Goal: Task Accomplishment & Management: Use online tool/utility

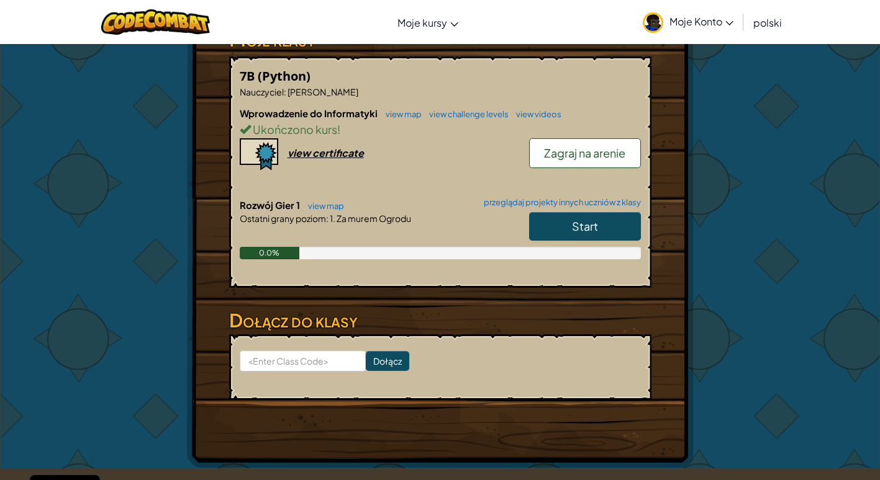
scroll to position [186, 0]
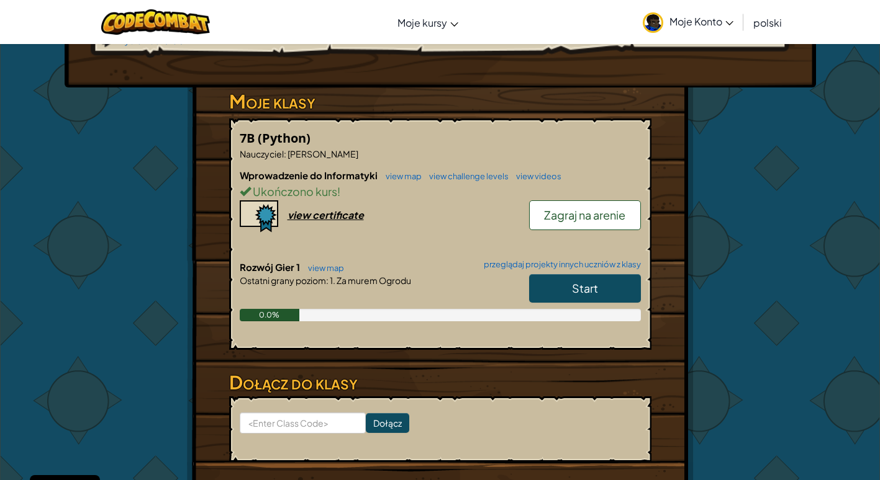
click at [569, 296] on link "Start" at bounding box center [585, 288] width 112 height 29
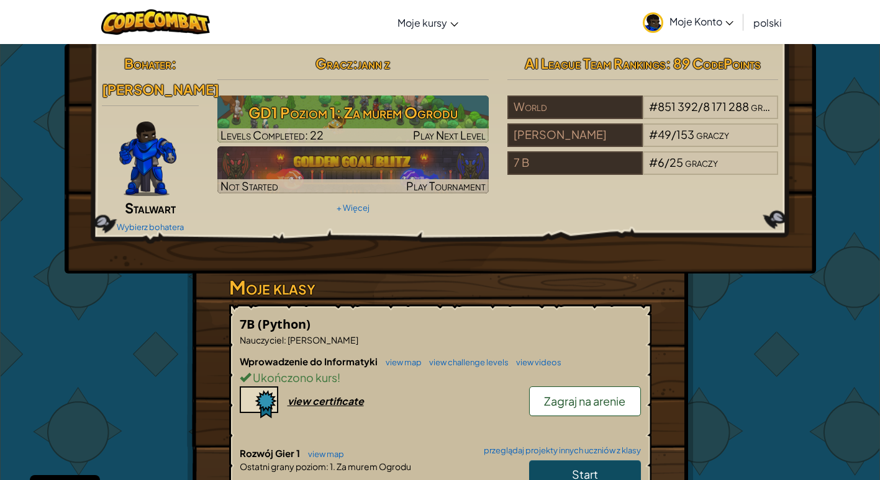
select select "pl"
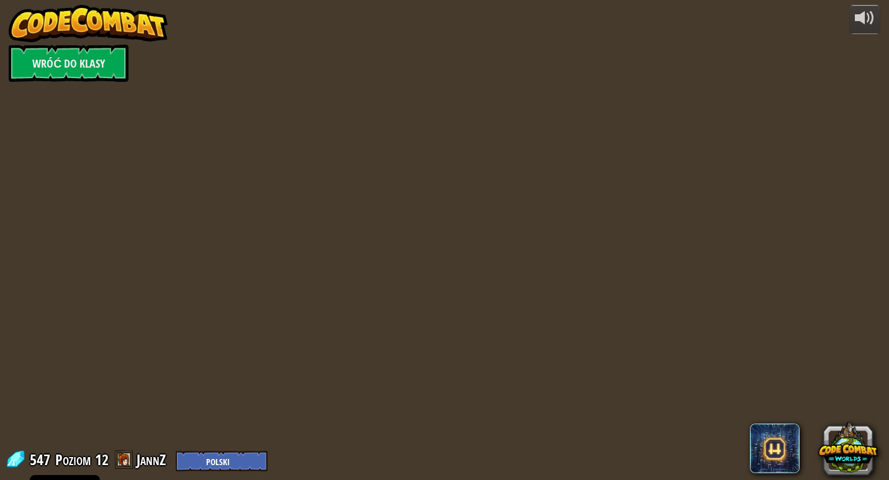
select select "pl"
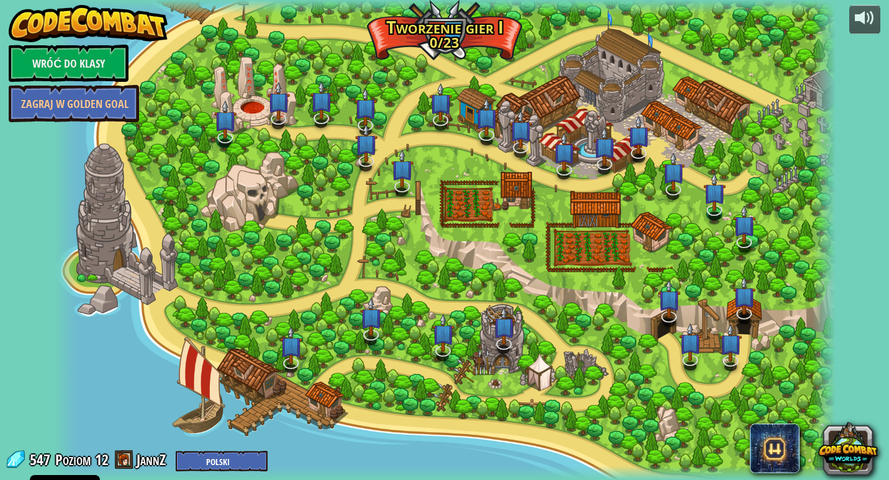
select select "pl"
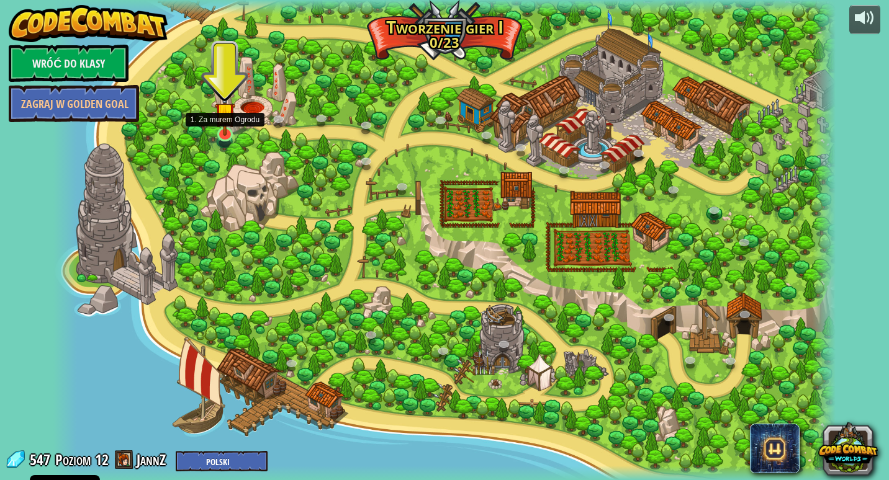
click at [217, 122] on img at bounding box center [225, 112] width 20 height 47
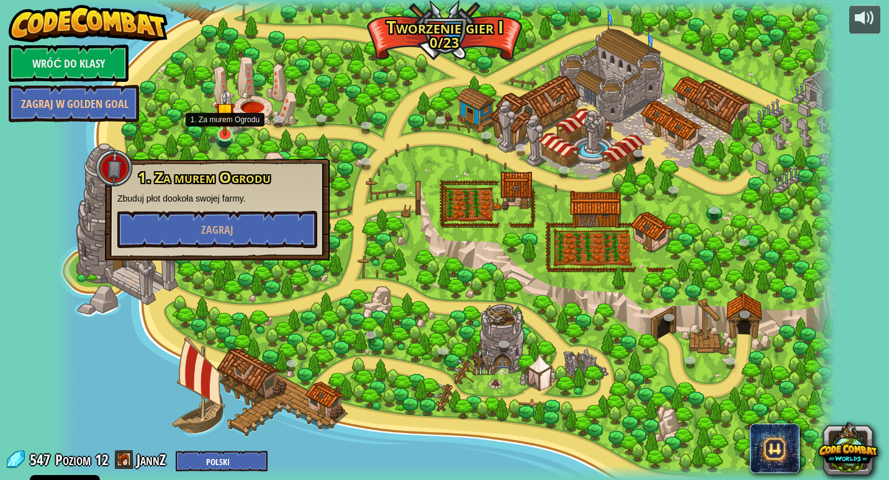
click at [217, 122] on img at bounding box center [225, 112] width 20 height 47
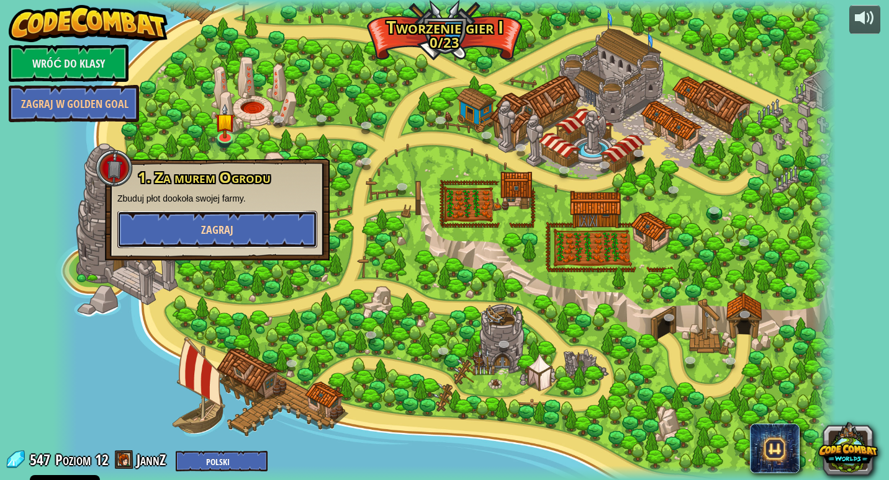
click at [204, 238] on button "Zagraj" at bounding box center [217, 229] width 200 height 37
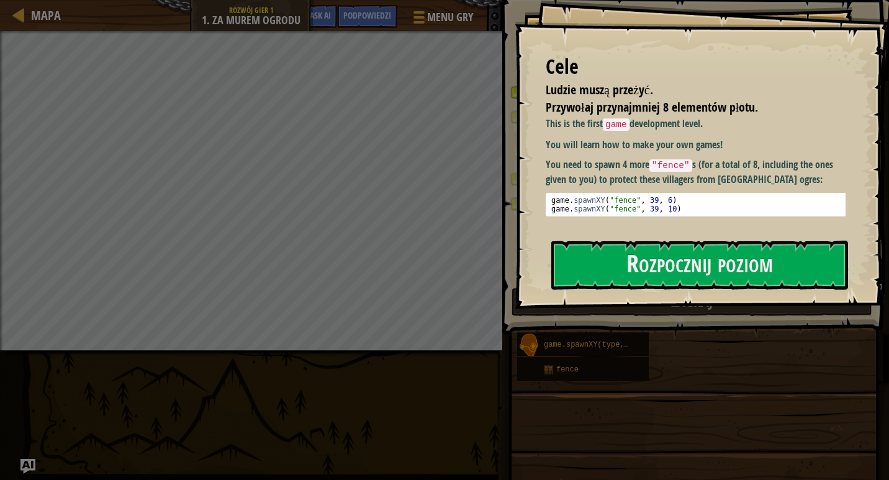
drag, startPoint x: 566, startPoint y: 246, endPoint x: 567, endPoint y: 238, distance: 8.7
click at [567, 238] on div "Cele Ludzie muszą przeżyć. Przywołaj przynajmniej 8 elementów płotu. This is th…" at bounding box center [702, 154] width 374 height 309
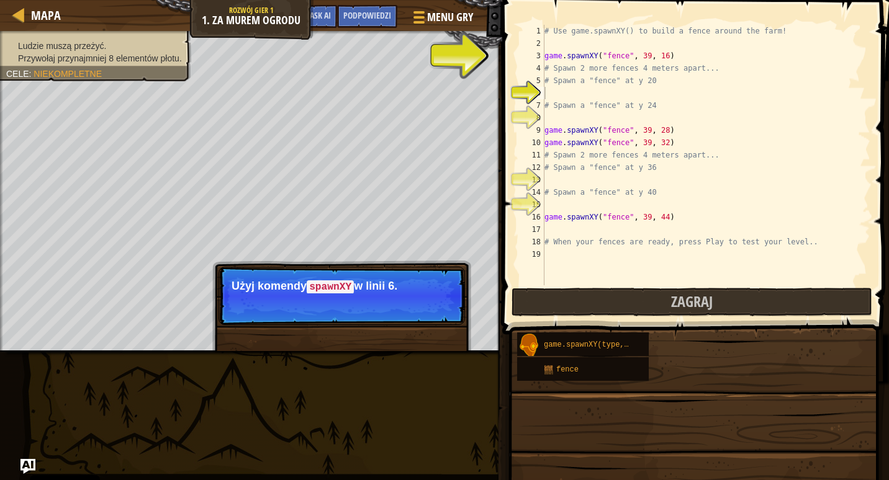
drag, startPoint x: 596, startPoint y: 272, endPoint x: 597, endPoint y: 233, distance: 39.1
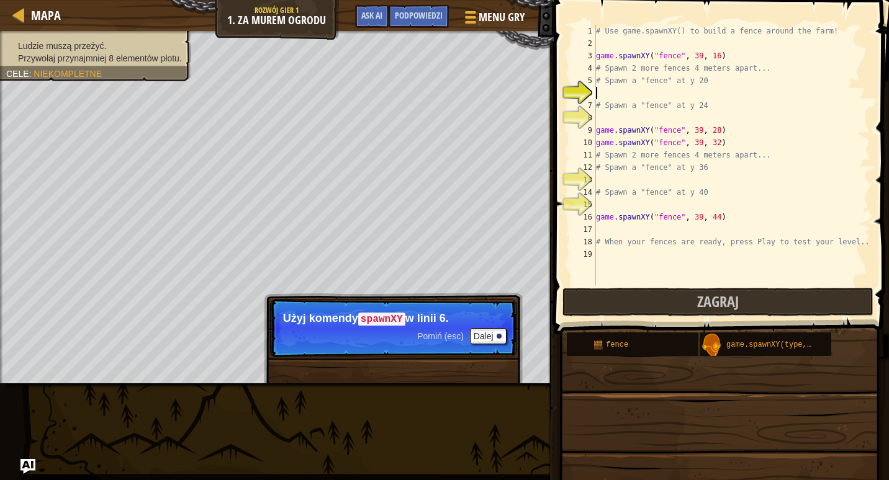
click at [601, 91] on div "# Use game.spawnXY() to build a fence around the farm! game . spawnXY ( "fence"…" at bounding box center [731, 168] width 277 height 286
type textarea "f"
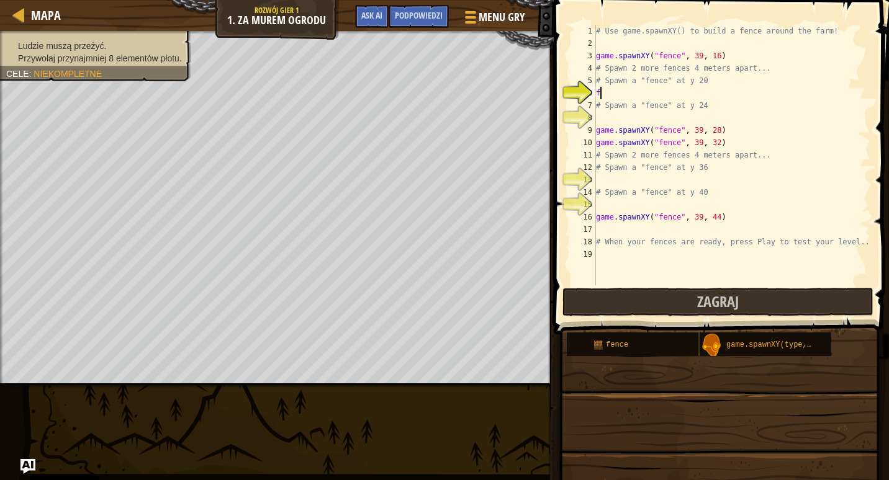
scroll to position [6, 0]
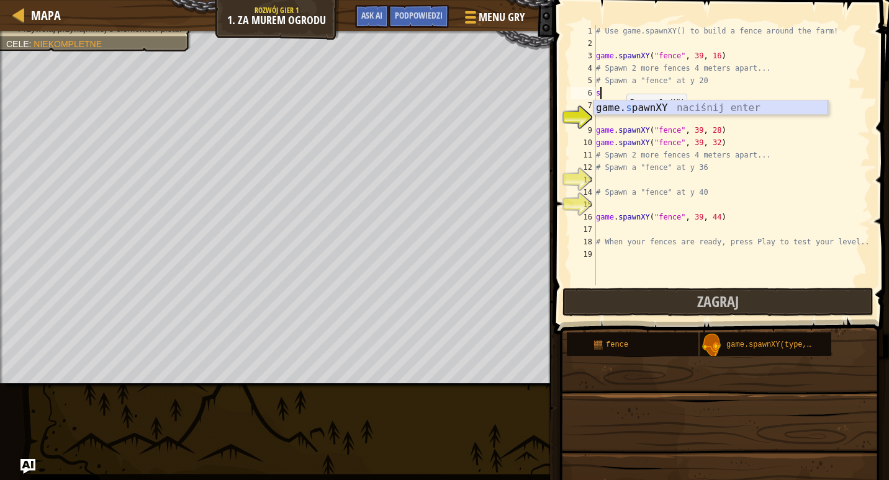
click at [619, 107] on div "game. s pawnXY naciśnij enter" at bounding box center [710, 123] width 235 height 45
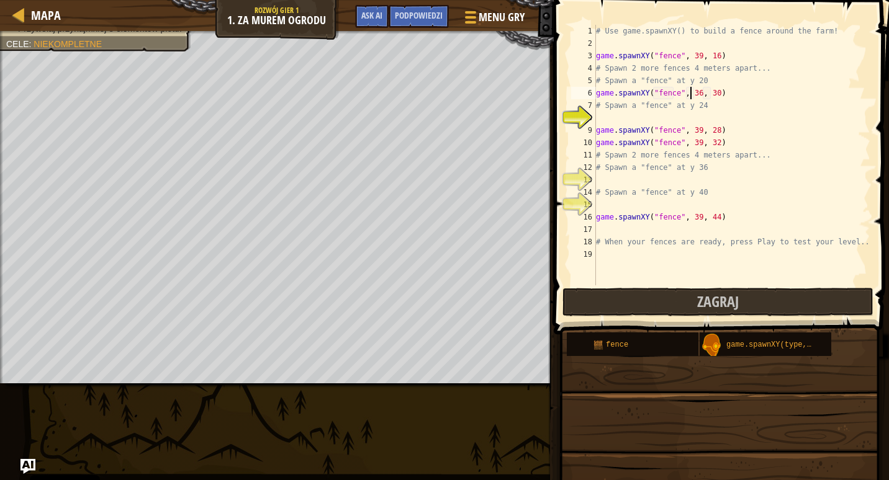
click at [691, 93] on div "# Use game.spawnXY() to build a fence around the farm! game . spawnXY ( "fence"…" at bounding box center [731, 168] width 277 height 286
click at [694, 95] on div "# Use game.spawnXY() to build a fence around the farm! game . spawnXY ( "fence"…" at bounding box center [731, 168] width 277 height 286
click at [709, 90] on div "# Use game.spawnXY() to build a fence around the farm! game . spawnXY ( "fence"…" at bounding box center [731, 168] width 277 height 286
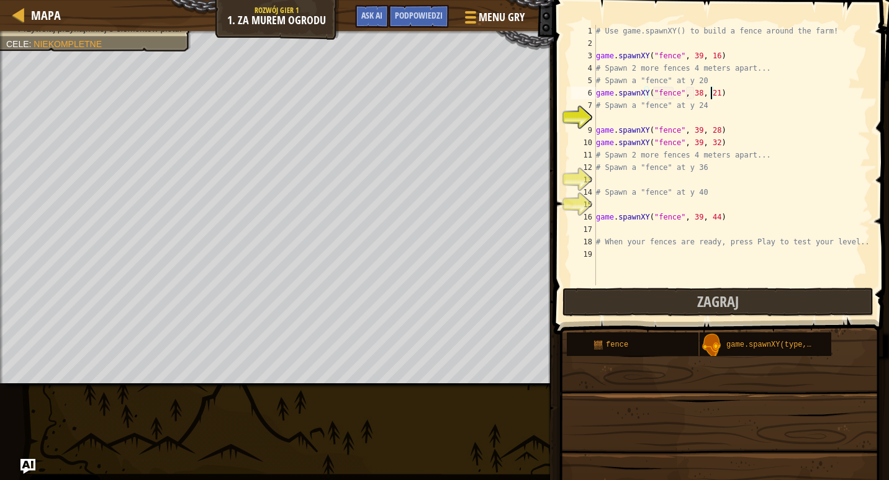
type textarea "game.spawnXY("fence", 38, 21)"
drag, startPoint x: 732, startPoint y: 93, endPoint x: 594, endPoint y: 93, distance: 138.4
click at [594, 93] on div "game.spawnXY("fence", 38, 21) 1 2 3 4 5 6 7 8 9 10 11 12 13 14 15 16 17 18 19 #…" at bounding box center [720, 155] width 302 height 261
click at [614, 86] on div "# Use game.spawnXY() to build a fence around the farm! game . spawnXY ( "fence"…" at bounding box center [731, 168] width 277 height 286
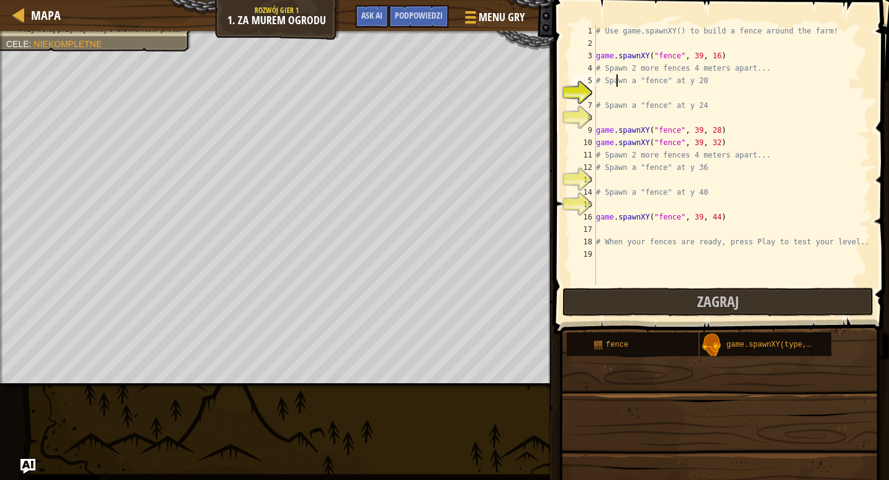
type textarea "# Spawn a "fence" at y 20"
click at [604, 89] on div "# Use game.spawnXY() to build a fence around the farm! game . spawnXY ( "fence"…" at bounding box center [731, 168] width 277 height 286
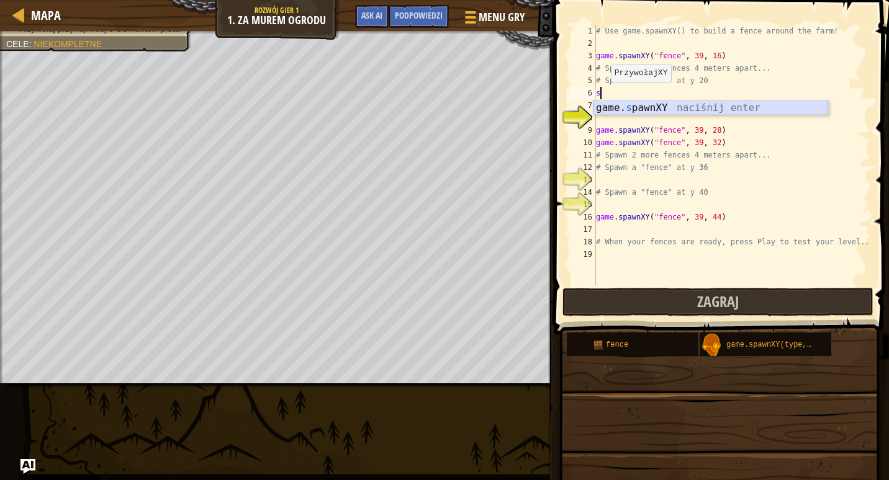
click at [606, 107] on div "game. s pawnXY naciśnij enter" at bounding box center [710, 123] width 235 height 45
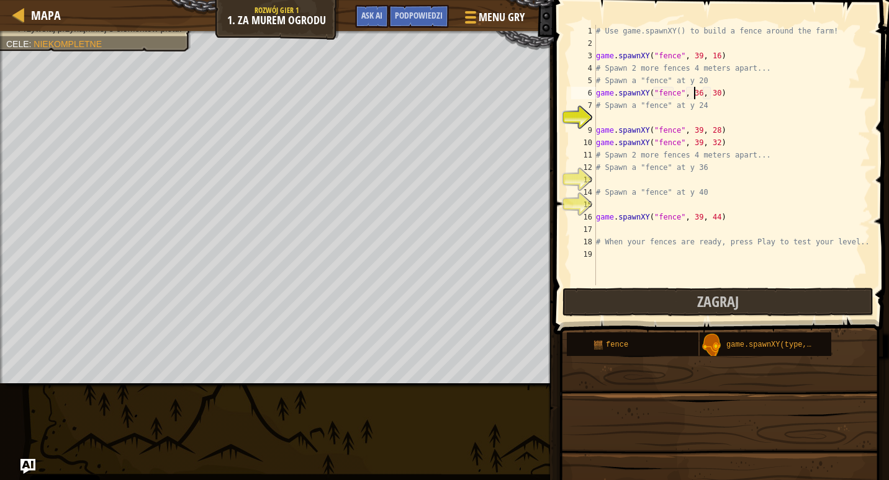
click at [695, 94] on div "# Use game.spawnXY() to build a fence around the farm! game . spawnXY ( "fence"…" at bounding box center [731, 168] width 277 height 286
click at [709, 96] on div "# Use game.spawnXY() to build a fence around the farm! game . spawnXY ( "fence"…" at bounding box center [731, 168] width 277 height 286
type textarea "game.spawnXY("fence", 39, 24)"
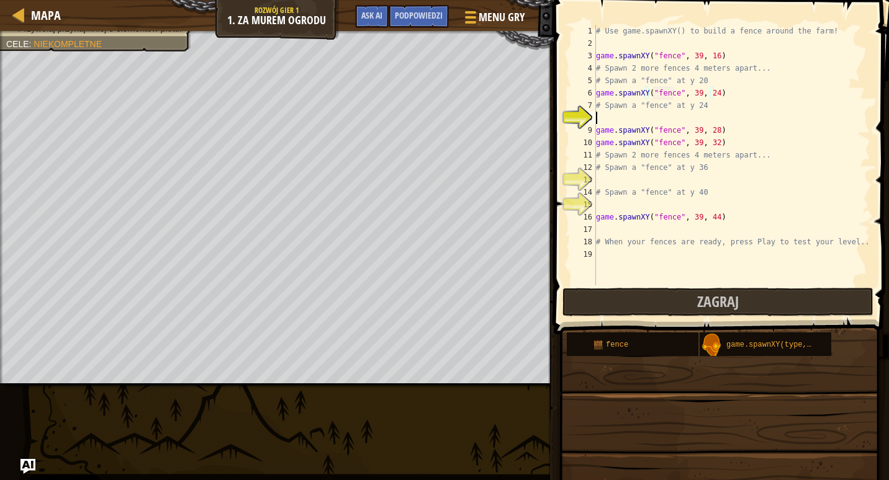
click at [615, 119] on div "# Use game.spawnXY() to build a fence around the farm! game . spawnXY ( "fence"…" at bounding box center [731, 168] width 277 height 286
type textarea "w"
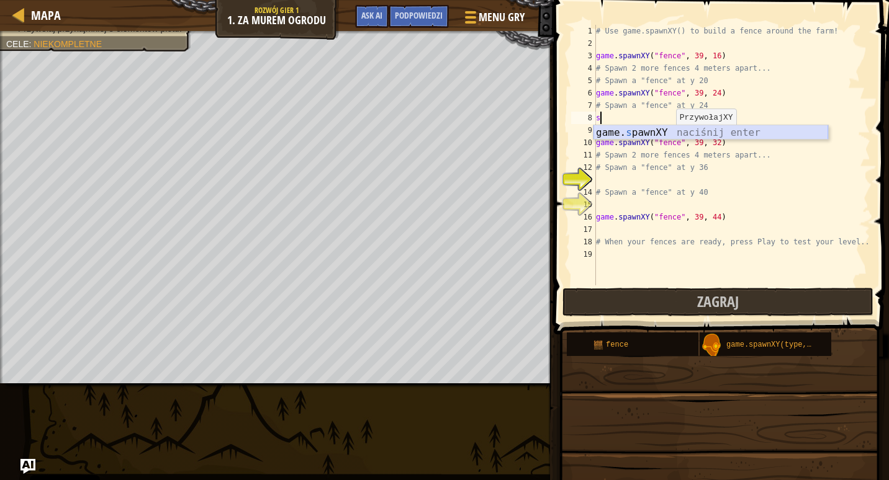
click at [670, 133] on div "game. s pawnXY naciśnij enter" at bounding box center [710, 147] width 235 height 45
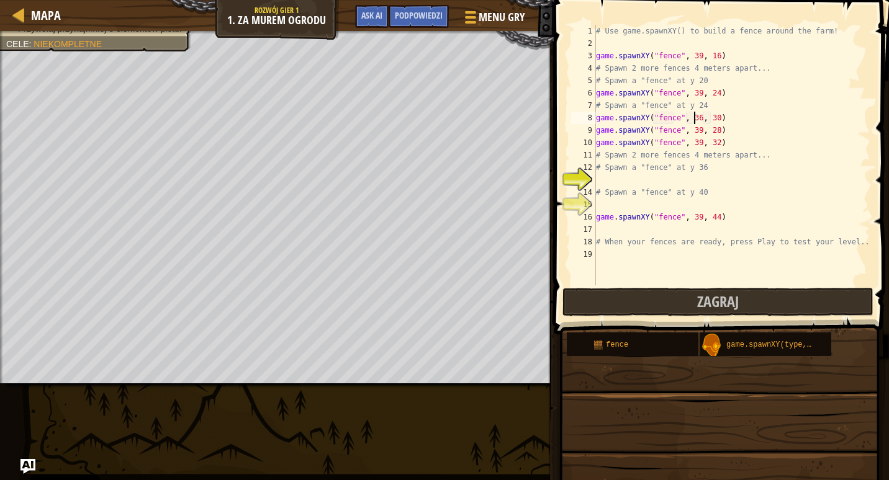
click at [694, 116] on div "# Use game.spawnXY() to build a fence around the farm! game . spawnXY ( "fence"…" at bounding box center [731, 168] width 277 height 286
click at [708, 112] on div "# Use game.spawnXY() to build a fence around the farm! game . spawnXY ( "fence"…" at bounding box center [731, 168] width 277 height 286
click at [709, 120] on div "# Use game.spawnXY() to build a fence around the farm! game . spawnXY ( "fence"…" at bounding box center [731, 168] width 277 height 286
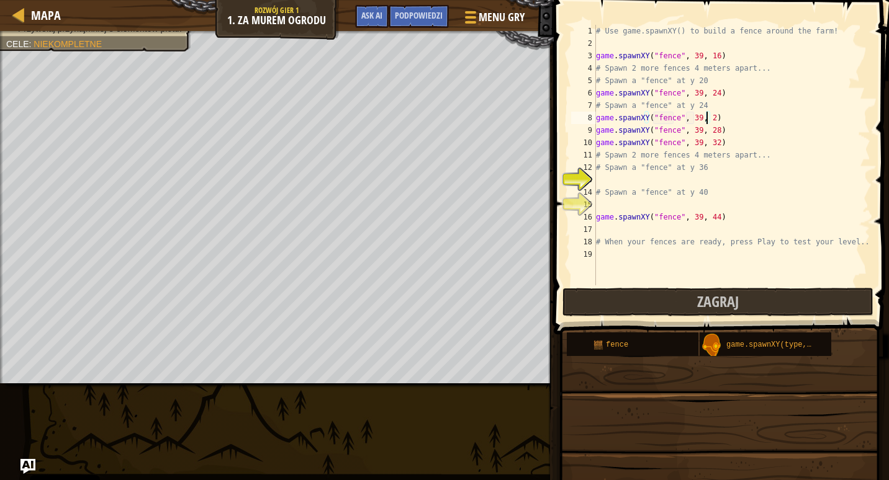
type textarea "game.spawnXY("fence", 39, 20)"
click at [598, 180] on div "# Use game.spawnXY() to build a fence around the farm! game . spawnXY ( "fence"…" at bounding box center [731, 168] width 277 height 286
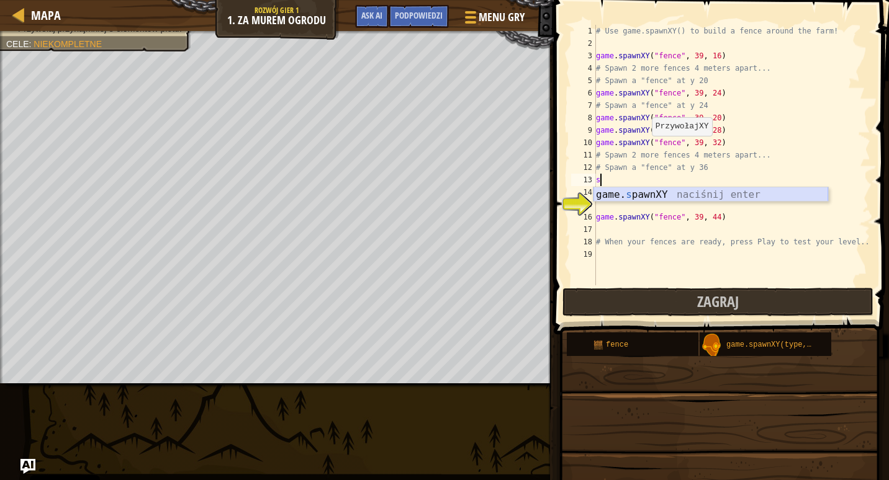
click at [642, 198] on div "game. s pawnXY naciśnij enter" at bounding box center [710, 209] width 235 height 45
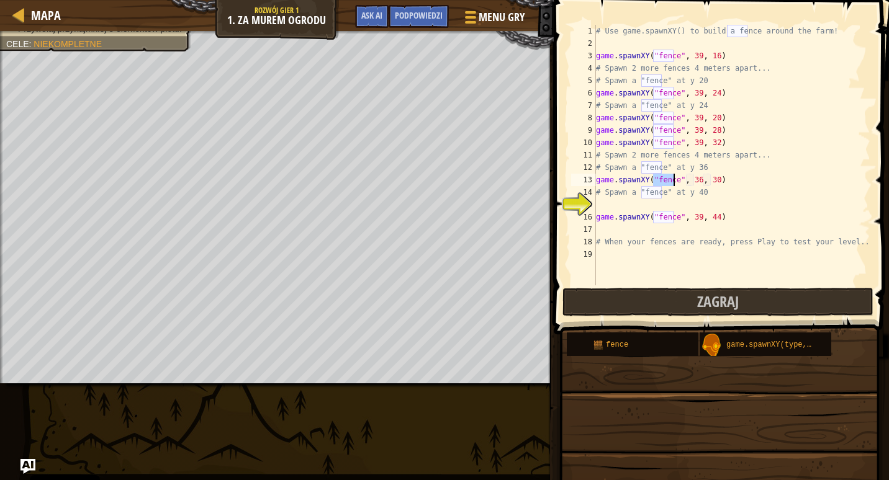
click at [693, 179] on div "# Use game.spawnXY() to build a fence around the farm! game . spawnXY ( "fence"…" at bounding box center [731, 168] width 277 height 286
click at [710, 177] on div "# Use game.spawnXY() to build a fence around the farm! game . spawnXY ( "fence"…" at bounding box center [731, 168] width 277 height 286
type textarea "game.spawnXY("fence", 39, 40)"
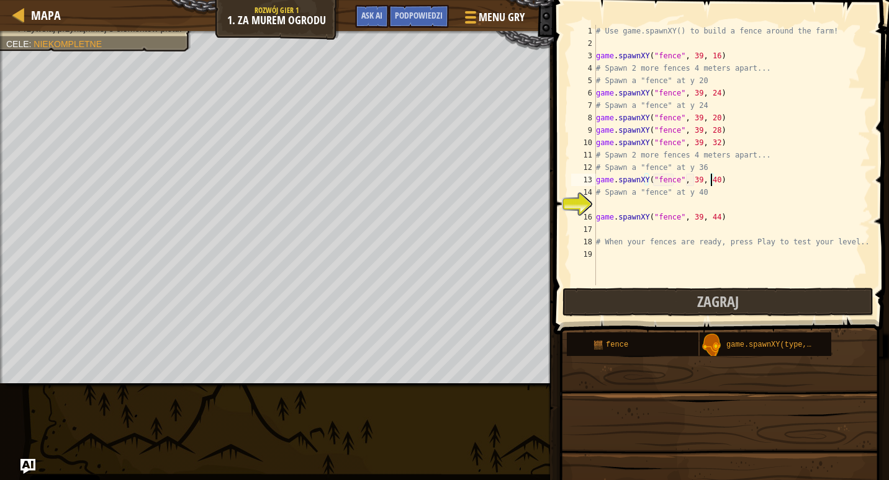
click at [616, 207] on div "# Use game.spawnXY() to build a fence around the farm! game . spawnXY ( "fence"…" at bounding box center [731, 168] width 277 height 286
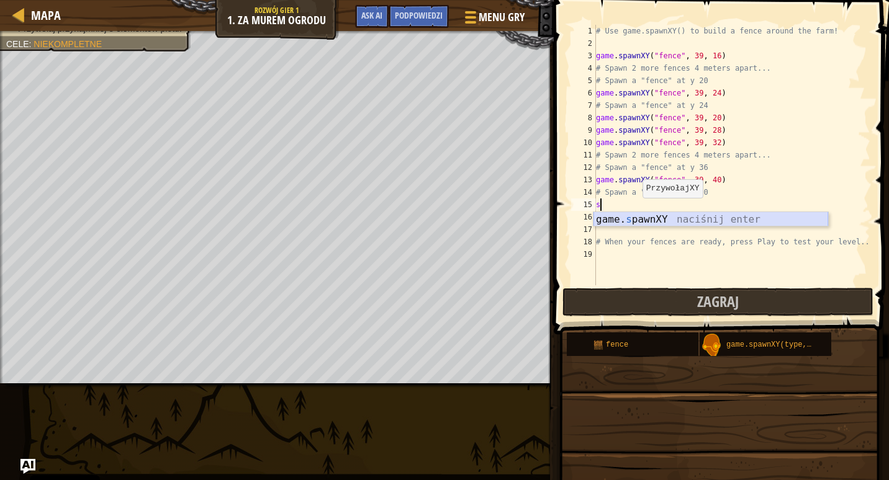
click at [644, 220] on div "game. s pawnXY naciśnij enter" at bounding box center [710, 234] width 235 height 45
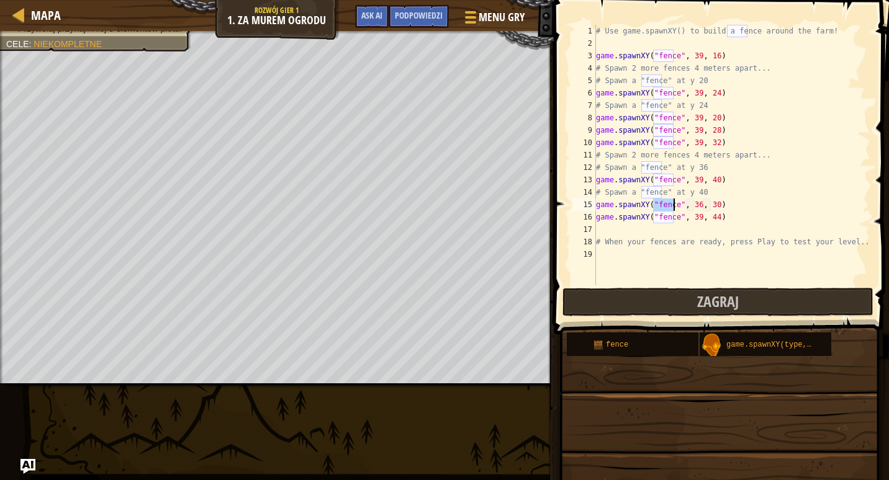
click at [690, 205] on div "# Use game.spawnXY() to build a fence around the farm! game . spawnXY ( "fence"…" at bounding box center [731, 168] width 277 height 286
click at [693, 203] on div "# Use game.spawnXY() to build a fence around the farm! game . spawnXY ( "fence"…" at bounding box center [731, 168] width 277 height 286
click at [709, 203] on div "# Use game.spawnXY() to build a fence around the farm! game . spawnXY ( "fence"…" at bounding box center [731, 168] width 277 height 286
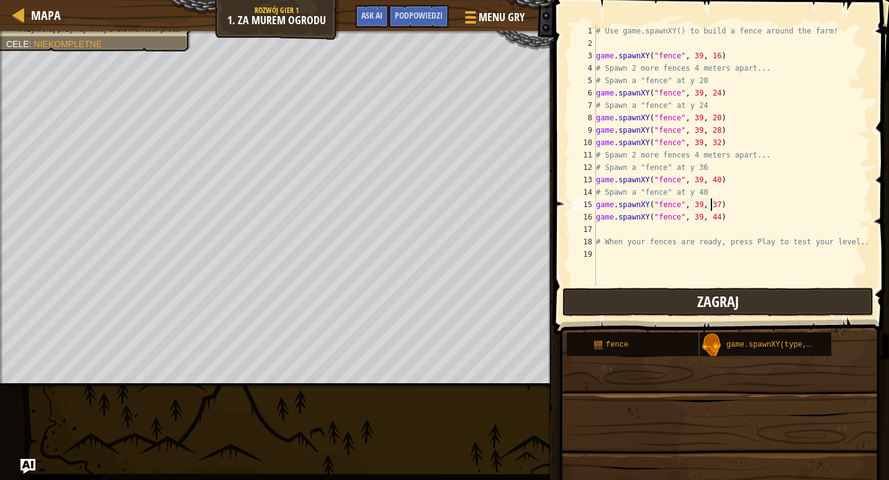
type textarea "game.spawnXY("fence", 39, 37)"
click at [673, 313] on button "Zagraj" at bounding box center [717, 302] width 311 height 29
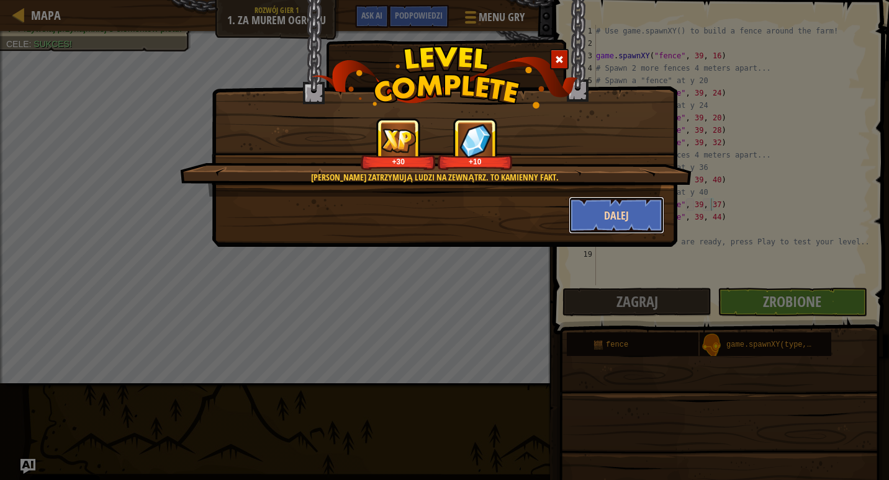
click at [600, 222] on button "Dalej" at bounding box center [617, 215] width 96 height 37
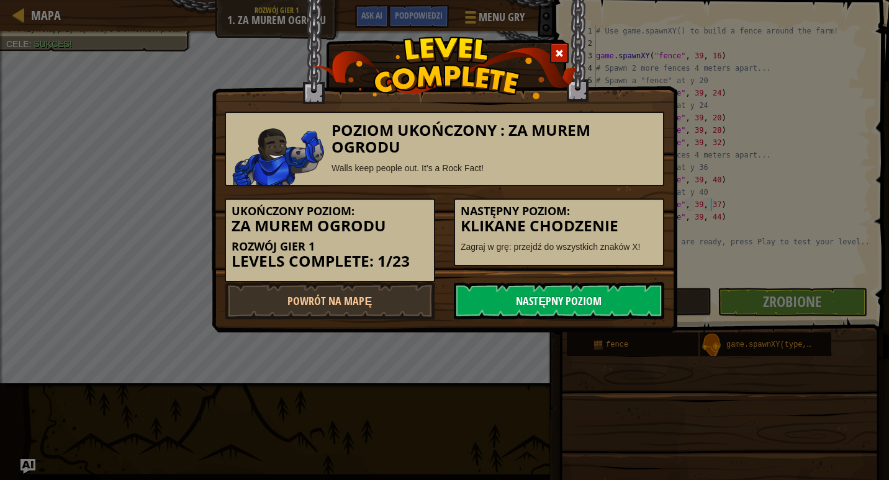
click at [623, 310] on link "Następny poziom" at bounding box center [559, 300] width 210 height 37
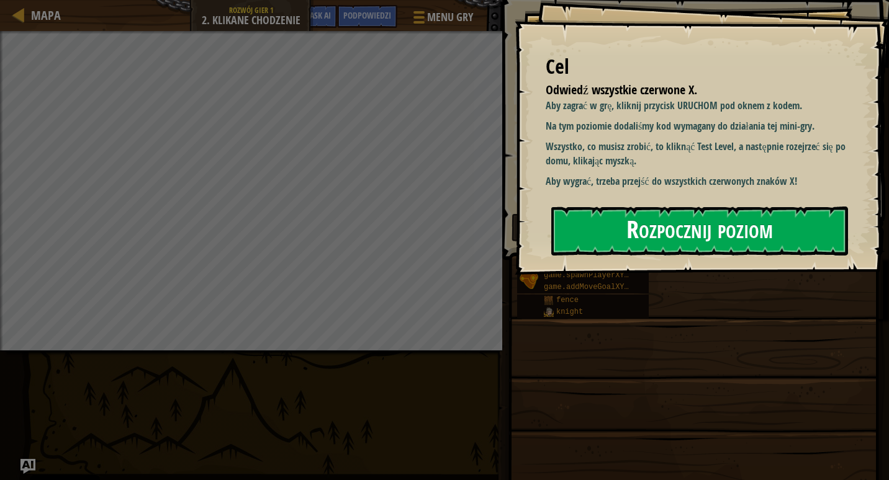
click at [617, 238] on button "Rozpocznij poziom" at bounding box center [699, 231] width 297 height 49
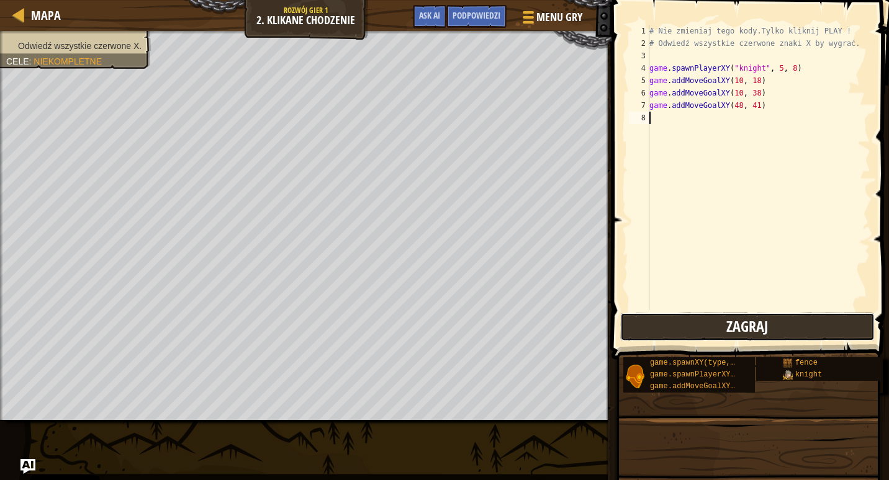
click at [686, 328] on button "Zagraj" at bounding box center [747, 327] width 254 height 29
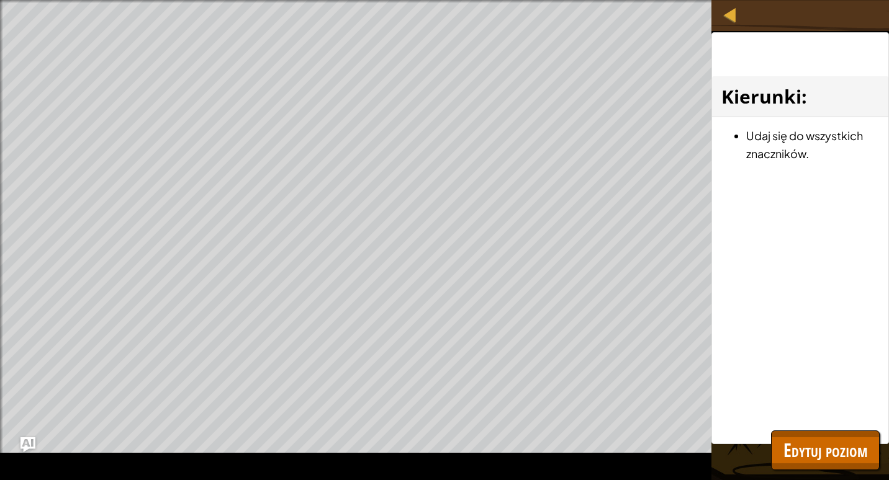
drag, startPoint x: 818, startPoint y: 136, endPoint x: 790, endPoint y: 191, distance: 61.9
click at [817, 136] on li "Udaj się do wszystkich znaczników." at bounding box center [812, 145] width 133 height 36
click at [729, 20] on div at bounding box center [730, 15] width 16 height 16
select select "pl"
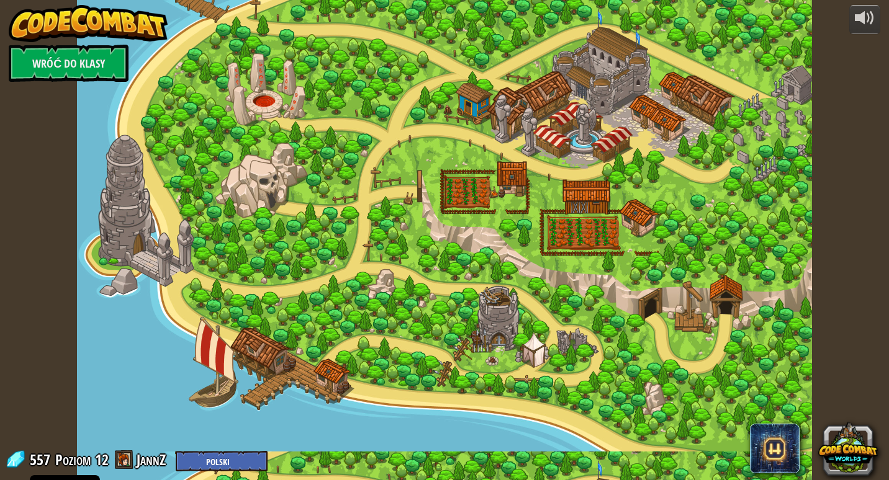
select select "pl"
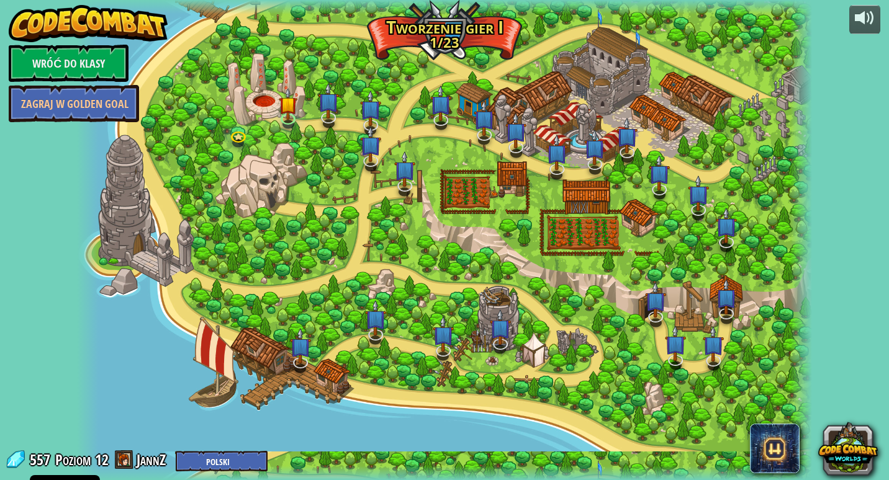
select select "pl"
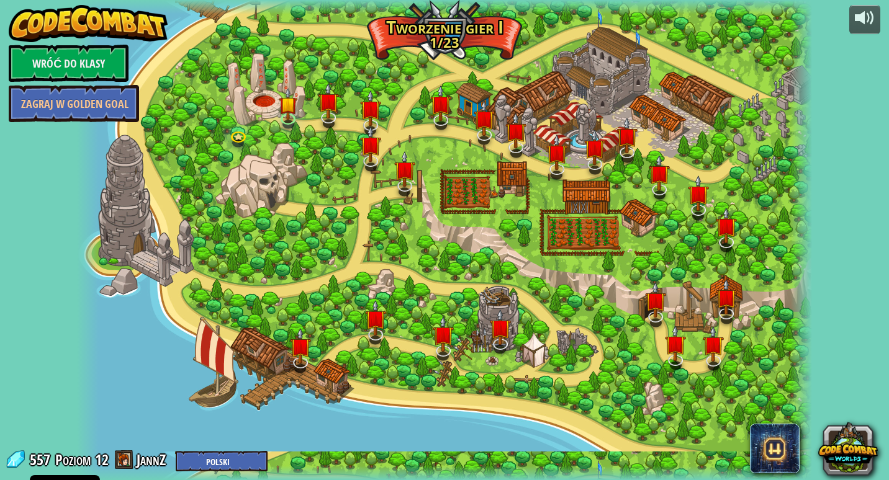
select select "pl"
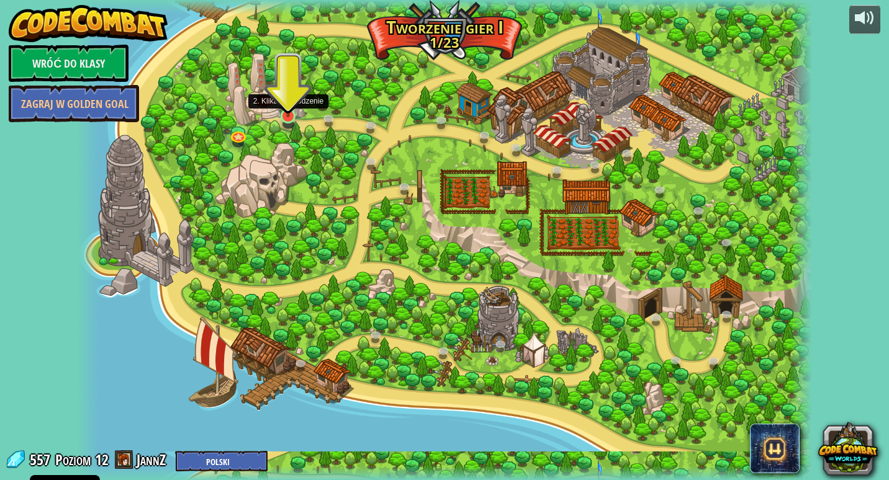
click at [296, 111] on img at bounding box center [288, 95] width 19 height 43
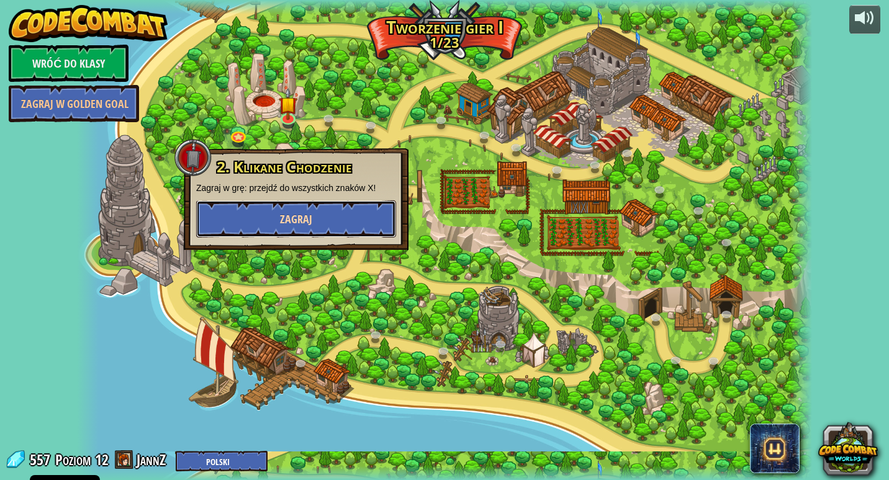
click at [286, 212] on span "Zagraj" at bounding box center [296, 220] width 32 height 16
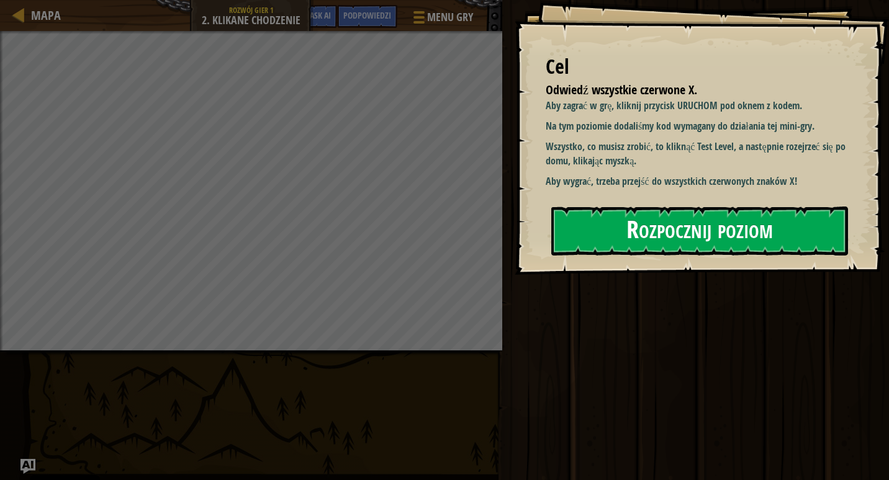
click at [654, 207] on button "Rozpocznij poziom" at bounding box center [699, 231] width 297 height 49
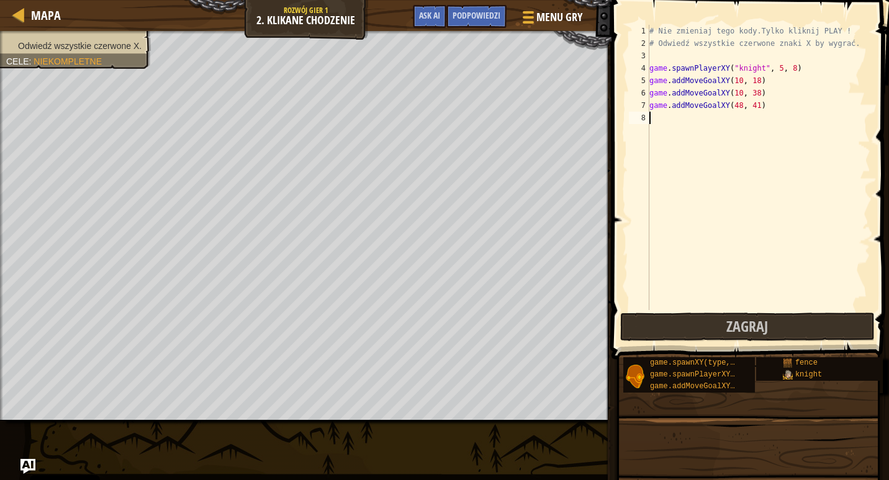
scroll to position [6, 0]
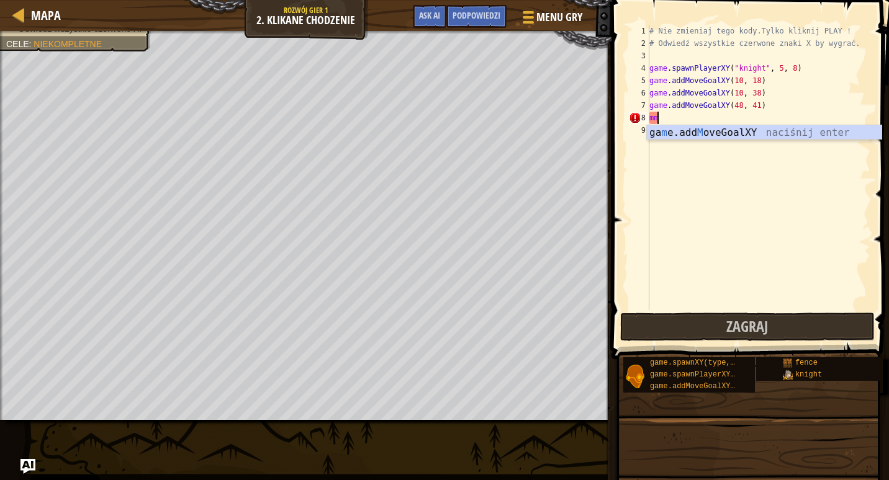
type textarea "m"
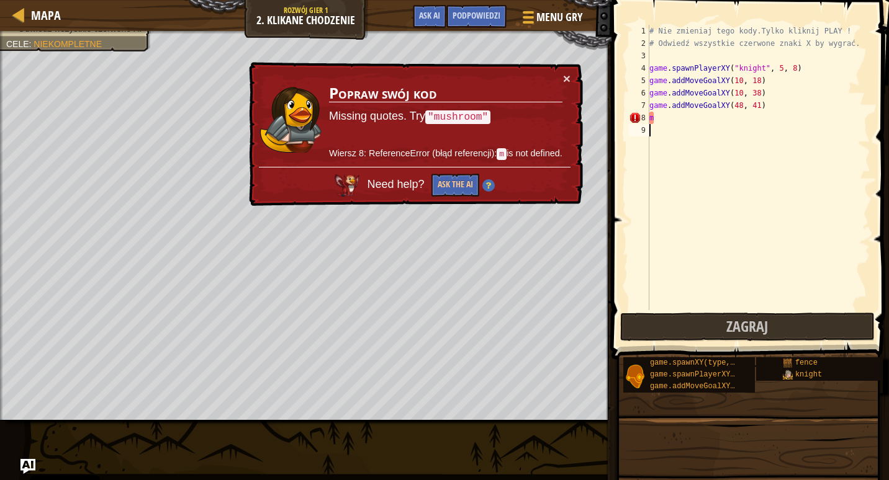
drag, startPoint x: 671, startPoint y: 171, endPoint x: 666, endPoint y: 116, distance: 54.8
click at [666, 116] on div "# Nie zmieniaj tego kody.Tylko kliknij PLAY ! # Odwiedź wszystkie czerwone znak…" at bounding box center [758, 180] width 223 height 310
type textarea "m"
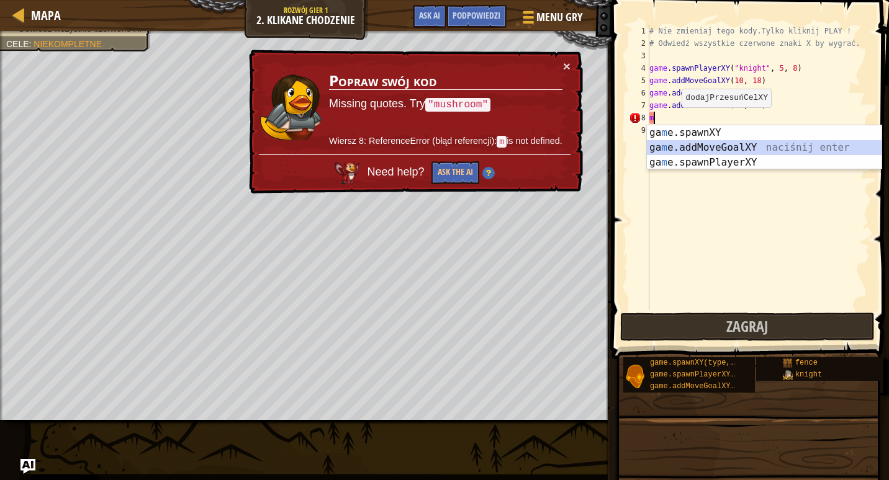
click at [665, 151] on div "ga m e.spawnXY naciśnij enter ga m e.addMoveGoalXY naciśnij enter ga m e.spawnP…" at bounding box center [764, 162] width 235 height 74
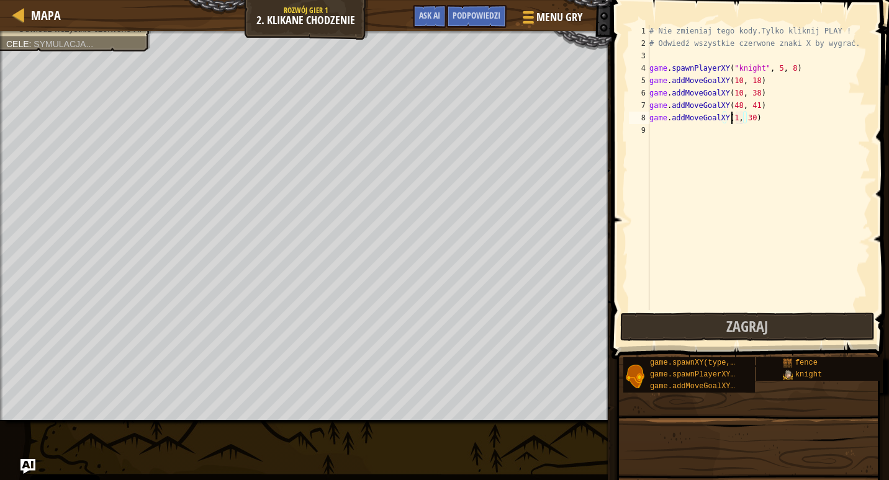
scroll to position [6, 7]
click at [752, 119] on div "# Nie zmieniaj tego kody.Tylko kliknij PLAY ! # Odwiedź wszystkie czerwone znak…" at bounding box center [758, 180] width 223 height 310
type textarea "game.addMoveGoalXY(10, 18)"
click at [739, 327] on span "Zagraj" at bounding box center [747, 327] width 42 height 20
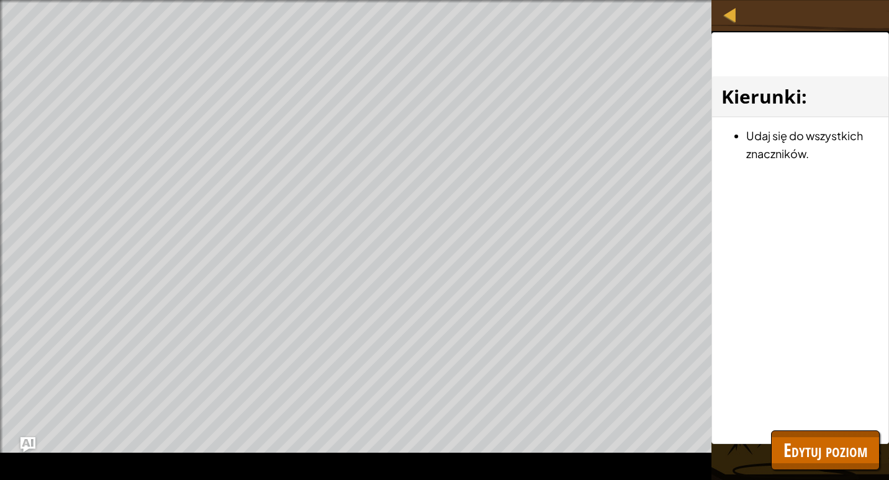
click at [817, 142] on li "Udaj się do wszystkich znaczników." at bounding box center [812, 145] width 133 height 36
drag, startPoint x: 757, startPoint y: 133, endPoint x: 719, endPoint y: 20, distance: 119.1
click at [757, 130] on li "Udaj się do wszystkich znaczników." at bounding box center [812, 145] width 133 height 36
click at [729, 15] on div at bounding box center [730, 15] width 16 height 16
select select "pl"
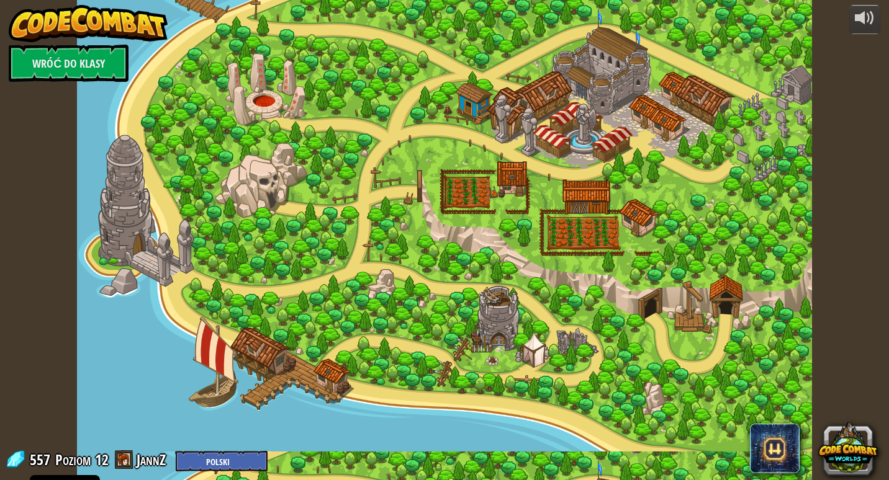
select select "pl"
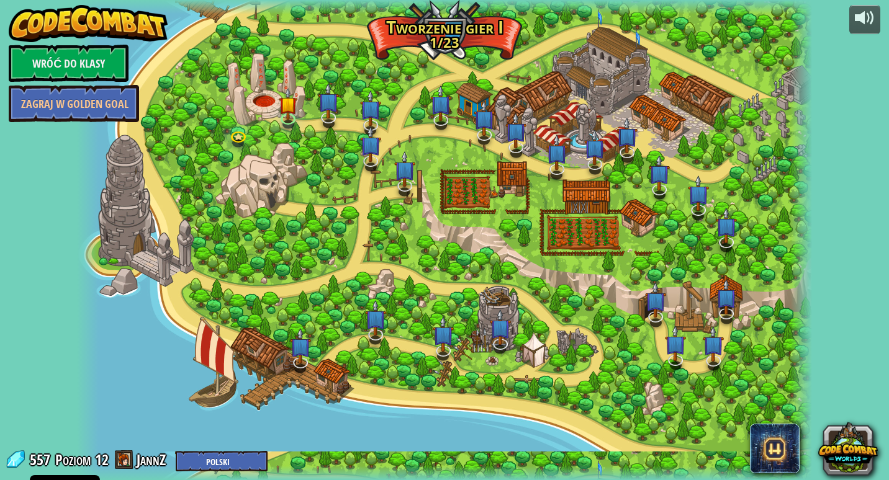
select select "pl"
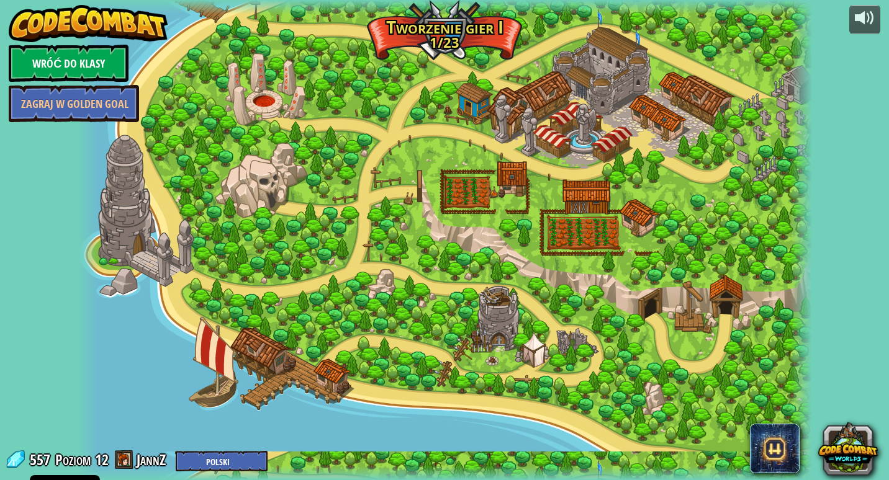
select select "pl"
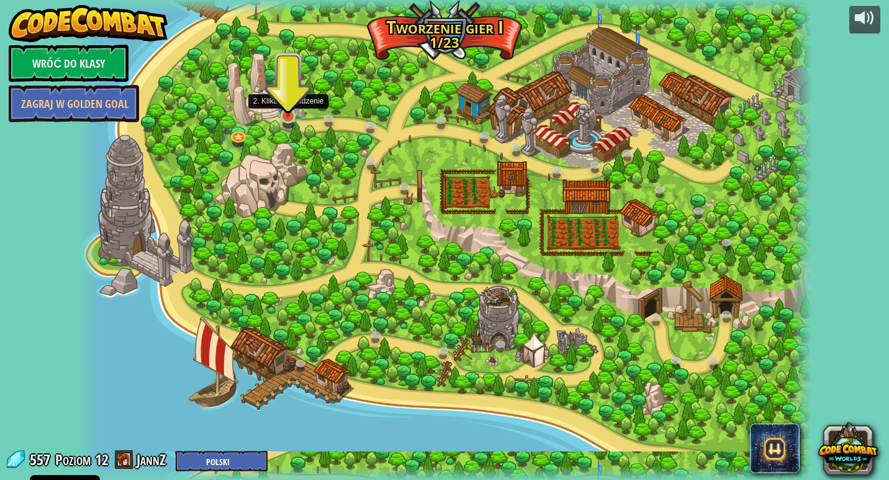
click at [287, 115] on img at bounding box center [288, 95] width 19 height 43
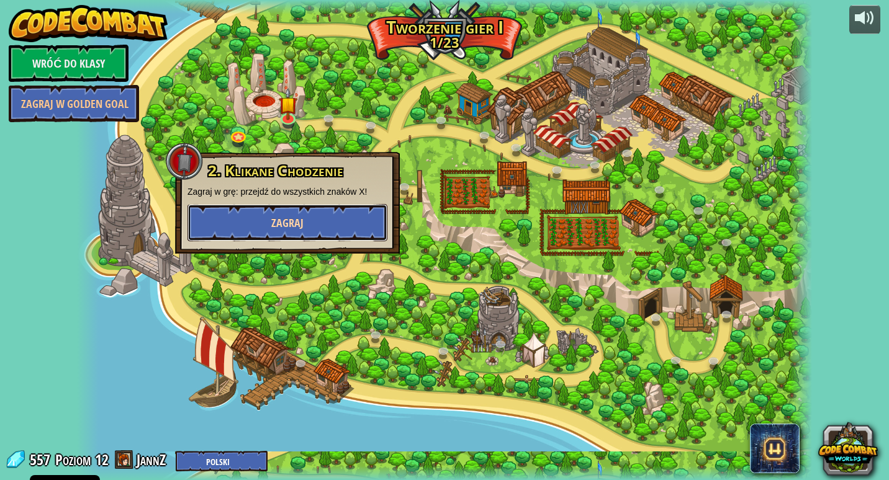
click at [299, 209] on button "Zagraj" at bounding box center [287, 222] width 200 height 37
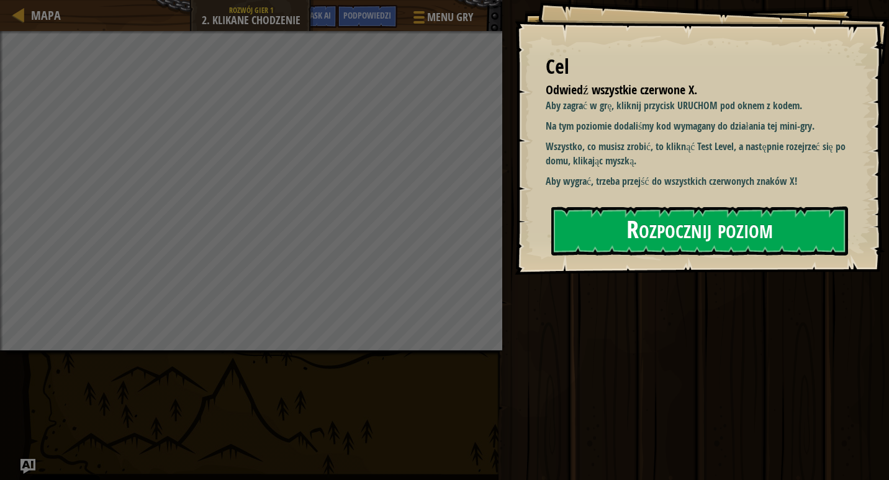
click at [636, 239] on button "Rozpocznij poziom" at bounding box center [699, 231] width 297 height 49
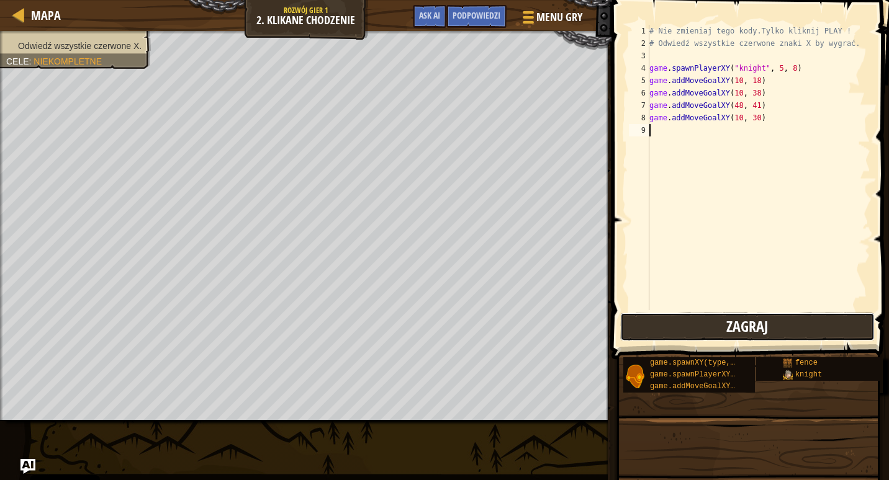
click at [691, 324] on button "Zagraj" at bounding box center [747, 327] width 254 height 29
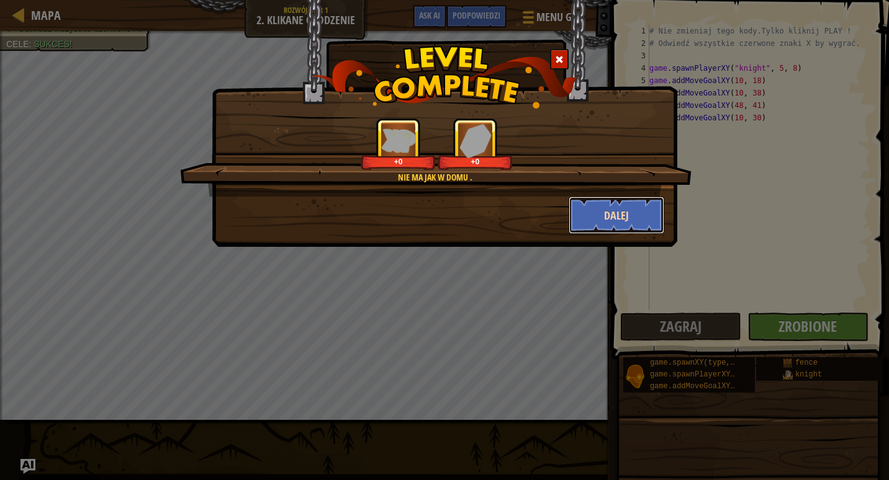
click at [637, 217] on button "Dalej" at bounding box center [617, 215] width 96 height 37
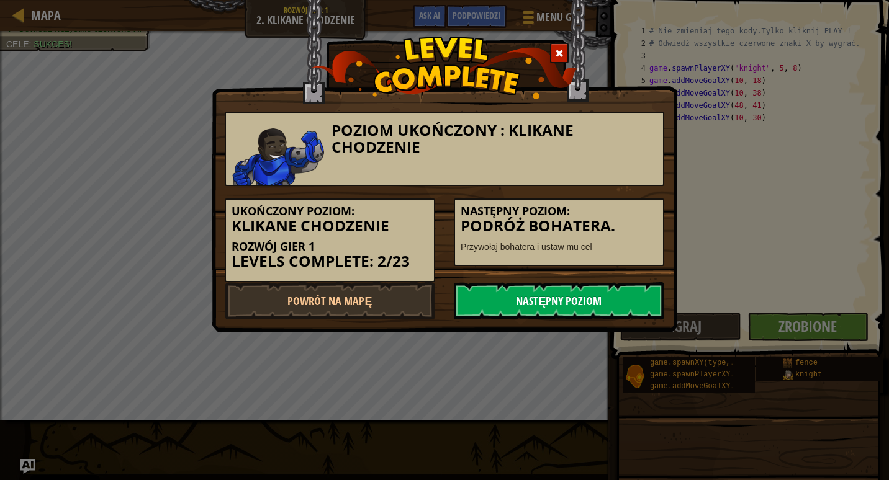
click at [588, 297] on link "Następny poziom" at bounding box center [559, 300] width 210 height 37
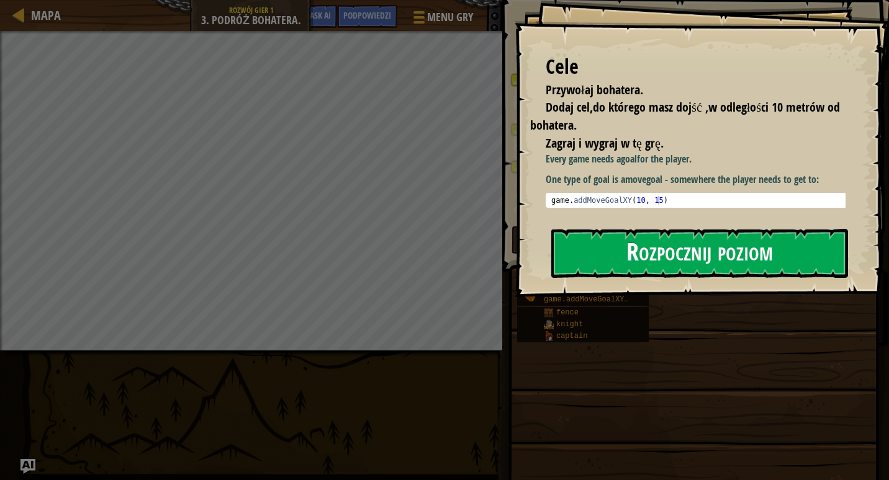
click at [680, 267] on button "Rozpocznij poziom" at bounding box center [699, 253] width 297 height 49
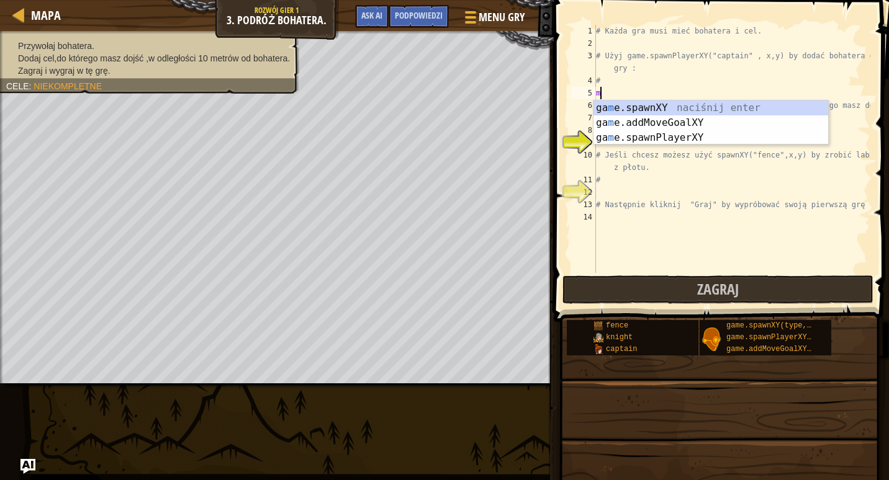
scroll to position [6, 0]
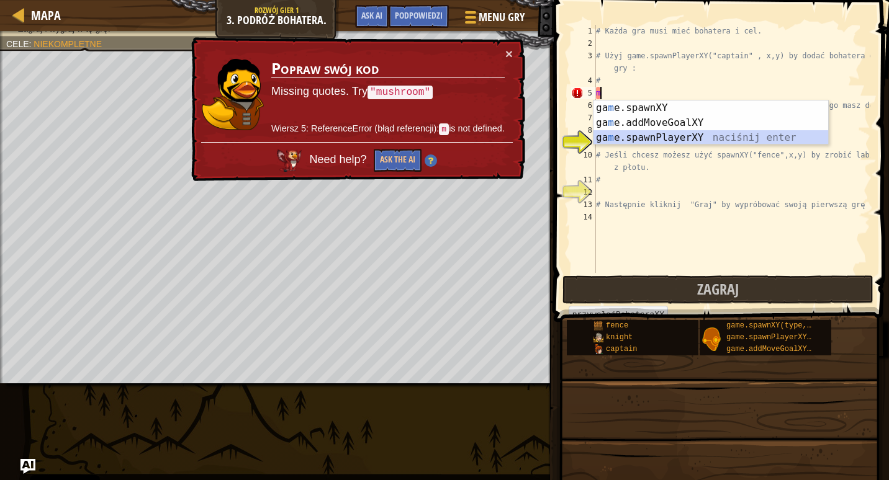
click at [608, 137] on div "ga m e.spawnXY naciśnij enter ga m e.addMoveGoalXY naciśnij enter ga m e.spawnP…" at bounding box center [710, 138] width 235 height 74
type textarea "player = game.spawnPlayerXY("captain", 36, 30)"
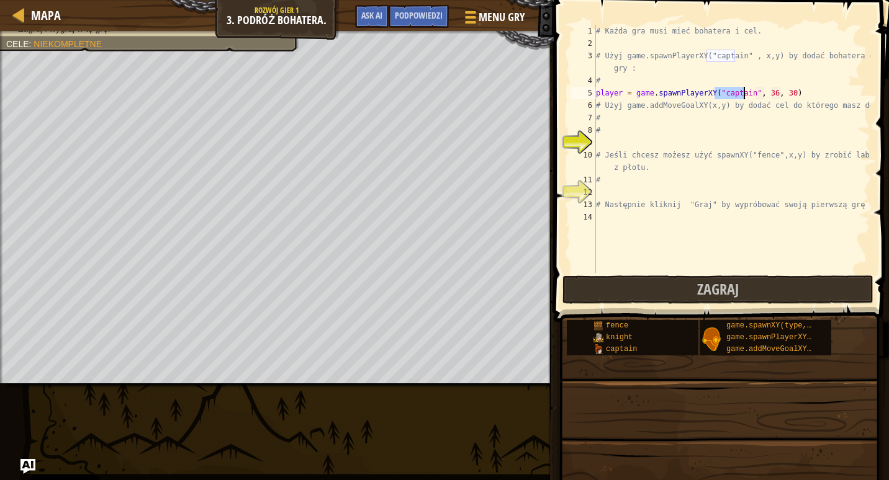
click at [614, 144] on div "# Każda gra musi mieć bohatera i cel. # Użyj game.spawnPlayerXY("captain" , x,y…" at bounding box center [731, 161] width 277 height 273
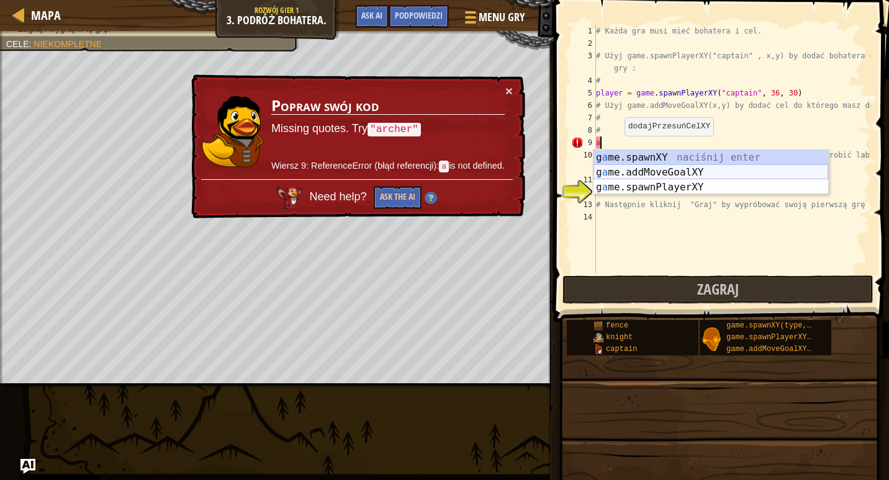
click at [616, 166] on div "g a me.spawnXY naciśnij enter g a me.addMoveGoalXY naciśnij enter g a me.spawnP…" at bounding box center [710, 187] width 235 height 74
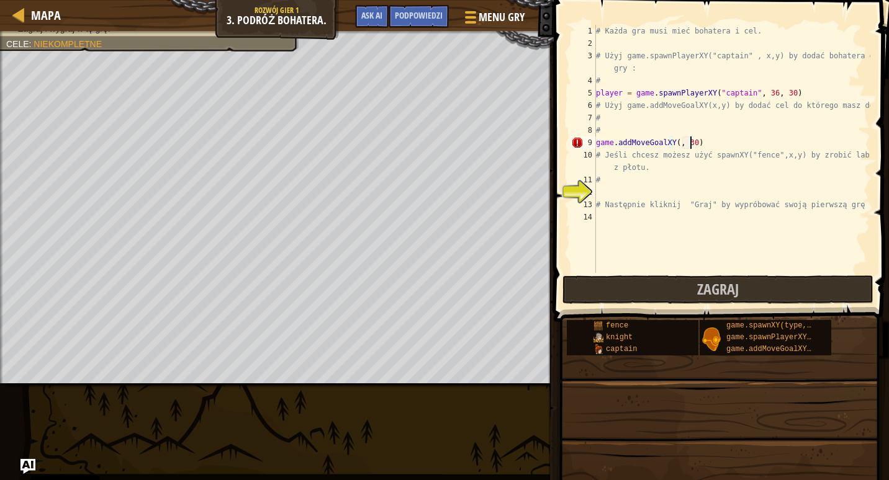
click at [690, 142] on div "# Każda gra musi mieć bohatera i cel. # Użyj game.spawnPlayerXY("captain" , x,y…" at bounding box center [731, 161] width 277 height 273
click at [671, 141] on div "# Każda gra musi mieć bohatera i cel. # Użyj game.spawnPlayerXY("captain" , x,y…" at bounding box center [731, 161] width 277 height 273
click at [672, 142] on div "# Każda gra musi mieć bohatera i cel. # Użyj game.spawnPlayerXY("captain" , x,y…" at bounding box center [731, 161] width 277 height 273
click at [687, 146] on div "# Każda gra musi mieć bohatera i cel. # Użyj game.spawnPlayerXY("captain" , x,y…" at bounding box center [731, 161] width 277 height 273
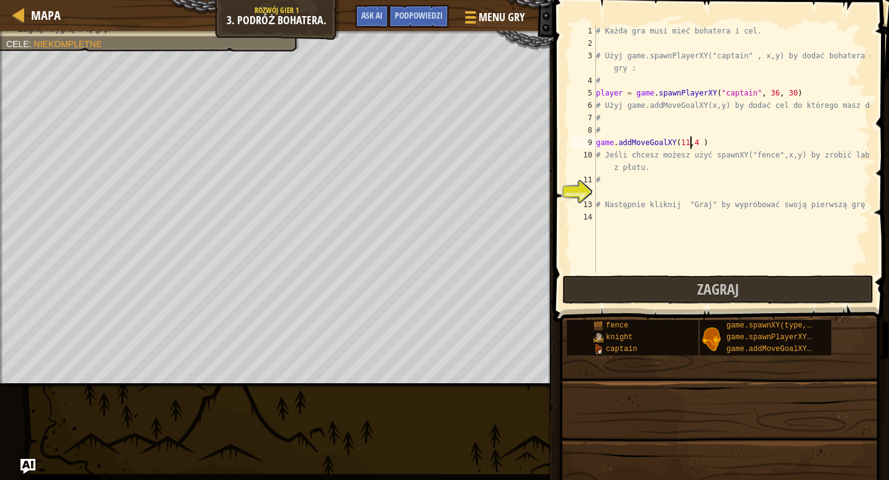
scroll to position [6, 8]
type textarea "game.addMoveGoalXY(11,40 )"
click at [636, 295] on button "Zagraj" at bounding box center [717, 290] width 311 height 29
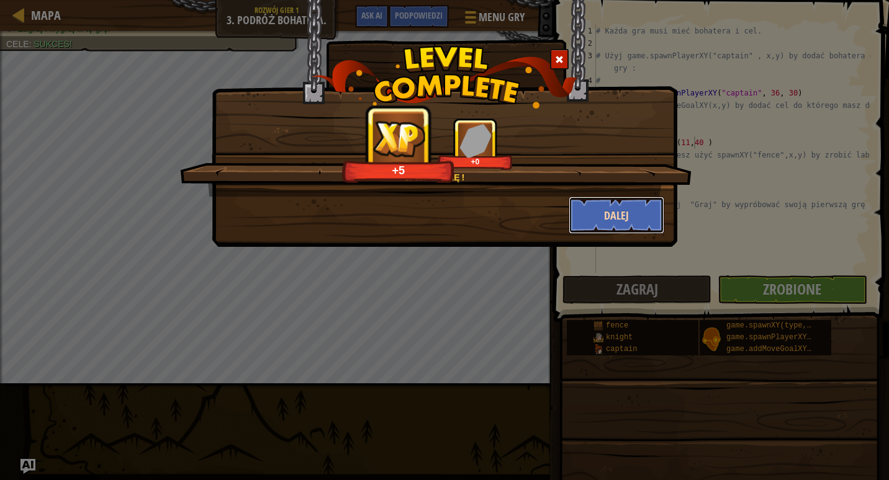
click at [608, 212] on button "Dalej" at bounding box center [617, 215] width 96 height 37
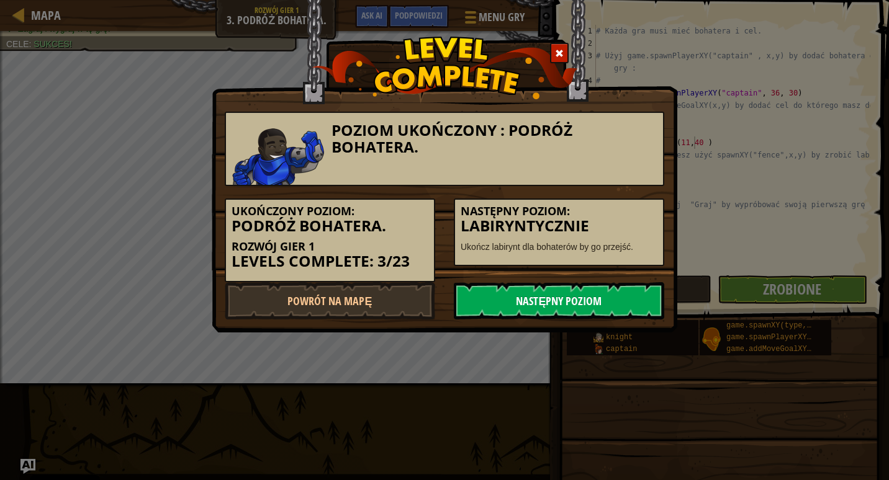
click at [546, 292] on link "Następny poziom" at bounding box center [559, 300] width 210 height 37
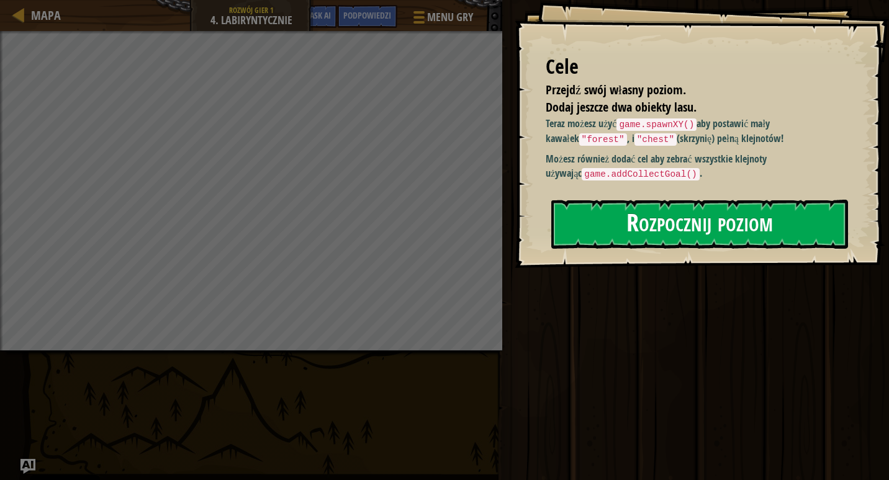
click at [646, 217] on button "Rozpocznij poziom" at bounding box center [699, 224] width 297 height 49
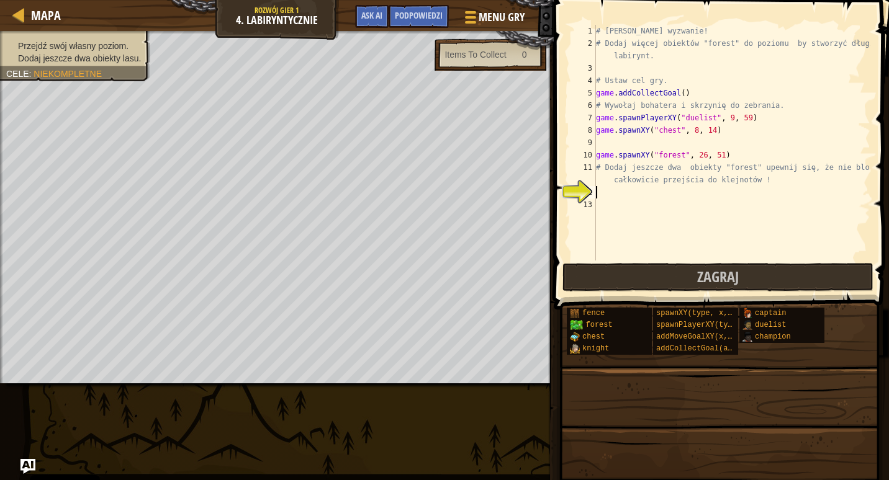
scroll to position [6, 0]
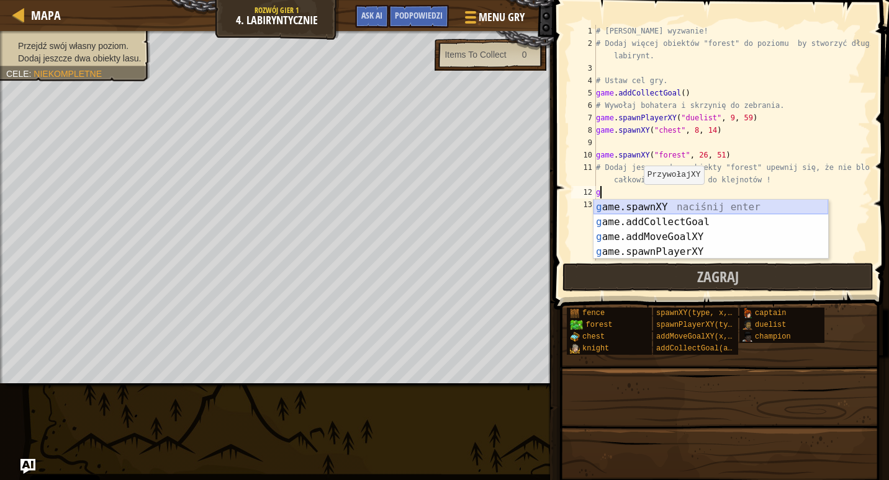
click at [639, 210] on div "g ame.spawnXY naciśnij enter g ame.addCollectGoal naciśnij enter g ame.addMoveG…" at bounding box center [710, 244] width 235 height 89
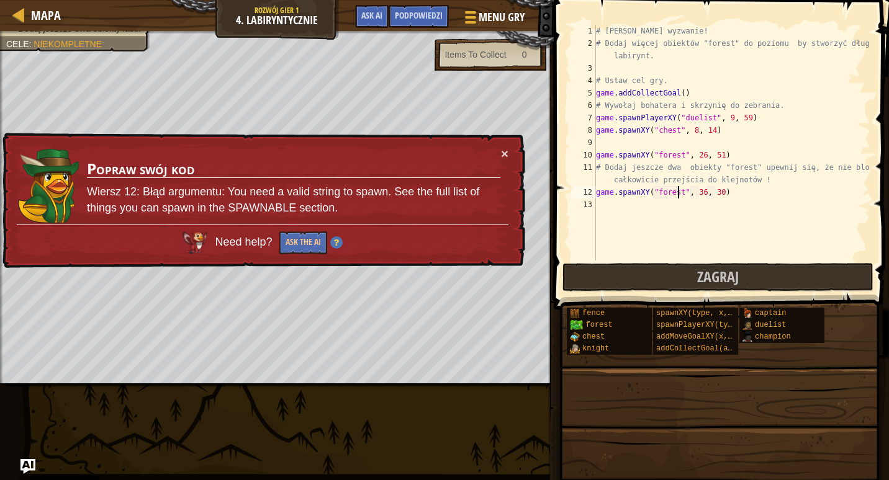
scroll to position [6, 7]
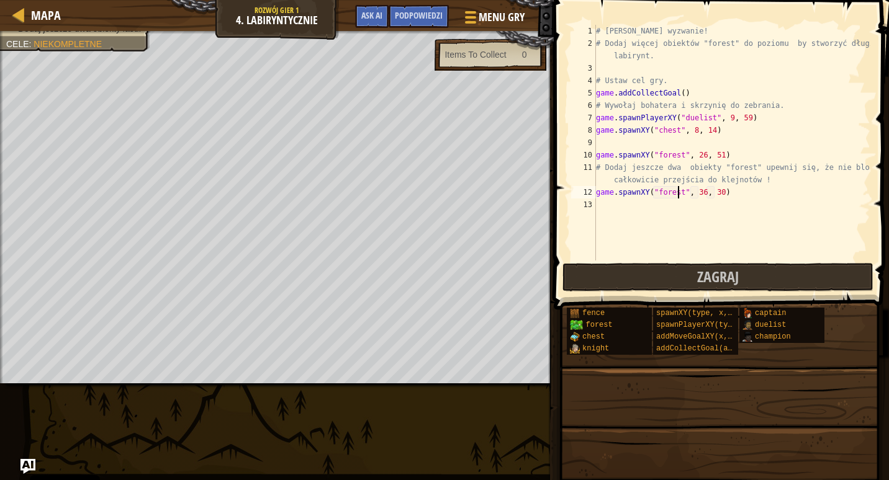
click at [697, 190] on div "# [PERSON_NAME] wyzwanie! # Dodaj więcej obiektów "forest" do poziomu by stworz…" at bounding box center [731, 155] width 277 height 261
click at [713, 190] on div "# [PERSON_NAME] wyzwanie! # Dodaj więcej obiektów "forest" do poziomu by stworz…" at bounding box center [731, 155] width 277 height 261
type textarea "game.spawnXY("forest", 50, 47)"
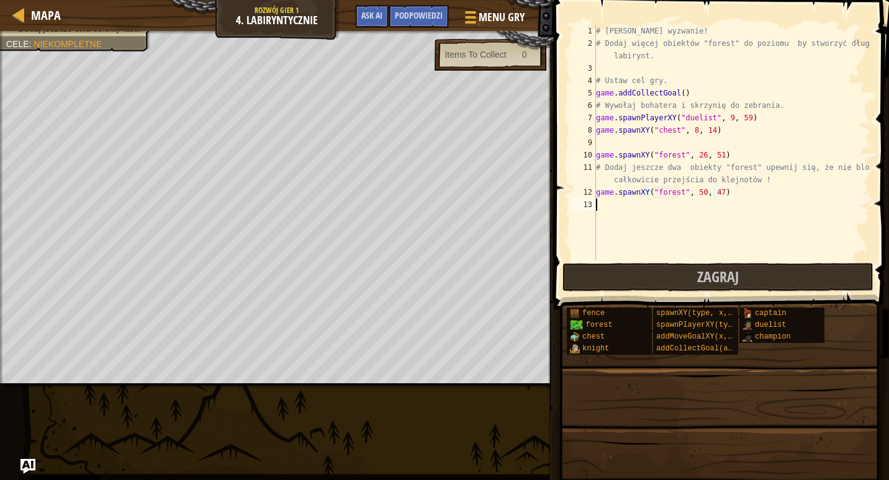
click at [600, 202] on div "# [PERSON_NAME] wyzwanie! # Dodaj więcej obiektów "forest" do poziomu by stworz…" at bounding box center [731, 155] width 277 height 261
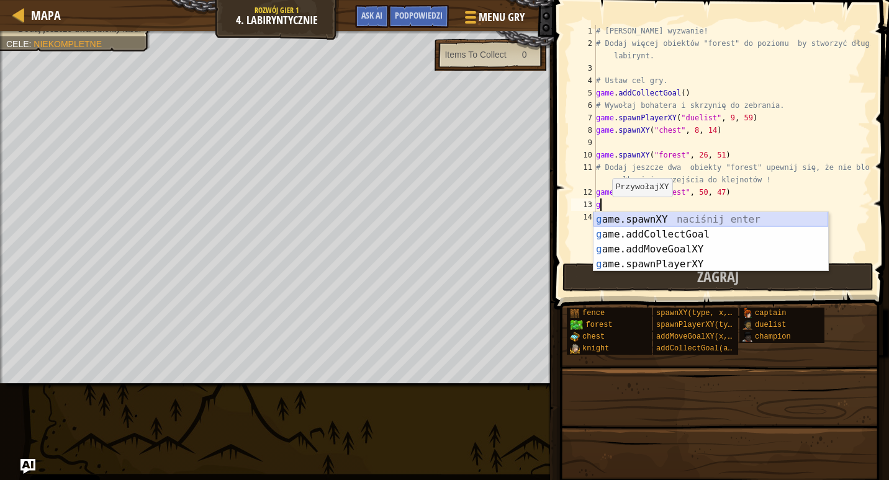
click at [621, 218] on div "g ame.spawnXY naciśnij enter g ame.addCollectGoal naciśnij enter g ame.addMoveG…" at bounding box center [710, 256] width 235 height 89
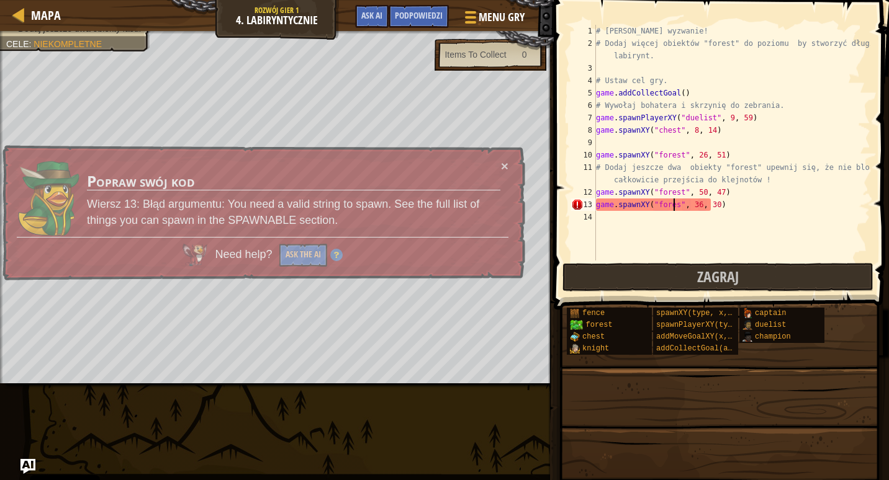
scroll to position [6, 7]
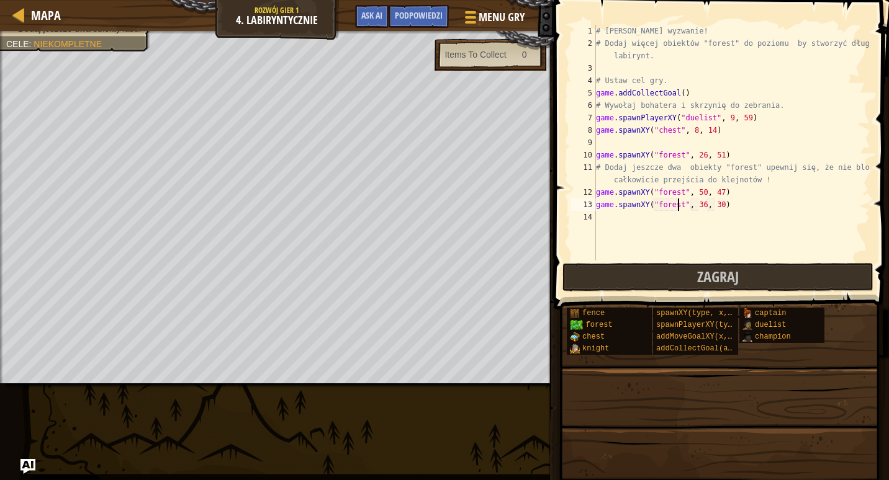
click at [698, 204] on div "# [PERSON_NAME] wyzwanie! # Dodaj więcej obiektów "forest" do poziomu by stworz…" at bounding box center [731, 155] width 277 height 261
click at [713, 204] on div "# [PERSON_NAME] wyzwanie! # Dodaj więcej obiektów "forest" do poziomu by stworz…" at bounding box center [731, 155] width 277 height 261
type textarea "game.spawnXY("forest", 24, 14)"
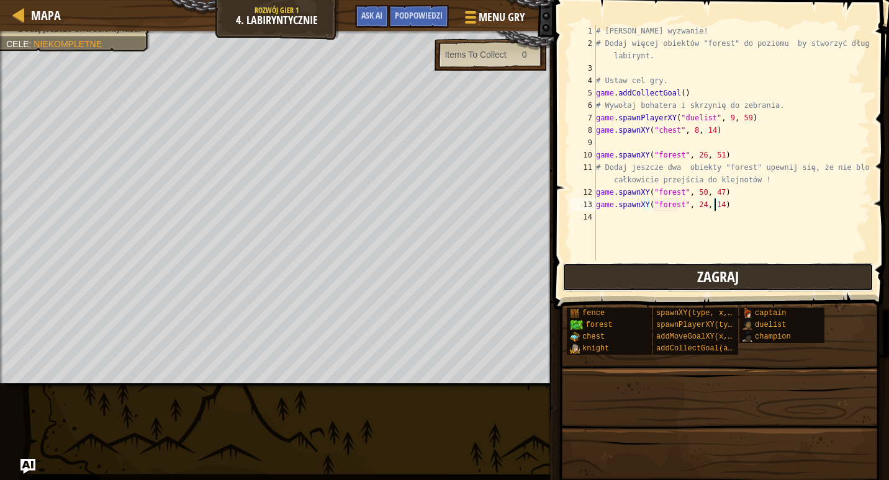
click at [713, 281] on span "Zagraj" at bounding box center [718, 277] width 42 height 20
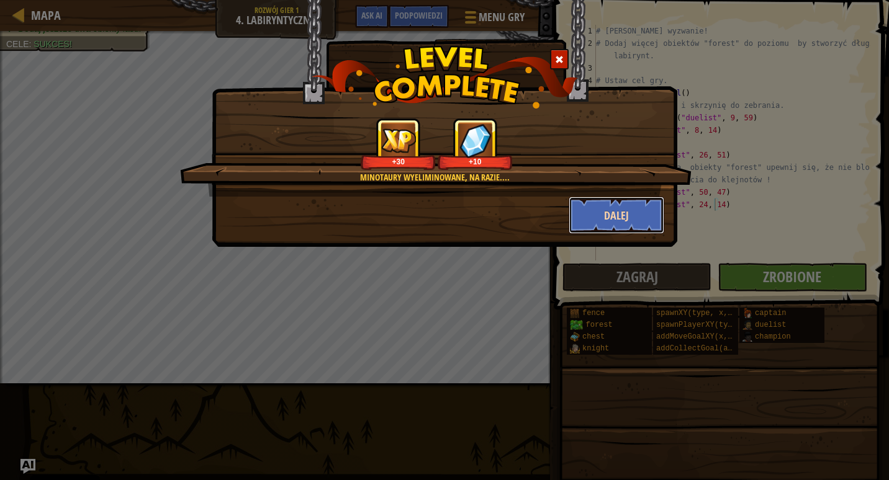
click at [605, 208] on button "Dalej" at bounding box center [617, 215] width 96 height 37
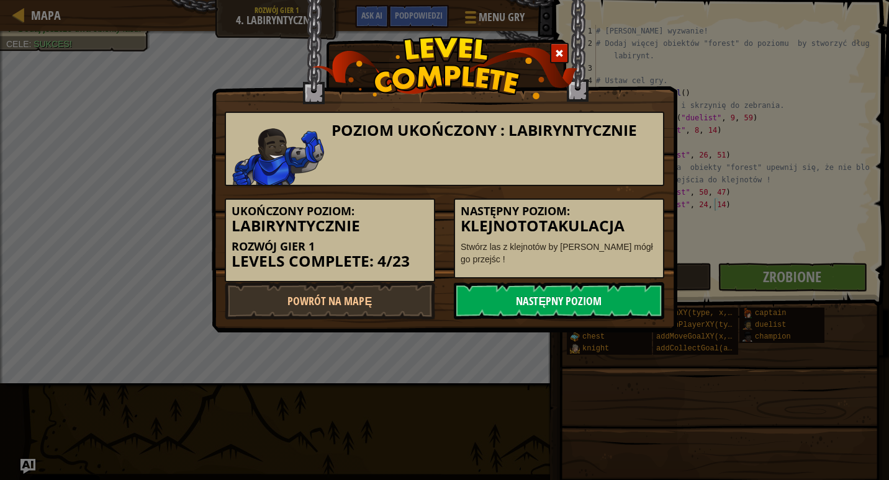
click at [575, 304] on link "Następny poziom" at bounding box center [559, 300] width 210 height 37
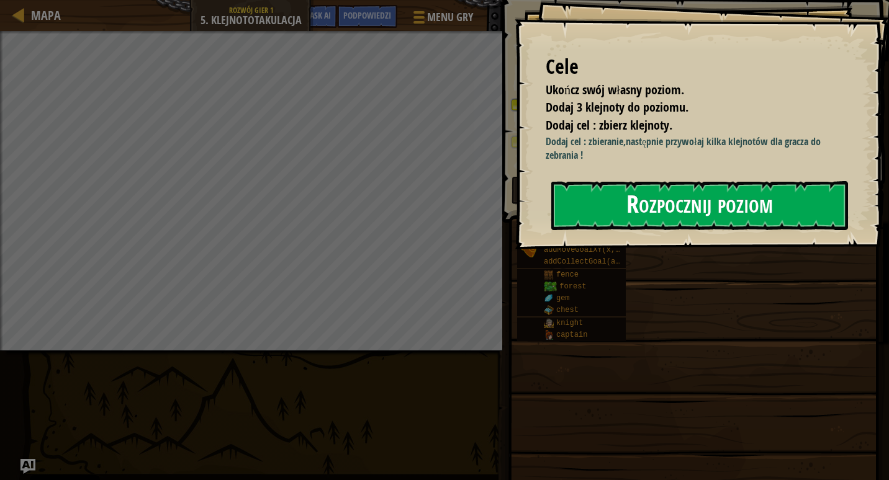
click at [598, 200] on button "Rozpocznij poziom" at bounding box center [699, 205] width 297 height 49
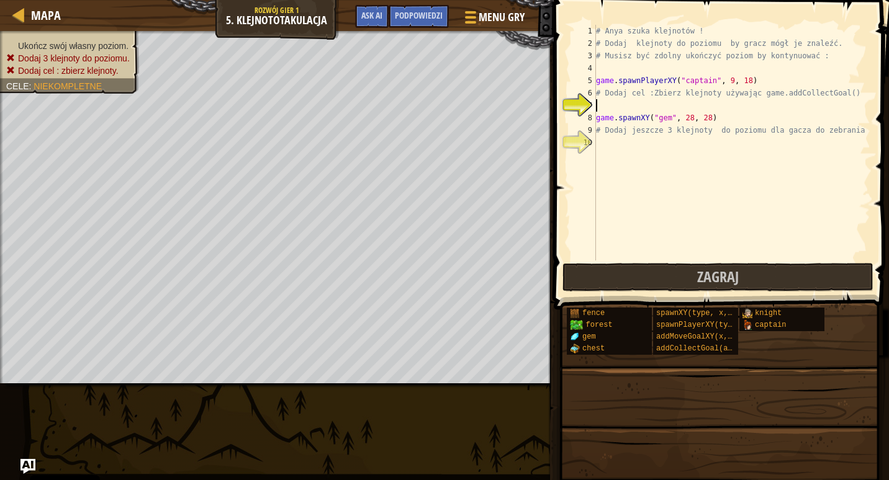
type textarea "g"
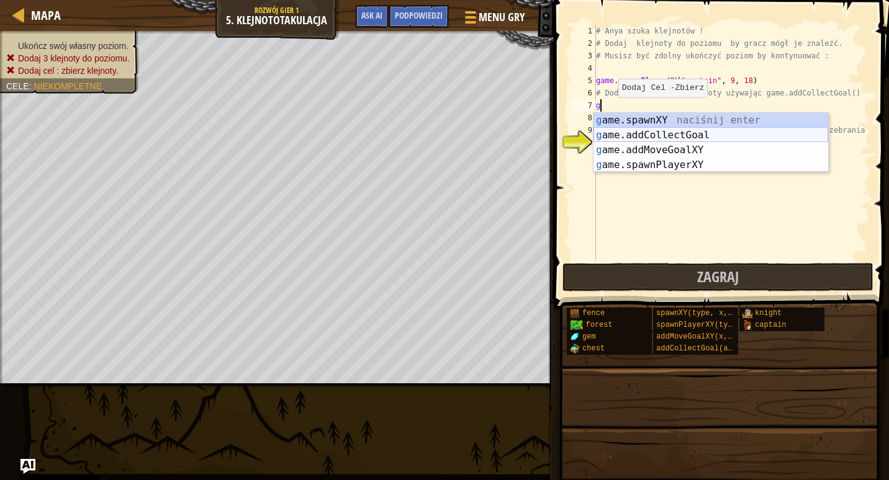
click at [620, 138] on div "g ame.spawnXY naciśnij enter g ame.addCollectGoal naciśnij enter g ame.addMoveG…" at bounding box center [710, 157] width 235 height 89
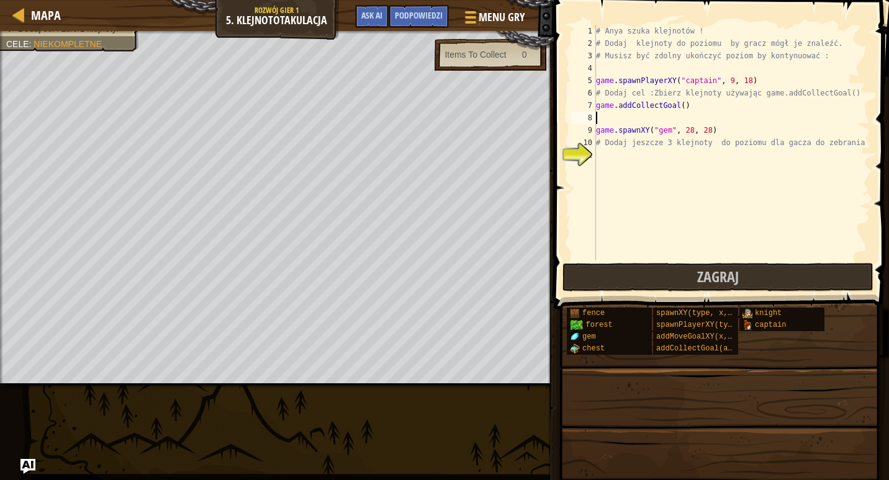
click at [677, 104] on div "# Anya szuka klejnotów ! # Dodaj klejnoty do poziomu by gracz mógł je znaleźć. …" at bounding box center [731, 155] width 277 height 261
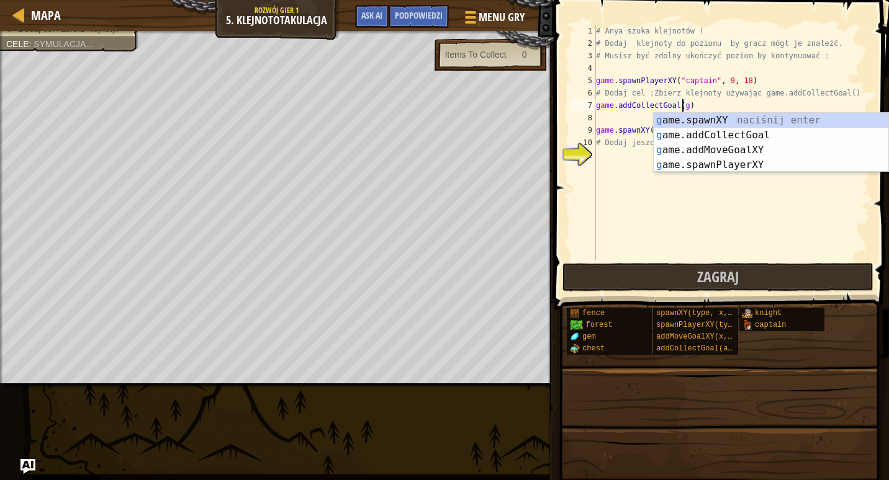
scroll to position [6, 7]
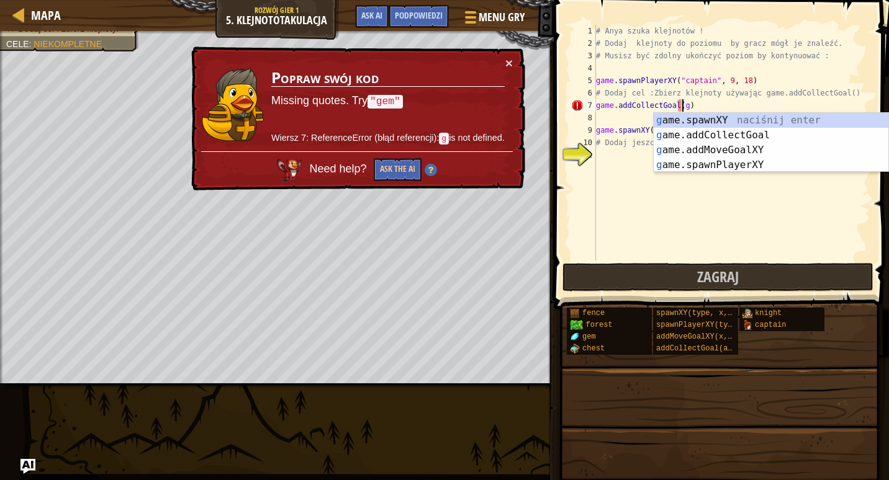
type textarea "game.addCollectGoal()"
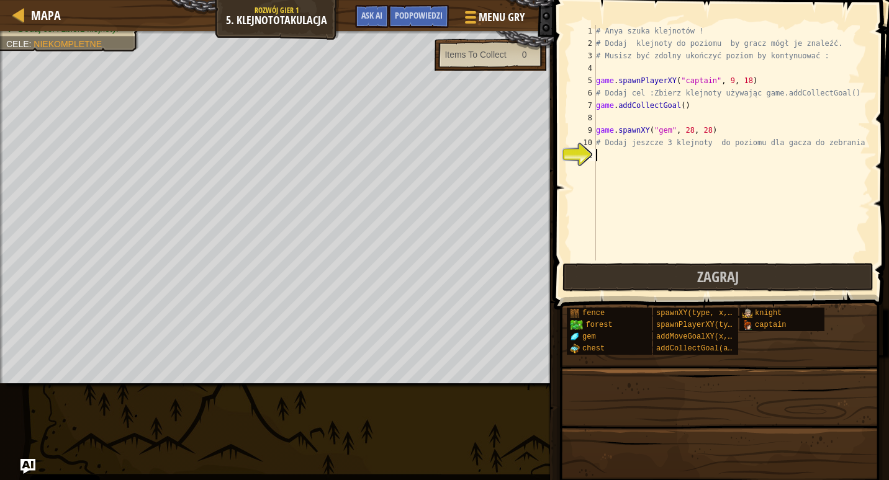
click at [618, 161] on div "# Anya szuka klejnotów ! # Dodaj klejnoty do poziomu by gracz mógł je znaleźć. …" at bounding box center [731, 155] width 277 height 261
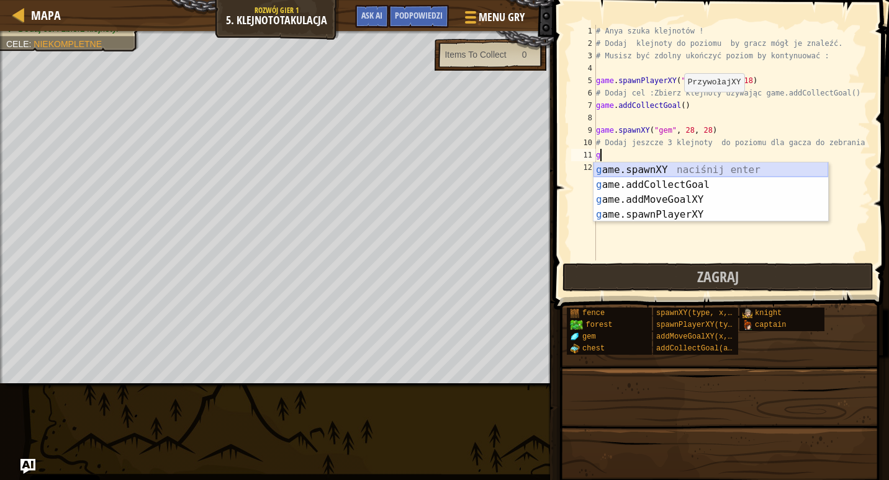
click at [631, 166] on div "g ame.spawnXY naciśnij enter g ame.addCollectGoal naciśnij enter g ame.addMoveG…" at bounding box center [710, 207] width 235 height 89
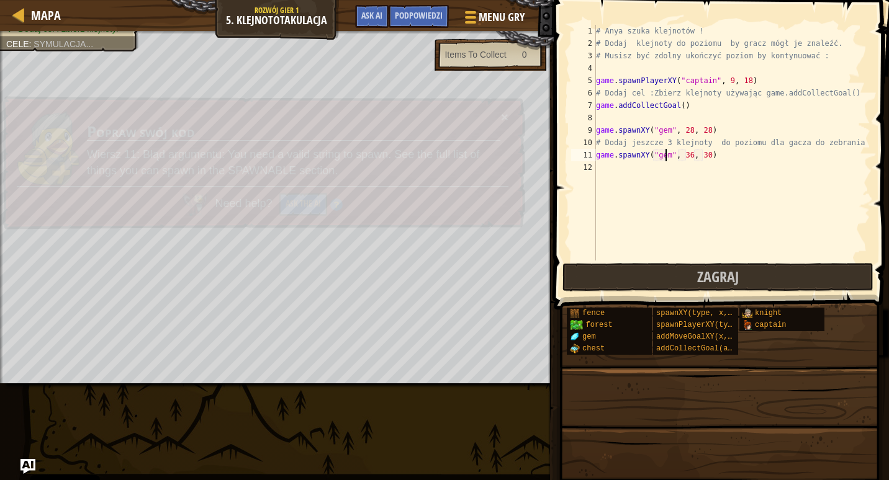
scroll to position [6, 6]
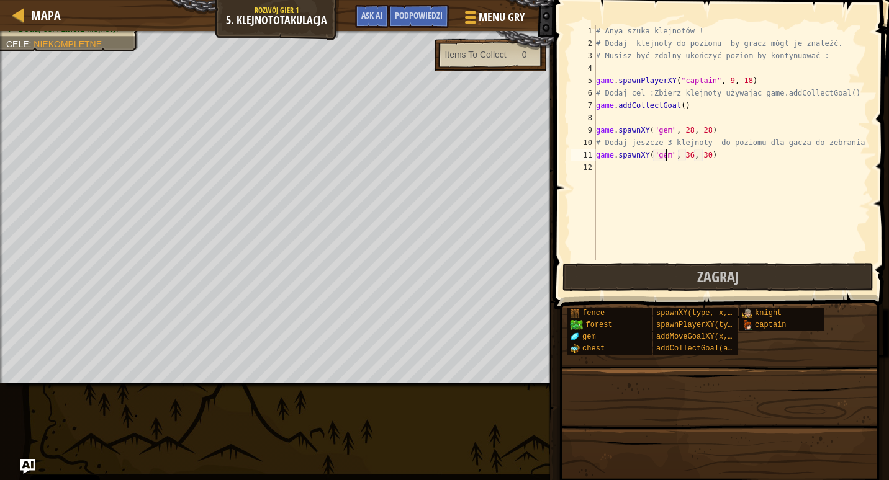
click at [685, 155] on div "# Anya szuka klejnotów ! # Dodaj klejnoty do poziomu by gracz mógł je znaleźć. …" at bounding box center [731, 155] width 277 height 261
type textarea "game.spawnXY("gem", 46, 30)"
drag, startPoint x: 701, startPoint y: 156, endPoint x: 694, endPoint y: 163, distance: 10.1
click at [701, 157] on div "# Anya szuka klejnotów ! # Dodaj klejnoty do poziomu by gracz mógł je znaleźć. …" at bounding box center [731, 155] width 277 height 261
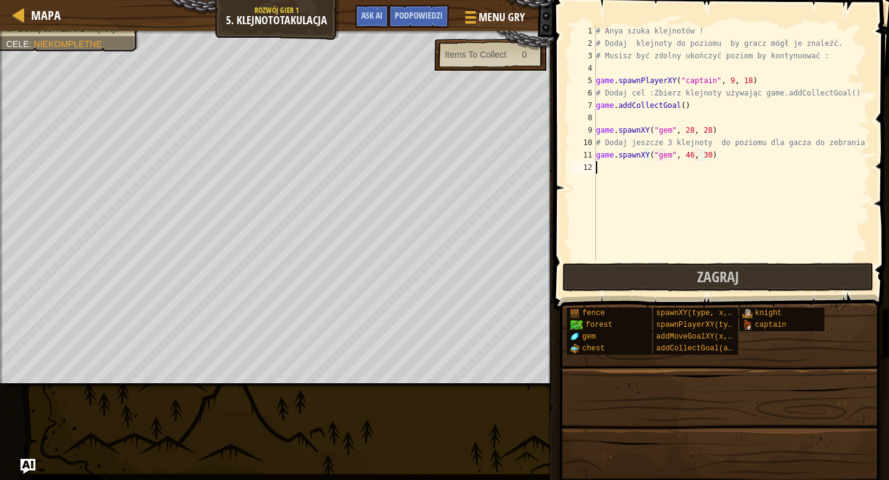
click at [601, 169] on div "# Anya szuka klejnotów ! # Dodaj klejnoty do poziomu by gracz mógł je znaleźć. …" at bounding box center [731, 155] width 277 height 261
type textarea "b"
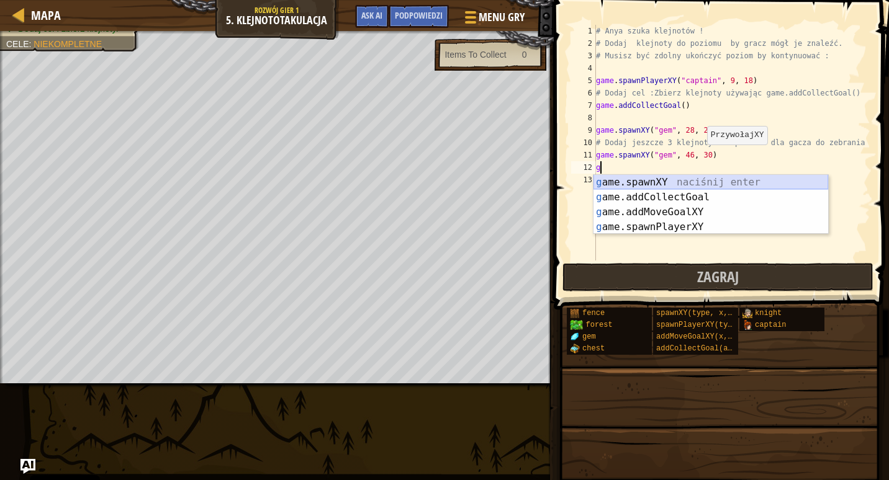
click at [616, 185] on div "g ame.spawnXY naciśnij enter g ame.addCollectGoal naciśnij enter g ame.addMoveG…" at bounding box center [710, 219] width 235 height 89
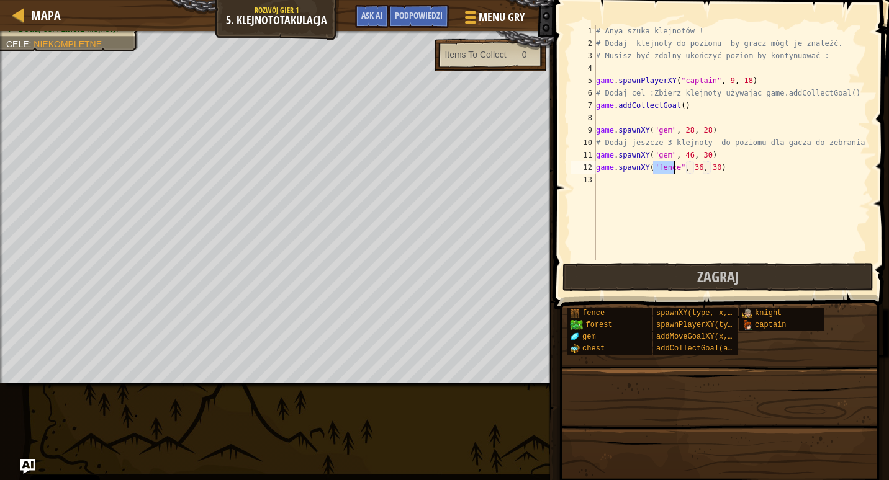
type textarea "game.spawnXY(", 36, 30)"
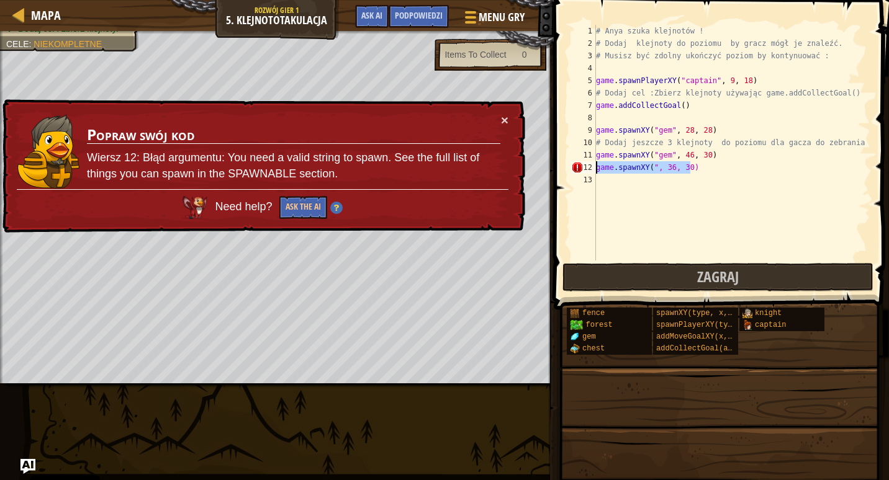
drag, startPoint x: 705, startPoint y: 171, endPoint x: 594, endPoint y: 169, distance: 111.1
click at [594, 169] on div "game.spawnXY(", 36, 30) 1 2 3 4 5 6 7 8 9 10 11 12 13 # Anya szuka klejnotów ! …" at bounding box center [720, 143] width 302 height 236
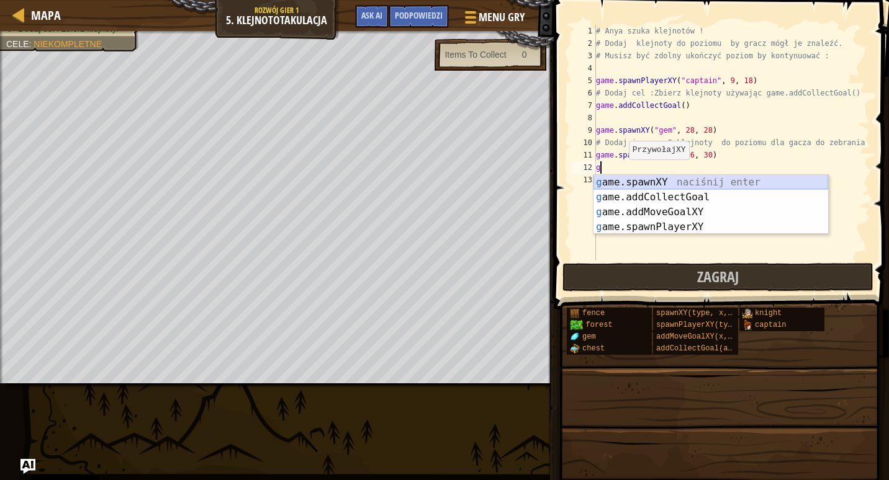
click at [655, 181] on div "g ame.spawnXY naciśnij enter g ame.addCollectGoal naciśnij enter g ame.addMoveG…" at bounding box center [710, 219] width 235 height 89
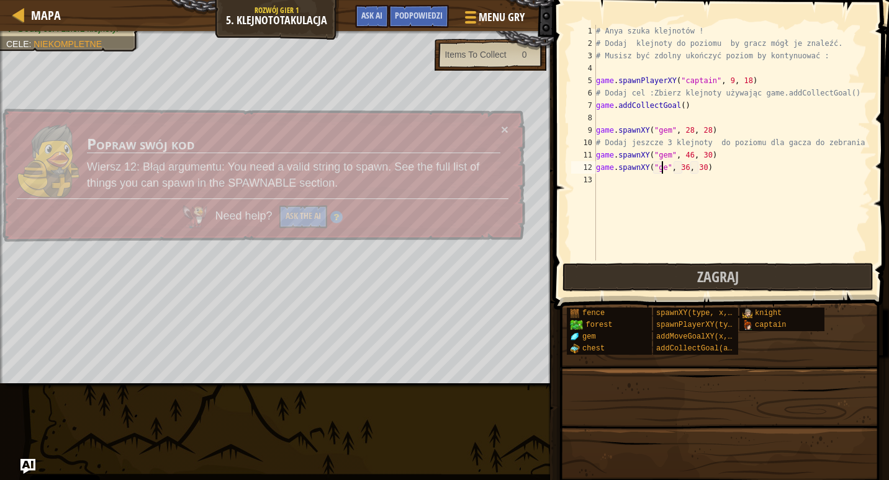
scroll to position [6, 6]
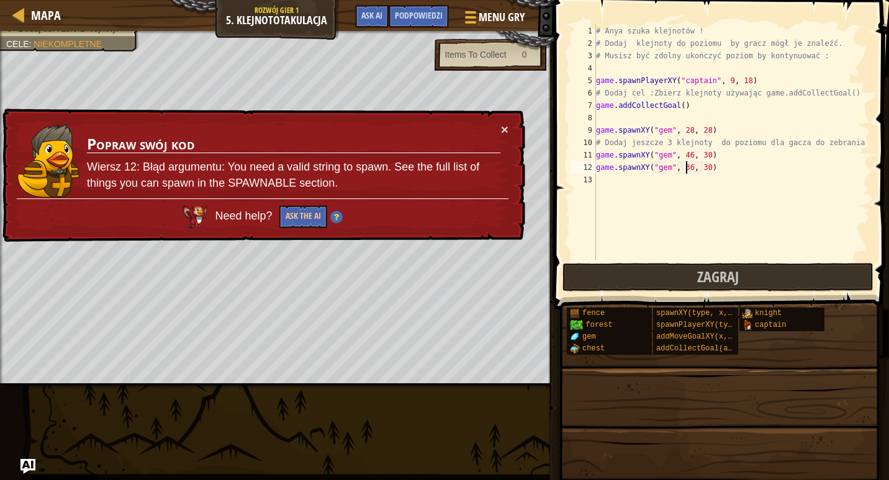
click at [685, 165] on div "# Anya szuka klejnotów ! # Dodaj klejnoty do poziomu by gracz mógł je znaleźć. …" at bounding box center [731, 155] width 277 height 261
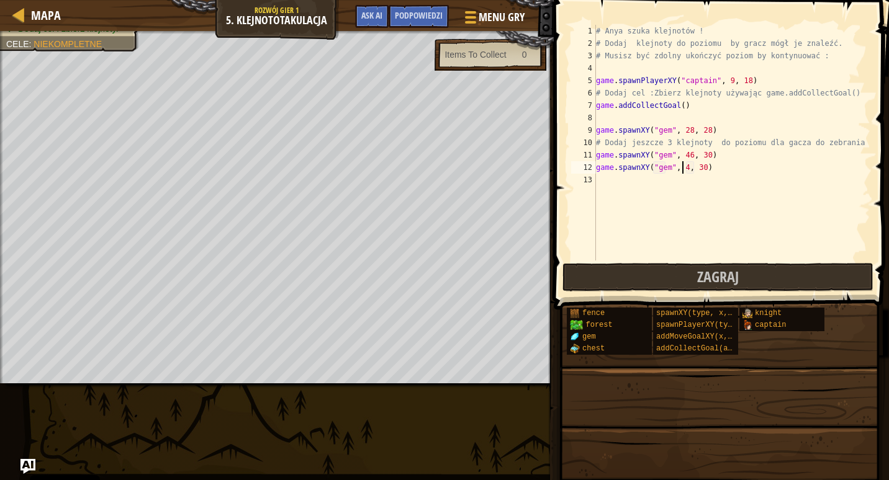
scroll to position [6, 7]
click at [703, 166] on div "# Anya szuka klejnotów ! # Dodaj klejnoty do poziomu by gracz mógł je znaleźć. …" at bounding box center [731, 155] width 277 height 261
type textarea "game.spawnXY("gem", 46, 44)"
click at [604, 182] on div "# Anya szuka klejnotów ! # Dodaj klejnoty do poziomu by gracz mógł je znaleźć. …" at bounding box center [731, 155] width 277 height 261
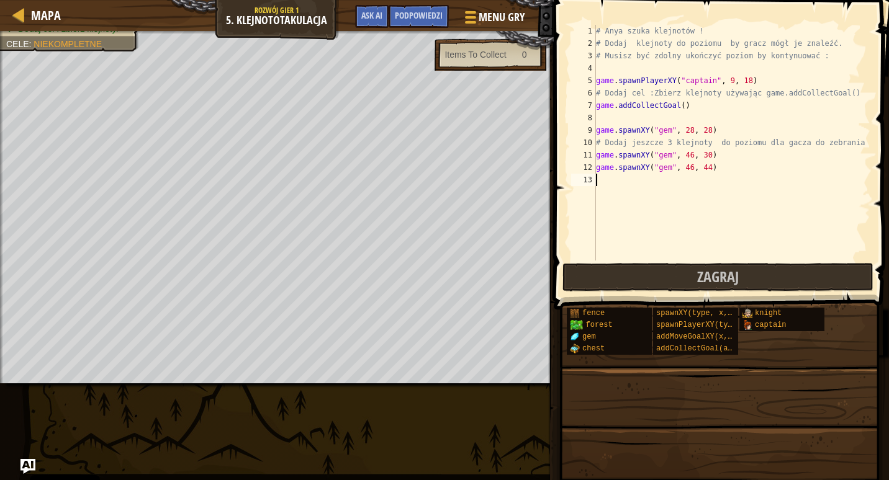
scroll to position [6, 0]
click at [700, 279] on span "Zagraj" at bounding box center [718, 277] width 42 height 20
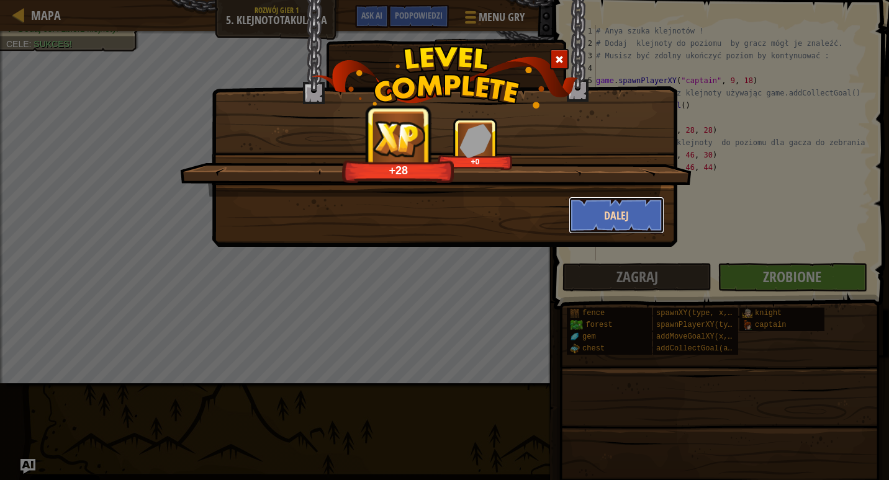
click at [606, 224] on button "Dalej" at bounding box center [617, 215] width 96 height 37
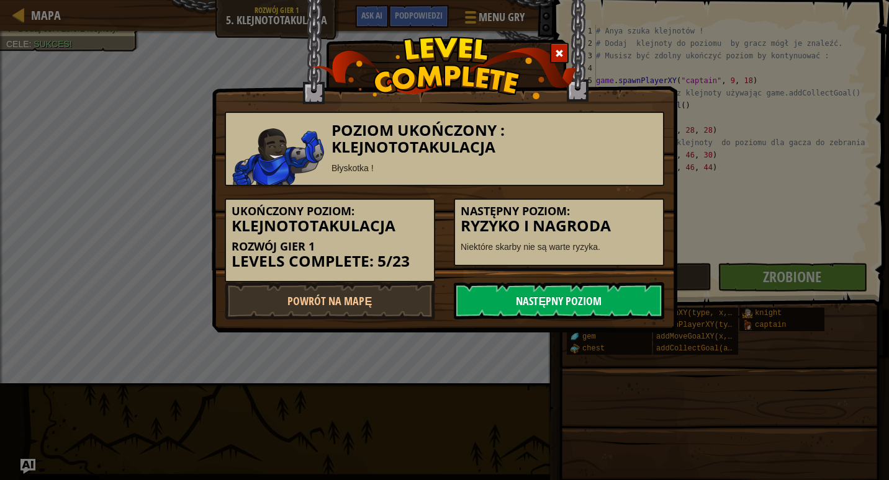
click at [569, 301] on link "Następny poziom" at bounding box center [559, 300] width 210 height 37
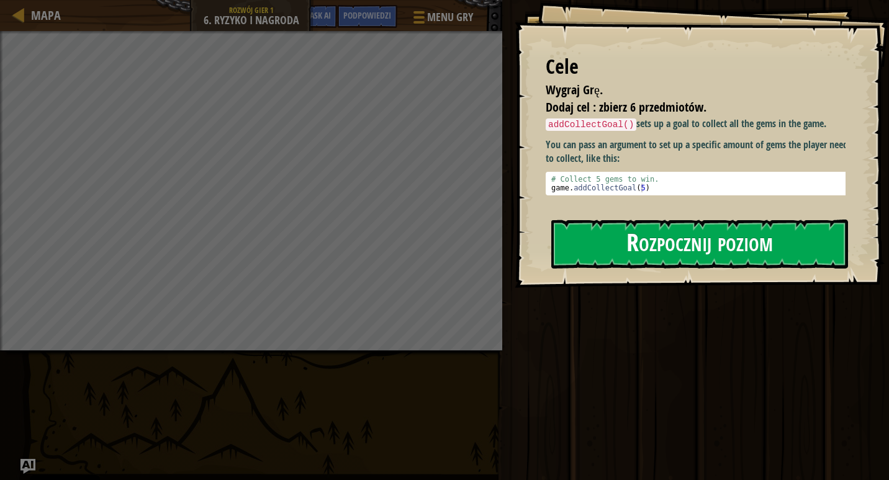
click at [662, 242] on button "Rozpocznij poziom" at bounding box center [699, 244] width 297 height 49
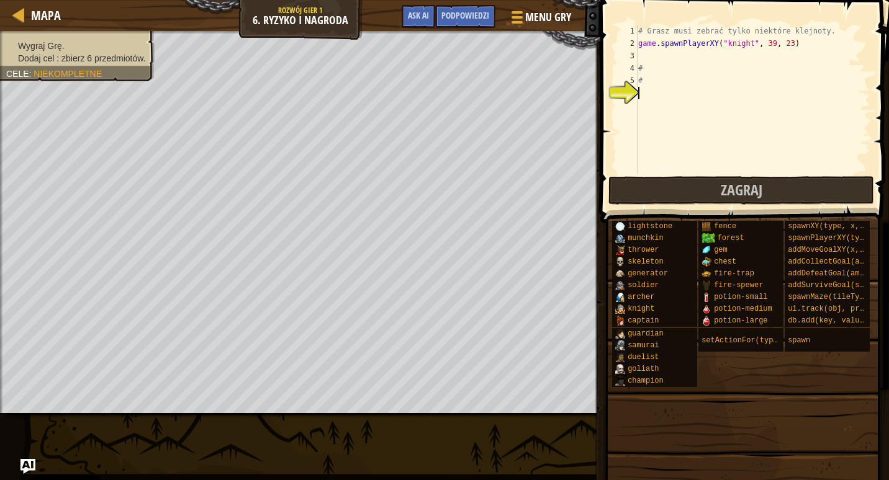
type textarea "a"
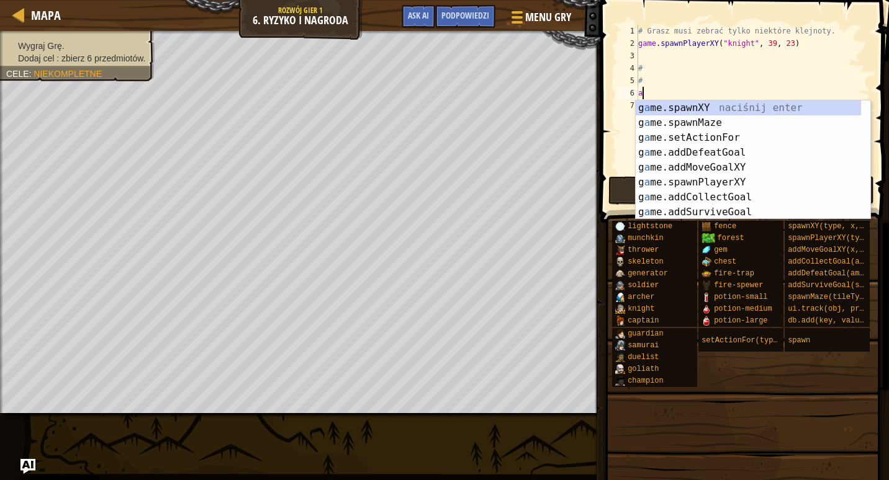
scroll to position [6, 0]
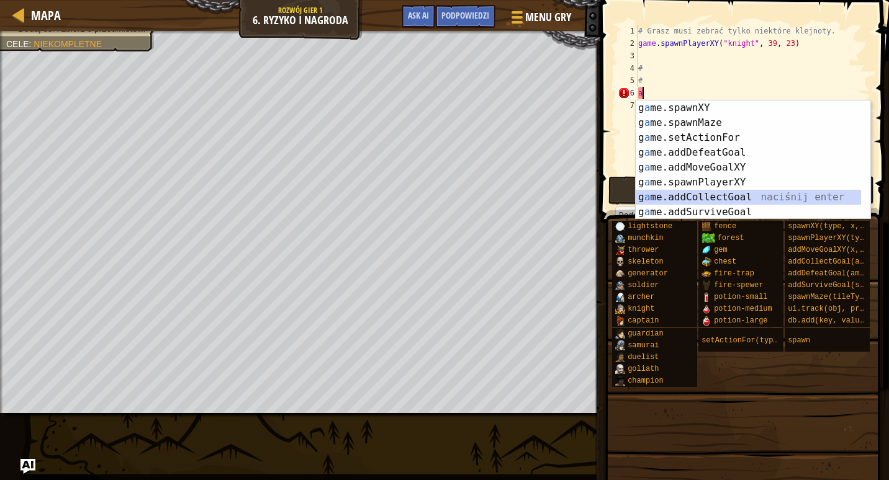
click at [695, 195] on div "g a me.spawnXY naciśnij enter g a me.spawnMaze naciśnij enter g a me.setActionF…" at bounding box center [748, 175] width 225 height 149
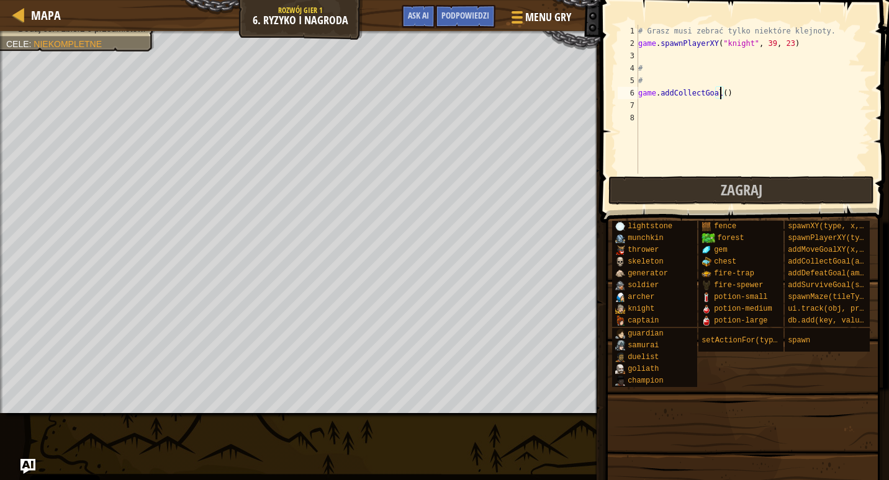
click at [720, 92] on div "# Grasz musi zebrać tylko niektóre klejnoty. game . spawnPlayerXY ( "knight" , …" at bounding box center [753, 112] width 235 height 174
click at [736, 194] on span "Zagraj" at bounding box center [742, 190] width 42 height 20
type textarea "game.addCollectGoal(6)"
click at [721, 177] on button "Zagraj" at bounding box center [741, 190] width 266 height 29
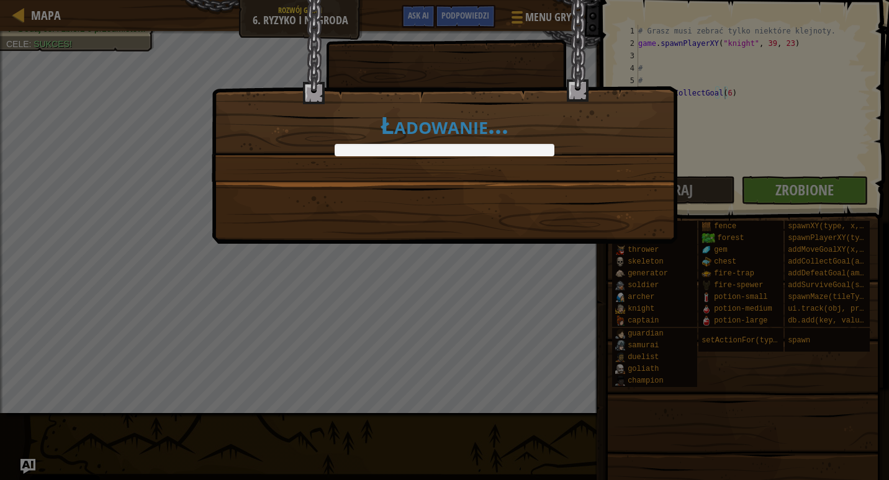
click at [799, 1] on body "Cookie Policy CodeCombat uses a few essential and non-essential cookies. Polity…" at bounding box center [444, 0] width 889 height 1
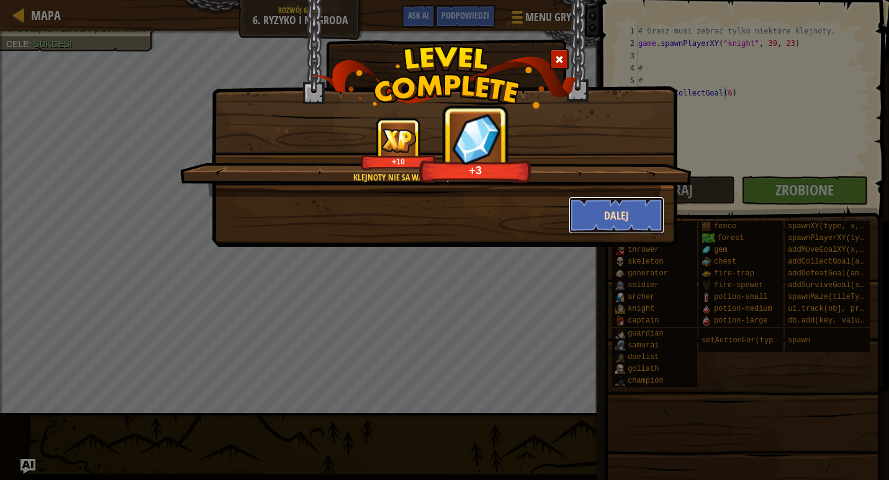
click at [593, 218] on button "Dalej" at bounding box center [617, 215] width 96 height 37
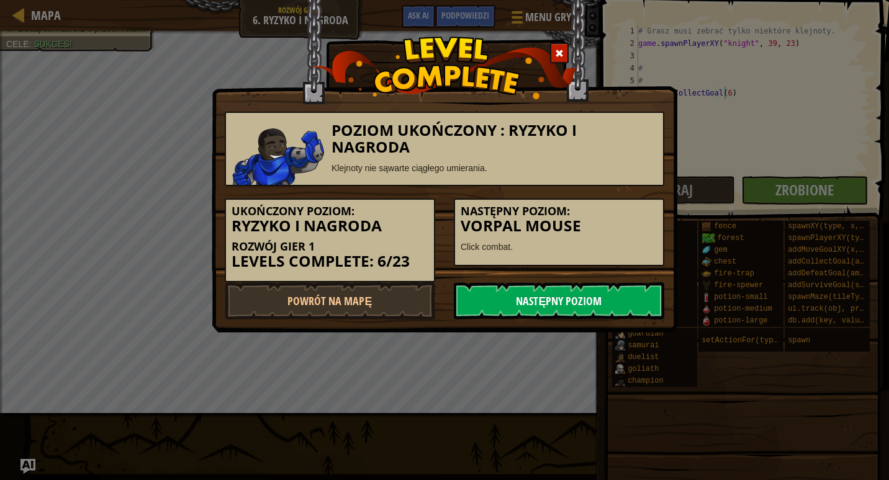
click at [600, 305] on link "Następny poziom" at bounding box center [559, 300] width 210 height 37
click at [529, 302] on link "Następny poziom" at bounding box center [559, 300] width 210 height 37
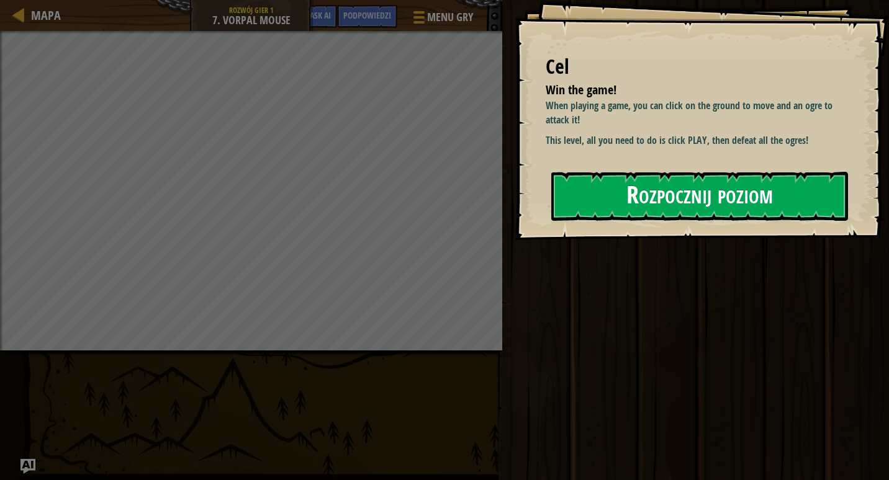
click at [623, 191] on button "Rozpocznij poziom" at bounding box center [699, 196] width 297 height 49
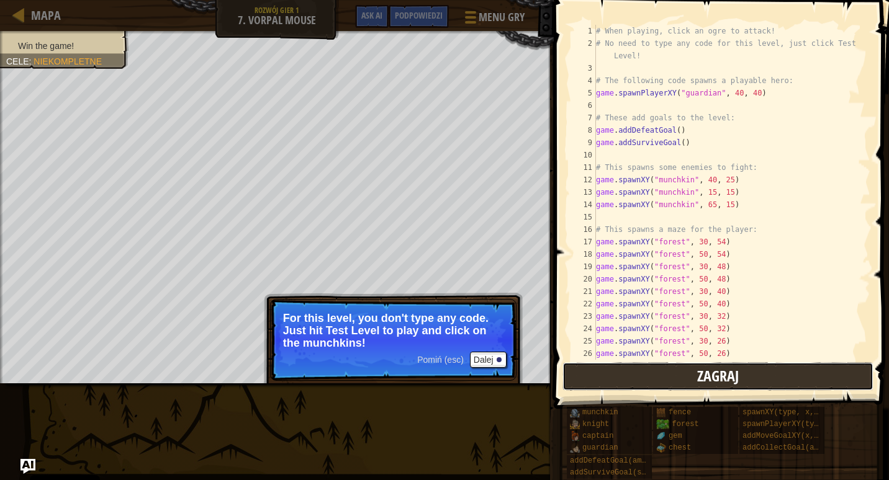
click at [729, 377] on span "Zagraj" at bounding box center [718, 376] width 42 height 20
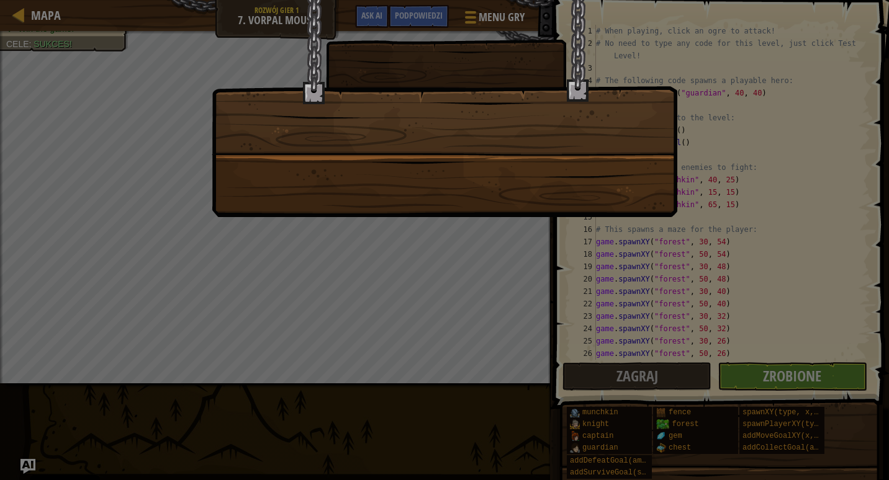
click at [799, 385] on div at bounding box center [444, 240] width 889 height 480
click at [785, 382] on div at bounding box center [444, 240] width 889 height 480
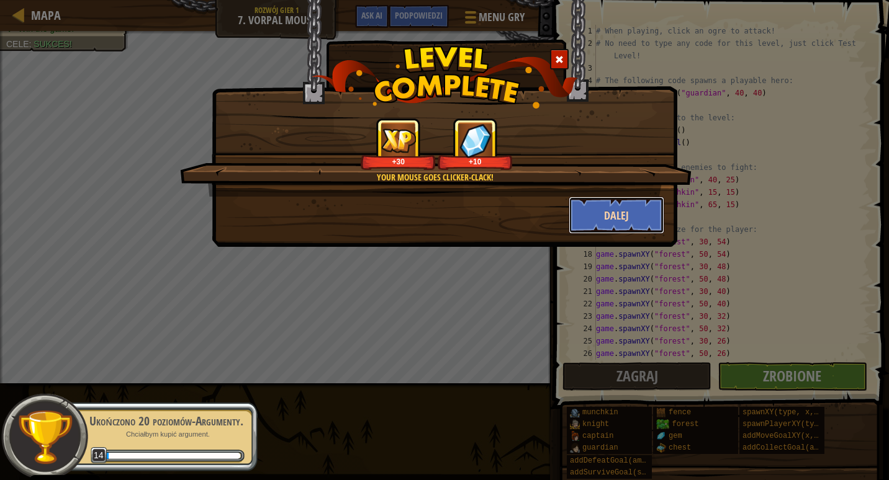
click at [629, 213] on button "Dalej" at bounding box center [617, 215] width 96 height 37
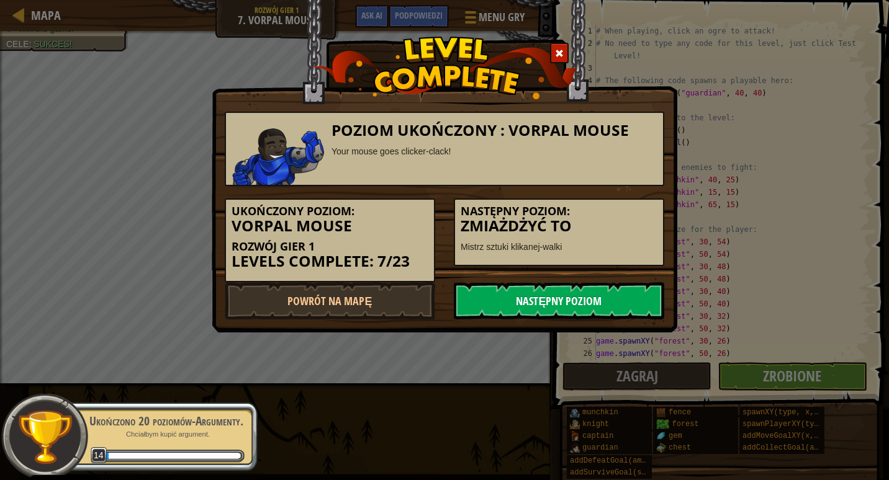
click at [590, 313] on link "Następny poziom" at bounding box center [559, 300] width 210 height 37
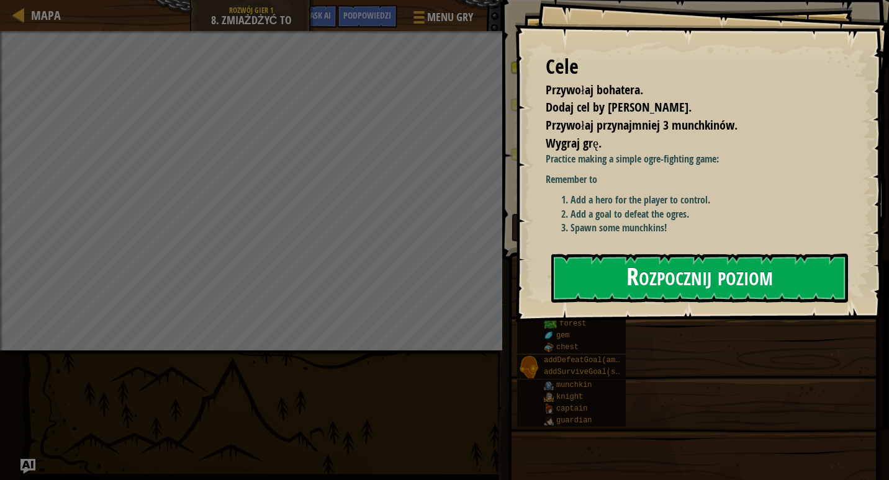
click at [629, 268] on button "Rozpocznij poziom" at bounding box center [699, 278] width 297 height 49
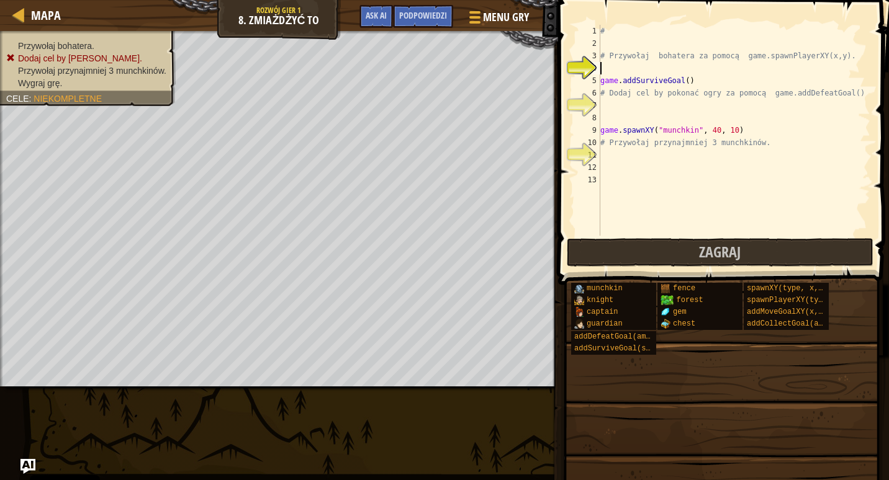
scroll to position [6, 0]
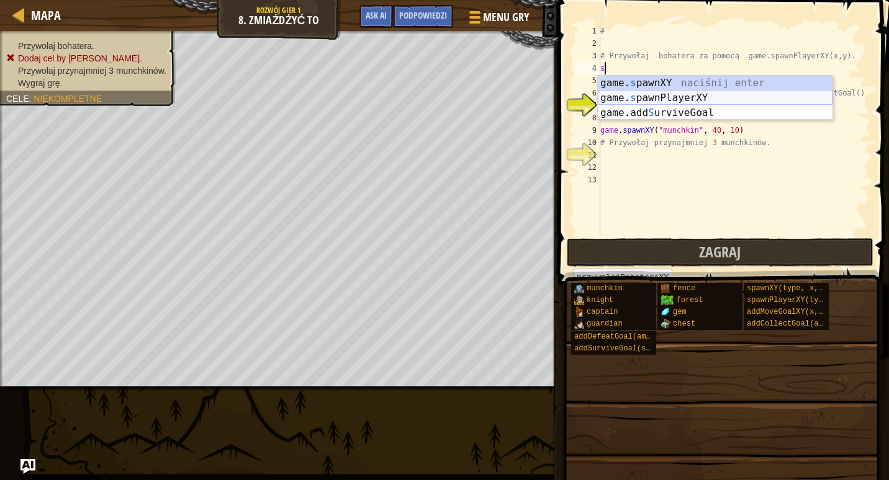
click at [623, 97] on div "game. s pawnXY naciśnij enter game. s pawnPlayerXY naciśnij enter game.add S ur…" at bounding box center [715, 113] width 235 height 74
type textarea "player = game.spawnPlayerXY("captain", 36, 30)"
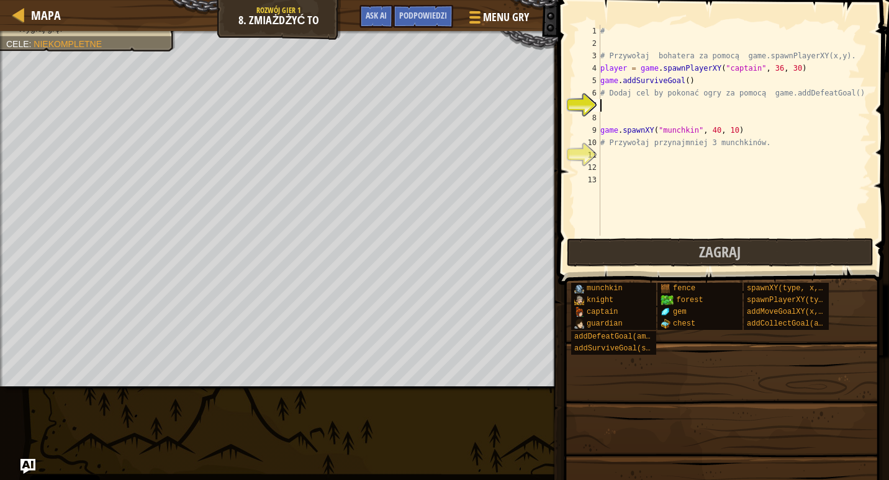
click at [624, 103] on div "# # Przywołaj bohatera za pomocą game.spawnPlayerXY(x,y). player = game . spawn…" at bounding box center [734, 143] width 272 height 236
type textarea "a"
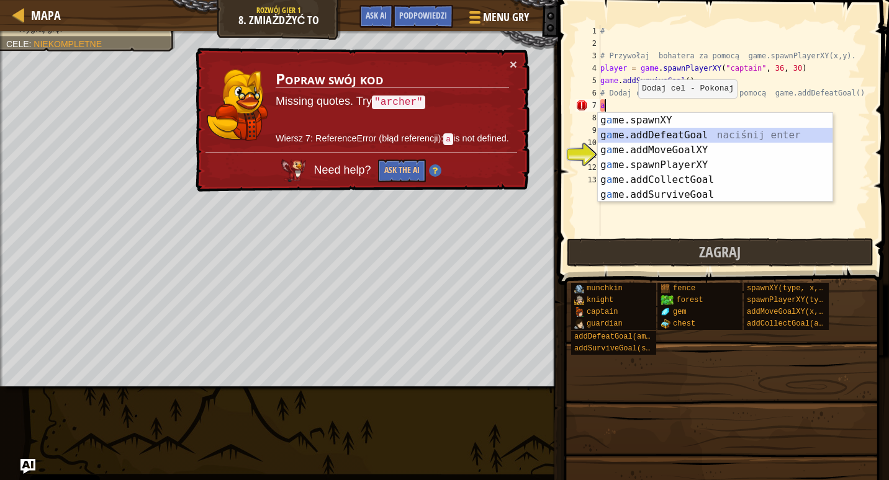
click at [644, 135] on div "g a me.spawnXY naciśnij enter g a me.addDefeatGoal naciśnij enter g a me.addMov…" at bounding box center [715, 172] width 235 height 119
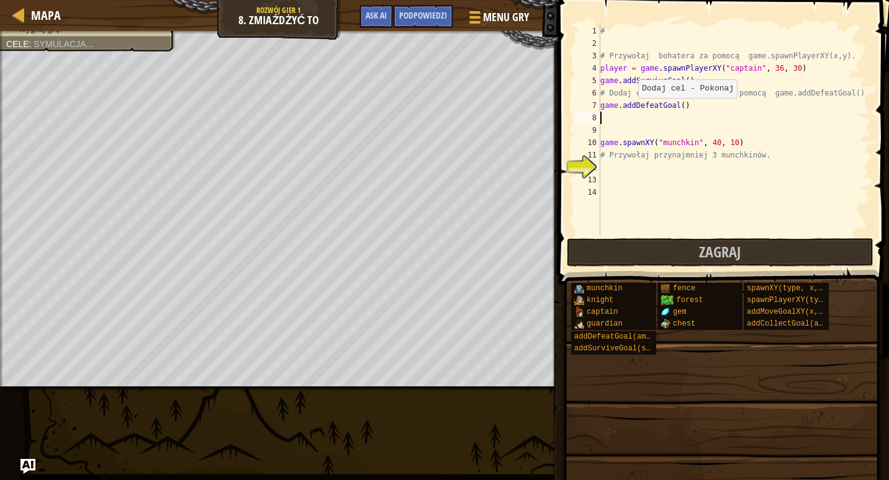
click at [644, 135] on div "# # Przywołaj bohatera za pomocą game.spawnPlayerXY(x,y). player = game . spawn…" at bounding box center [734, 143] width 272 height 236
drag, startPoint x: 602, startPoint y: 127, endPoint x: 608, endPoint y: 117, distance: 11.4
click at [603, 120] on div "# # Przywołaj bohatera za pomocą game.spawnPlayerXY(x,y). player = game . spawn…" at bounding box center [734, 143] width 272 height 236
drag, startPoint x: 677, startPoint y: 103, endPoint x: 681, endPoint y: 110, distance: 8.3
click at [678, 105] on div "# # Przywołaj bohatera za pomocą game.spawnPlayerXY(x,y). player = game . spawn…" at bounding box center [734, 143] width 272 height 236
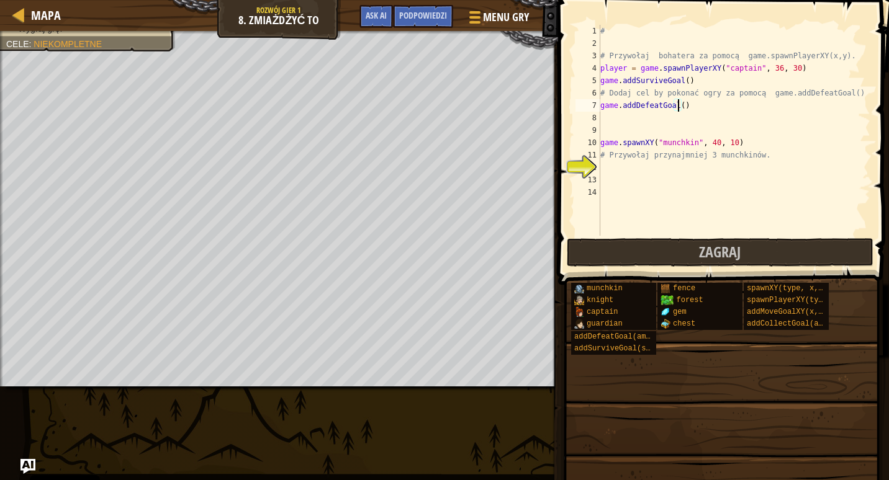
scroll to position [6, 6]
type textarea "game.addDefeatGoal(2)"
click at [597, 168] on div "12" at bounding box center [587, 167] width 25 height 12
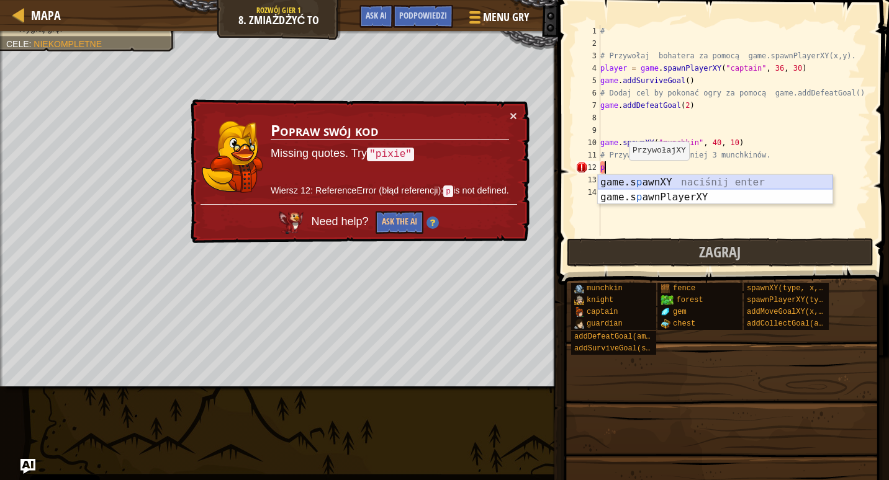
click at [653, 181] on div "game.s p awnXY naciśnij enter game.s p awnPlayerXY naciśnij enter" at bounding box center [715, 205] width 235 height 60
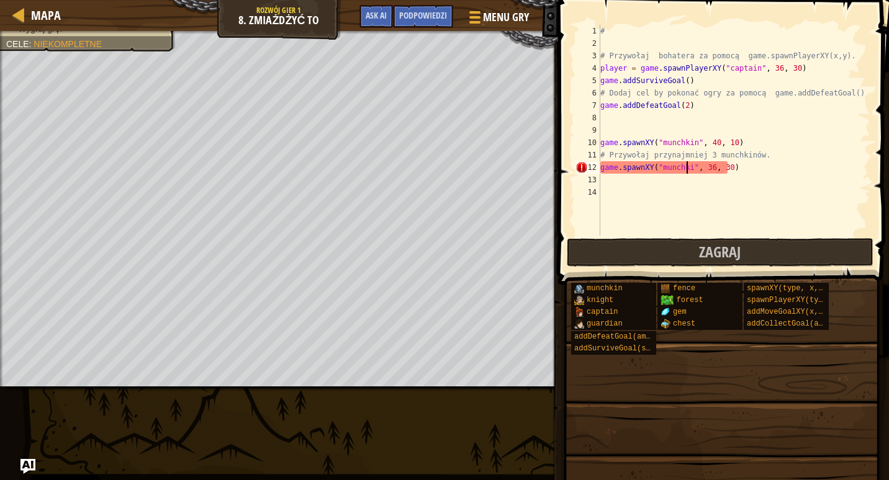
scroll to position [6, 7]
click at [709, 169] on div "# # Przywołaj bohatera za pomocą game.spawnPlayerXY(x,y). player = game . spawn…" at bounding box center [734, 143] width 272 height 236
type textarea "game.spawnXY("munchkin", 33, 30)"
click at [609, 184] on div "# # Przywołaj bohatera za pomocą game.spawnPlayerXY(x,y). player = game . spawn…" at bounding box center [734, 143] width 272 height 236
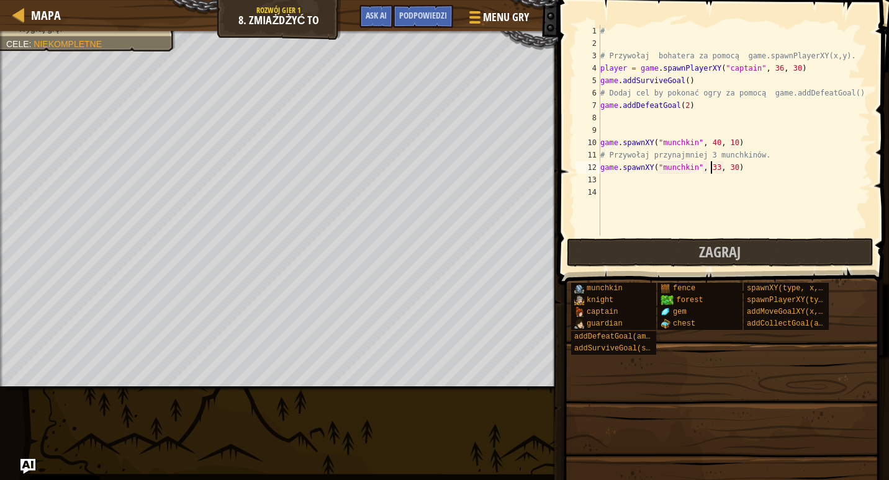
scroll to position [6, 0]
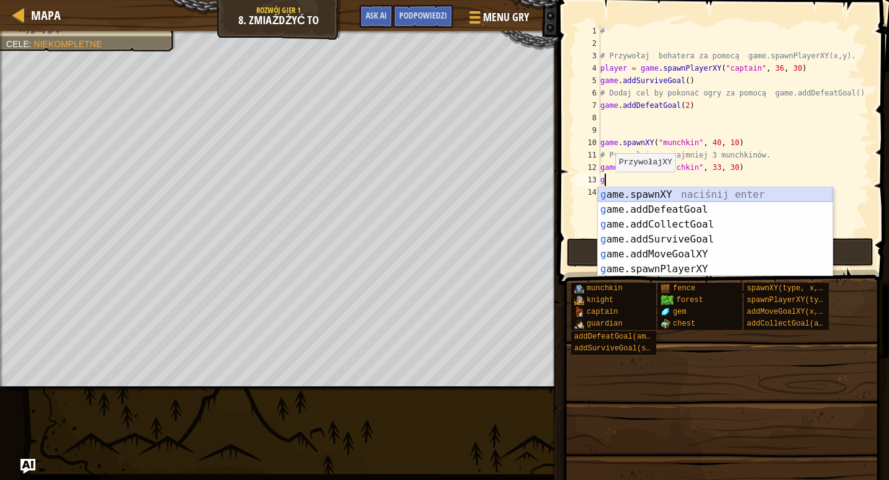
click at [636, 201] on div "g ame.spawnXY naciśnij enter g ame.addDefeatGoal naciśnij enter g ame.addCollec…" at bounding box center [715, 246] width 235 height 119
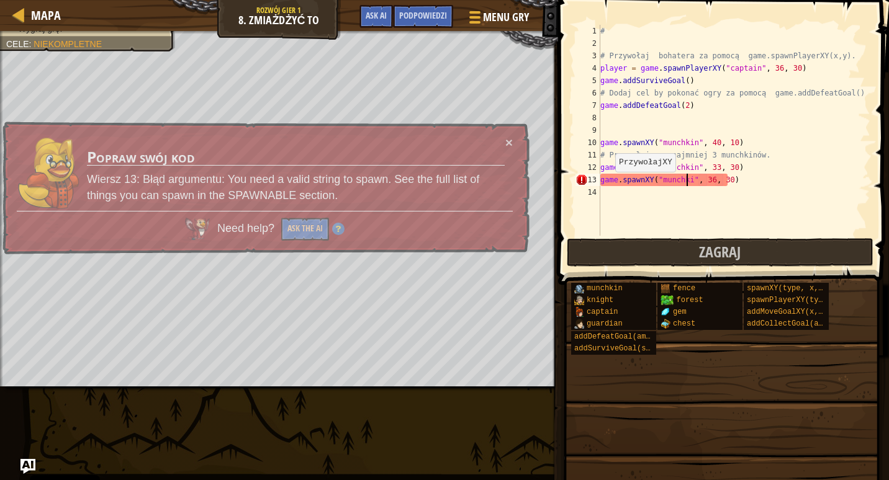
scroll to position [6, 7]
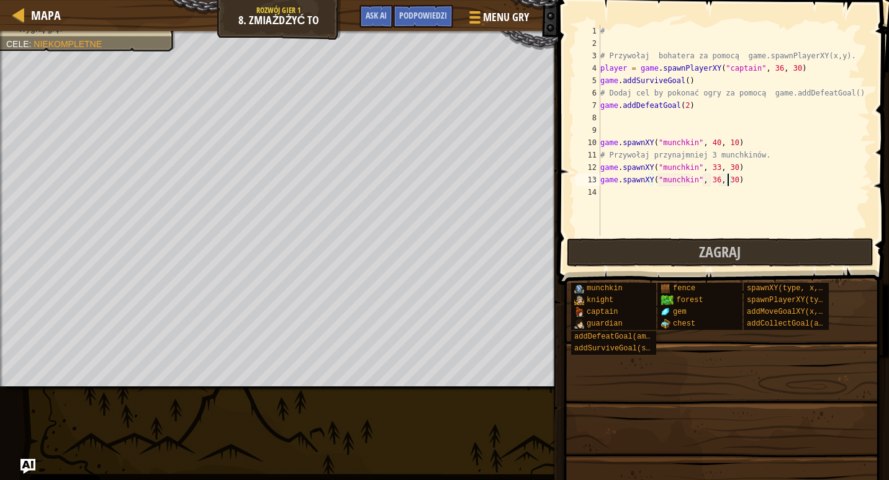
click at [726, 181] on div "# # Przywołaj bohatera za pomocą game.spawnPlayerXY(x,y). player = game . spawn…" at bounding box center [734, 143] width 272 height 236
type textarea "game.spawnXY("munchkin", 36, 38)"
click at [699, 253] on button "Zagraj" at bounding box center [720, 252] width 307 height 29
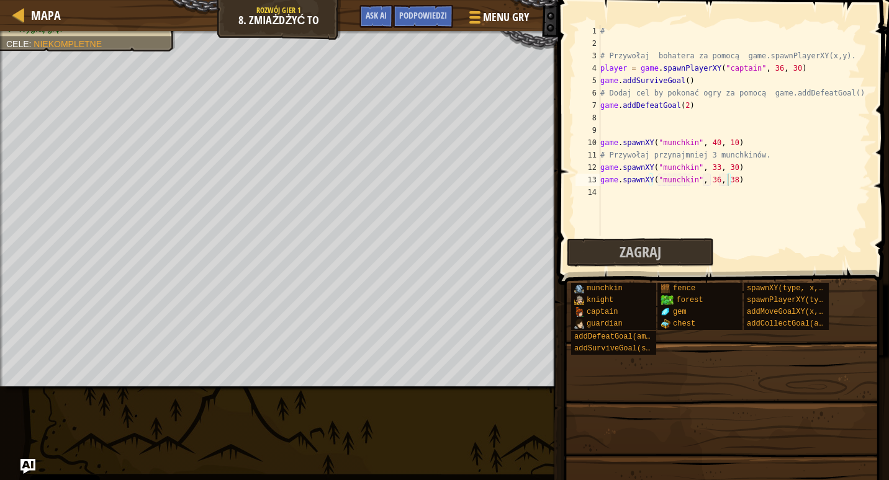
scroll to position [6, 0]
click at [604, 193] on div "# # Przywołaj bohatera za pomocą game.spawnPlayerXY(x,y). player = game . spawn…" at bounding box center [734, 143] width 272 height 236
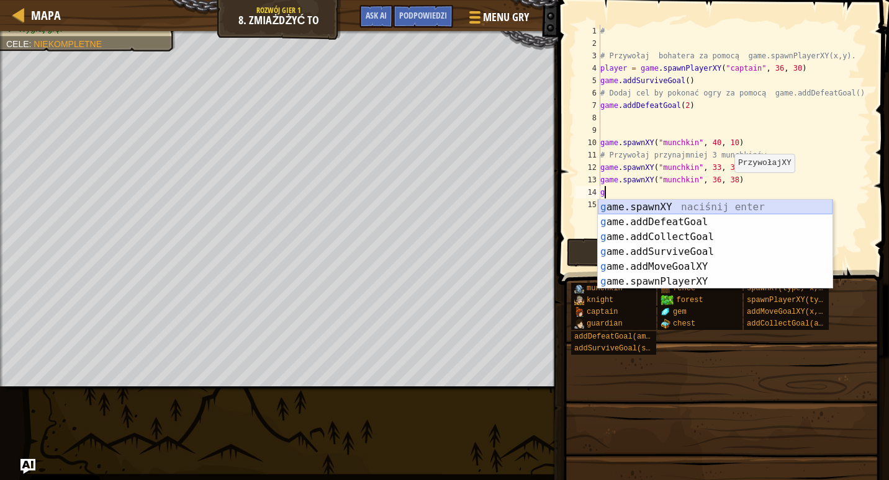
click at [631, 205] on div "g ame.spawnXY naciśnij enter g ame.addDefeatGoal naciśnij enter g ame.addCollec…" at bounding box center [715, 259] width 235 height 119
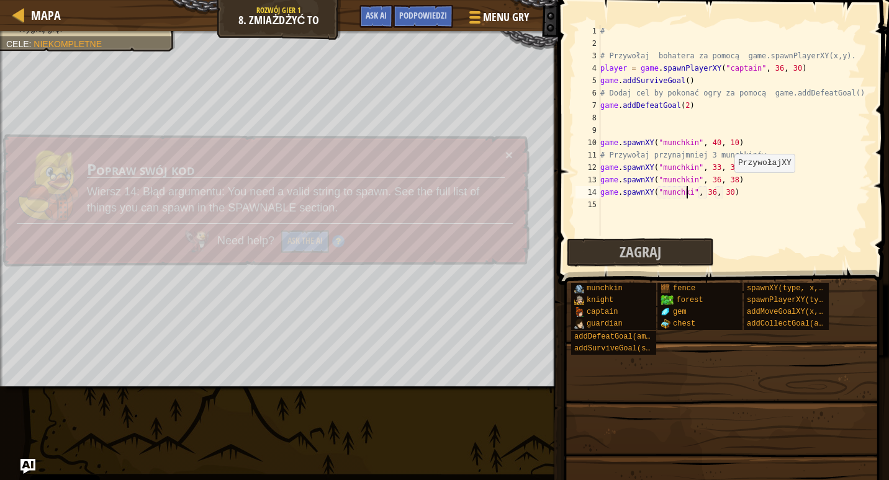
scroll to position [6, 7]
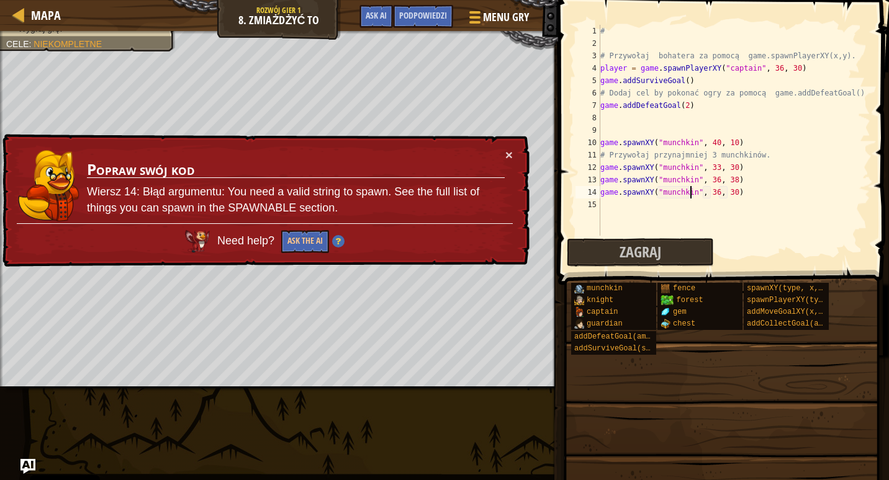
click at [710, 191] on div "# # Przywołaj bohatera za pomocą game.spawnPlayerXY(x,y). player = game . spawn…" at bounding box center [734, 143] width 272 height 236
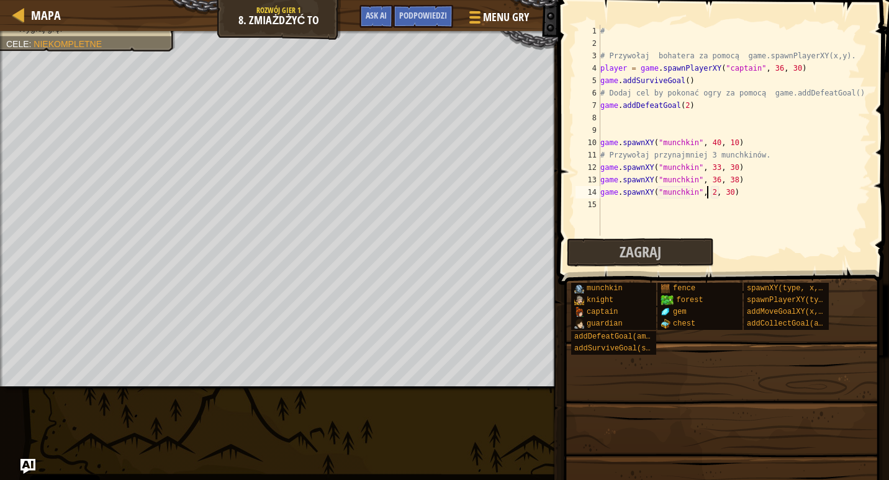
scroll to position [6, 9]
type textarea "game.spawnXY("munchkin", 25, 30)"
click at [614, 258] on button "Zagraj" at bounding box center [640, 252] width 147 height 29
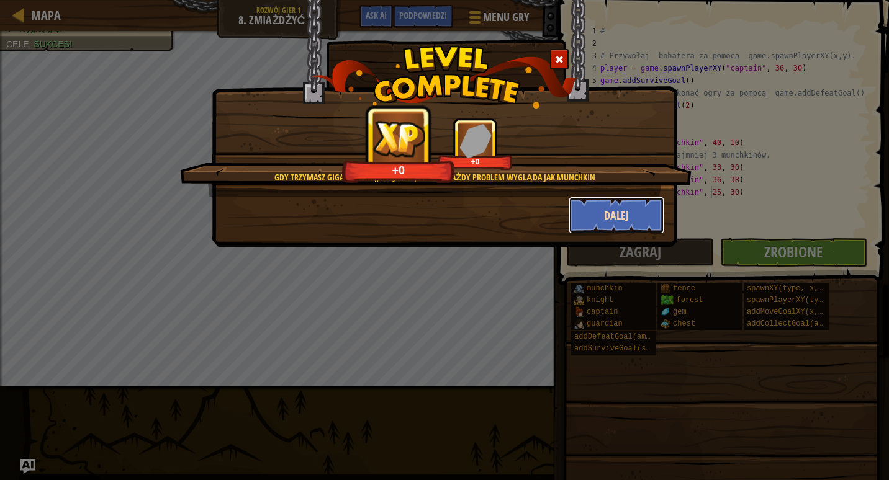
click at [624, 228] on button "Dalej" at bounding box center [617, 215] width 96 height 37
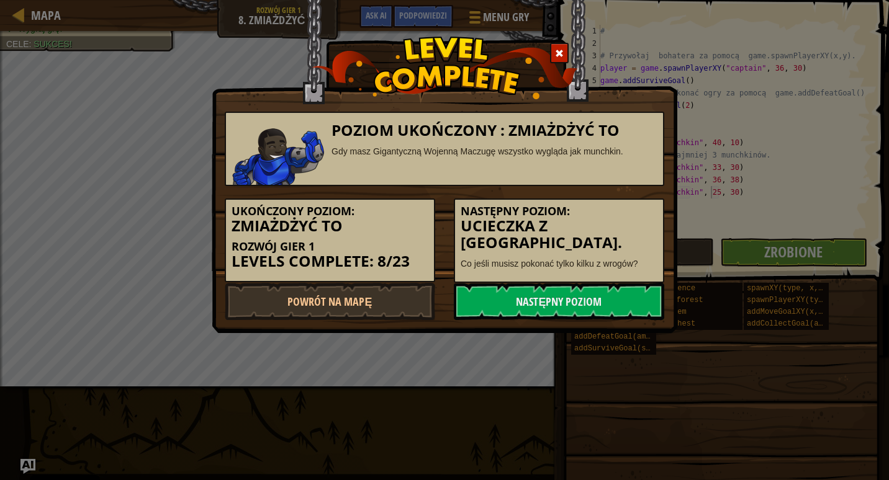
click at [611, 282] on div "Ukończony poziom: Zmiażdżyć to Rozwój Gier 1 Levels Complete: 8/23 Następny poz…" at bounding box center [444, 234] width 458 height 97
drag, startPoint x: 611, startPoint y: 299, endPoint x: 611, endPoint y: 311, distance: 11.8
click at [613, 297] on link "Następny poziom" at bounding box center [559, 301] width 210 height 37
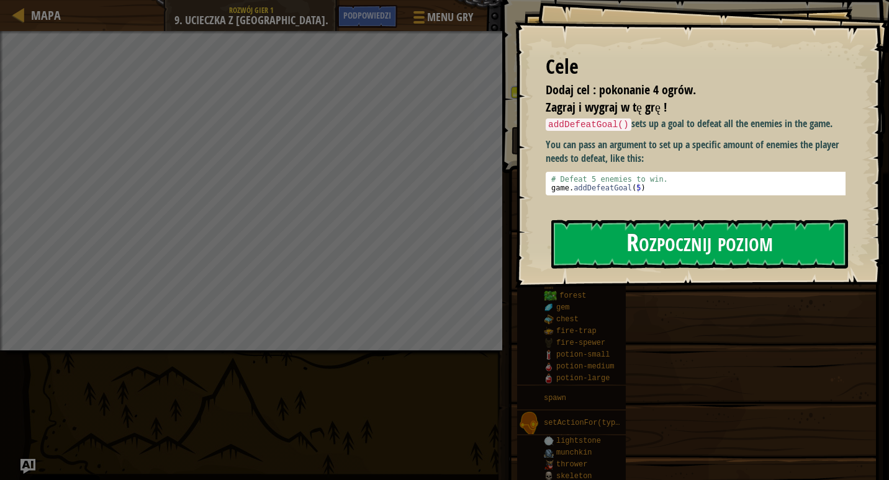
click at [641, 254] on button "Rozpocznij poziom" at bounding box center [699, 244] width 297 height 49
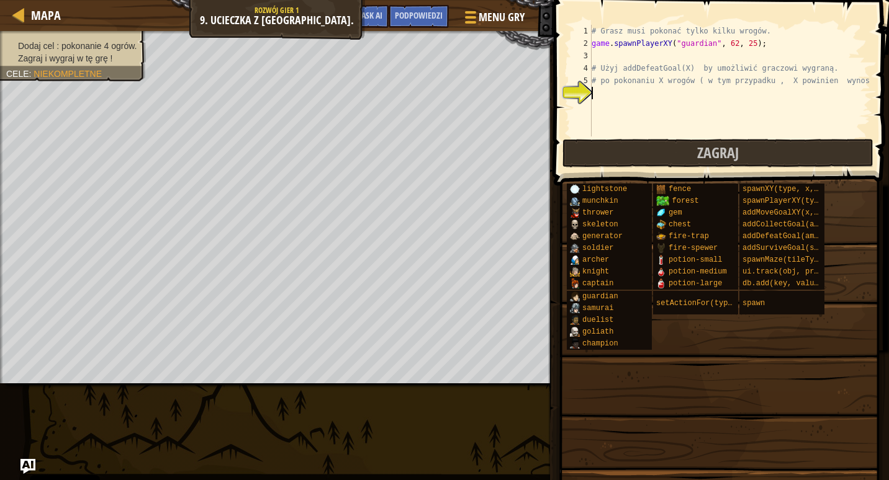
type textarea "d"
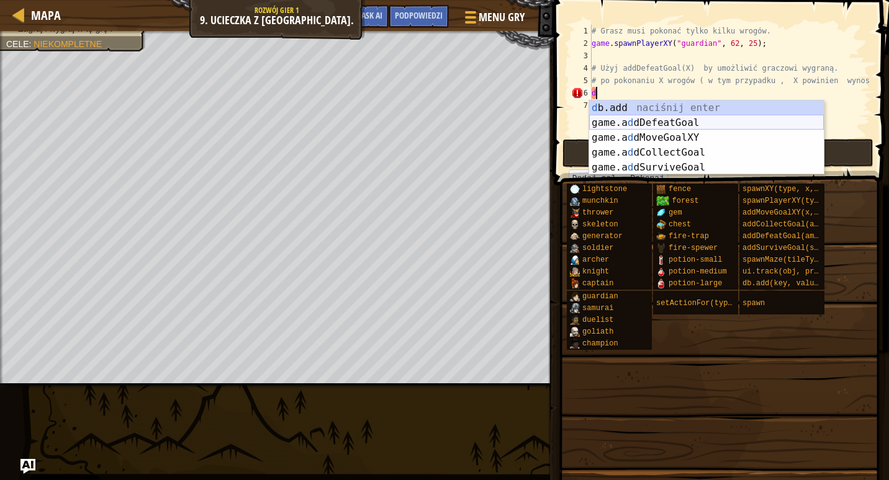
click at [641, 122] on div "d b.add naciśnij enter game.a d dDefeatGoal naciśnij enter game.a d dMoveGoalXY…" at bounding box center [706, 153] width 235 height 104
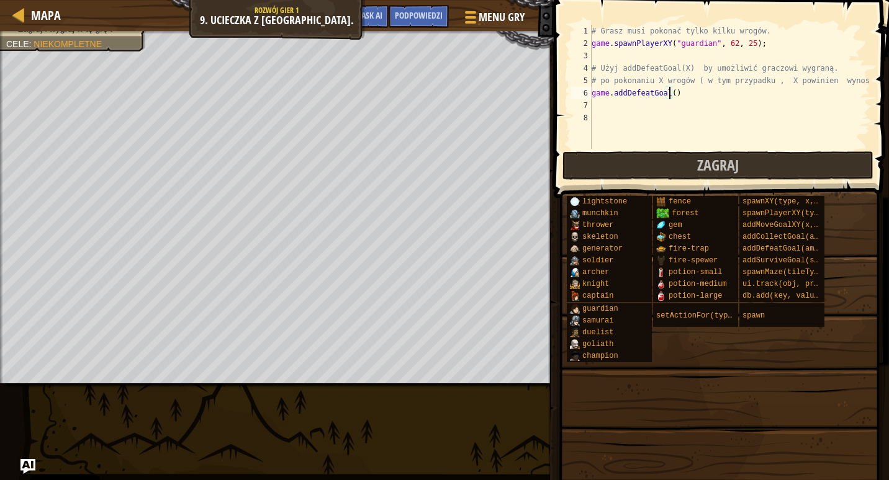
click at [668, 93] on div "# Grasz musi pokonać tylko kilku wrogów. game . spawnPlayerXY ( "guardian" , 62…" at bounding box center [729, 99] width 281 height 149
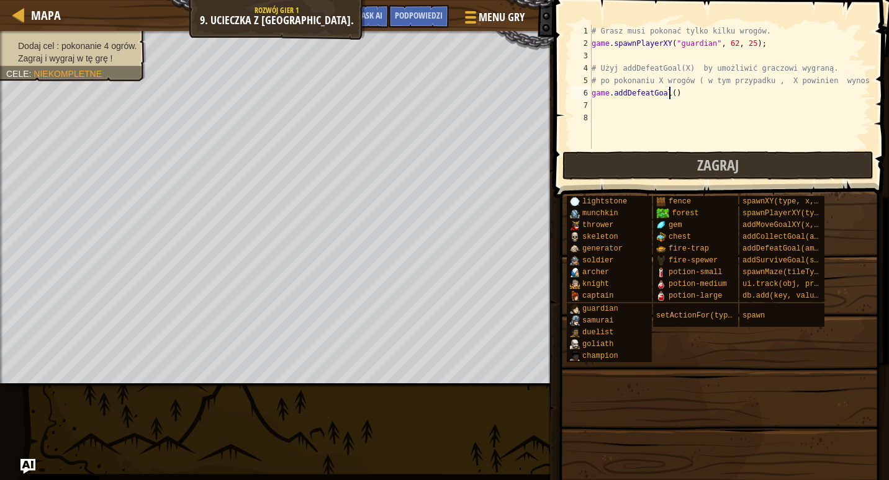
scroll to position [6, 6]
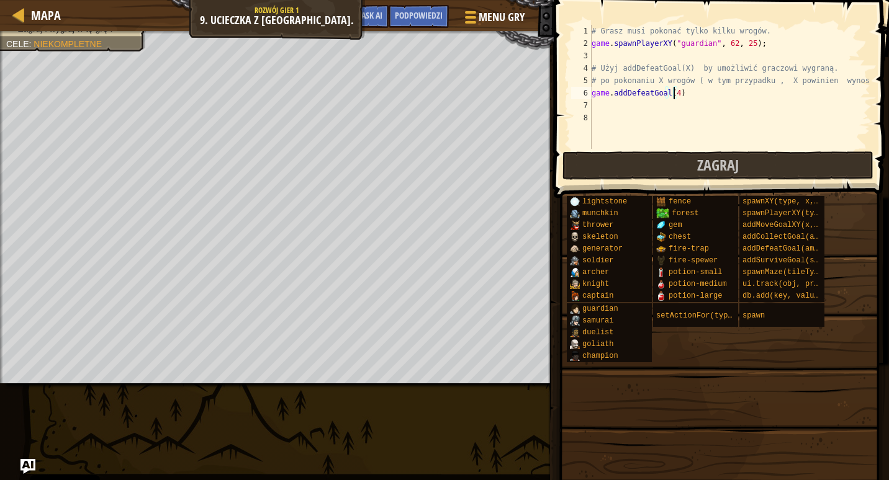
type textarea "game.addDefeatGoal(4)"
click at [606, 182] on span at bounding box center [722, 81] width 345 height 235
click at [608, 171] on button "Zagraj" at bounding box center [717, 165] width 311 height 29
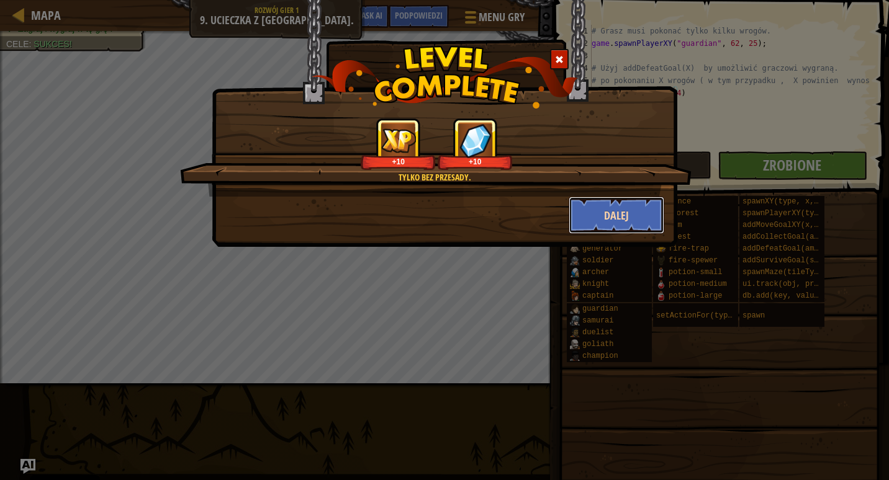
click at [601, 214] on button "Dalej" at bounding box center [617, 215] width 96 height 37
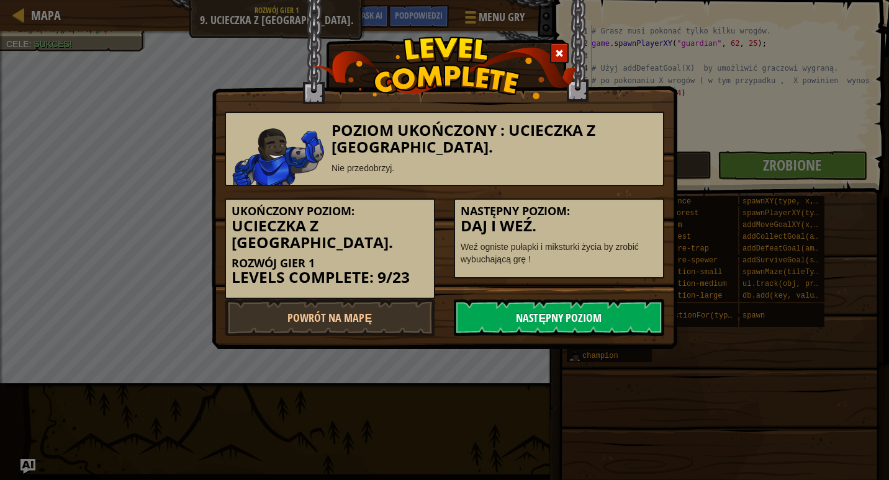
click at [536, 302] on link "Następny poziom" at bounding box center [559, 317] width 210 height 37
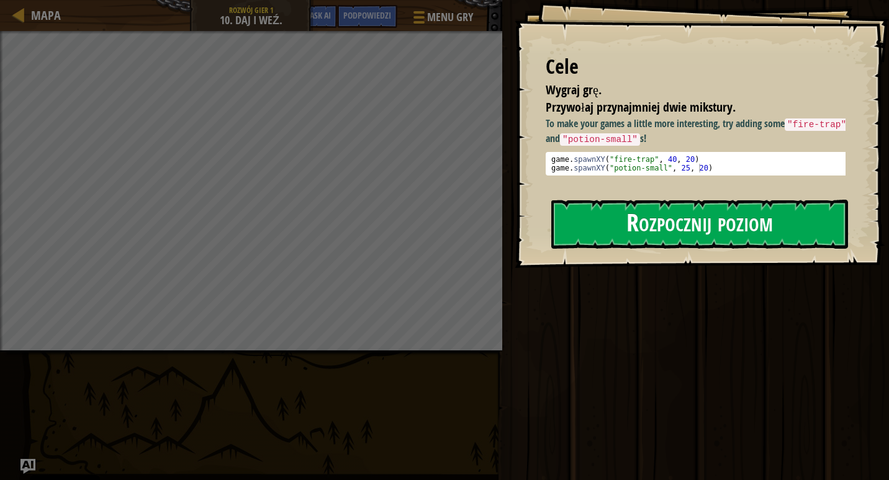
click at [646, 229] on button "Rozpocznij poziom" at bounding box center [699, 224] width 297 height 49
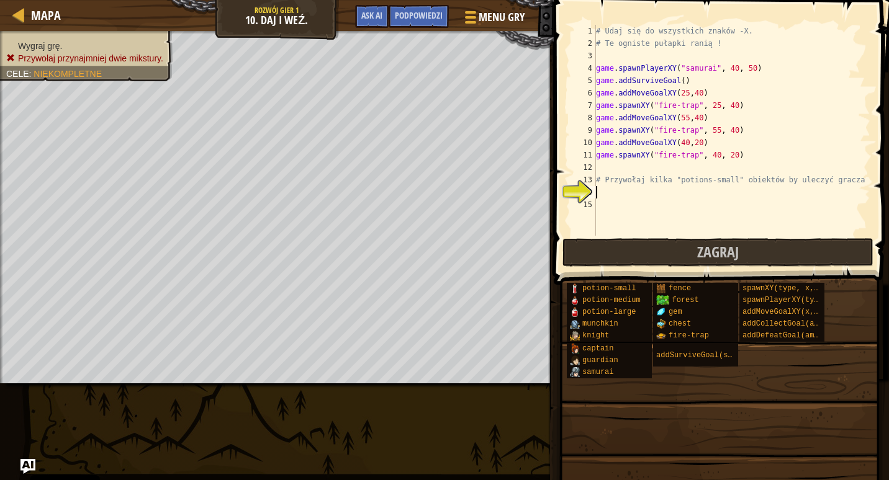
scroll to position [6, 0]
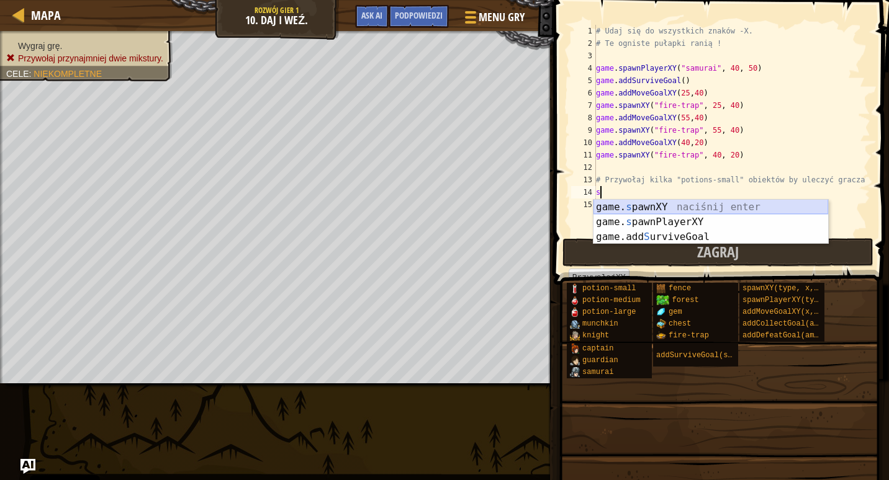
click at [643, 207] on div "game. s pawnXY naciśnij enter game. s pawnPlayerXY naciśnij enter game.add S ur…" at bounding box center [710, 237] width 235 height 74
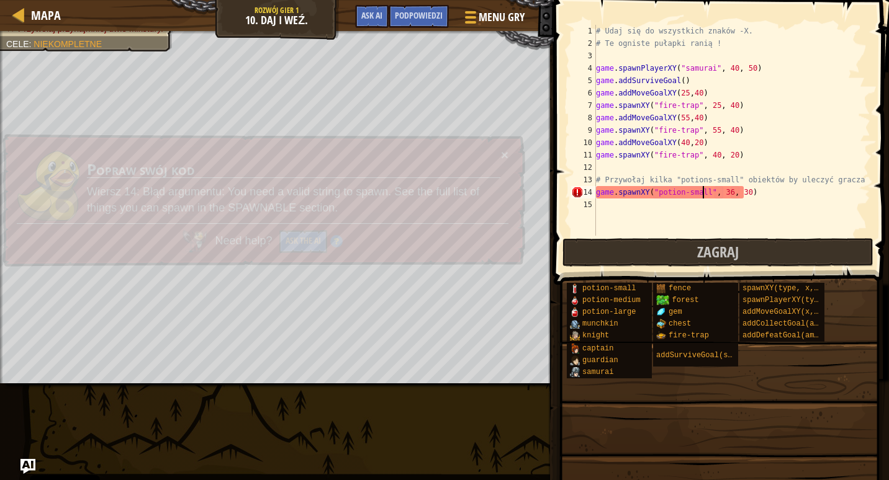
scroll to position [6, 9]
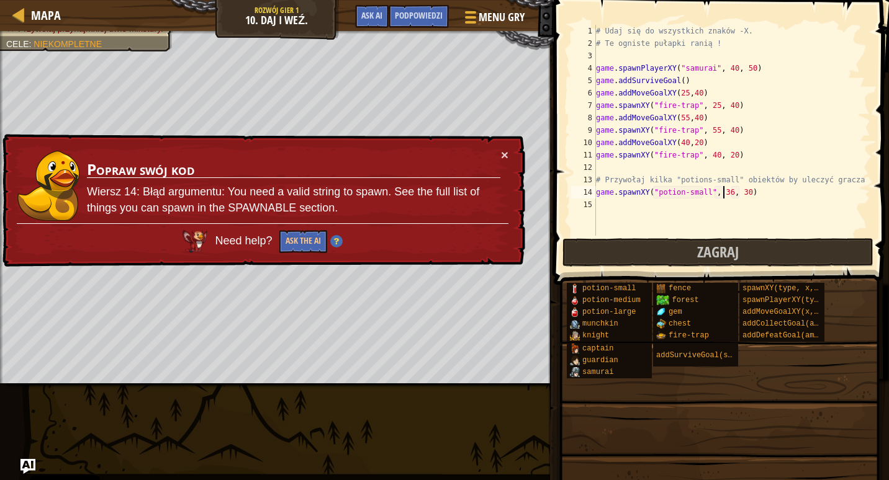
click at [724, 192] on div "# Udaj się do wszystkich znaków -X. # Te ogniste pułapki ranią ! game . spawnPl…" at bounding box center [731, 143] width 277 height 236
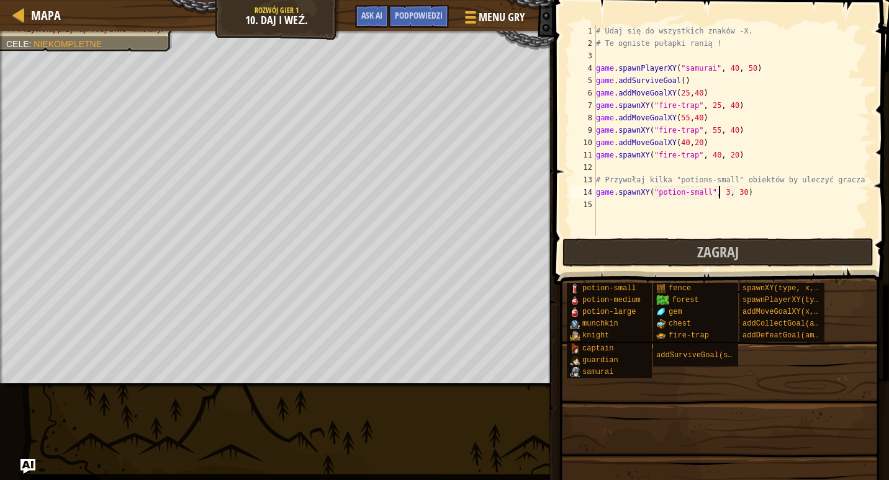
scroll to position [6, 11]
type textarea "game.spawnXY("potion-small", 33, 30)"
click at [657, 246] on button "Zagraj" at bounding box center [717, 252] width 311 height 29
click at [620, 213] on div "# Udaj się do wszystkich znaków -X. # Te ogniste pułapki ranią ! game . spawnPl…" at bounding box center [731, 143] width 277 height 236
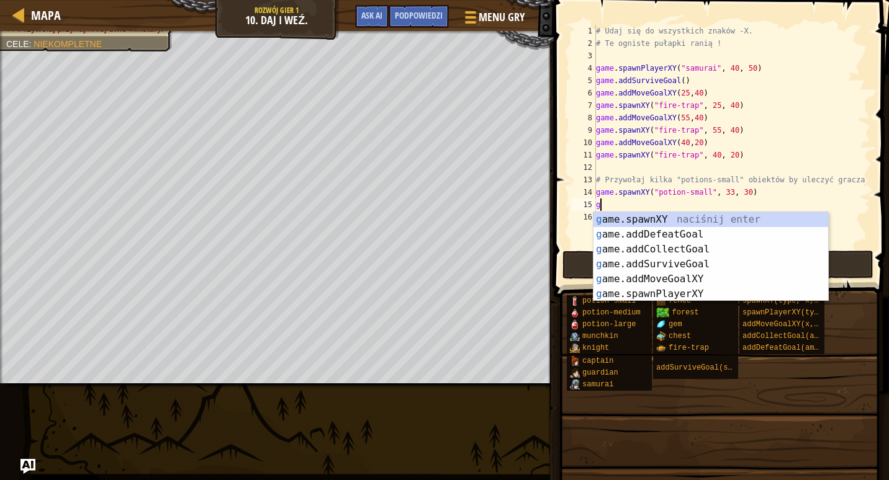
click at [605, 219] on div "g ame.spawnXY naciśnij enter g ame.addDefeatGoal naciśnij enter g ame.addCollec…" at bounding box center [710, 271] width 235 height 119
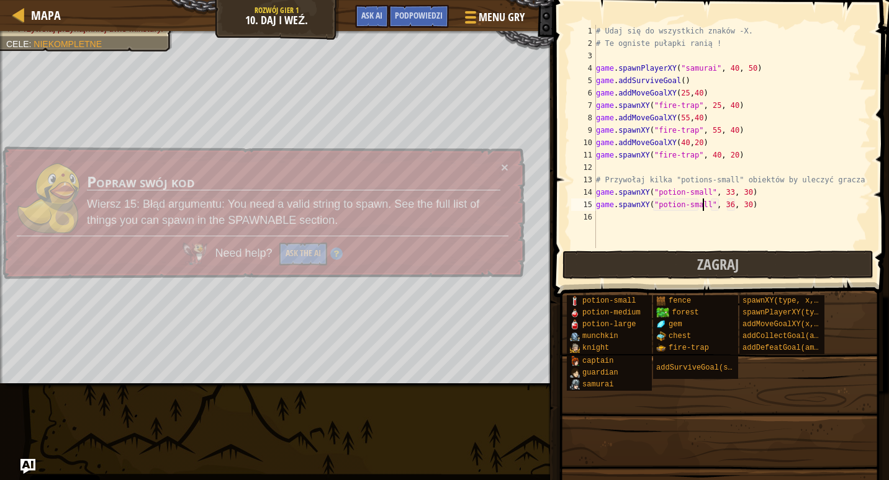
scroll to position [6, 9]
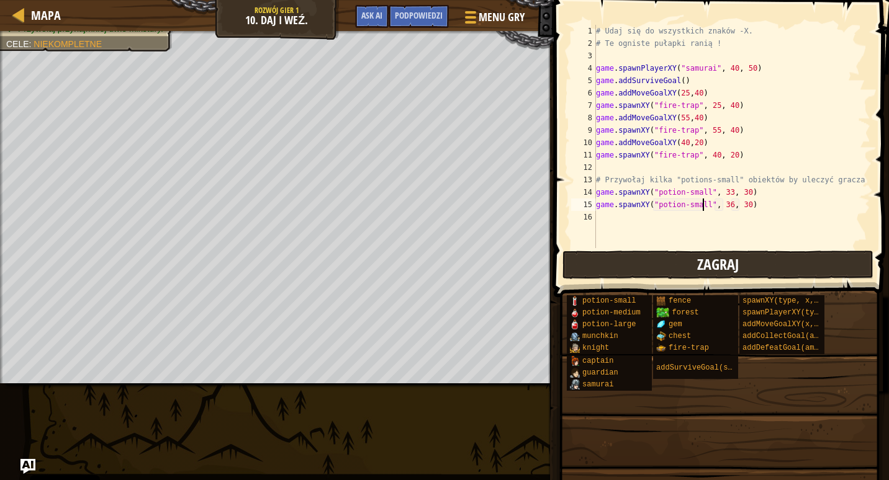
type textarea "game.spawnXY("potion-small", 36, 30)"
click at [580, 279] on button "Zagraj" at bounding box center [717, 265] width 311 height 29
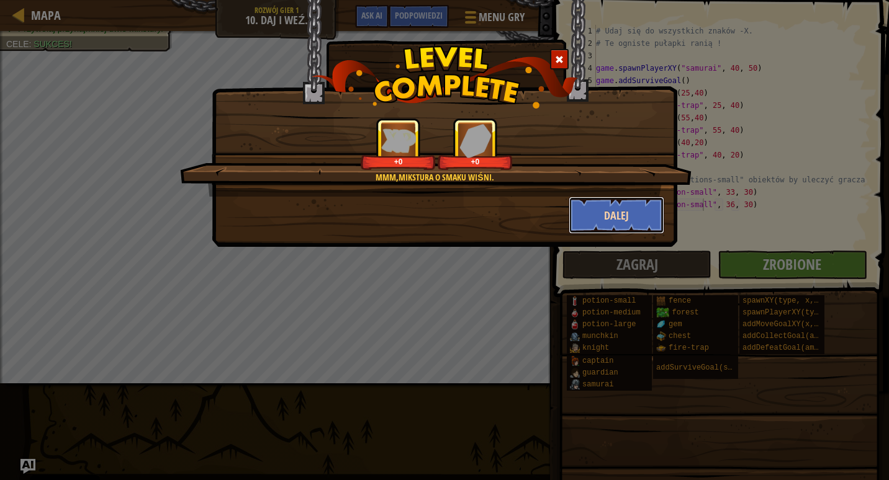
click at [587, 211] on button "Dalej" at bounding box center [617, 215] width 96 height 37
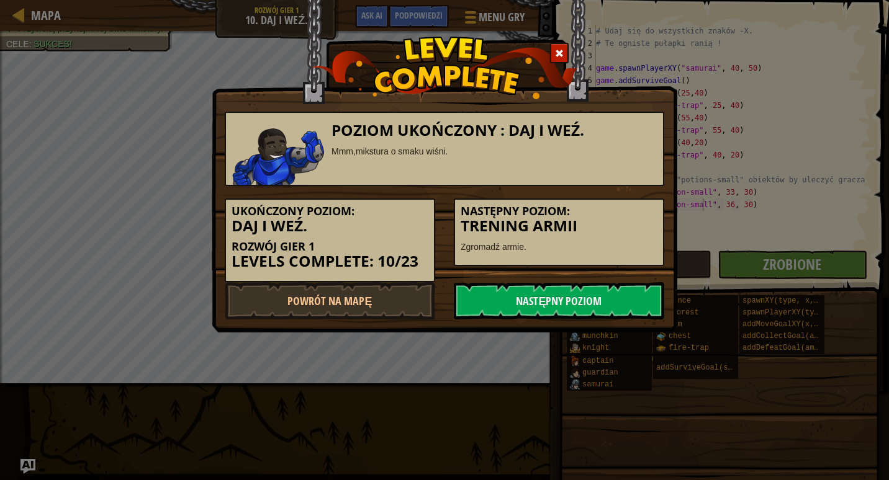
click at [529, 321] on div "Poziom ukończony : Daj i Weź. Mmm,mikstura o smaku wiśni. Ukończony poziom: Daj…" at bounding box center [445, 166] width 466 height 333
click at [533, 304] on link "Następny poziom" at bounding box center [559, 300] width 210 height 37
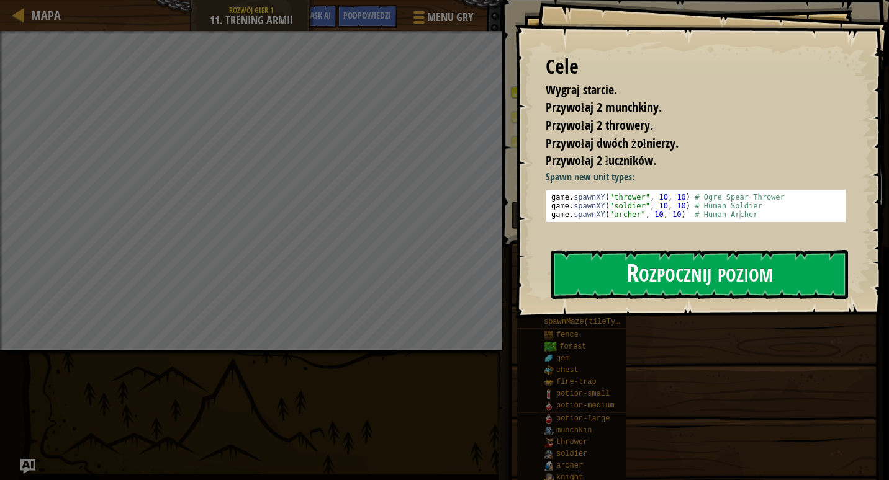
click at [599, 258] on button "Rozpocznij poziom" at bounding box center [699, 274] width 297 height 49
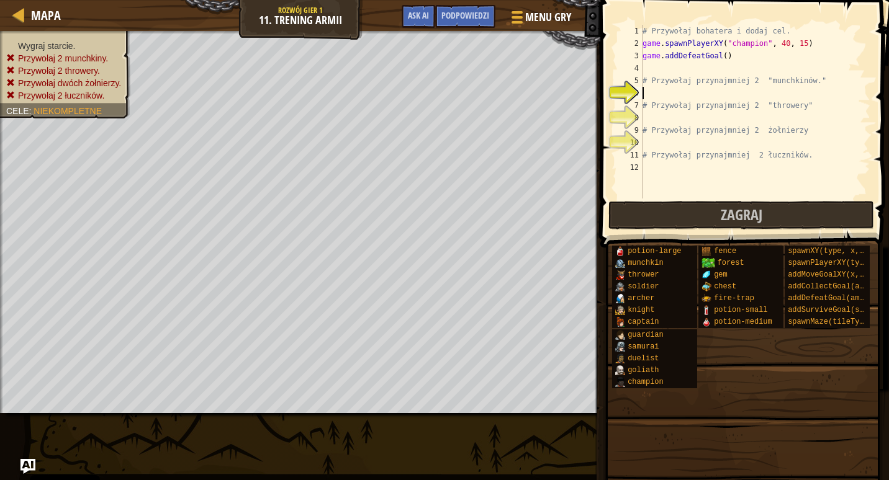
scroll to position [6, 0]
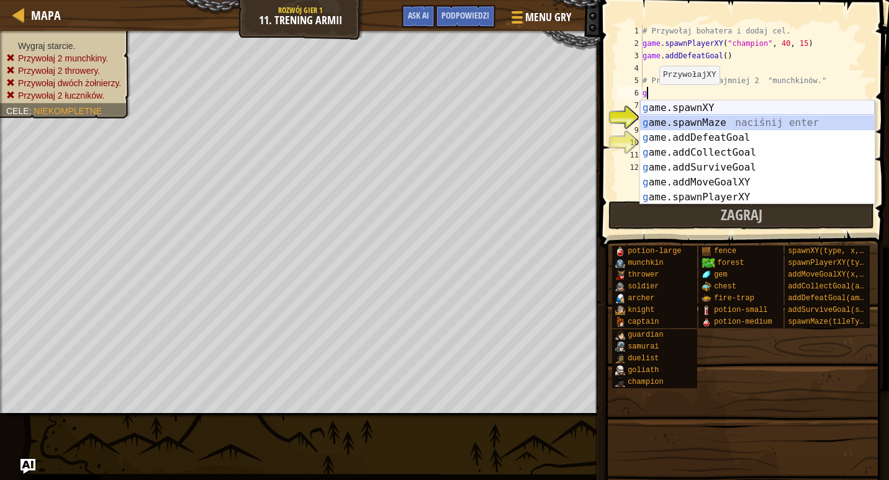
click at [673, 110] on div "g ame.spawnXY naciśnij enter g ame.spawnMaze naciśnij enter g ame.addDefeatGoal…" at bounding box center [757, 168] width 235 height 134
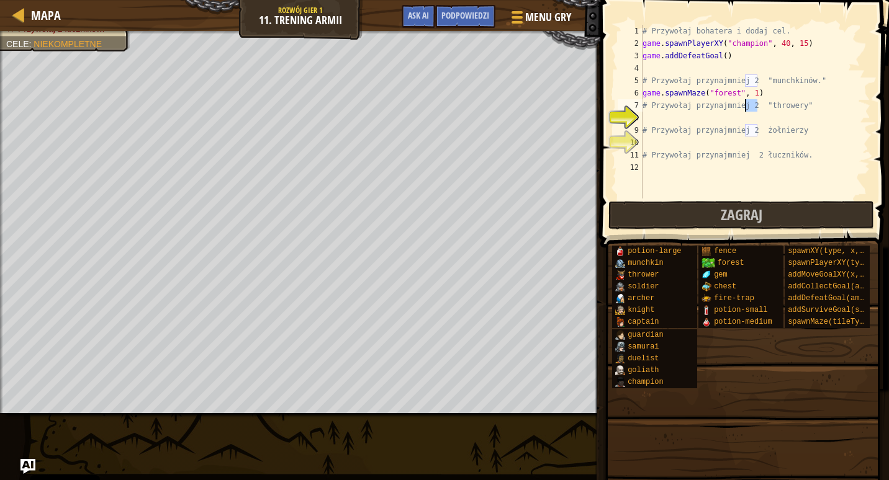
drag, startPoint x: 757, startPoint y: 101, endPoint x: 745, endPoint y: 110, distance: 15.4
click at [745, 110] on div "# Przywołaj bohatera i dodaj cel. game . spawnPlayerXY ( "champion" , 40 , 15 )…" at bounding box center [755, 124] width 230 height 199
type textarea "# Przywołaj przynajmniej 2 "throwery""
click at [773, 115] on div "# Przywołaj bohatera i dodaj cel. game . spawnPlayerXY ( "champion" , 40 , 15 )…" at bounding box center [755, 124] width 230 height 199
drag, startPoint x: 755, startPoint y: 94, endPoint x: 639, endPoint y: 98, distance: 116.8
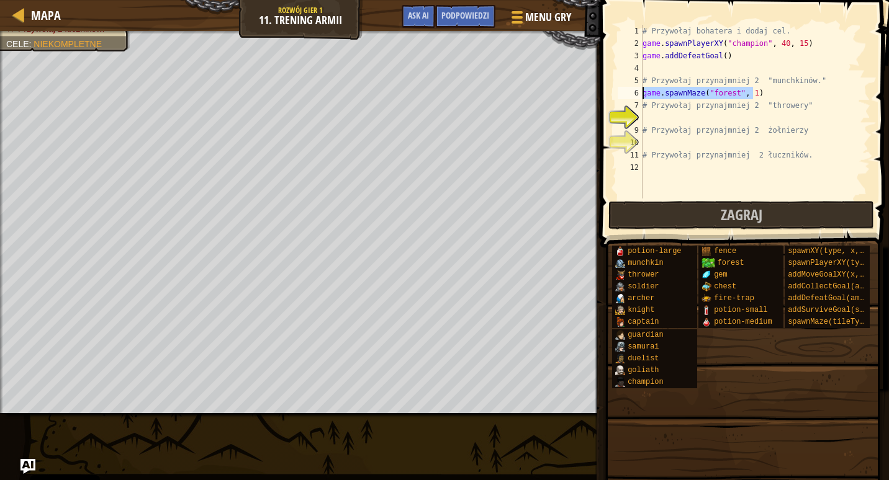
click at [639, 98] on div "1 2 3 4 5 6 7 8 9 10 11 12 # Przywołaj bohatera i dodaj cel. game . spawnPlayer…" at bounding box center [742, 112] width 255 height 174
type textarea "game.spawnMaze("forest", 1)"
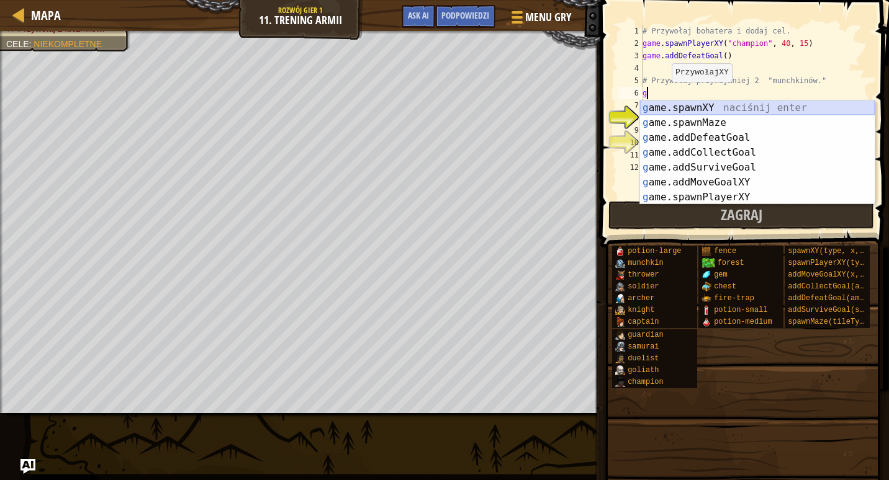
click at [668, 102] on div "g ame.spawnXY naciśnij enter g ame.spawnMaze naciśnij enter g ame.addDefeatGoal…" at bounding box center [757, 168] width 235 height 134
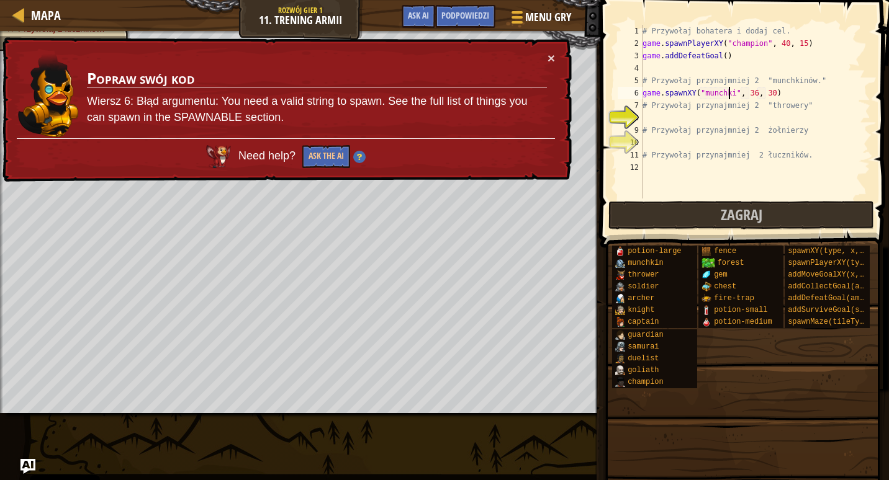
scroll to position [6, 7]
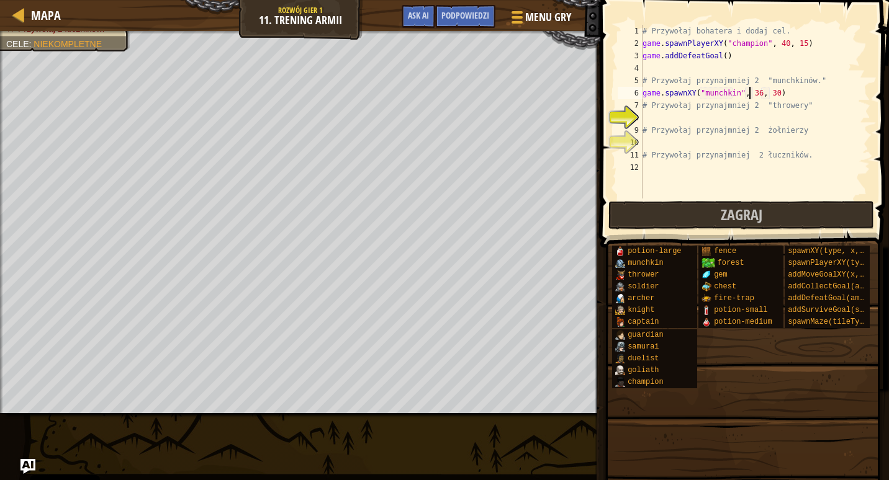
click at [750, 91] on div "# Przywołaj bohatera i dodaj cel. game . spawnPlayerXY ( "champion" , 40 , 15 )…" at bounding box center [755, 124] width 230 height 199
click at [647, 97] on div "# Przywołaj bohatera i dodaj cel. game . spawnPlayerXY ( "champion" , 40 , 15 )…" at bounding box center [755, 124] width 230 height 199
click at [648, 101] on div "# Przywołaj bohatera i dodaj cel. game . spawnPlayerXY ( "champion" , 40 , 15 )…" at bounding box center [755, 124] width 230 height 199
click at [768, 89] on div "# Przywołaj bohatera i dodaj cel. game . spawnPlayerXY ( "champion" , 40 , 15 )…" at bounding box center [755, 124] width 230 height 199
type textarea "game.spawnXY("munchkin", 36, 30)"
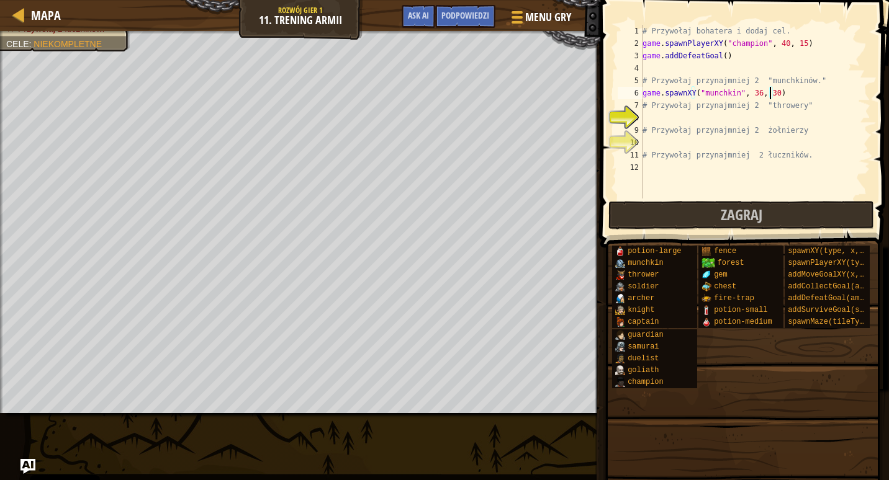
click at [768, 93] on div "# Przywołaj bohatera i dodaj cel. game . spawnPlayerXY ( "champion" , 40 , 15 )…" at bounding box center [755, 124] width 230 height 199
click at [773, 97] on div "# Przywołaj bohatera i dodaj cel. game . spawnPlayerXY ( "champion" , 40 , 15 )…" at bounding box center [755, 124] width 230 height 199
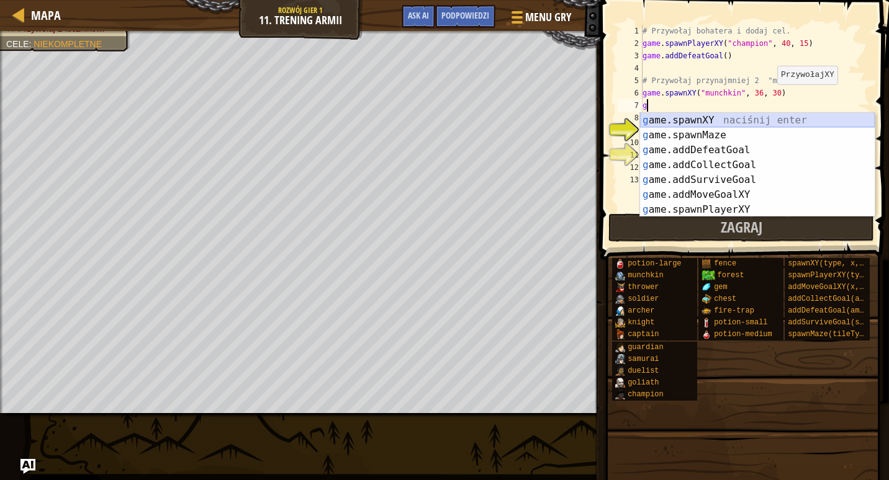
click at [693, 124] on div "g ame.spawnXY naciśnij enter g ame.spawnMaze naciśnij enter g ame.addDefeatGoal…" at bounding box center [757, 180] width 235 height 134
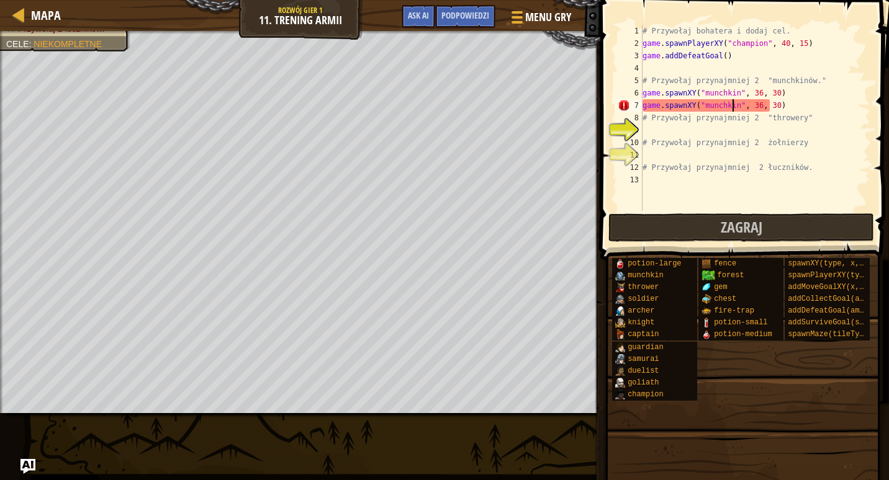
scroll to position [6, 7]
click at [751, 108] on div "# Przywołaj bohatera i dodaj cel. game . spawnPlayerXY ( "champion" , 40 , 15 )…" at bounding box center [755, 130] width 230 height 211
type textarea "game.spawnXY("munchkin", 35, 30)"
click at [660, 133] on div "# Przywołaj bohatera i dodaj cel. game . spawnPlayerXY ( "champion" , 40 , 15 )…" at bounding box center [755, 130] width 230 height 211
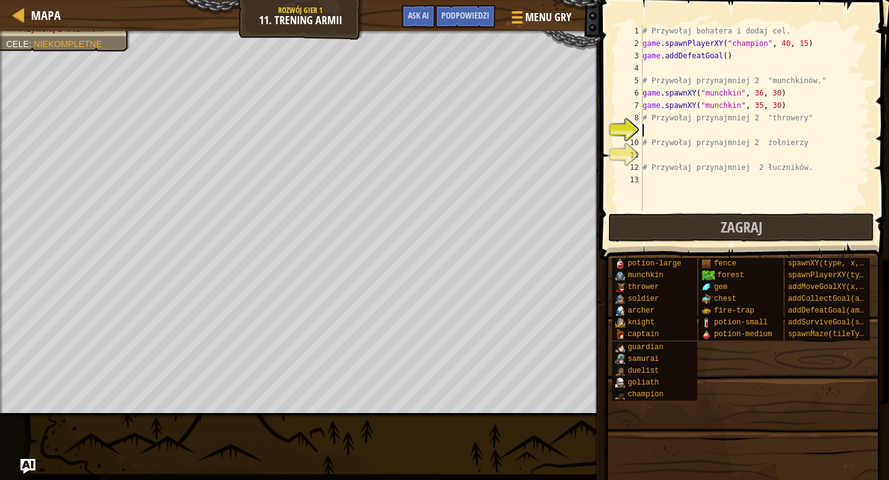
scroll to position [6, 0]
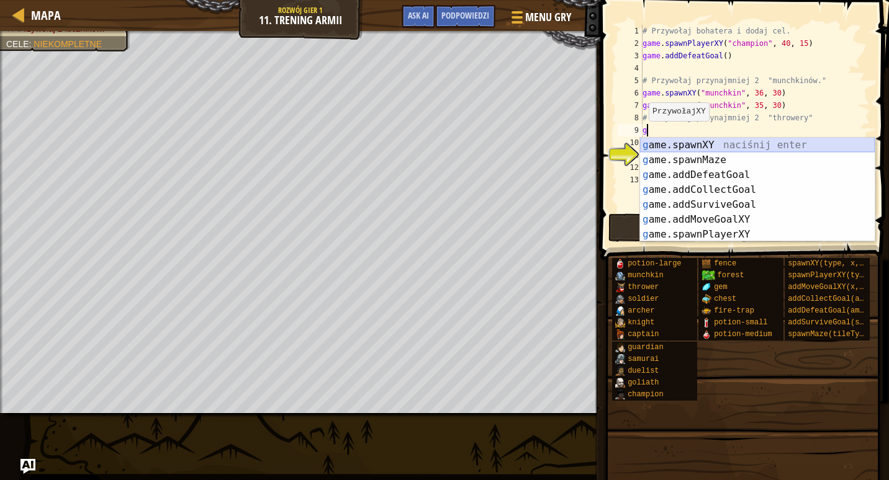
click at [662, 145] on div "g ame.spawnXY naciśnij enter g ame.spawnMaze naciśnij enter g ame.addDefeatGoal…" at bounding box center [757, 205] width 235 height 134
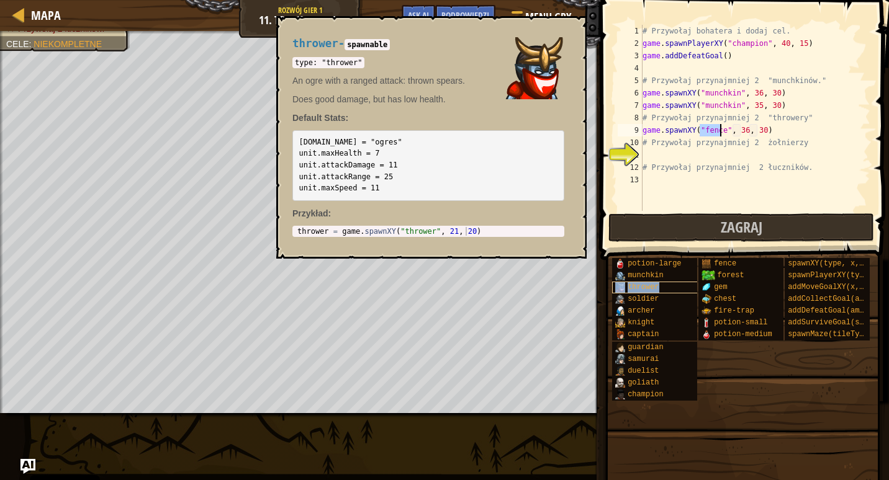
click at [651, 288] on span "thrower" at bounding box center [643, 287] width 31 height 9
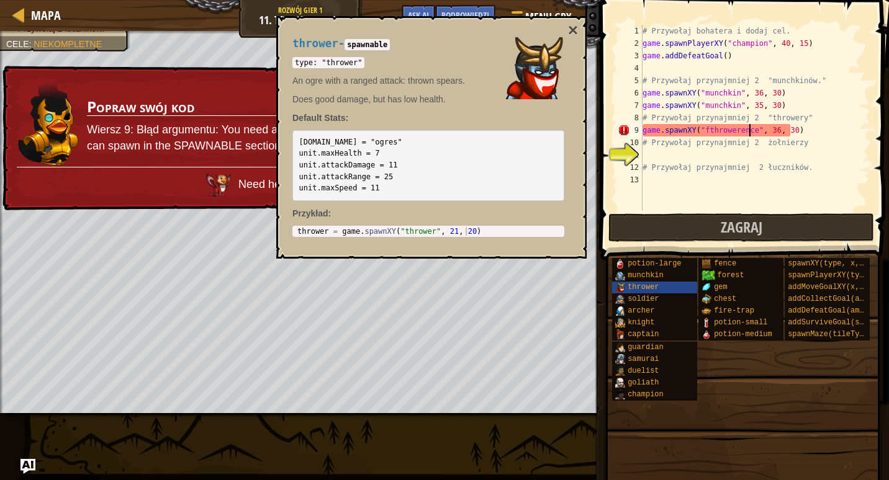
click at [749, 133] on div "# Przywołaj bohatera i dodaj cel. game . spawnPlayerXY ( "champion" , 40 , 15 )…" at bounding box center [755, 130] width 230 height 211
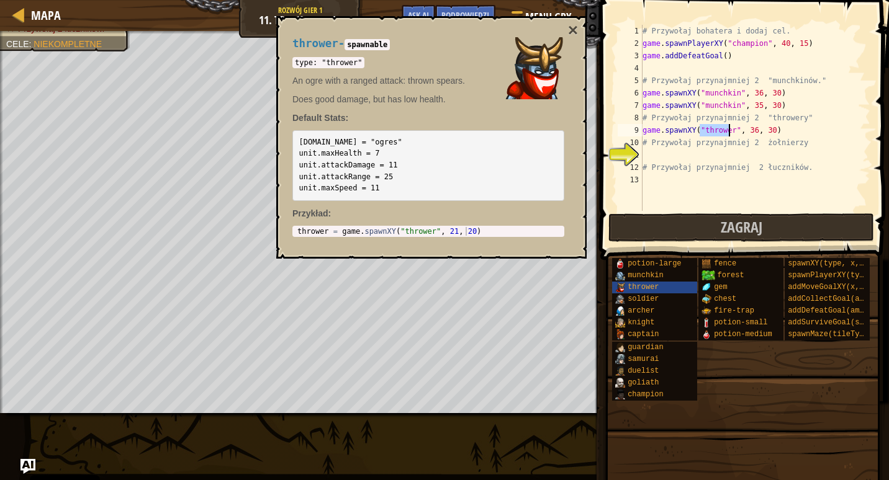
click at [747, 130] on div "# Przywołaj bohatera i dodaj cel. game . spawnPlayerXY ( "champion" , 40 , 15 )…" at bounding box center [755, 130] width 230 height 211
click at [750, 131] on div "# Przywołaj bohatera i dodaj cel. game . spawnPlayerXY ( "champion" , 40 , 15 )…" at bounding box center [755, 130] width 230 height 211
type textarea "game.spawnXY("thrower", 24, 30)"
click at [778, 128] on div "# Przywołaj bohatera i dodaj cel. game . spawnPlayerXY ( "champion" , 40 , 15 )…" at bounding box center [755, 130] width 230 height 211
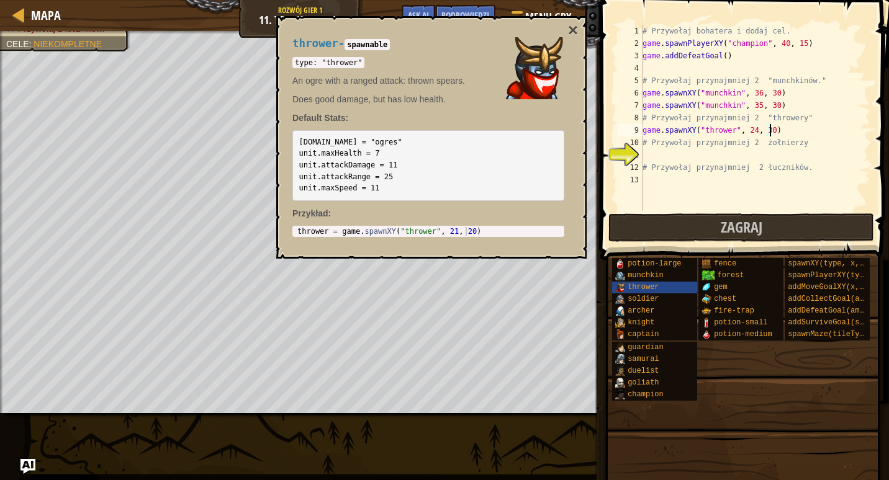
scroll to position [6, 0]
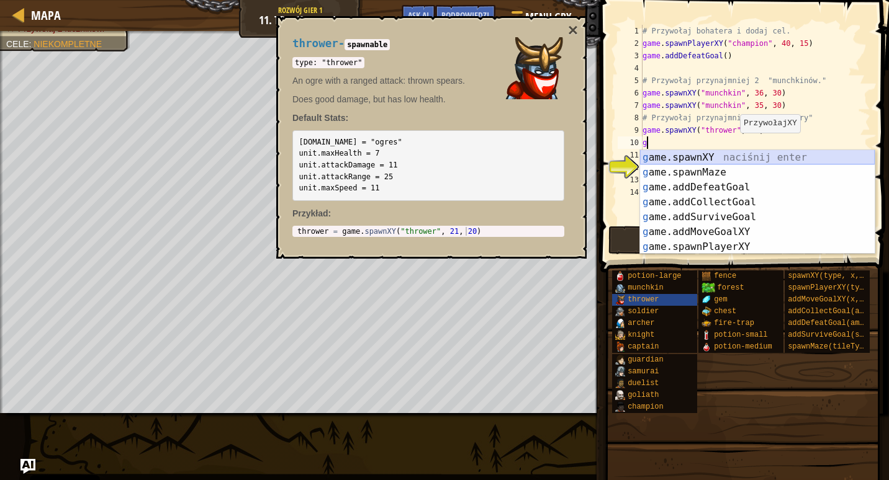
click at [721, 158] on div "g ame.spawnXY naciśnij enter g ame.spawnMaze naciśnij enter g ame.addDefeatGoal…" at bounding box center [757, 217] width 235 height 134
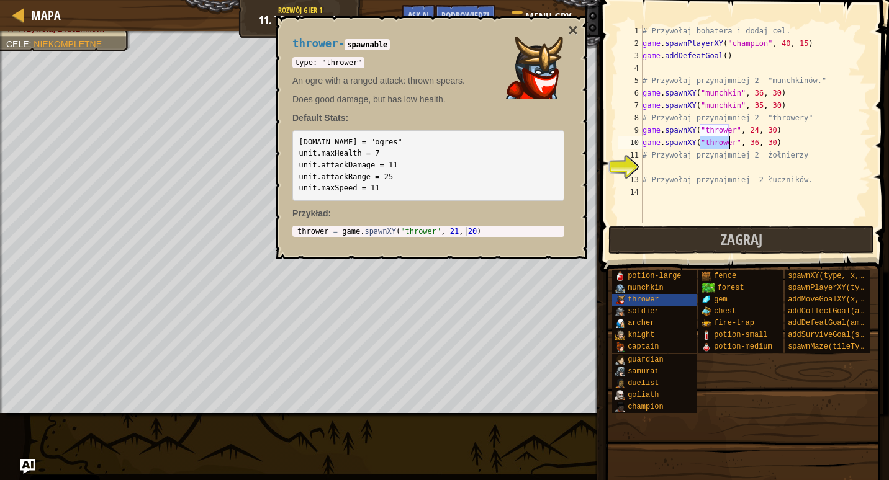
click at [747, 144] on div "# Przywołaj bohatera i dodaj cel. game . spawnPlayerXY ( "champion" , 40 , 15 )…" at bounding box center [755, 136] width 230 height 223
type textarea "game.spawnXY("thrower", 25, 30)"
click at [701, 168] on div "# Przywołaj bohatera i dodaj cel. game . spawnPlayerXY ( "champion" , 40 , 15 )…" at bounding box center [755, 136] width 230 height 223
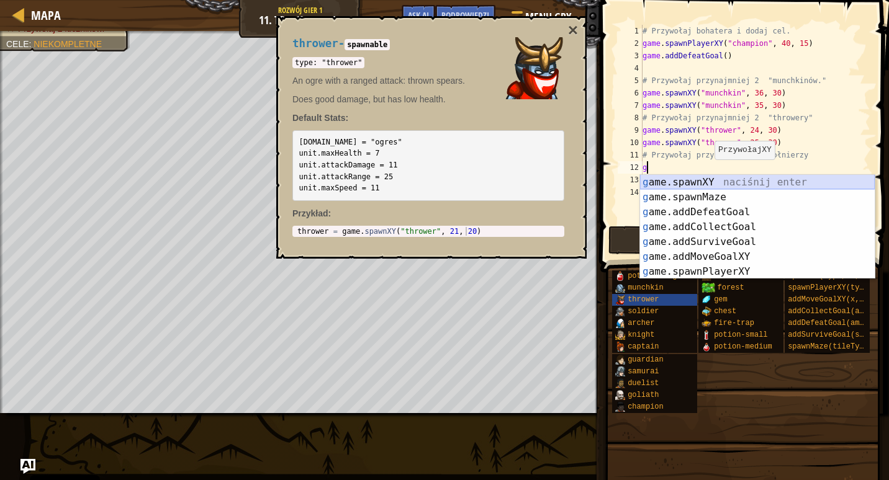
click at [714, 182] on div "g ame.spawnXY naciśnij enter g ame.spawnMaze naciśnij enter g ame.addDefeatGoal…" at bounding box center [757, 242] width 235 height 134
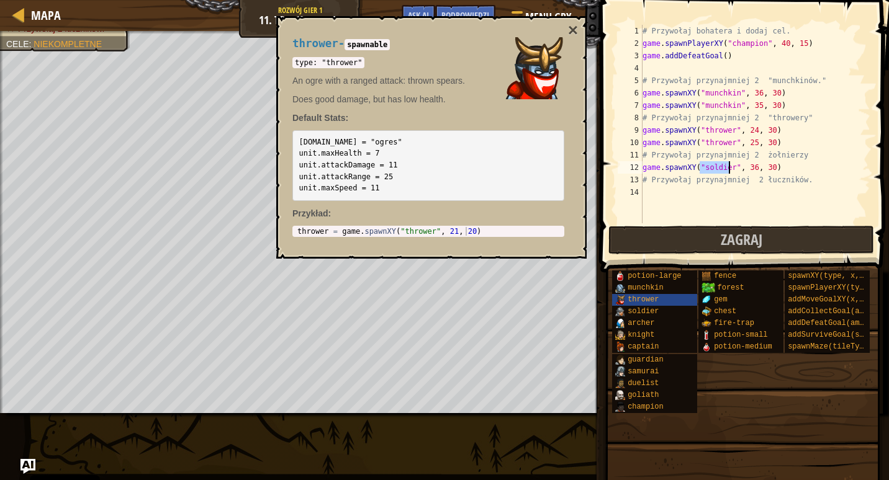
click at [748, 165] on div "# Przywołaj bohatera i dodaj cel. game . spawnPlayerXY ( "champion" , 40 , 15 )…" at bounding box center [755, 136] width 230 height 223
type textarea "game.spawnXY("soldier", 46, 30)"
click at [570, 30] on button "×" at bounding box center [573, 30] width 10 height 17
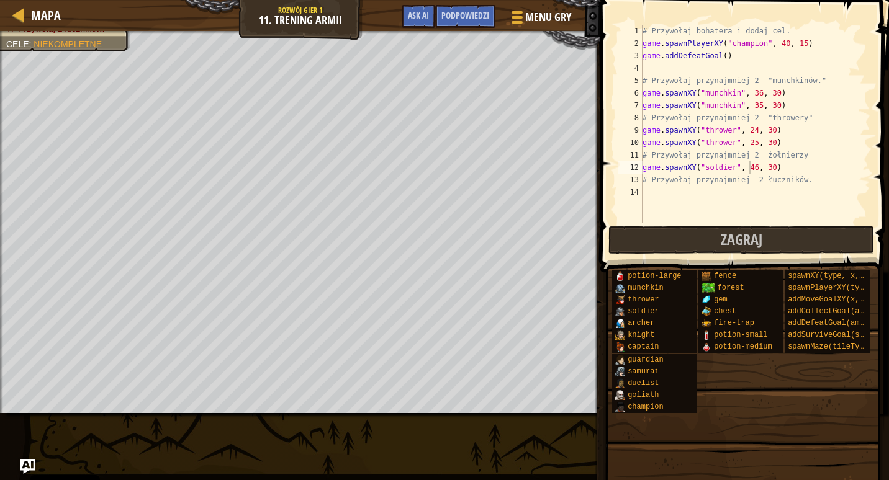
click at [775, 168] on div "# Przywołaj bohatera i dodaj cel. game . spawnPlayerXY ( "champion" , 40 , 15 )…" at bounding box center [755, 136] width 230 height 223
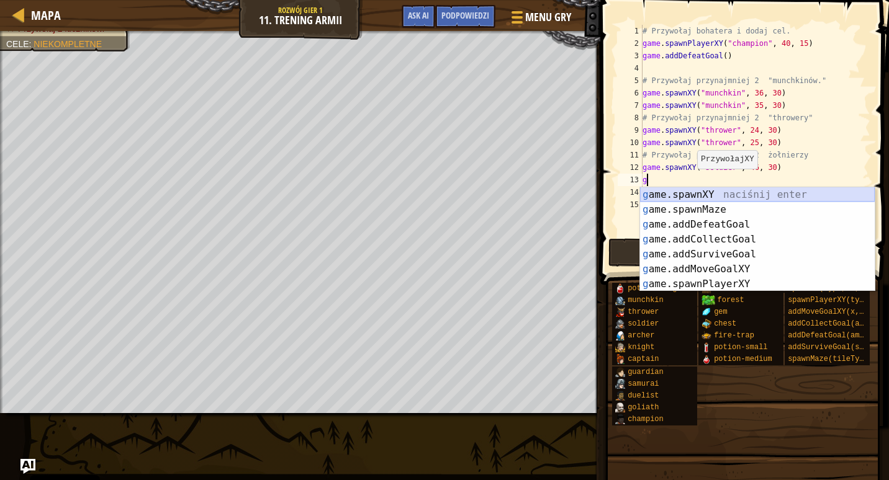
click at [689, 193] on div "g ame.spawnXY naciśnij enter g ame.spawnMaze naciśnij enter g ame.addDefeatGoal…" at bounding box center [757, 254] width 235 height 134
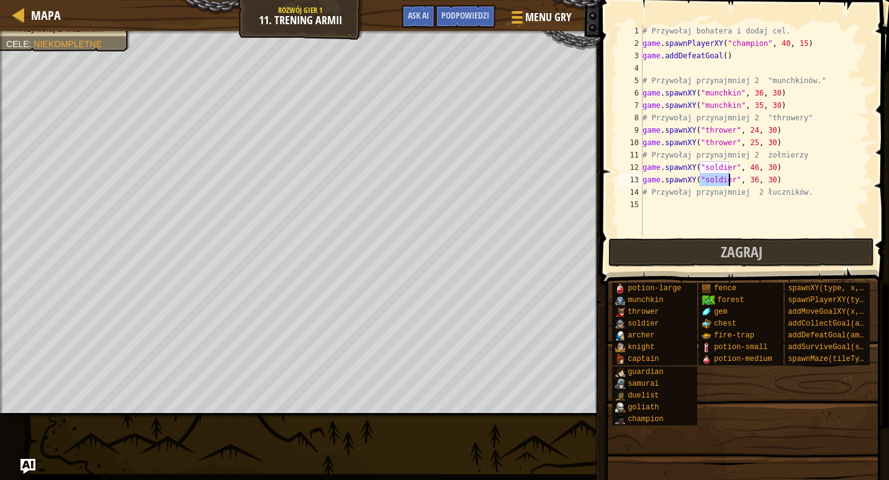
drag, startPoint x: 748, startPoint y: 181, endPoint x: 751, endPoint y: 206, distance: 25.6
click at [749, 181] on div "# Przywołaj bohatera i dodaj cel. game . spawnPlayerXY ( "champion" , 40 , 15 )…" at bounding box center [755, 143] width 230 height 236
type textarea "game.spawnXY("soldier", 47, 30)"
click at [656, 210] on div "# Przywołaj bohatera i dodaj cel. game . spawnPlayerXY ( "champion" , 40 , 15 )…" at bounding box center [755, 143] width 230 height 236
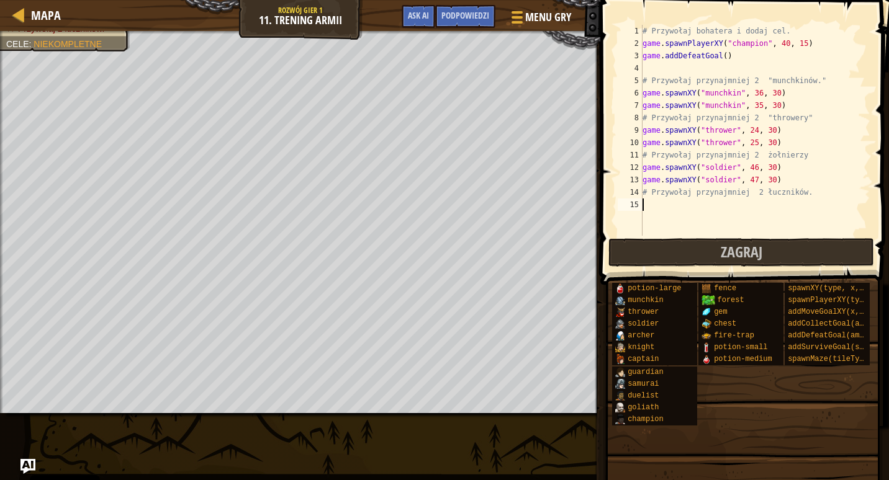
scroll to position [6, 0]
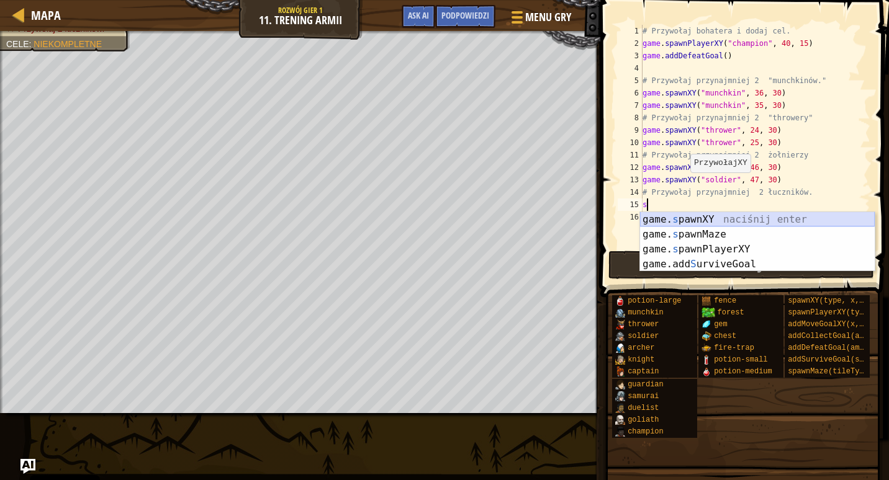
click at [678, 217] on div "game. s pawnXY naciśnij enter game. s pawnMaze naciśnij enter game. s pawnPlaye…" at bounding box center [757, 256] width 235 height 89
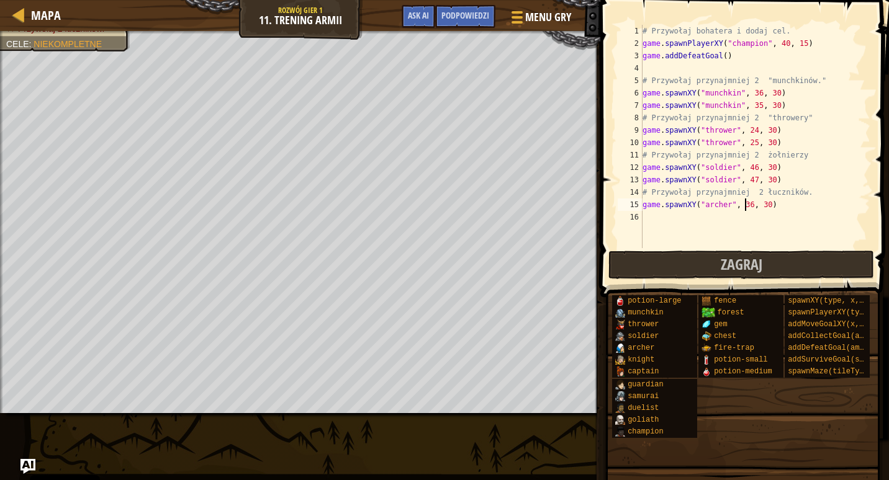
click at [744, 203] on div "# Przywołaj bohatera i dodaj cel. game . spawnPlayerXY ( "champion" , 40 , 15 )…" at bounding box center [755, 149] width 230 height 248
type textarea "game.spawnXY("archer", 53, 30)"
click at [660, 222] on div "# Przywołaj bohatera i dodaj cel. game . spawnPlayerXY ( "champion" , 40 , 15 )…" at bounding box center [755, 149] width 230 height 248
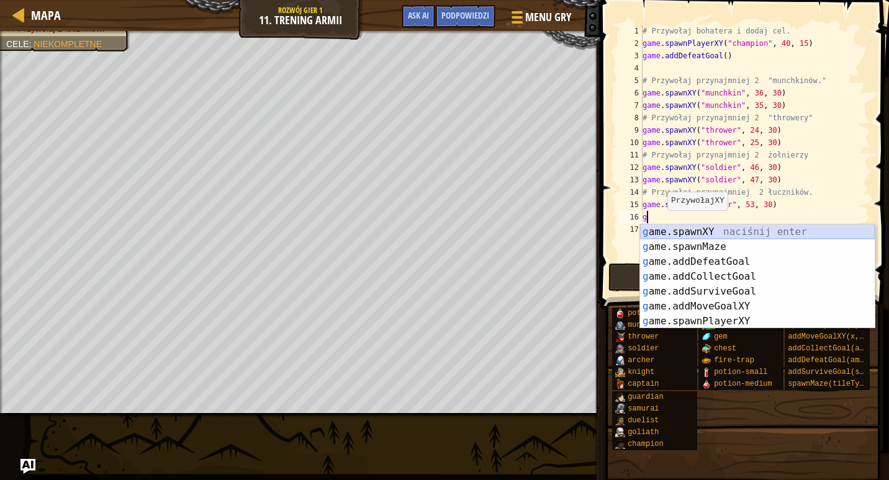
click at [673, 233] on div "g ame.spawnXY naciśnij enter g ame.spawnMaze naciśnij enter g ame.addDefeatGoal…" at bounding box center [757, 292] width 235 height 134
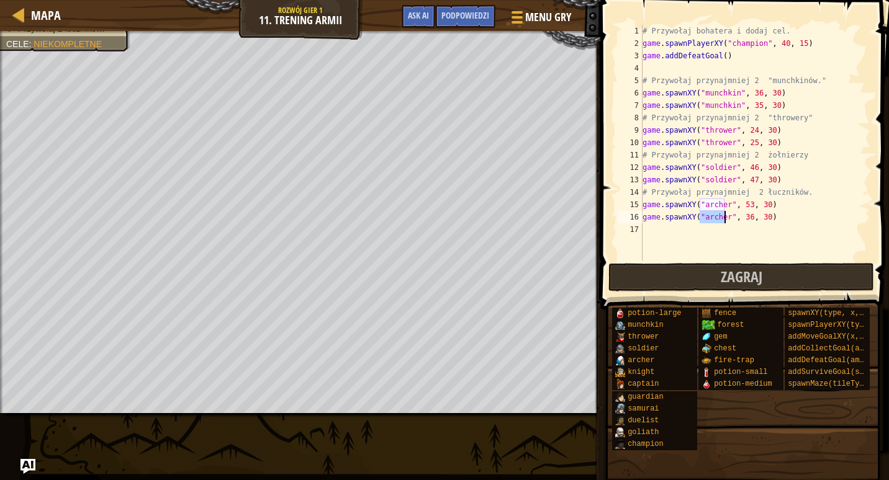
click at [741, 217] on div "# Przywołaj bohatera i dodaj cel. game . spawnPlayerXY ( "champion" , 40 , 15 )…" at bounding box center [755, 155] width 230 height 261
type textarea "game.spawnXY("archer", 56, 30)"
click at [799, 277] on button "Zagraj" at bounding box center [741, 277] width 266 height 29
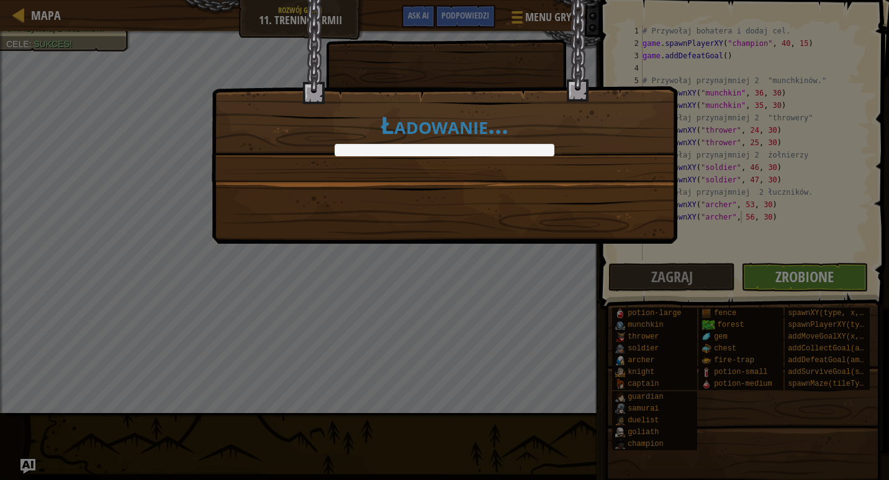
click at [796, 1] on body "Cookie Policy CodeCombat uses a few essential and non-essential cookies. Polity…" at bounding box center [444, 0] width 889 height 1
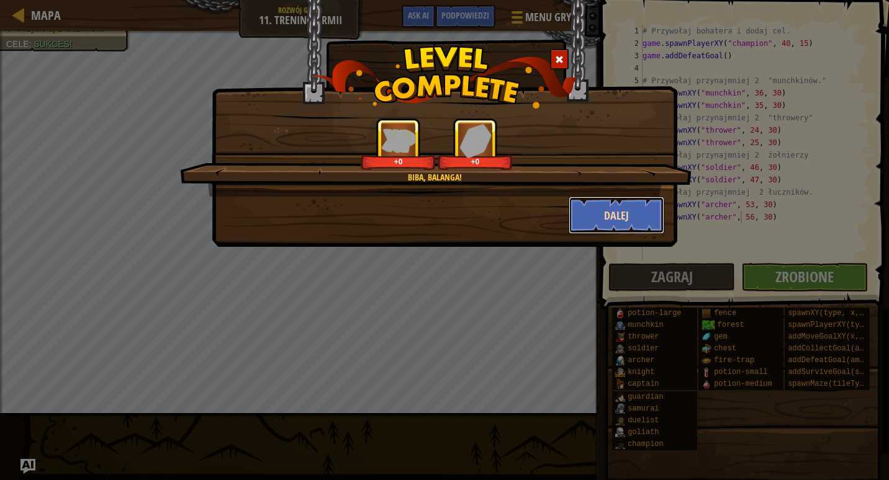
click at [646, 213] on button "Dalej" at bounding box center [617, 215] width 96 height 37
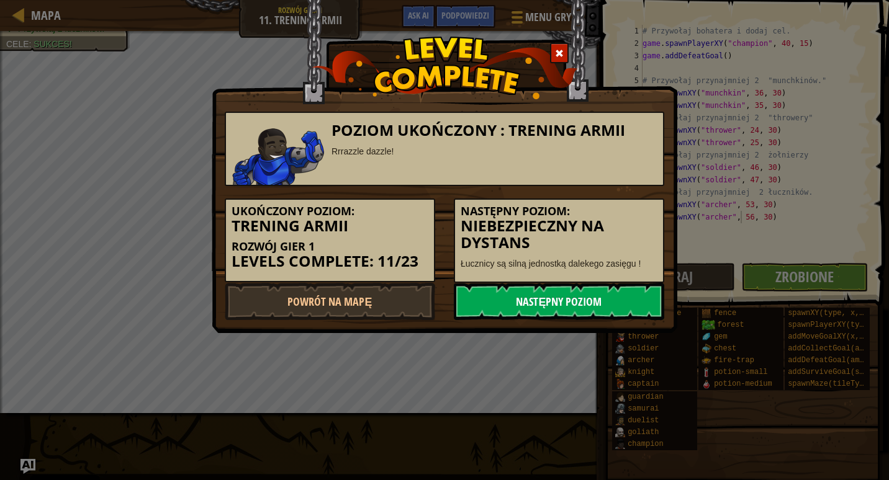
click at [594, 305] on link "Następny poziom" at bounding box center [559, 301] width 210 height 37
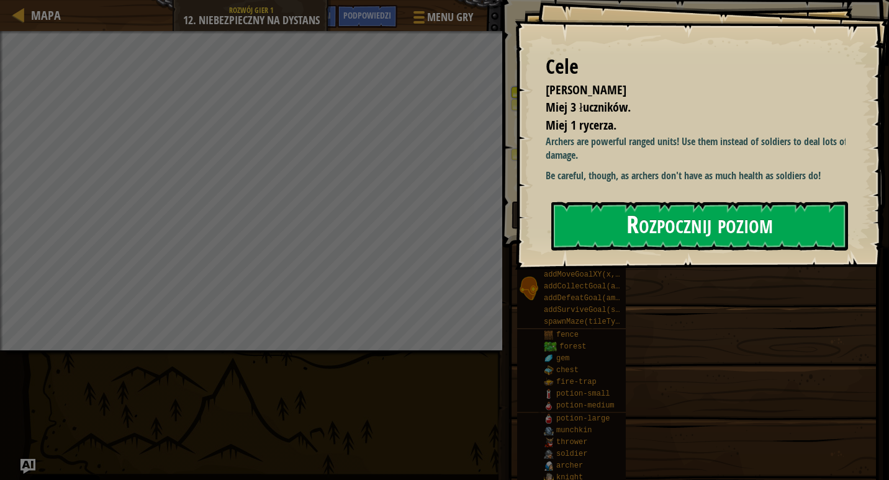
click at [640, 229] on button "Rozpocznij poziom" at bounding box center [699, 226] width 297 height 49
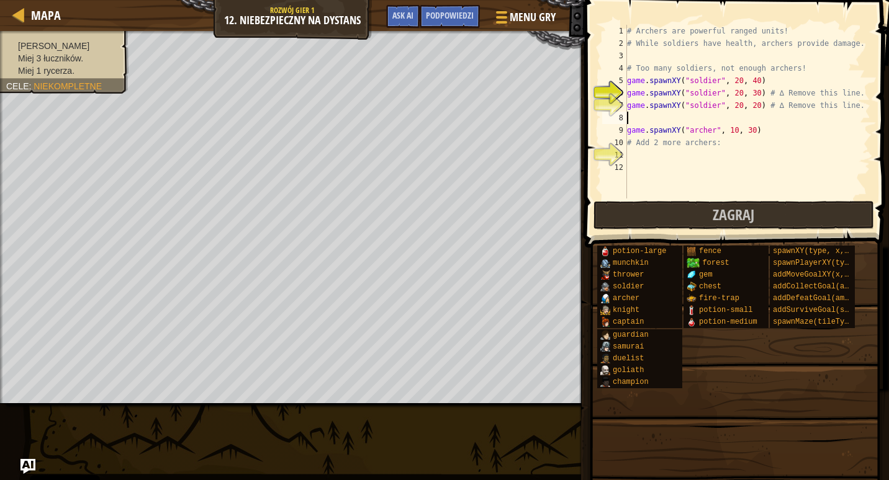
click at [641, 116] on div "# Archers are powerful ranged units! # While soldiers have health, archers prov…" at bounding box center [747, 124] width 246 height 199
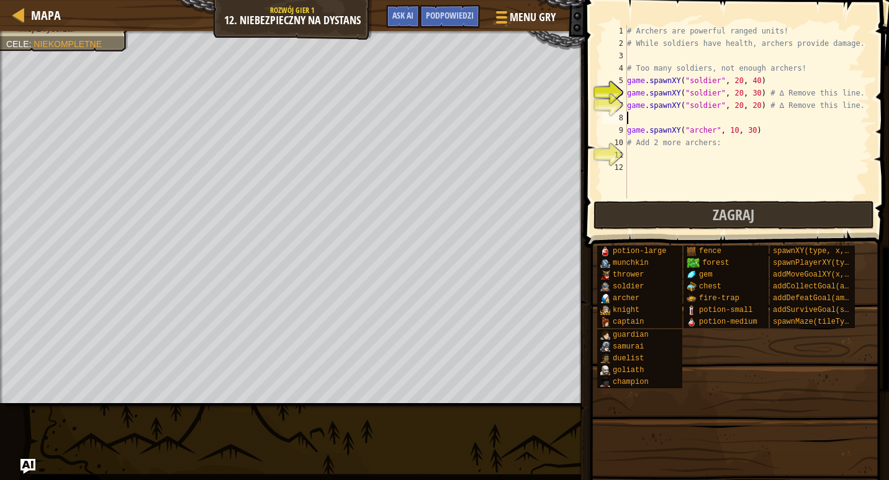
scroll to position [6, 0]
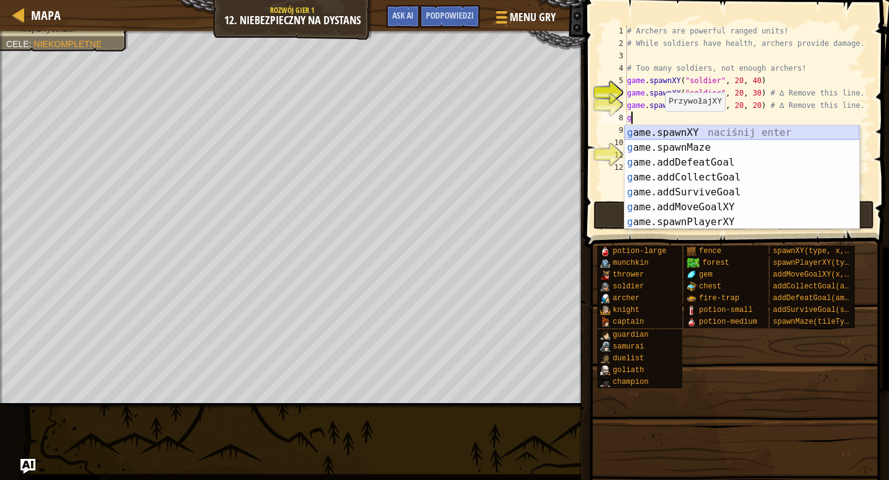
click at [663, 136] on div "g ame.spawnXY naciśnij enter g ame.spawnMaze naciśnij enter g ame.addDefeatGoal…" at bounding box center [741, 192] width 235 height 134
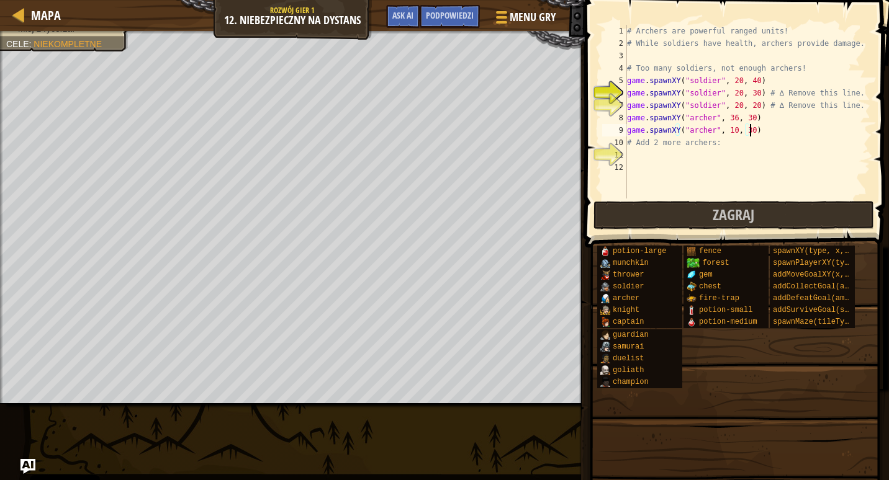
click at [757, 129] on div "# Archers are powerful ranged units! # While soldiers have health, archers prov…" at bounding box center [747, 124] width 246 height 199
type textarea "game.spawnXY("archer", 10, 30)"
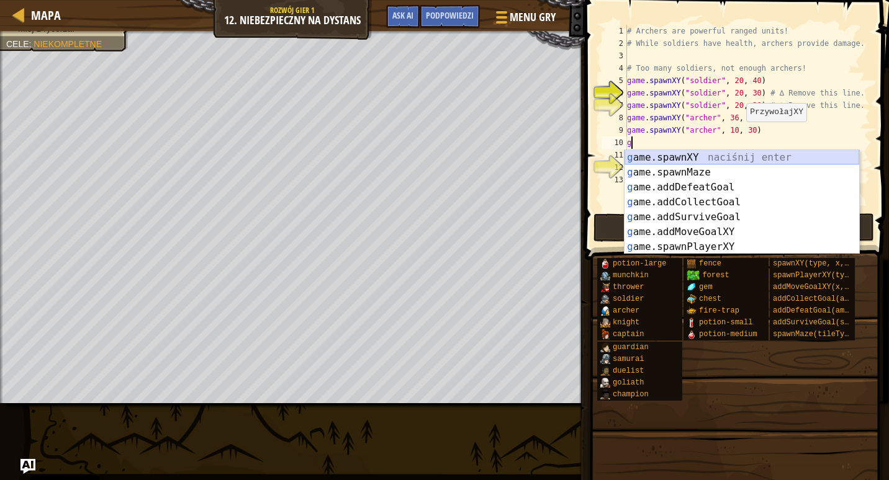
click at [693, 153] on div "g ame.spawnXY naciśnij enter g ame.spawnMaze naciśnij enter g ame.addDefeatGoal…" at bounding box center [741, 217] width 235 height 134
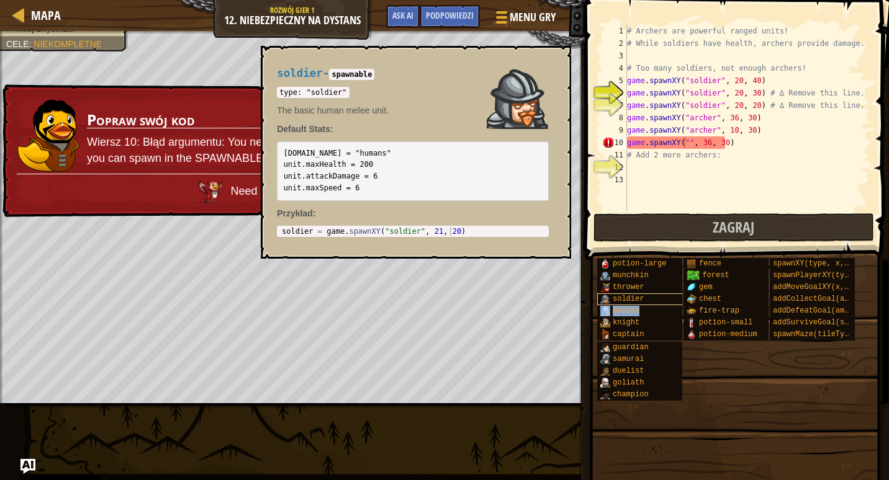
type textarea "game.spawnXY("archer", 36, 30)"
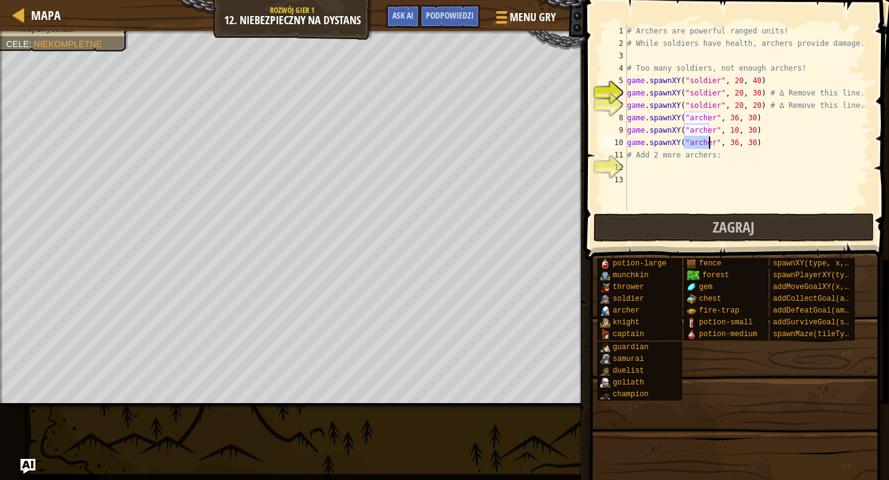
click at [647, 176] on div "# Archers are powerful ranged units! # While soldiers have health, archers prov…" at bounding box center [747, 130] width 246 height 211
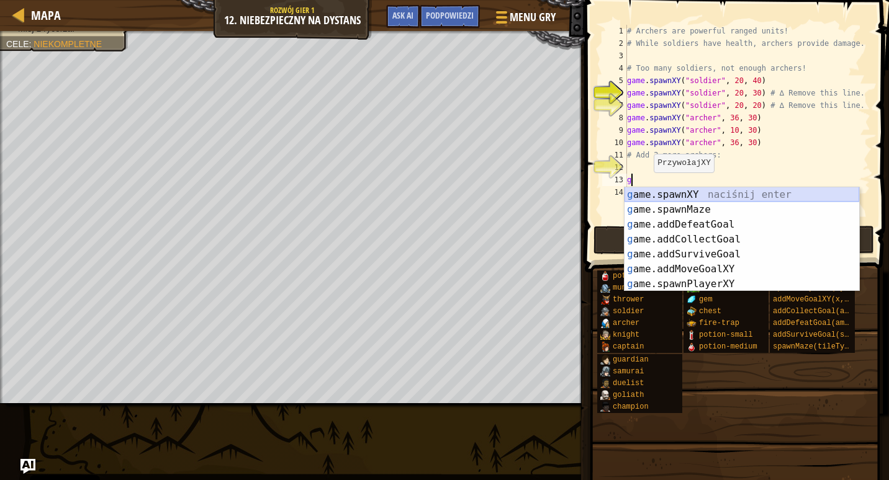
click at [653, 197] on div "g ame.spawnXY naciśnij enter g ame.spawnMaze naciśnij enter g ame.addDefeatGoal…" at bounding box center [741, 254] width 235 height 134
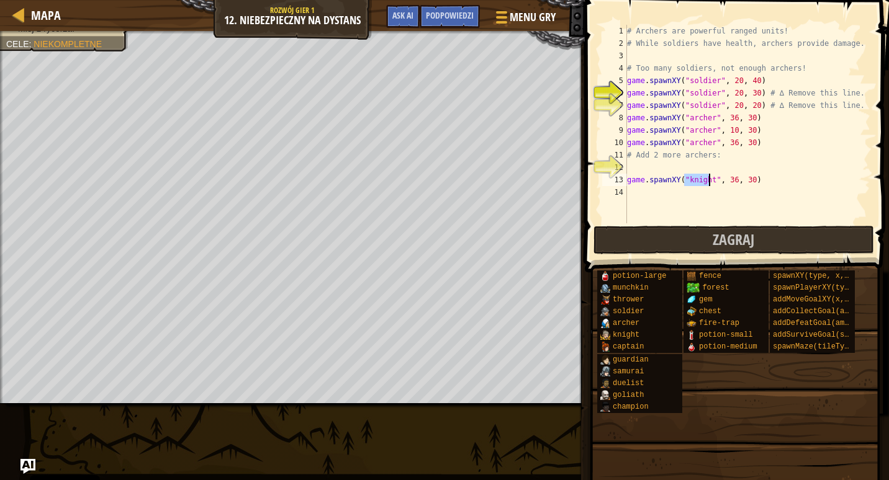
click at [726, 179] on div "# Archers are powerful ranged units! # While soldiers have health, archers prov…" at bounding box center [747, 136] width 246 height 223
type textarea "game.spawnXY("knight", 26, 30)"
click at [742, 235] on span "Zagraj" at bounding box center [734, 240] width 42 height 20
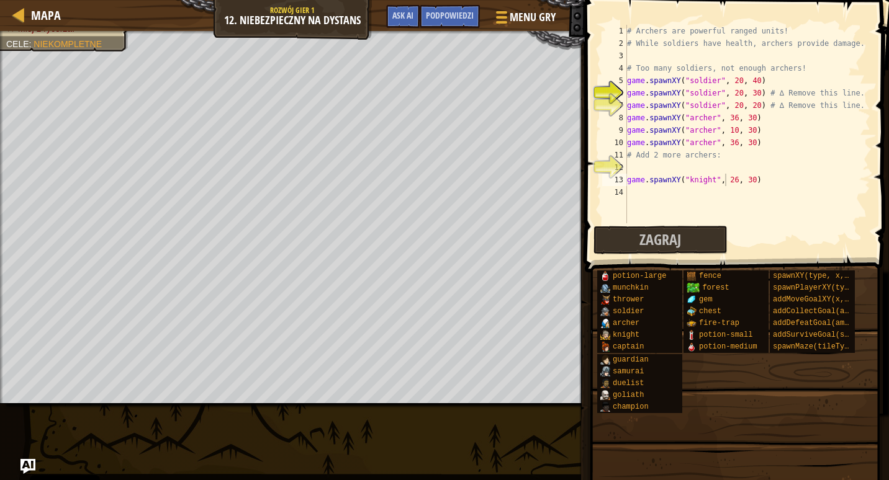
scroll to position [6, 0]
click at [644, 164] on div "# Archers are powerful ranged units! # While soldiers have health, archers prov…" at bounding box center [747, 136] width 246 height 223
click at [728, 181] on div "# Archers are powerful ranged units! # While soldiers have health, archers prov…" at bounding box center [747, 136] width 246 height 223
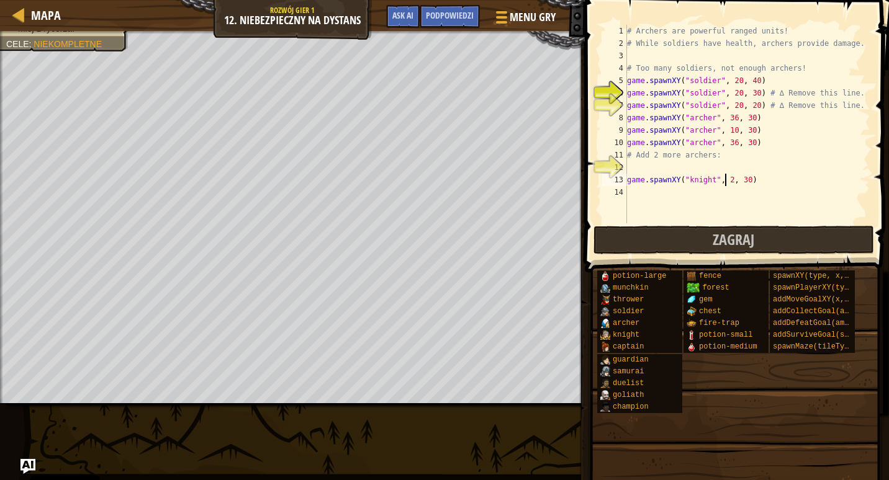
scroll to position [6, 9]
type textarea "game.spawnXY("knight", 26, 30)"
click at [628, 244] on button "Zagraj" at bounding box center [733, 240] width 281 height 29
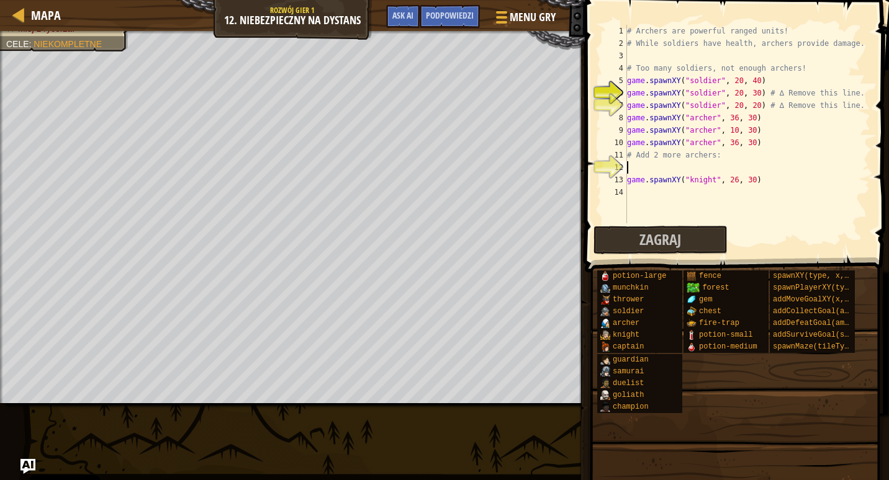
scroll to position [6, 0]
click at [637, 170] on div "# Archers are powerful ranged units! # While soldiers have health, archers prov…" at bounding box center [747, 136] width 246 height 223
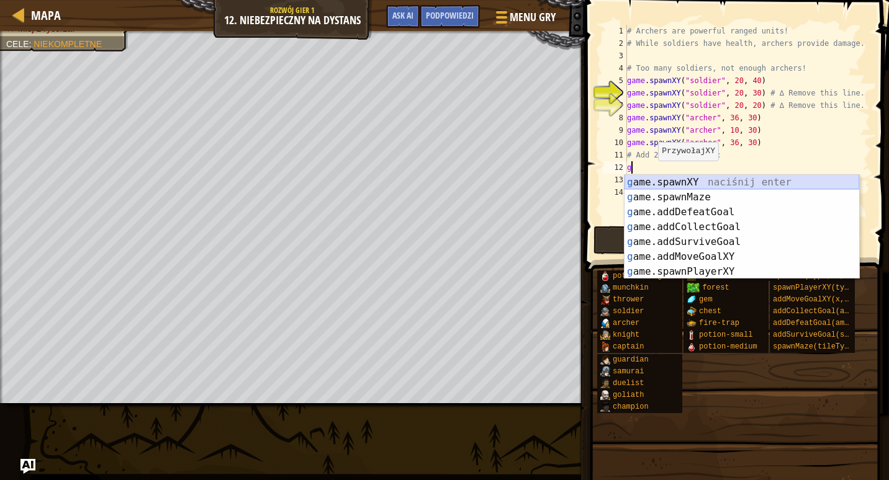
click at [654, 176] on div "g ame.spawnXY naciśnij enter g ame.spawnMaze naciśnij enter g ame.addDefeatGoal…" at bounding box center [741, 242] width 235 height 134
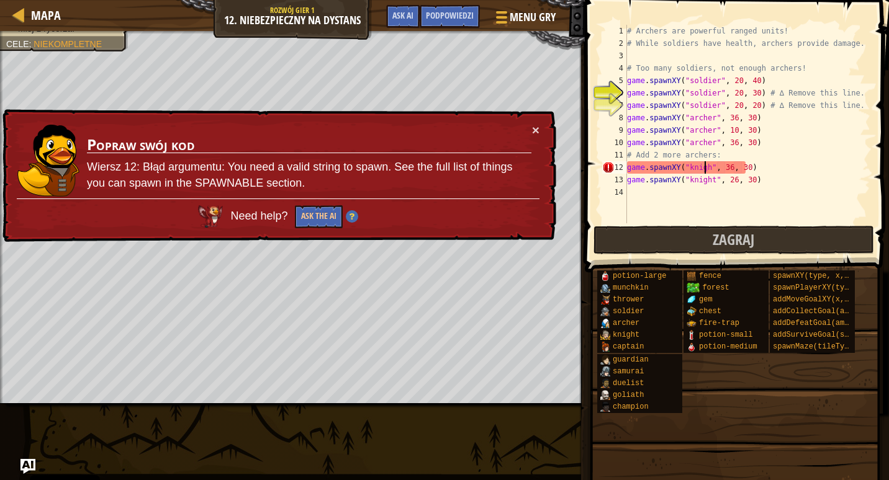
scroll to position [6, 7]
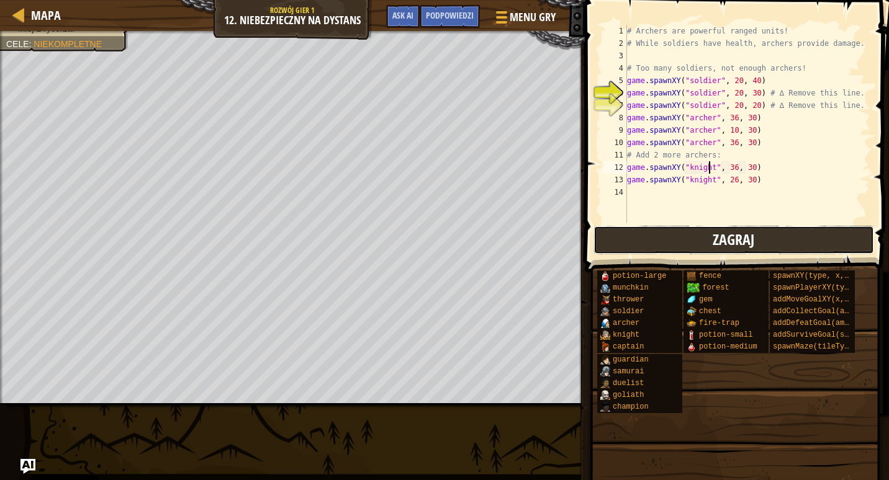
click at [690, 248] on button "Zagraj" at bounding box center [733, 240] width 281 height 29
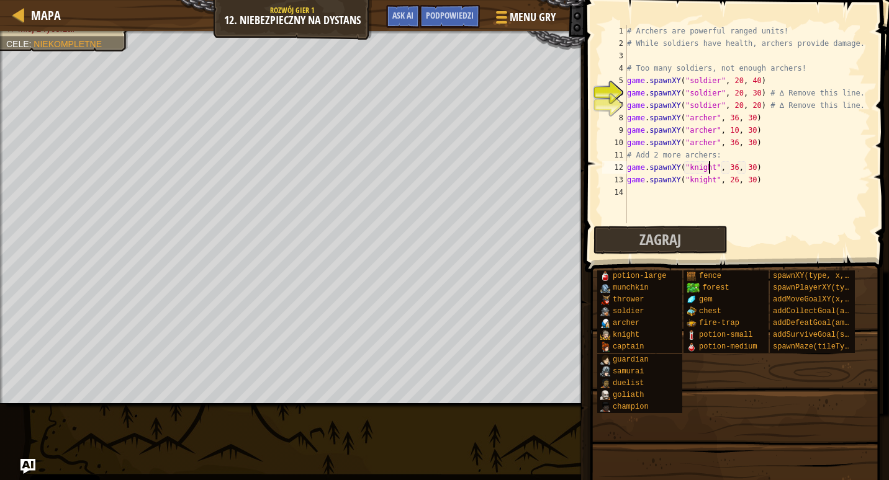
click at [707, 169] on div "# Archers are powerful ranged units! # While soldiers have health, archers prov…" at bounding box center [747, 136] width 246 height 223
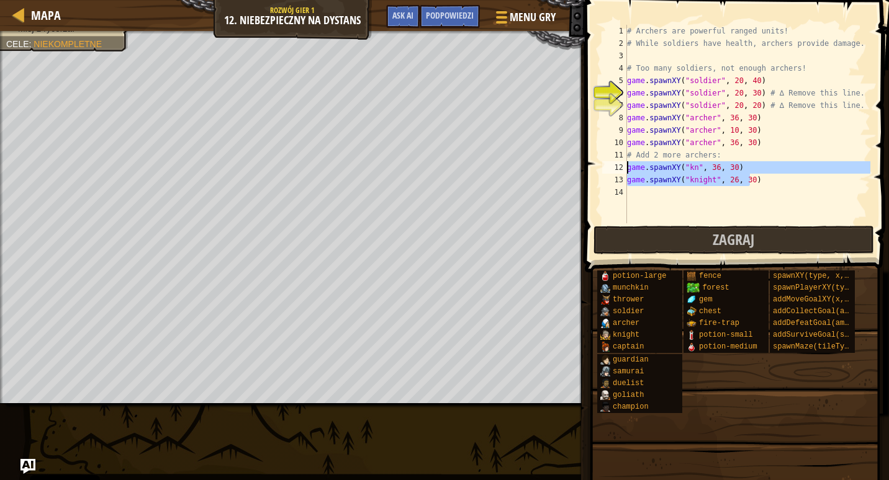
drag, startPoint x: 756, startPoint y: 181, endPoint x: 628, endPoint y: 169, distance: 129.0
click at [628, 169] on div "# Archers are powerful ranged units! # While soldiers have health, archers prov…" at bounding box center [747, 136] width 246 height 223
type textarea "game.spawnXY("kn", 36, 30) game.spawnXY("knight", 26, 30)"
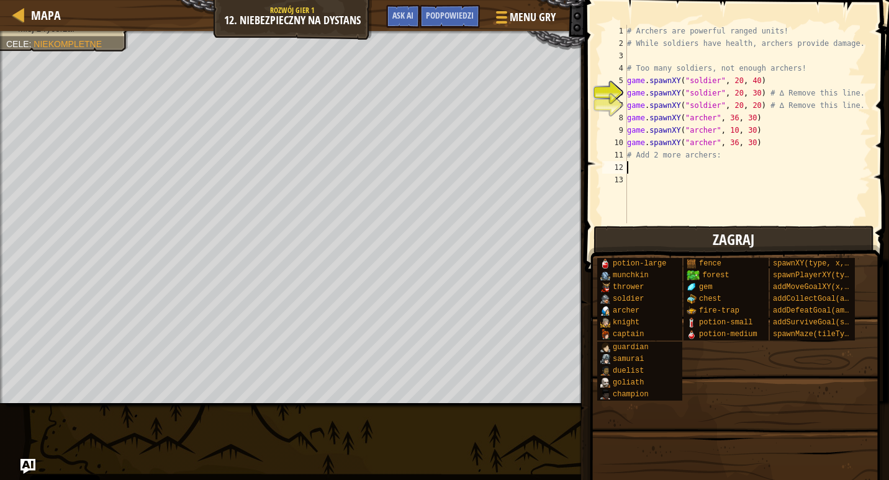
scroll to position [6, 0]
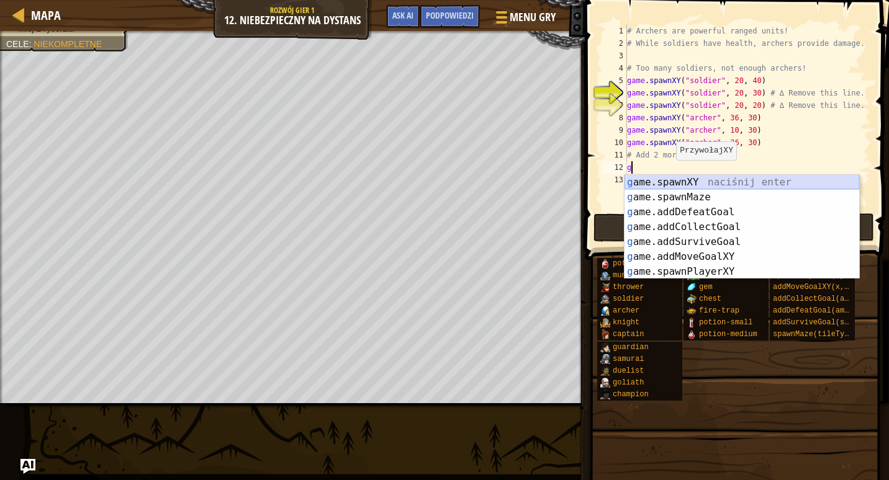
click at [668, 180] on div "g ame.spawnXY naciśnij enter g ame.spawnMaze naciśnij enter g ame.addDefeatGoal…" at bounding box center [741, 242] width 235 height 134
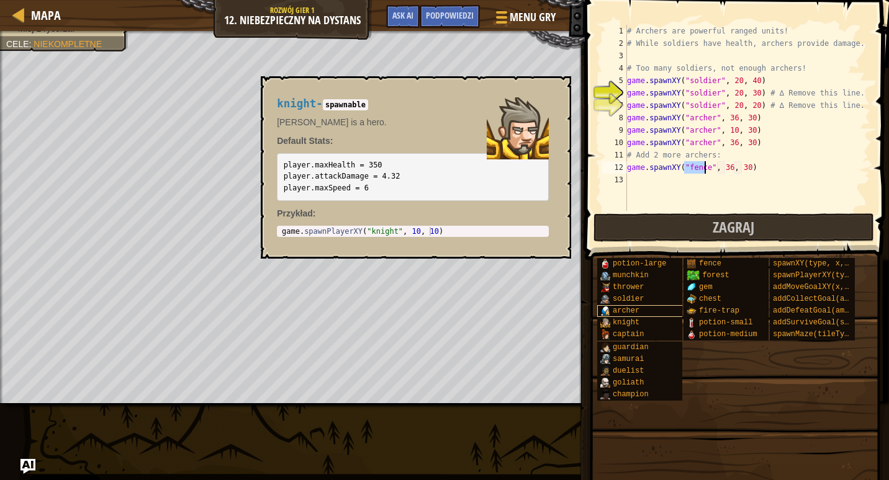
type textarea "game.spawnXY("fence", 36, 30)"
click at [612, 317] on div "archer" at bounding box center [641, 311] width 89 height 12
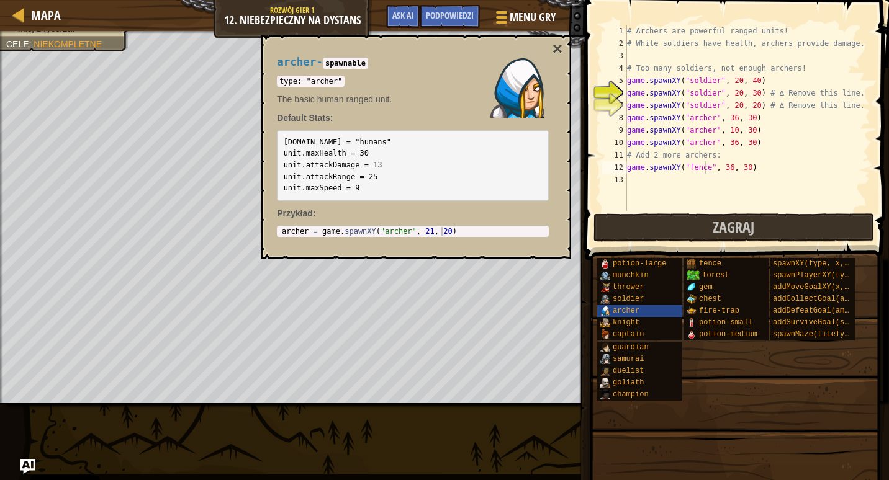
click at [708, 176] on div "# Archers are powerful ranged units! # While soldiers have health, archers prov…" at bounding box center [747, 130] width 246 height 211
click at [703, 171] on div "# Archers are powerful ranged units! # While soldiers have health, archers prov…" at bounding box center [747, 130] width 246 height 211
click at [615, 323] on span "knight" at bounding box center [626, 322] width 27 height 9
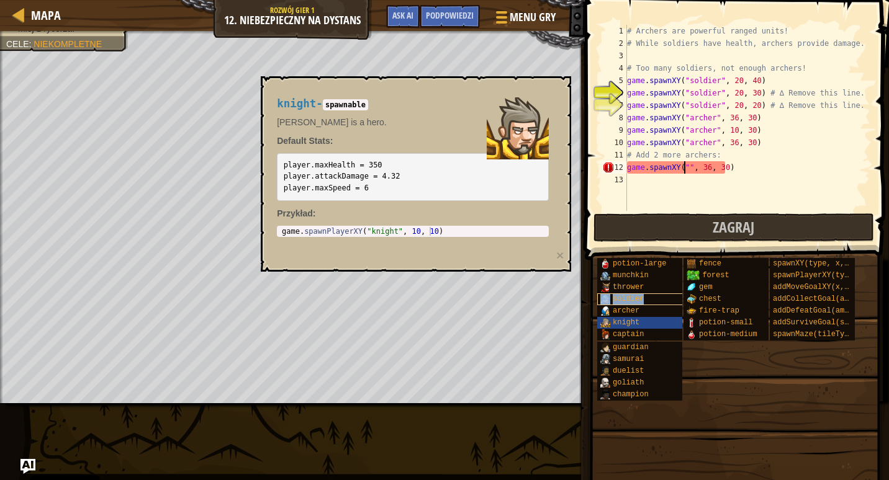
click at [616, 301] on span "soldier" at bounding box center [628, 299] width 31 height 9
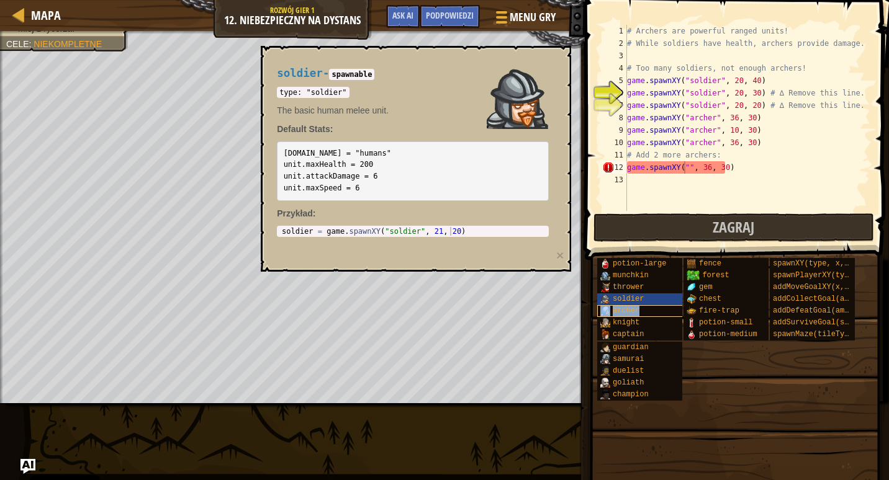
click at [617, 315] on span "archer" at bounding box center [626, 311] width 27 height 9
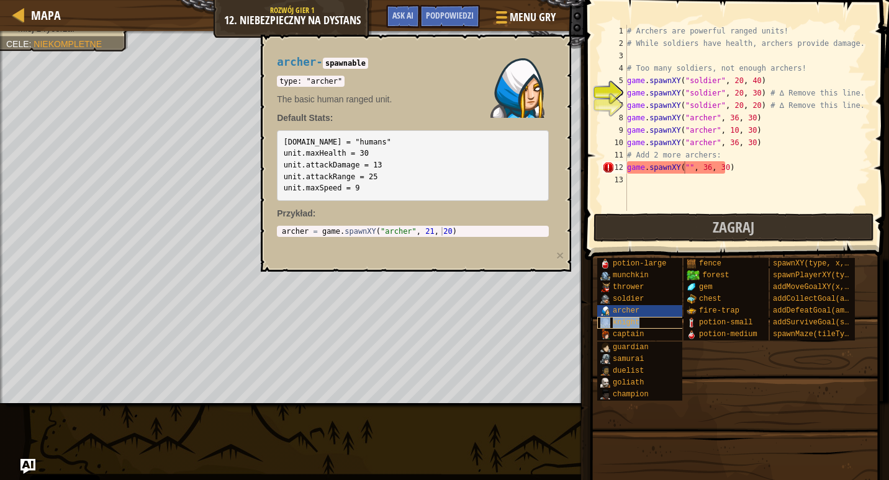
click at [618, 321] on span "knight" at bounding box center [626, 322] width 27 height 9
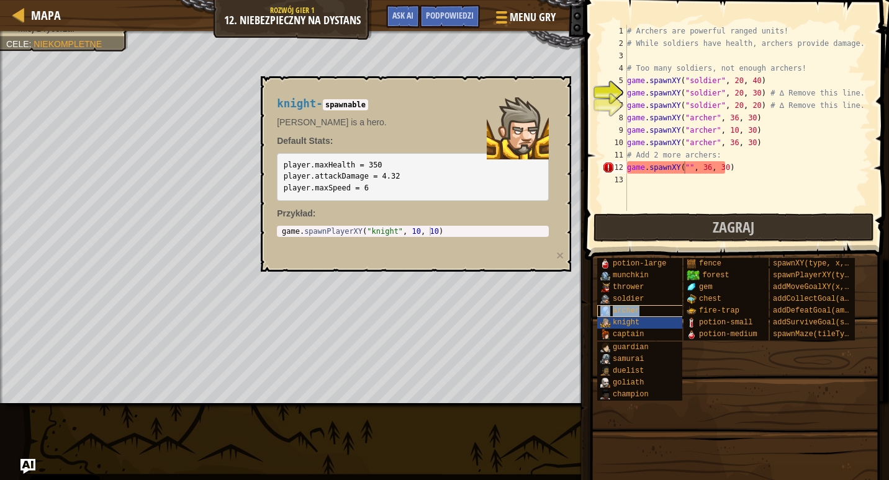
click at [626, 312] on span "archer" at bounding box center [626, 311] width 27 height 9
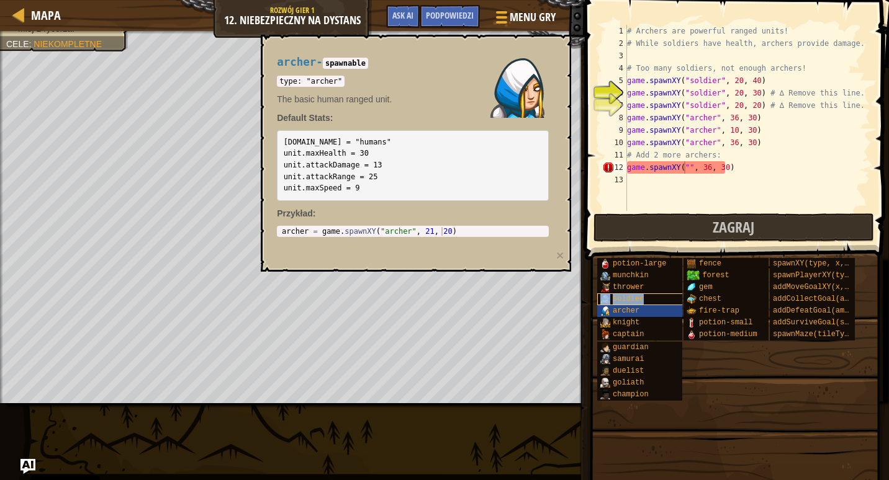
click at [634, 299] on span "soldier" at bounding box center [628, 299] width 31 height 9
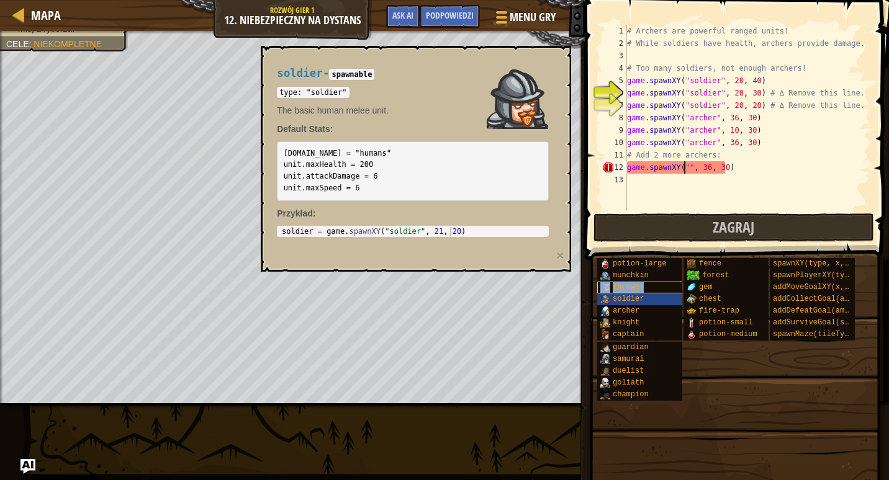
click at [629, 290] on span "thrower" at bounding box center [628, 287] width 31 height 9
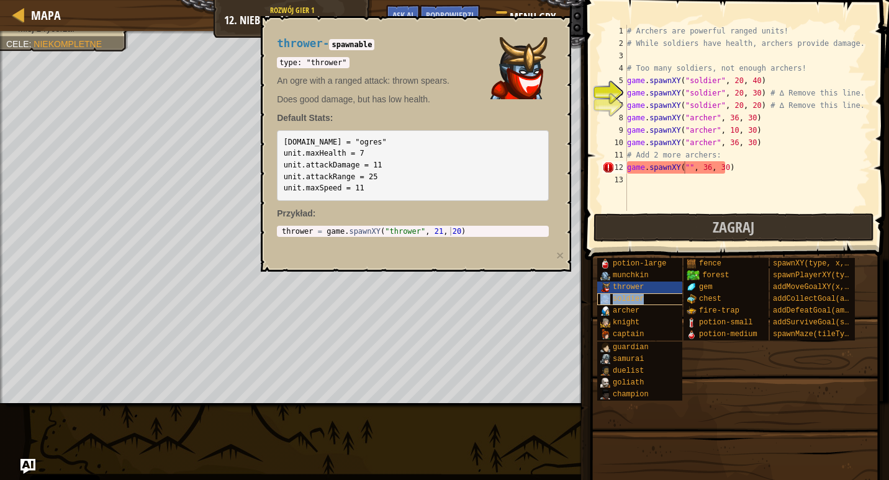
click at [619, 297] on span "soldier" at bounding box center [628, 299] width 31 height 9
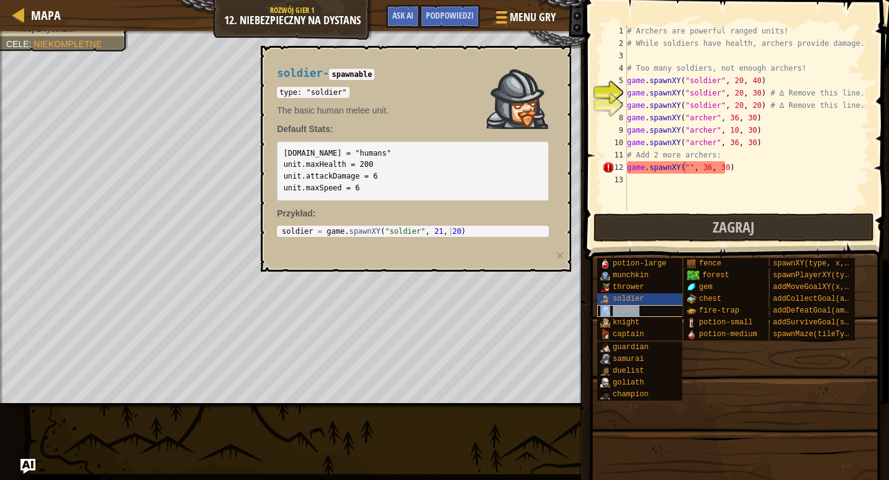
click at [618, 313] on span "archer" at bounding box center [626, 311] width 27 height 9
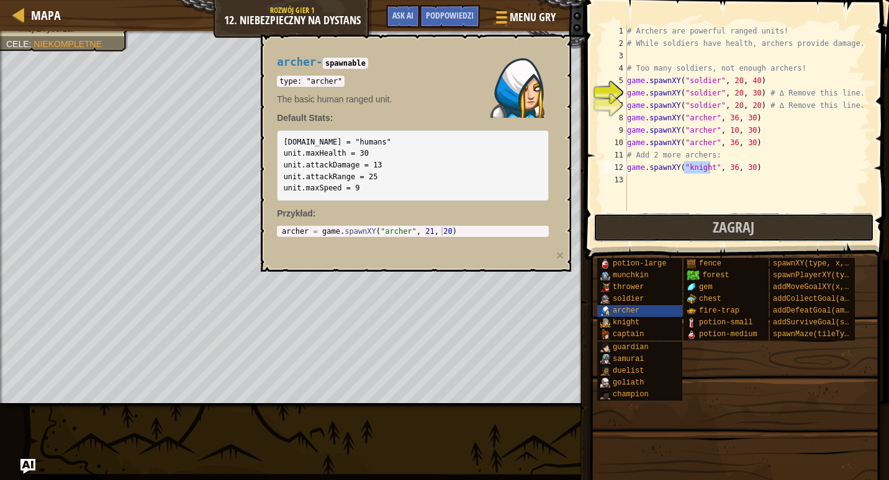
click at [709, 230] on button "Zagraj" at bounding box center [733, 228] width 281 height 29
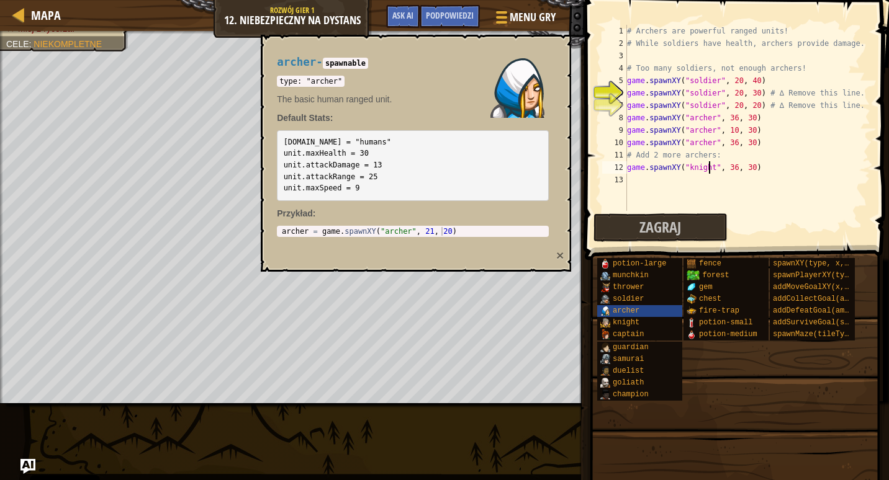
click at [563, 251] on button "×" at bounding box center [559, 255] width 7 height 13
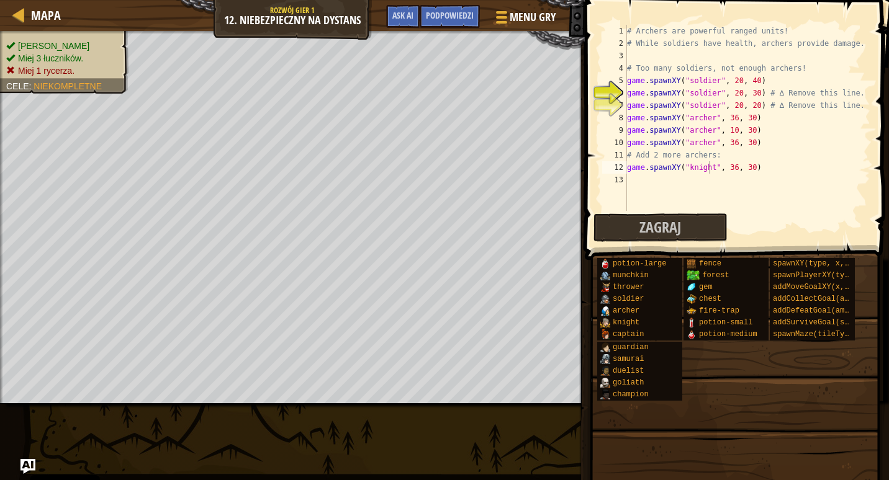
click at [34, 42] on div "Pokonaj Brawlera Miej 3 łuczników. Miej 1 rycerza. Cele : Niekompletne" at bounding box center [64, 58] width 116 height 37
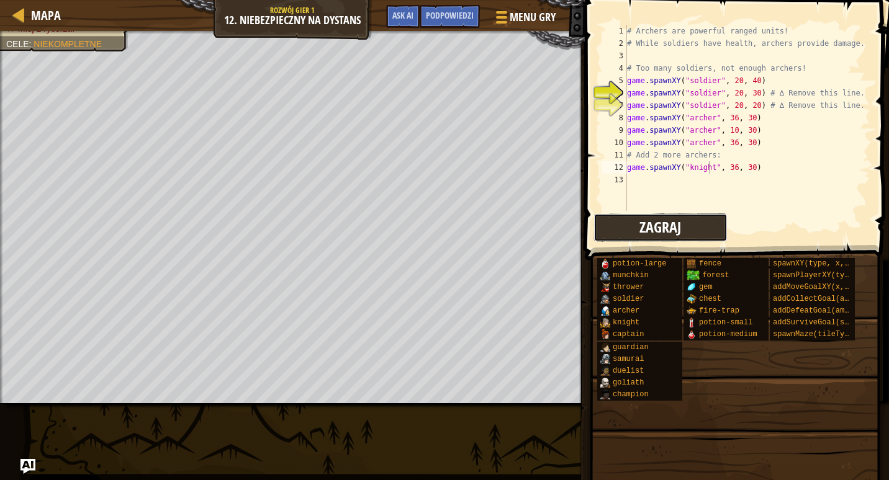
click at [644, 221] on span "Zagraj" at bounding box center [660, 227] width 42 height 20
click at [723, 168] on div "# Archers are powerful ranged units! # While soldiers have health, archers prov…" at bounding box center [747, 130] width 246 height 211
click at [724, 173] on div "# Archers are powerful ranged units! # While soldiers have health, archers prov…" at bounding box center [747, 130] width 246 height 211
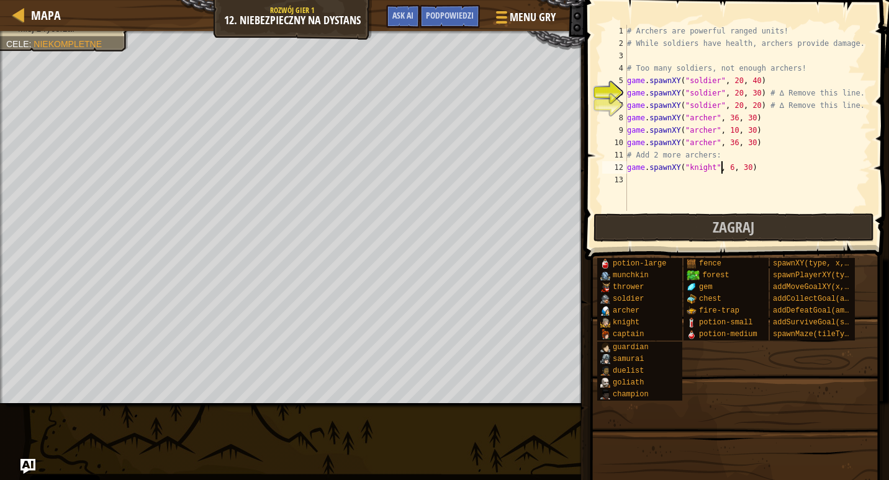
scroll to position [6, 9]
click at [728, 168] on div "# Archers are powerful ranged units! # While soldiers have health, archers prov…" at bounding box center [747, 130] width 246 height 211
click at [715, 222] on span "Zagraj" at bounding box center [734, 227] width 42 height 20
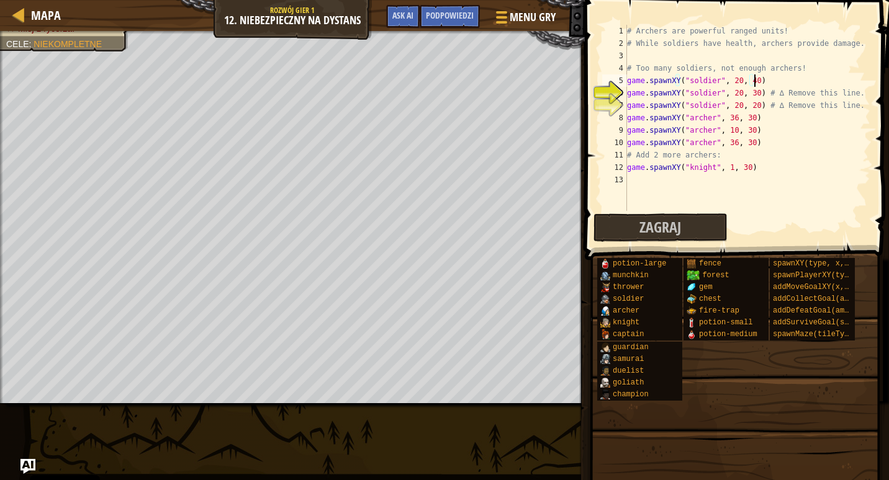
drag, startPoint x: 760, startPoint y: 80, endPoint x: 775, endPoint y: 79, distance: 14.3
click at [775, 79] on div "# Archers are powerful ranged units! # While soldiers have health, archers prov…" at bounding box center [747, 130] width 246 height 211
drag, startPoint x: 775, startPoint y: 79, endPoint x: 631, endPoint y: 76, distance: 144.0
click at [631, 76] on div "# Archers are powerful ranged units! # While soldiers have health, archers prov…" at bounding box center [747, 130] width 246 height 211
type textarea "g"
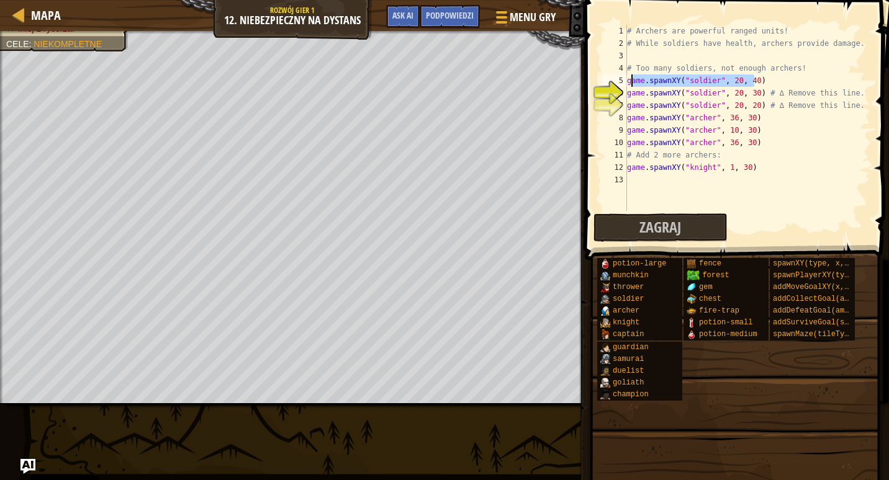
scroll to position [6, 0]
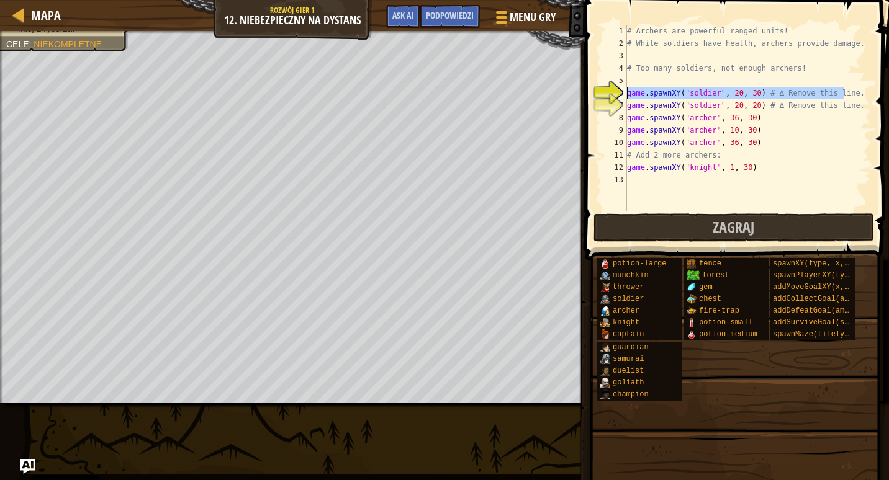
drag, startPoint x: 844, startPoint y: 94, endPoint x: 623, endPoint y: 96, distance: 220.4
click at [623, 96] on div "1 2 3 4 5 6 7 8 9 10 11 12 13 # Archers are powerful ranged units! # While sold…" at bounding box center [735, 118] width 271 height 186
type textarea "game.spawnXY("soldier", 20, 30) # ∆ Remove this line."
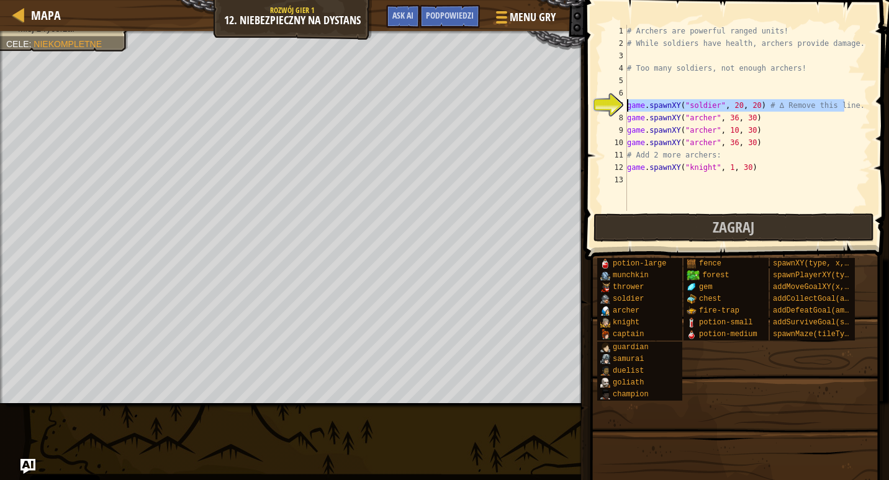
drag, startPoint x: 843, startPoint y: 103, endPoint x: 626, endPoint y: 104, distance: 217.2
click at [626, 104] on div "1 2 3 4 5 6 7 8 9 10 11 12 13 # Archers are powerful ranged units! # While sold…" at bounding box center [735, 118] width 271 height 186
type textarea "game.spawnXY("soldier", 20, 20) # ∆ Remove this line."
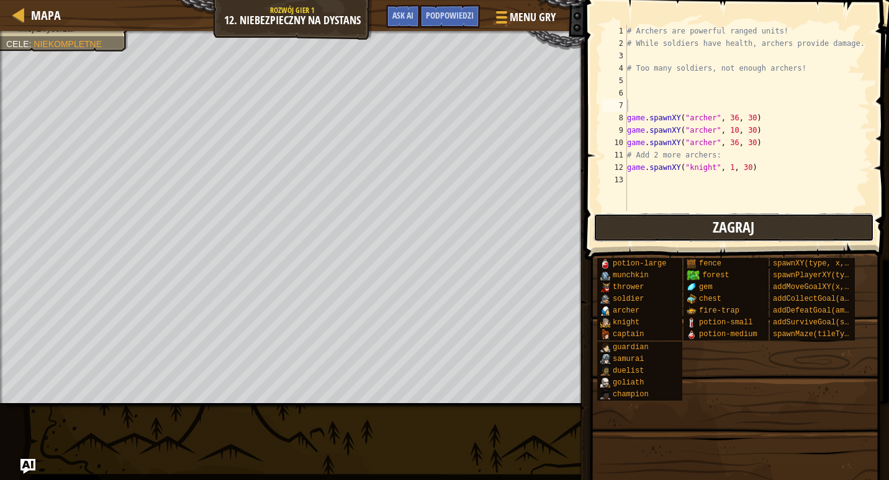
click at [686, 229] on button "Zagraj" at bounding box center [733, 228] width 281 height 29
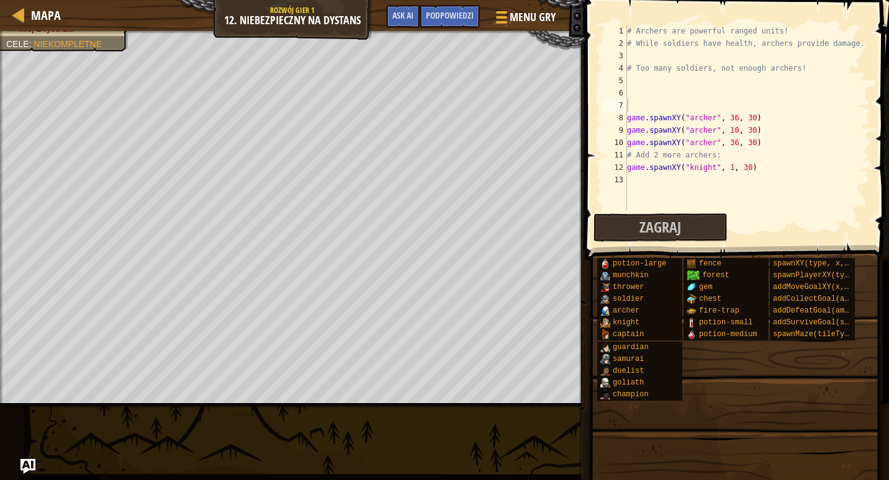
click at [760, 214] on div "Zagraj Zrobione" at bounding box center [733, 228] width 281 height 29
click at [685, 225] on button "Zagraj" at bounding box center [660, 228] width 134 height 29
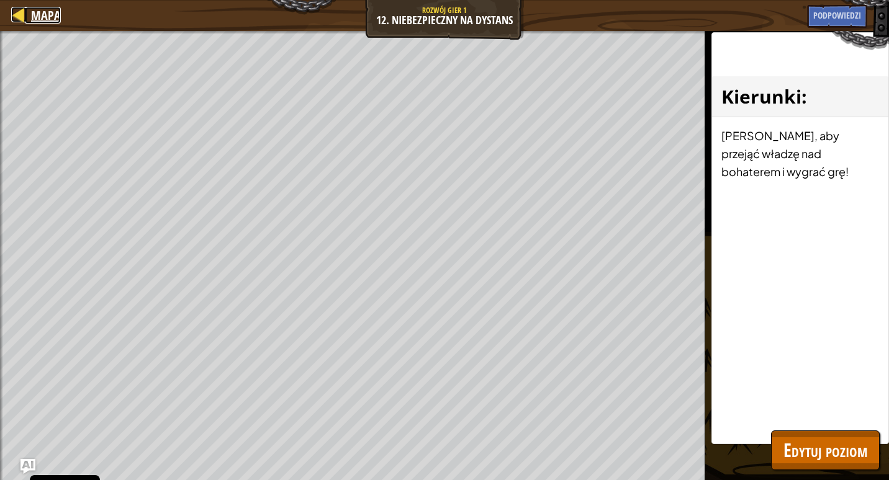
click at [12, 9] on div at bounding box center [19, 15] width 16 height 16
select select "pl"
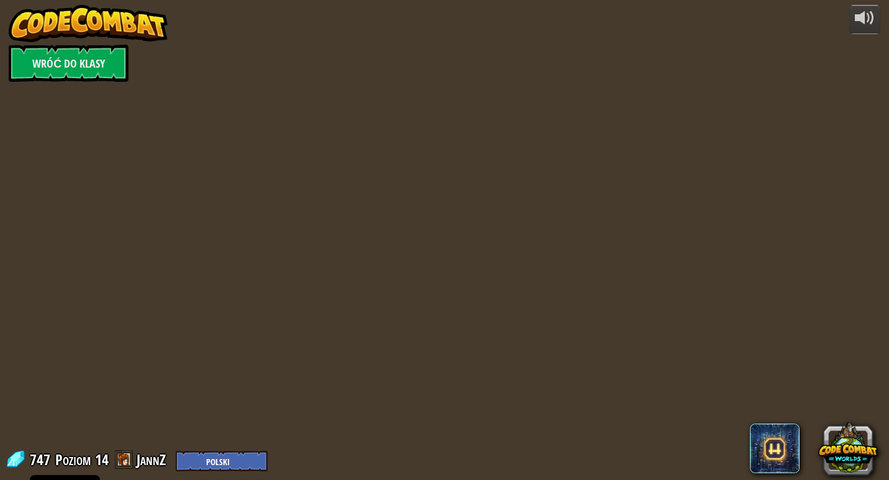
select select "pl"
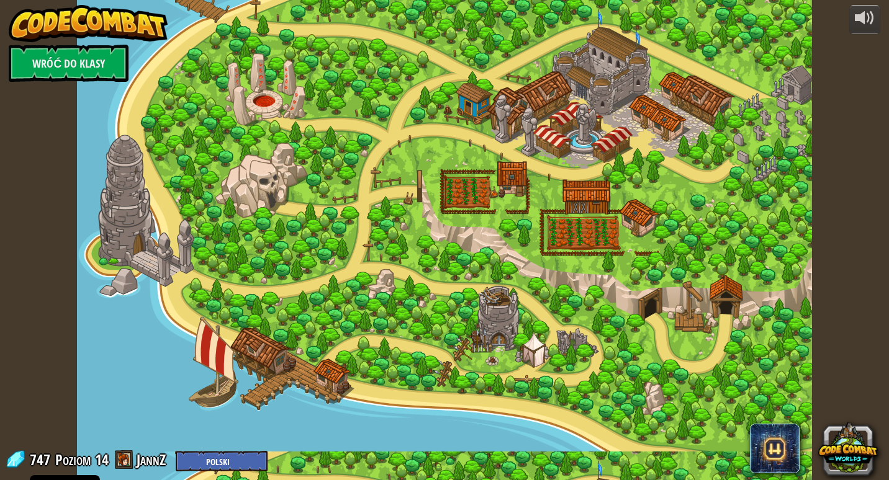
select select "pl"
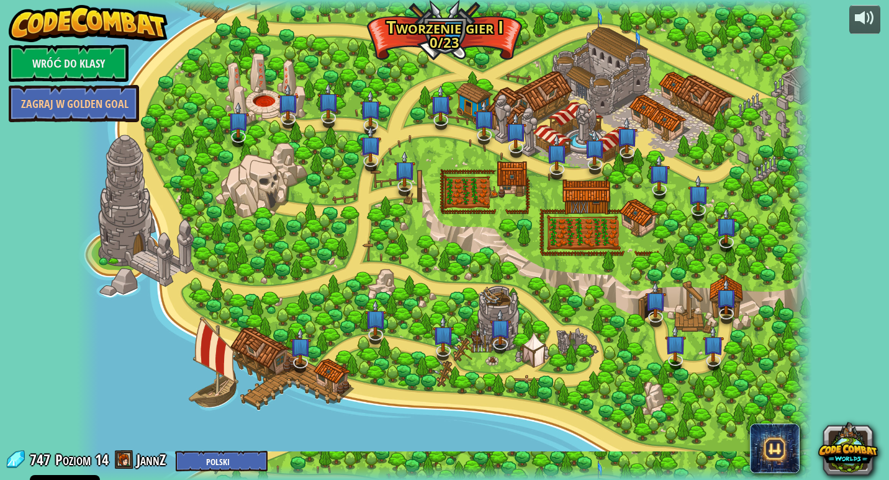
select select "pl"
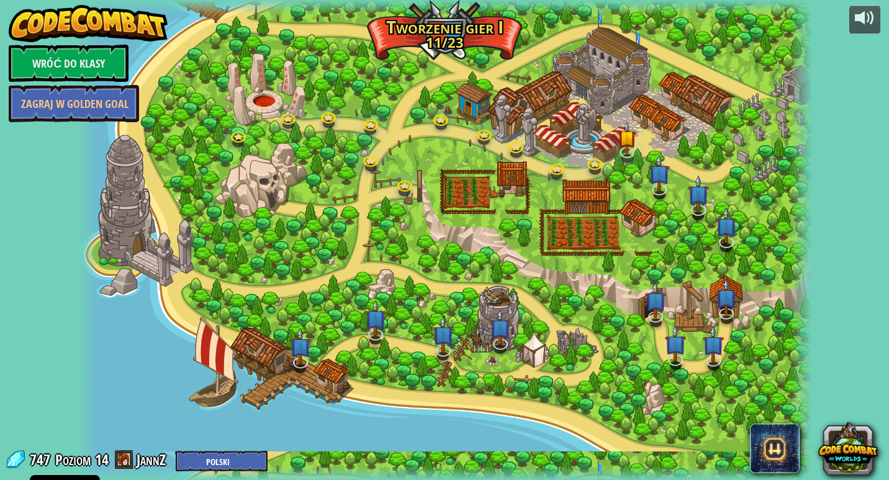
select select "pl"
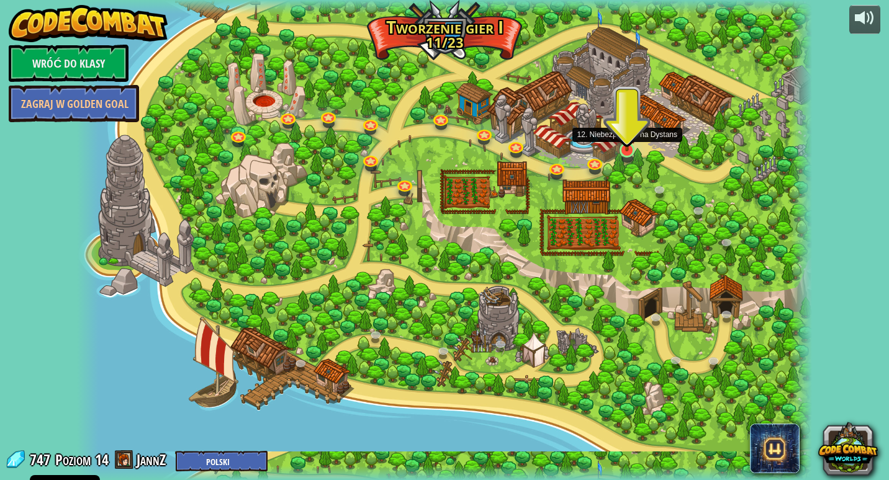
click at [635, 148] on img at bounding box center [627, 130] width 19 height 43
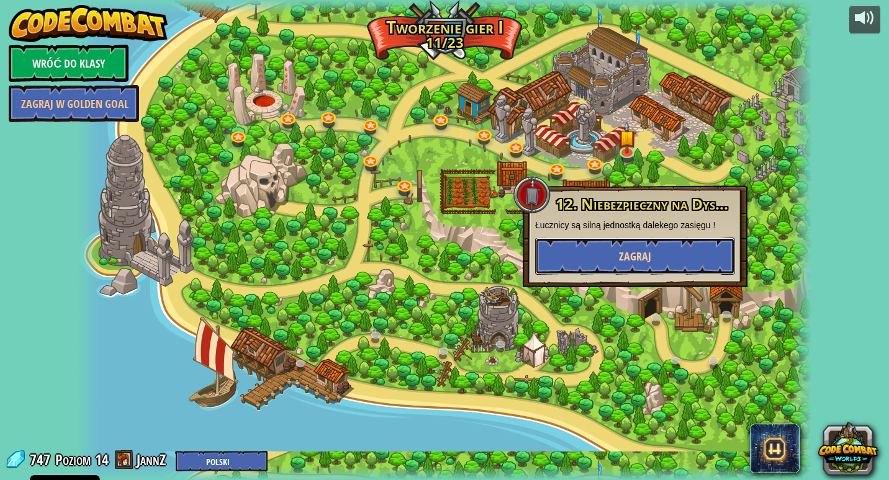
click at [627, 248] on button "Zagraj" at bounding box center [635, 256] width 200 height 37
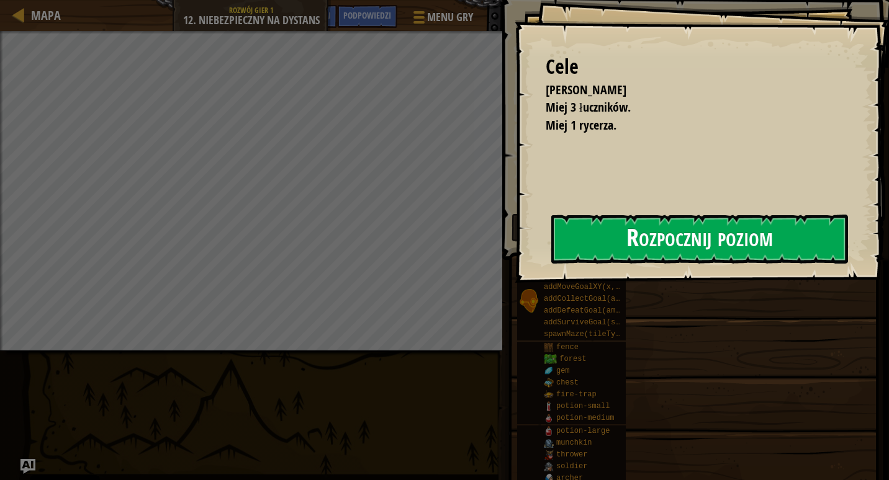
click at [610, 240] on button "Rozpocznij poziom" at bounding box center [699, 239] width 297 height 49
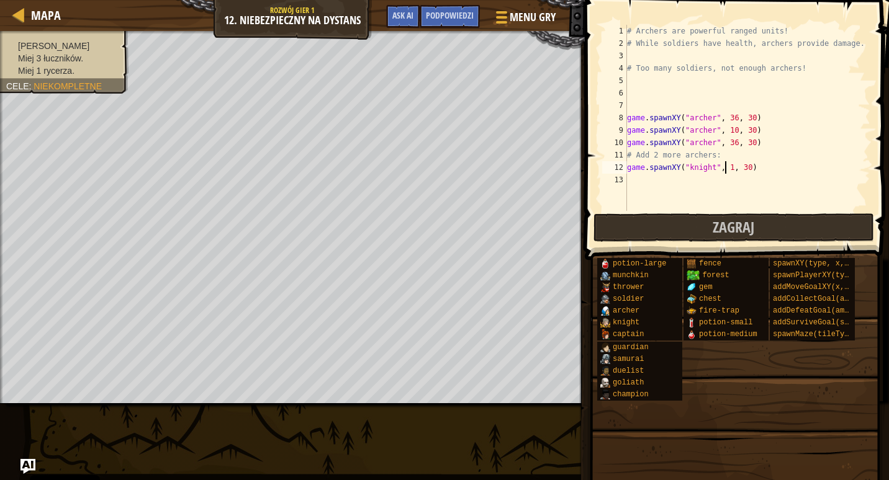
click at [724, 164] on div "# Archers are powerful ranged units! # While soldiers have health, archers prov…" at bounding box center [747, 130] width 246 height 211
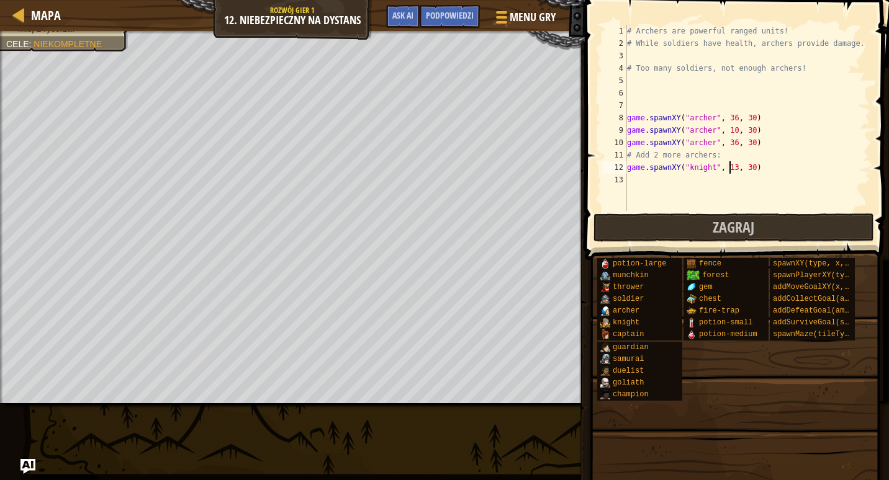
click at [730, 130] on div "# Archers are powerful ranged units! # While soldiers have health, archers prov…" at bounding box center [747, 130] width 246 height 211
click at [728, 143] on div "# Archers are powerful ranged units! # While soldiers have health, archers prov…" at bounding box center [747, 130] width 246 height 211
click at [727, 117] on div "# Archers are powerful ranged units! # While soldiers have health, archers prov…" at bounding box center [747, 130] width 246 height 211
type textarea "game.spawnXY("archer", 1, 30)"
click at [726, 222] on span "Zagraj" at bounding box center [734, 227] width 42 height 20
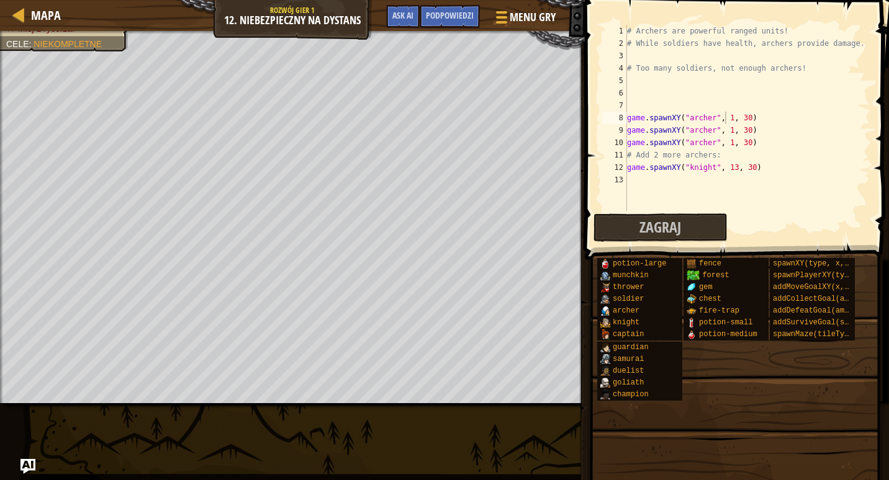
scroll to position [6, 0]
click at [627, 182] on div "# Archers are powerful ranged units! # While soldiers have health, archers prov…" at bounding box center [747, 130] width 246 height 211
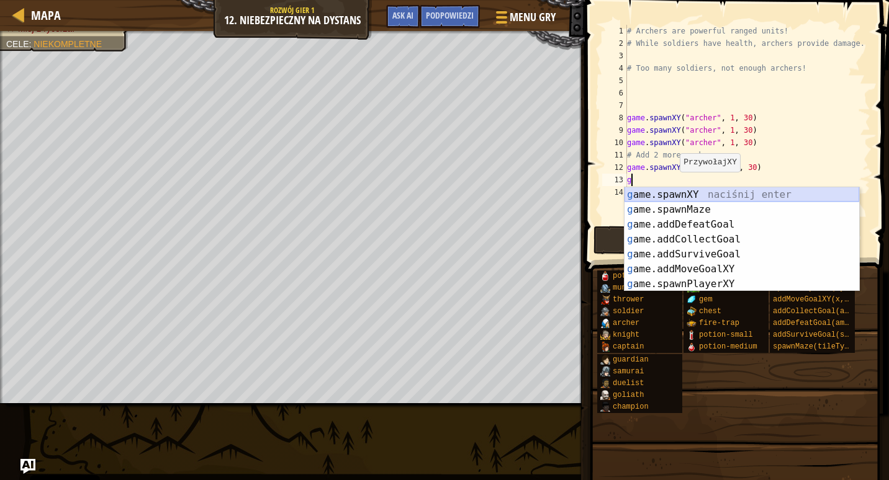
click at [673, 194] on div "g ame.spawnXY naciśnij enter g ame.spawnMaze naciśnij enter g ame.addDefeatGoal…" at bounding box center [741, 254] width 235 height 134
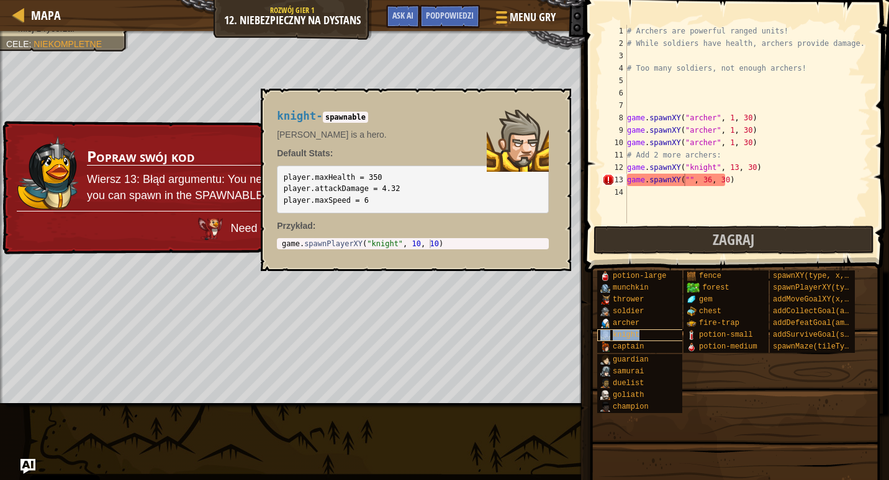
type textarea "game.spawnXY("knight", 36, 30)"
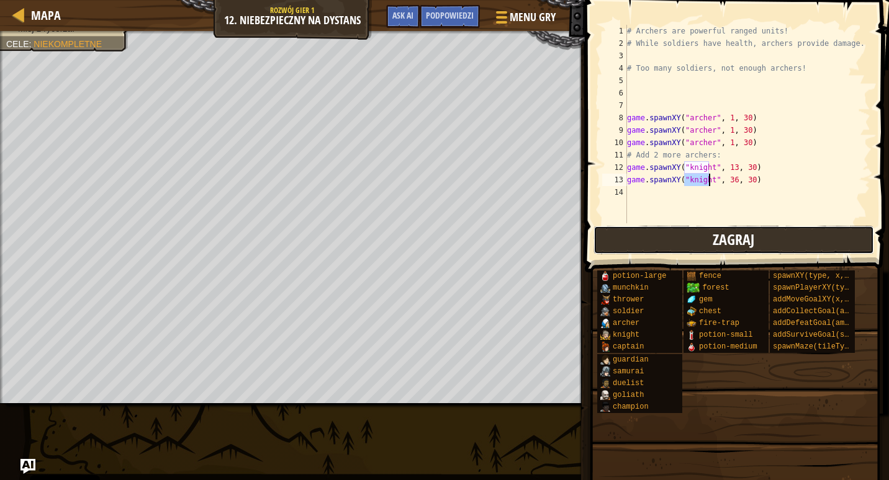
click at [709, 235] on button "Zagraj" at bounding box center [733, 240] width 281 height 29
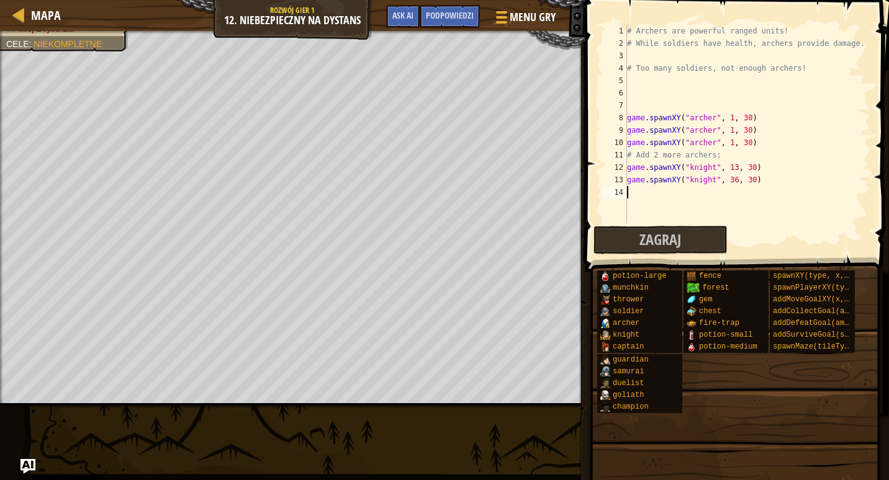
click at [660, 199] on div "# Archers are powerful ranged units! # While soldiers have health, archers prov…" at bounding box center [747, 136] width 246 height 223
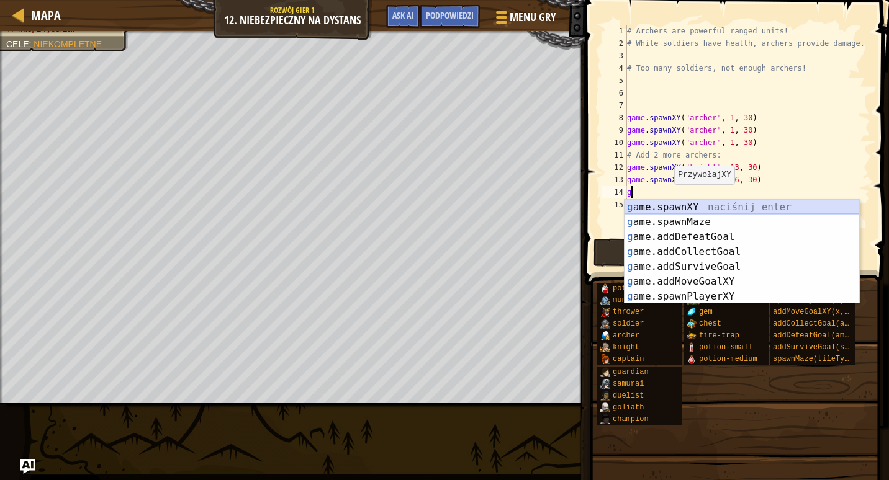
click at [667, 209] on div "g ame.spawnXY naciśnij enter g ame.spawnMaze naciśnij enter g ame.addDefeatGoal…" at bounding box center [741, 267] width 235 height 134
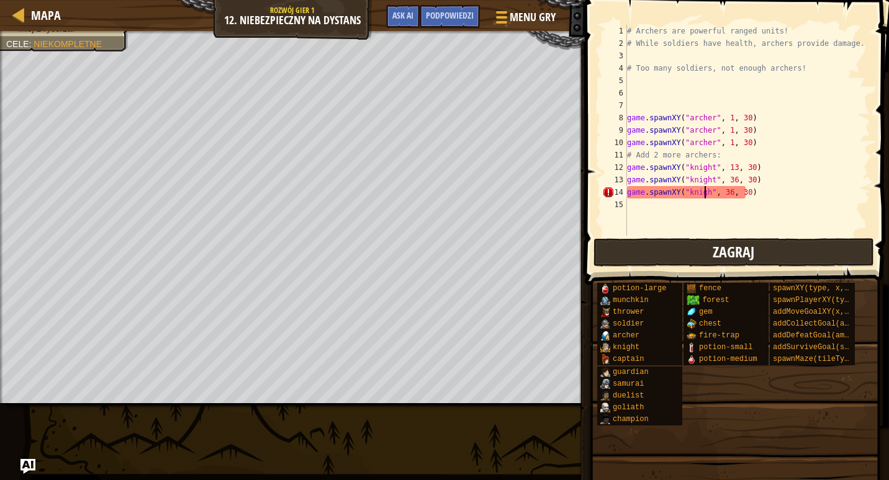
scroll to position [6, 7]
click at [694, 253] on button "Zagraj" at bounding box center [733, 252] width 281 height 29
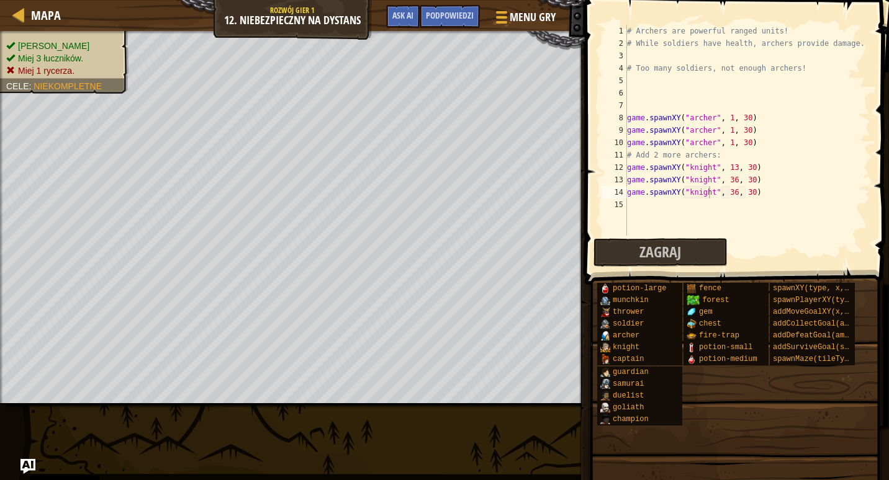
click at [64, 42] on div "Pokonaj Brawlera Miej 3 łuczników. Miej 1 rycerza. Cele : Niekompletne" at bounding box center [64, 58] width 116 height 37
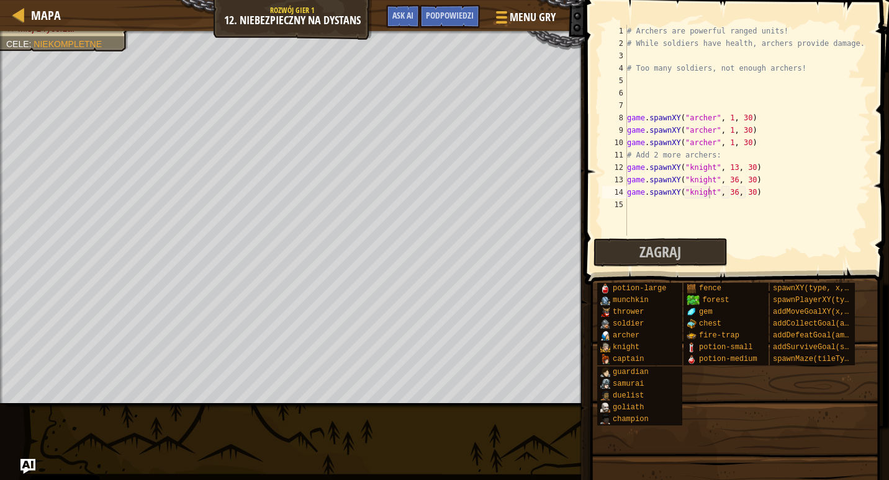
click at [710, 193] on div "# Archers are powerful ranged units! # While soldiers have health, archers prov…" at bounding box center [747, 143] width 246 height 236
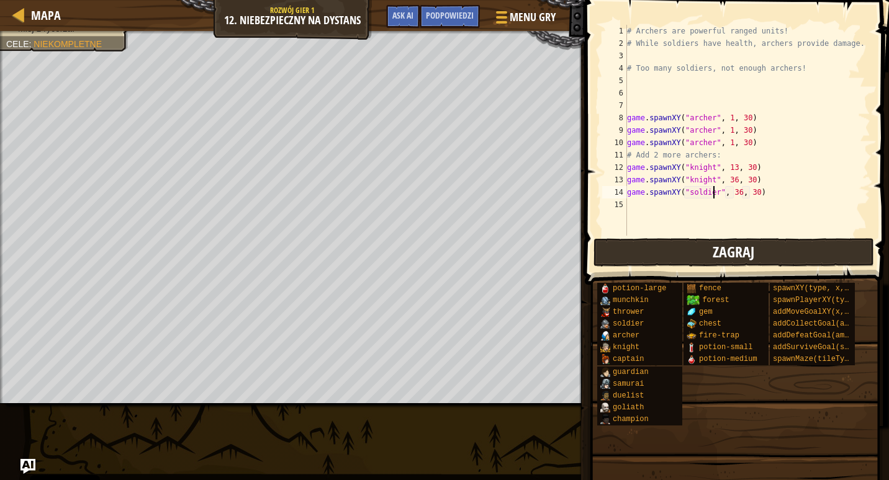
type textarea "game.spawnXY("soldier", 36, 30)"
drag, startPoint x: 709, startPoint y: 248, endPoint x: 714, endPoint y: 256, distance: 9.7
click at [714, 256] on button "Zagraj" at bounding box center [733, 252] width 281 height 29
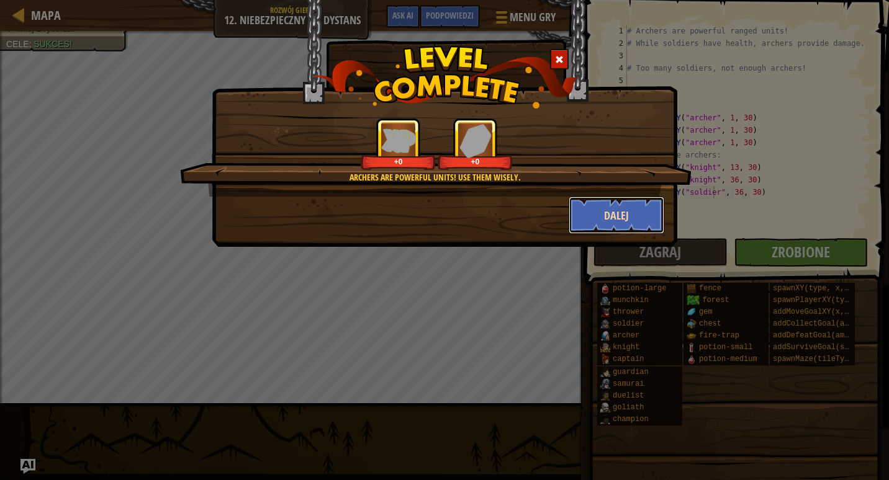
click at [616, 219] on button "Dalej" at bounding box center [617, 215] width 96 height 37
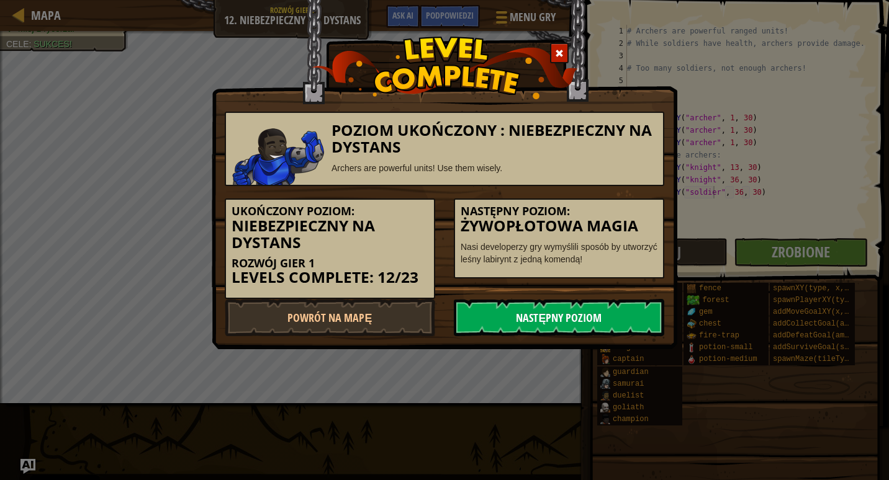
click at [591, 315] on link "Następny poziom" at bounding box center [559, 317] width 210 height 37
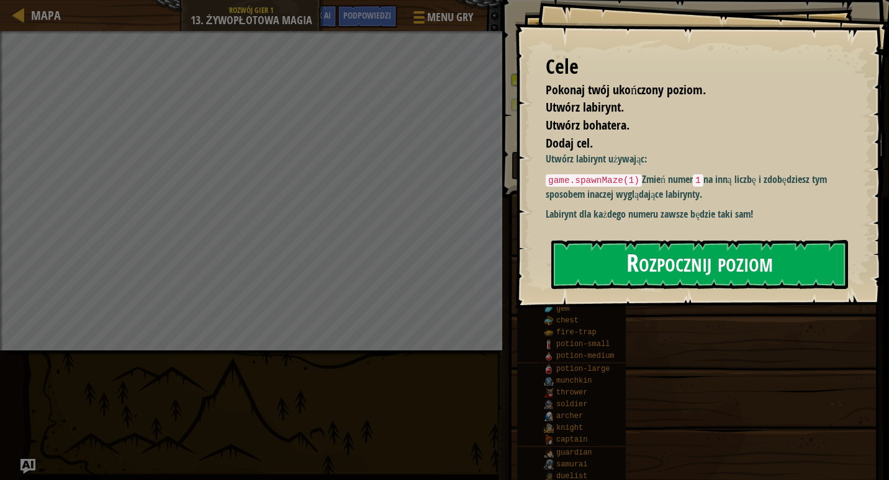
click at [603, 275] on button "Rozpocznij poziom" at bounding box center [699, 264] width 297 height 49
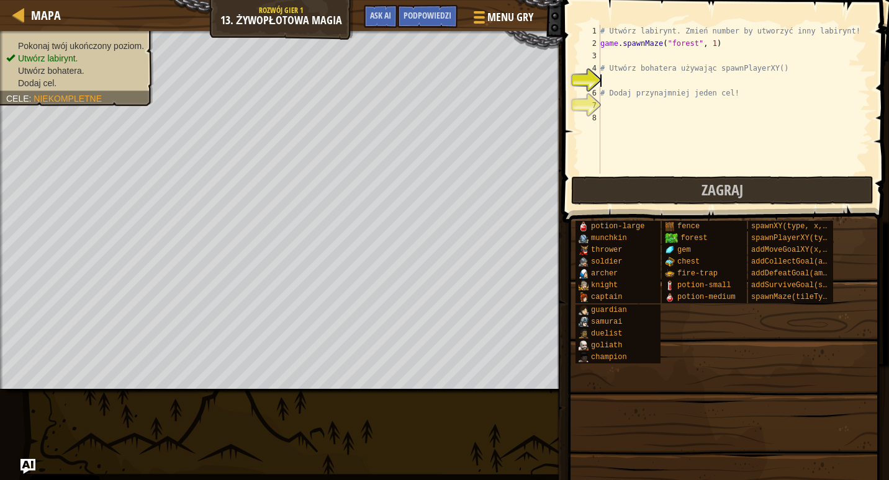
scroll to position [6, 0]
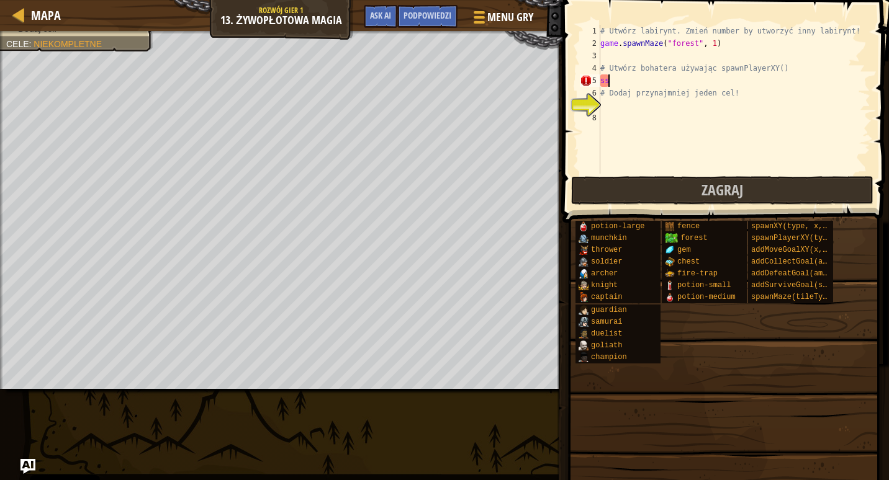
type textarea "s"
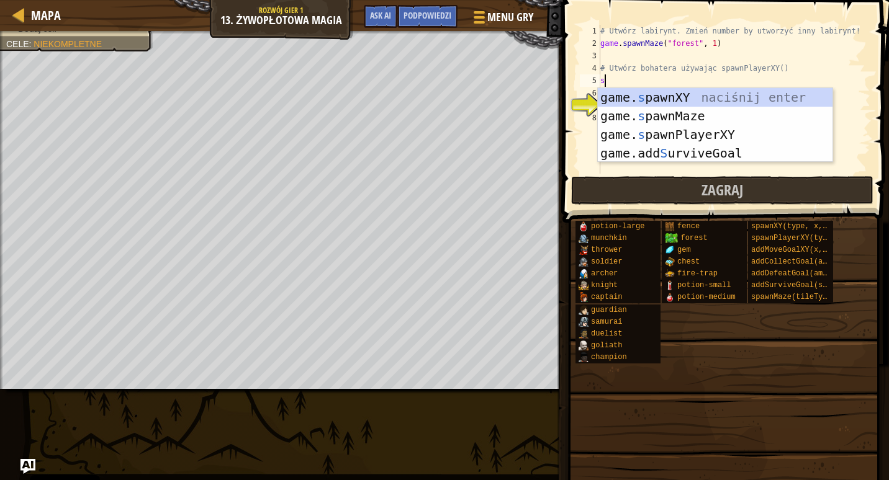
click at [635, 88] on div "game. s pawnXY naciśnij enter game. s pawnMaze naciśnij enter game. s pawnPlaye…" at bounding box center [715, 144] width 235 height 112
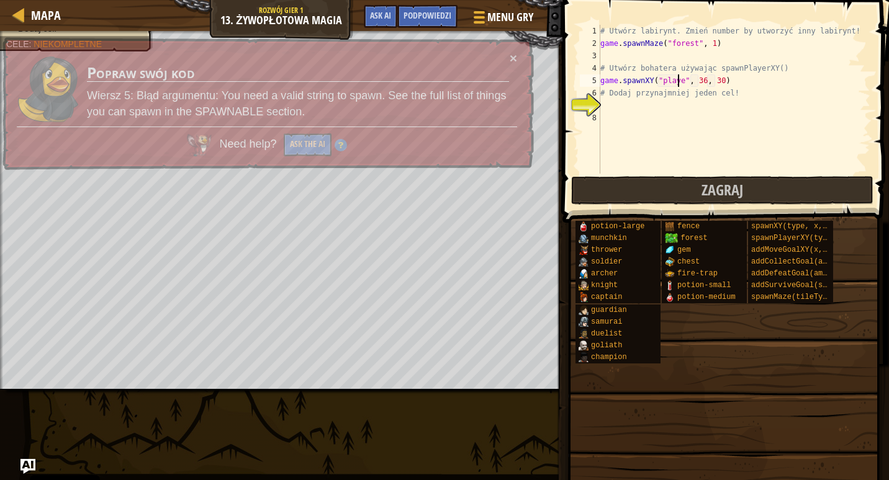
scroll to position [6, 7]
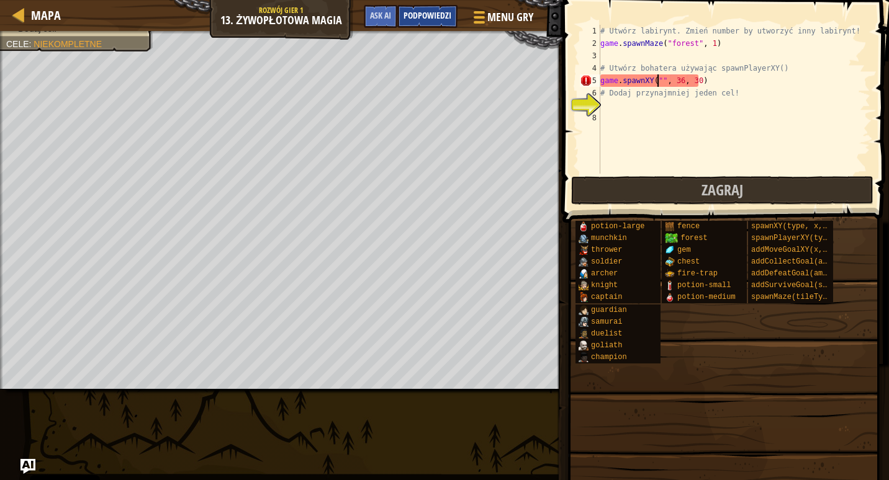
click at [438, 10] on div "Podpowiedzi" at bounding box center [427, 16] width 60 height 23
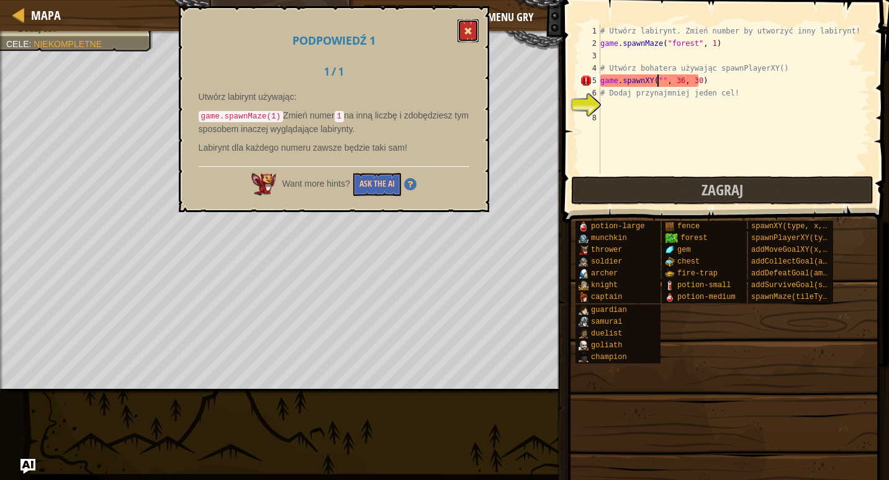
click at [457, 36] on button at bounding box center [467, 30] width 21 height 23
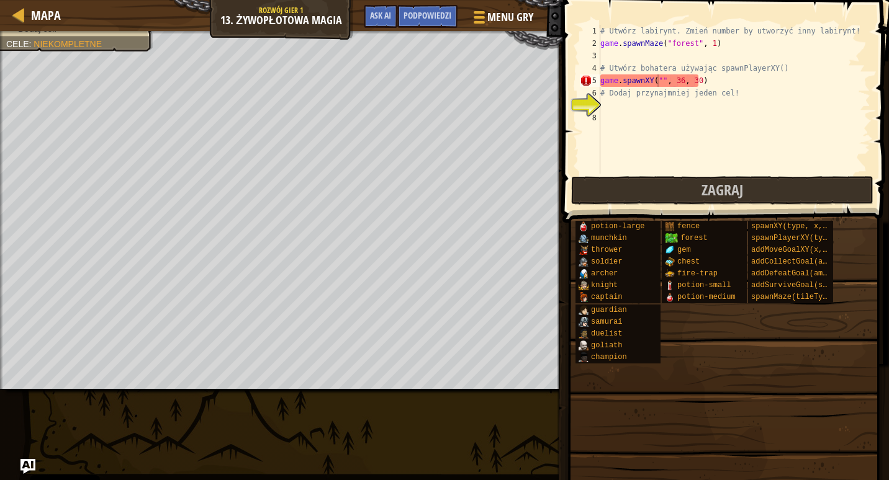
click at [685, 94] on div "# Utwórz labirynt. Zmień number by utworzyć inny labirynt! game . spawnMaze ( "…" at bounding box center [734, 112] width 272 height 174
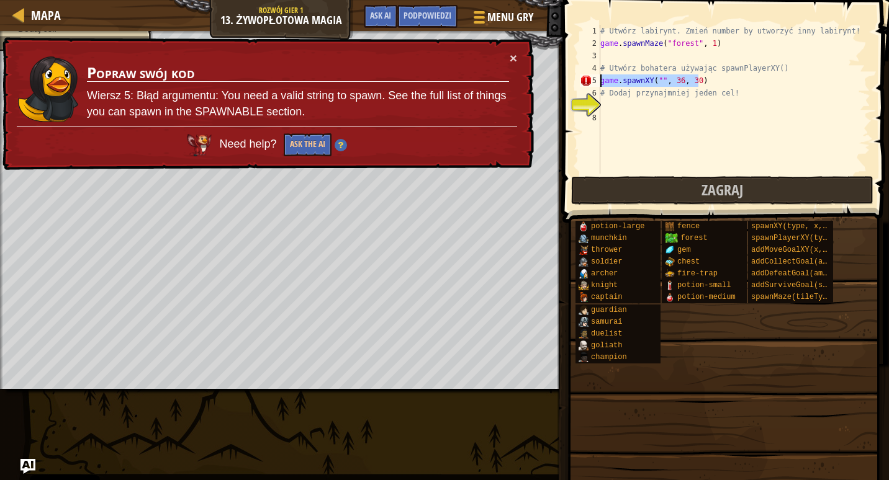
drag, startPoint x: 705, startPoint y: 75, endPoint x: 600, endPoint y: 79, distance: 105.6
click at [600, 79] on div "# Dodaj przynajmniej jeden cel! 1 2 3 4 5 6 7 8 # Utwórz labirynt. Zmień number…" at bounding box center [723, 99] width 293 height 149
type textarea "game.spawnXY("", 36, 30)"
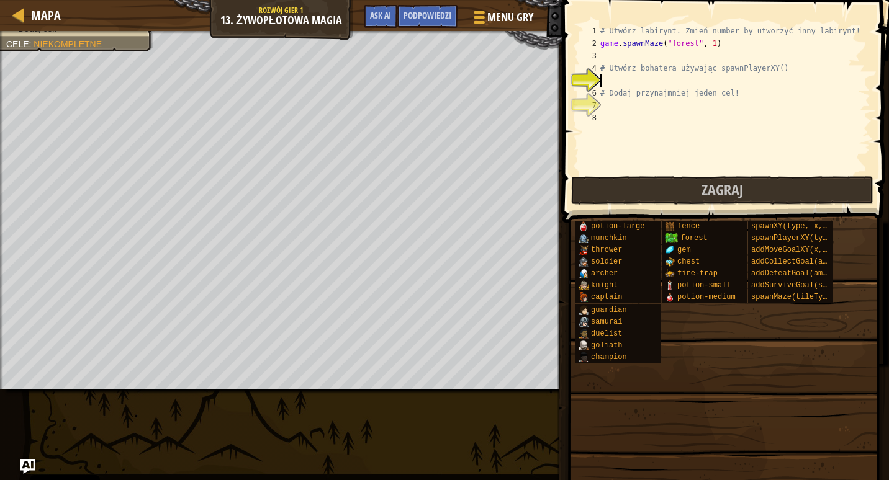
click at [618, 76] on div "# Utwórz labirynt. Zmień number by utworzyć inny labirynt! game . spawnMaze ( "…" at bounding box center [734, 112] width 272 height 174
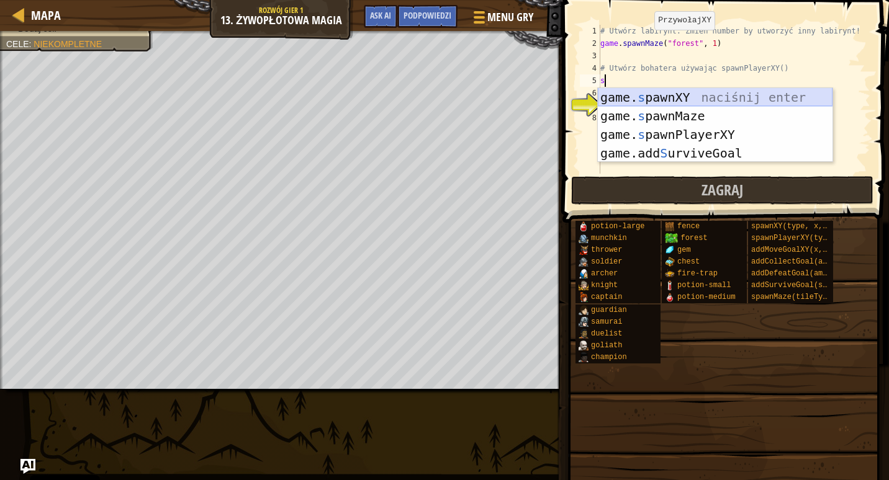
click at [636, 100] on div "game. s pawnXY naciśnij enter game. s pawnMaze naciśnij enter game. s pawnPlaye…" at bounding box center [715, 144] width 235 height 112
type textarea "game.spawnXY("fence", 36, 30)"
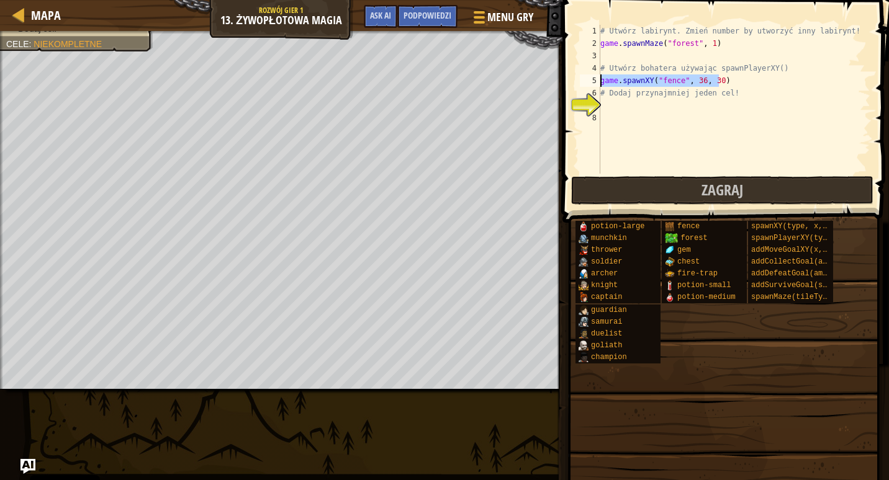
drag, startPoint x: 723, startPoint y: 82, endPoint x: 601, endPoint y: 83, distance: 122.3
click at [601, 83] on div "# Utwórz labirynt. Zmień number by utworzyć inny labirynt! game . spawnMaze ( "…" at bounding box center [734, 112] width 272 height 174
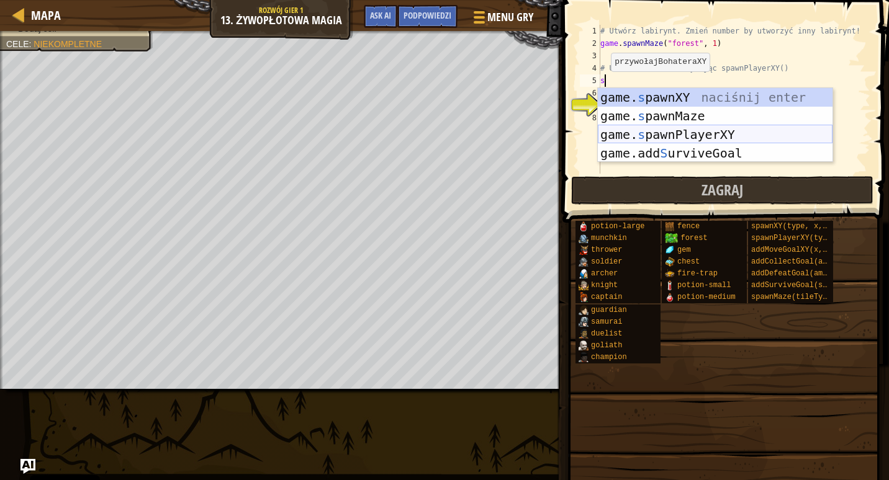
click at [642, 129] on div "game. s pawnXY naciśnij enter game. s pawnMaze naciśnij enter game. s pawnPlaye…" at bounding box center [715, 144] width 235 height 112
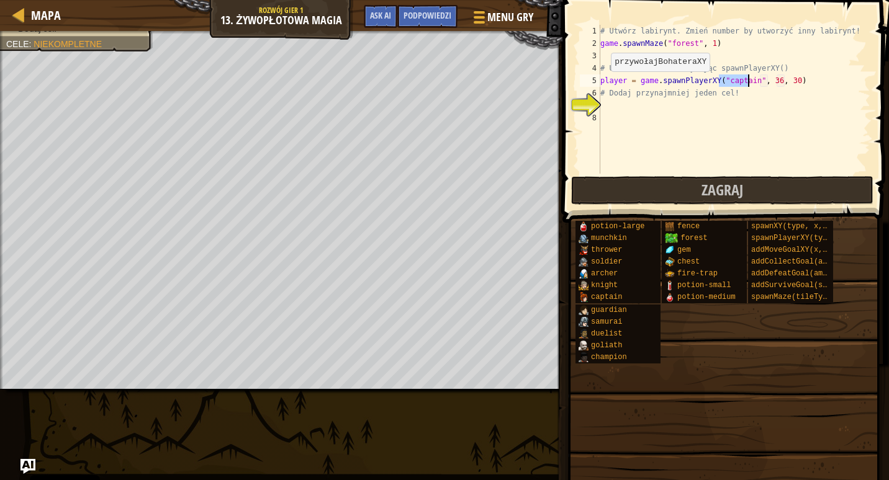
type textarea "player = game.spawnPlayerXY("captain", 36, 30)"
click at [621, 112] on div "# Utwórz labirynt. Zmień number by utworzyć inny labirynt! game . spawnMaze ( "…" at bounding box center [734, 112] width 272 height 174
click at [609, 104] on div "# Utwórz labirynt. Zmień number by utworzyć inny labirynt! game . spawnMaze ( "…" at bounding box center [734, 112] width 272 height 174
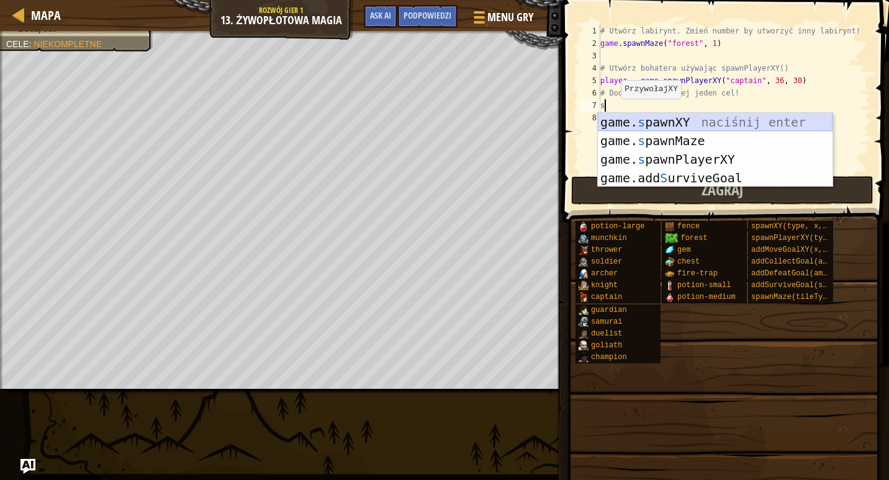
click at [634, 122] on div "game. s pawnXY naciśnij enter game. s pawnMaze naciśnij enter game. s pawnPlaye…" at bounding box center [715, 169] width 235 height 112
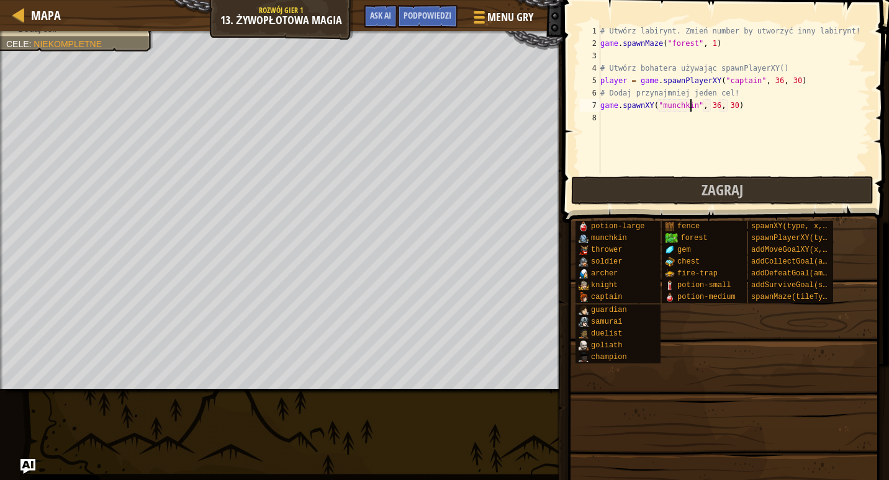
scroll to position [6, 8]
click at [709, 105] on div "# Utwórz labirynt. Zmień number by utworzyć inny labirynt! game . spawnMaze ( "…" at bounding box center [734, 112] width 272 height 174
type textarea "game.spawnXY("munchkin", 35, 30)"
click at [717, 184] on span "Zagraj" at bounding box center [722, 190] width 42 height 20
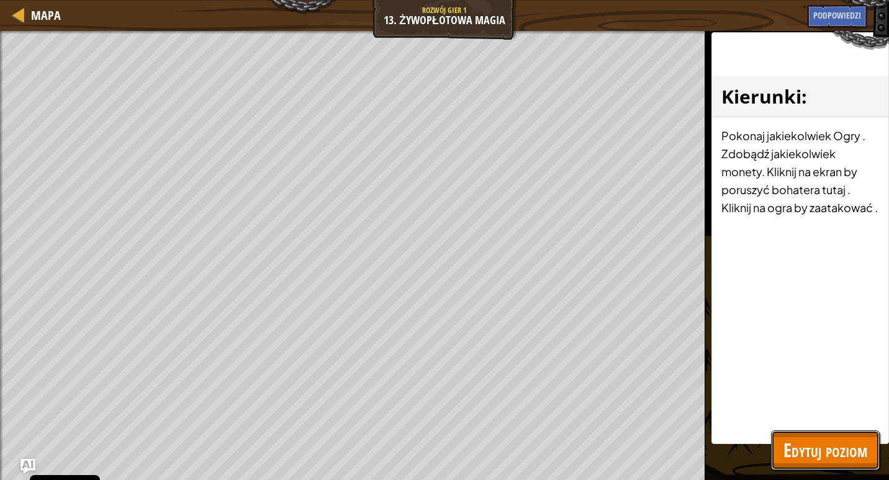
click at [840, 444] on span "Edytuj poziom" at bounding box center [825, 450] width 84 height 25
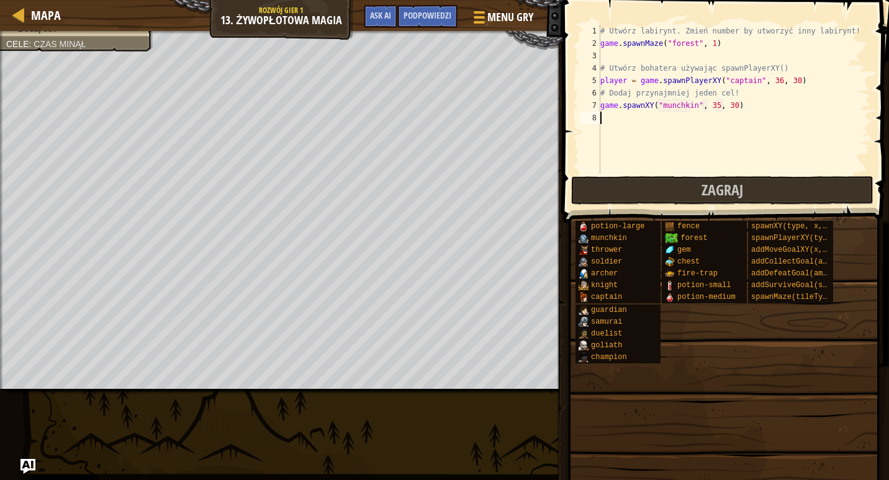
click at [631, 116] on div "# Utwórz labirynt. Zmień number by utworzyć inny labirynt! game . spawnMaze ( "…" at bounding box center [734, 112] width 272 height 174
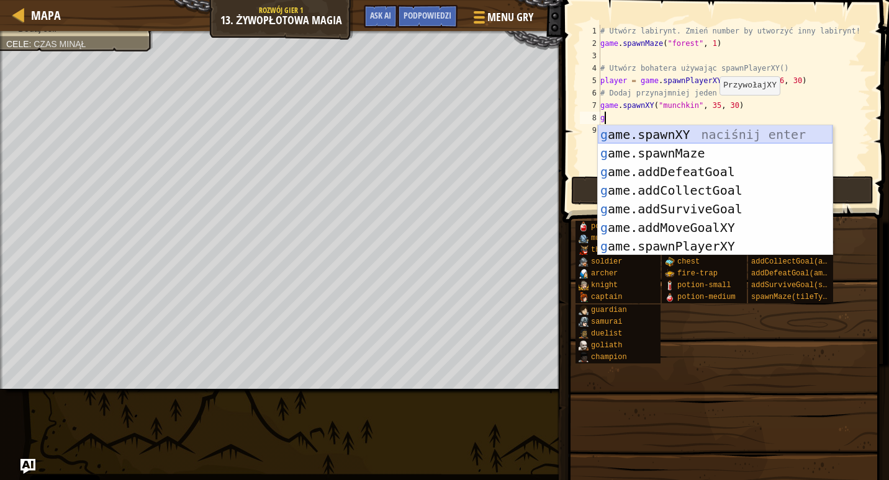
click at [662, 137] on div "g ame.spawnXY naciśnij enter g ame.spawnMaze naciśnij enter g ame.addDefeatGoal…" at bounding box center [715, 209] width 235 height 168
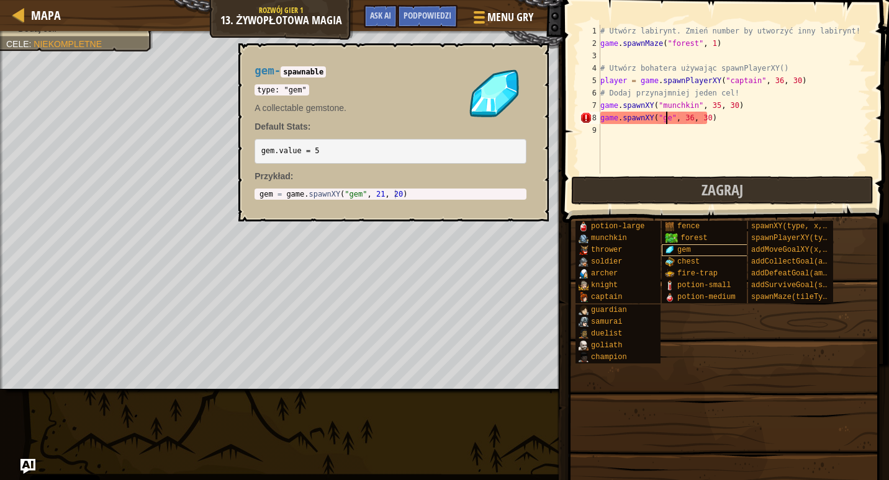
scroll to position [6, 6]
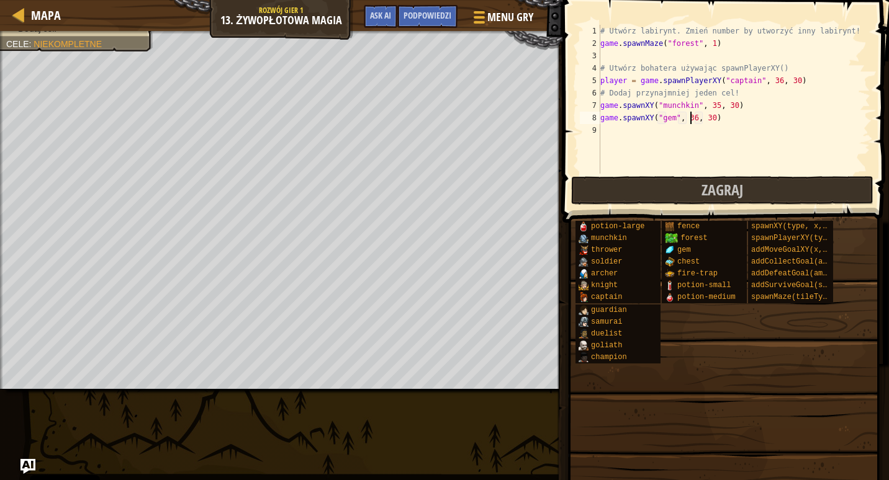
click at [688, 119] on div "# Utwórz labirynt. Zmień number by utworzyć inny labirynt! game . spawnMaze ( "…" at bounding box center [734, 112] width 272 height 174
click at [742, 180] on button "Zagraj" at bounding box center [722, 190] width 302 height 29
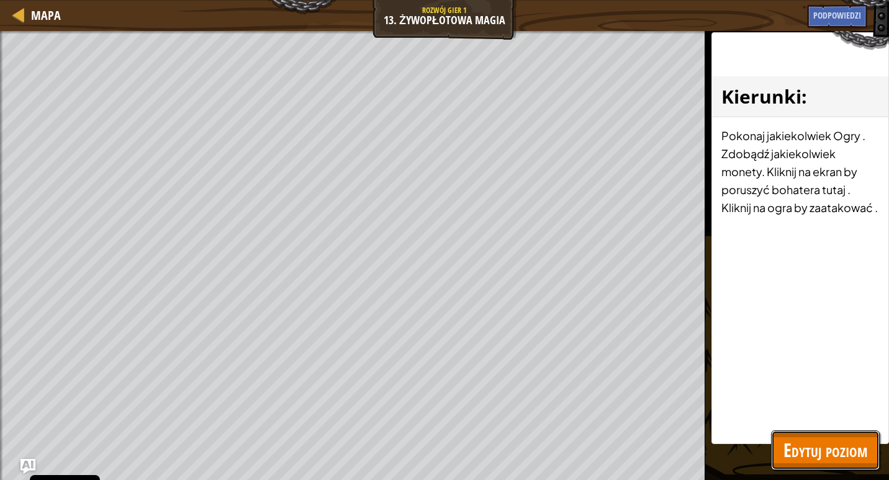
click at [791, 454] on span "Edytuj poziom" at bounding box center [825, 450] width 84 height 25
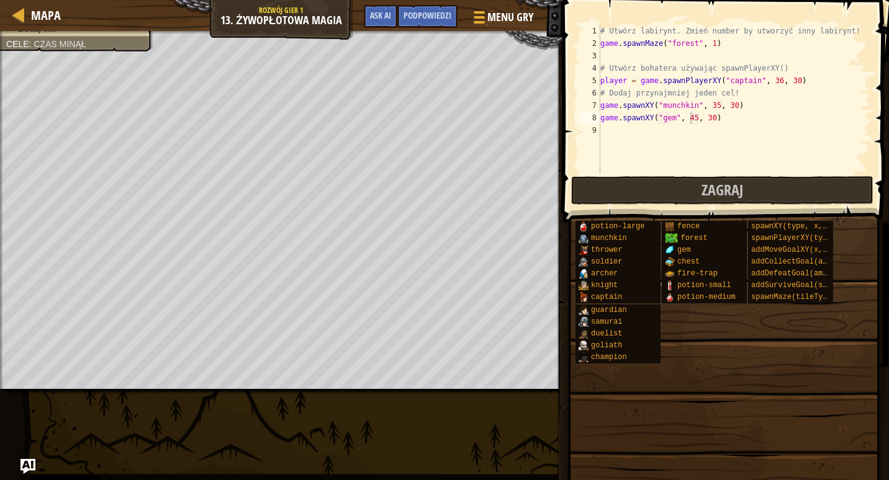
click at [705, 42] on div "# Utwórz labirynt. Zmień number by utworzyć inny labirynt! game . spawnMaze ( "…" at bounding box center [734, 112] width 272 height 174
click at [658, 192] on button "Zagraj" at bounding box center [722, 190] width 302 height 29
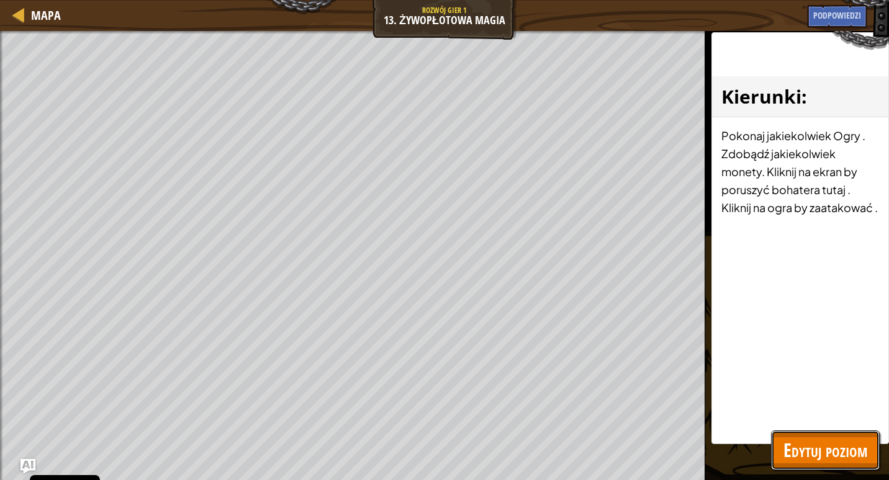
click at [839, 462] on span "Edytuj poziom" at bounding box center [825, 450] width 84 height 25
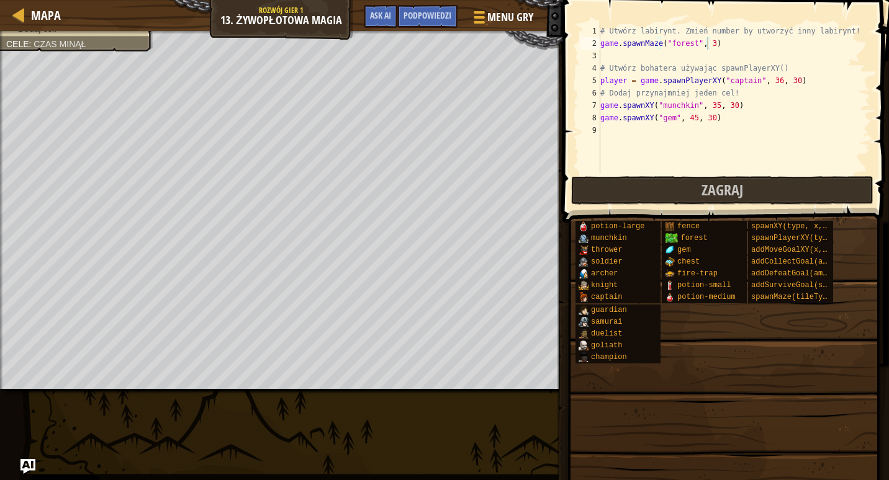
click at [703, 42] on div "# Utwórz labirynt. Zmień number by utworzyć inny labirynt! game . spawnMaze ( "…" at bounding box center [734, 112] width 272 height 174
click at [706, 42] on div "# Utwórz labirynt. Zmień number by utworzyć inny labirynt! game . spawnMaze ( "…" at bounding box center [734, 112] width 272 height 174
type textarea "game.spawnMaze("forest", 6)"
click at [606, 139] on div "# Utwórz labirynt. Zmień number by utworzyć inny labirynt! game . spawnMaze ( "…" at bounding box center [734, 112] width 272 height 174
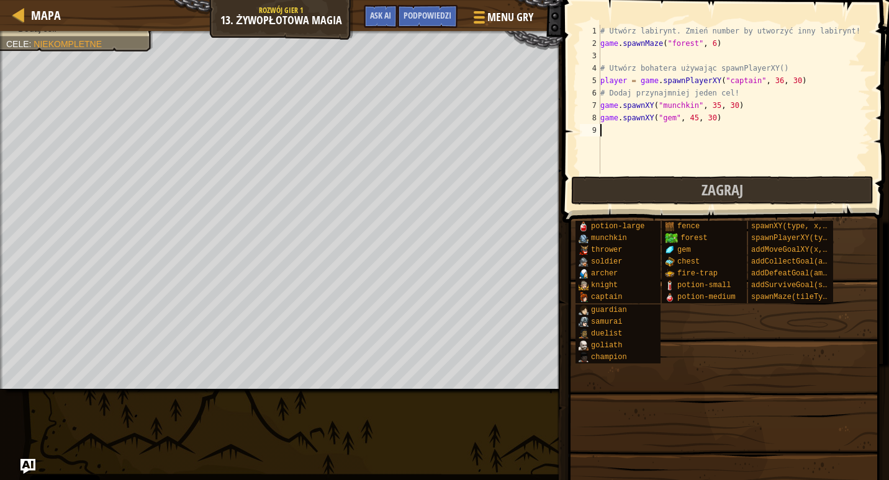
type textarea "c"
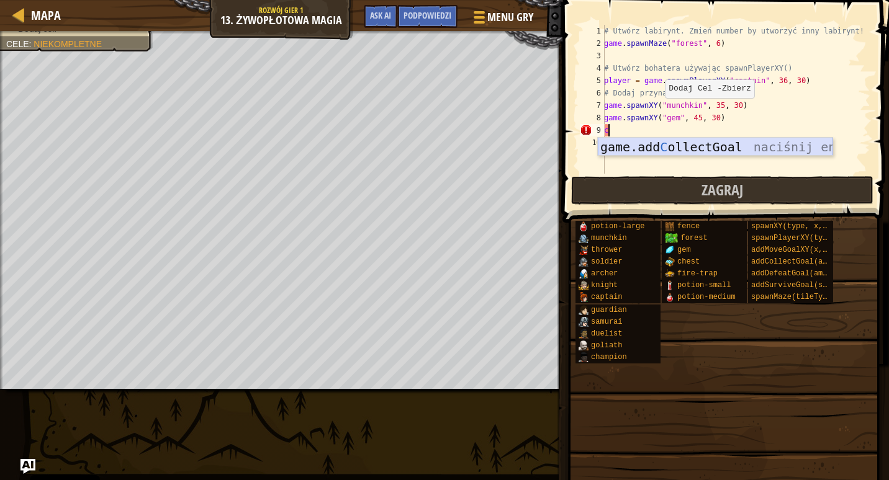
click at [616, 150] on div "game.add C ollectGoal naciśnij enter" at bounding box center [715, 166] width 235 height 56
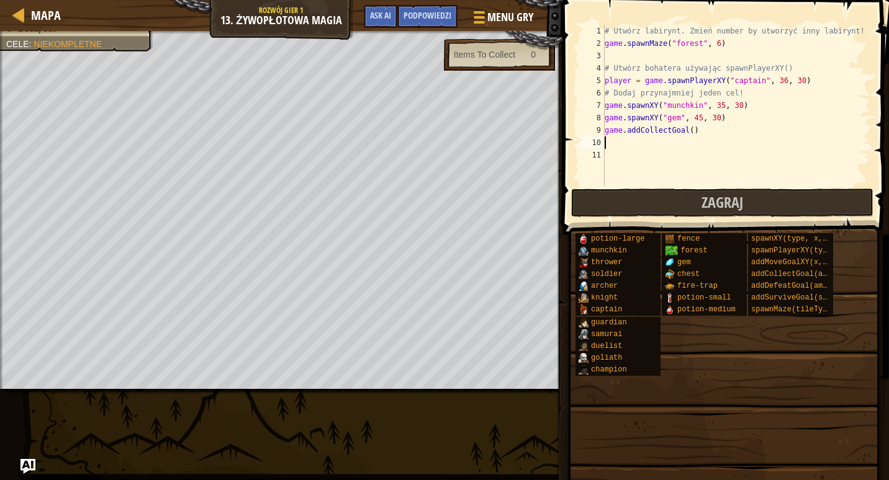
click at [684, 132] on div "# Utwórz labirynt. Zmień number by utworzyć inny labirynt! game . spawnMaze ( "…" at bounding box center [736, 118] width 268 height 186
click at [686, 128] on div "# Utwórz labirynt. Zmień number by utworzyć inny labirynt! game . spawnMaze ( "…" at bounding box center [736, 118] width 268 height 186
type textarea "game.addCollectGoal(1)"
click at [686, 196] on button "Zagraj" at bounding box center [722, 203] width 302 height 29
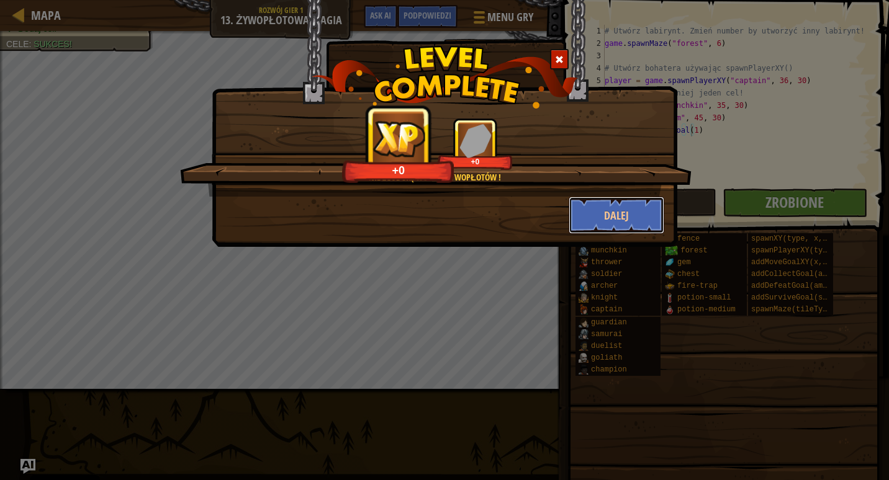
drag, startPoint x: 615, startPoint y: 220, endPoint x: 704, endPoint y: 224, distance: 88.9
click at [615, 219] on button "Dalej" at bounding box center [617, 215] width 96 height 37
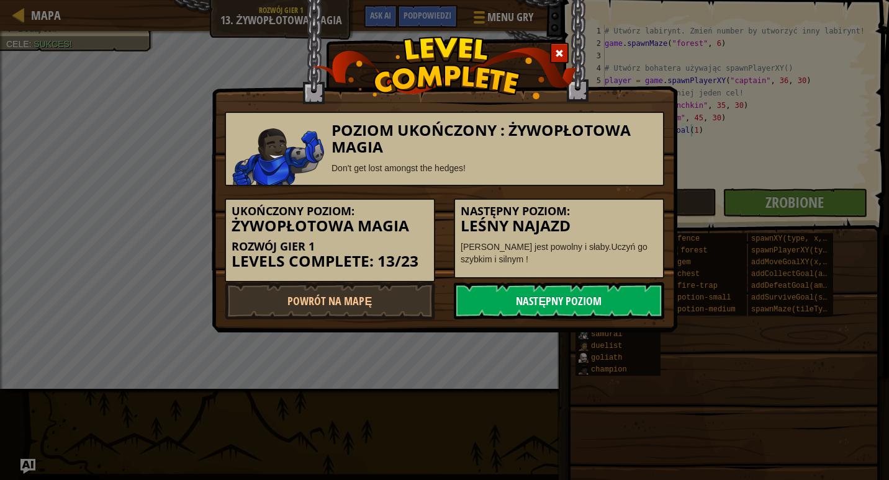
click at [620, 305] on link "Następny poziom" at bounding box center [559, 300] width 210 height 37
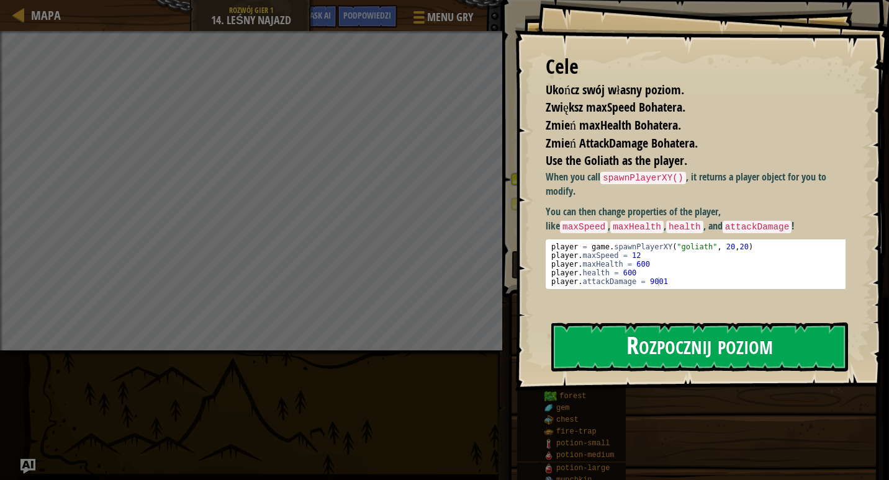
click at [698, 356] on button "Rozpocznij poziom" at bounding box center [699, 347] width 297 height 49
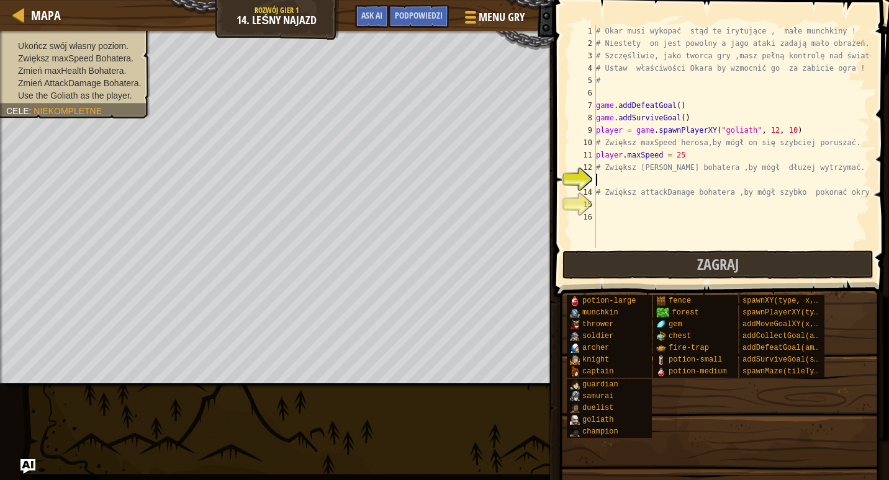
type textarea "m"
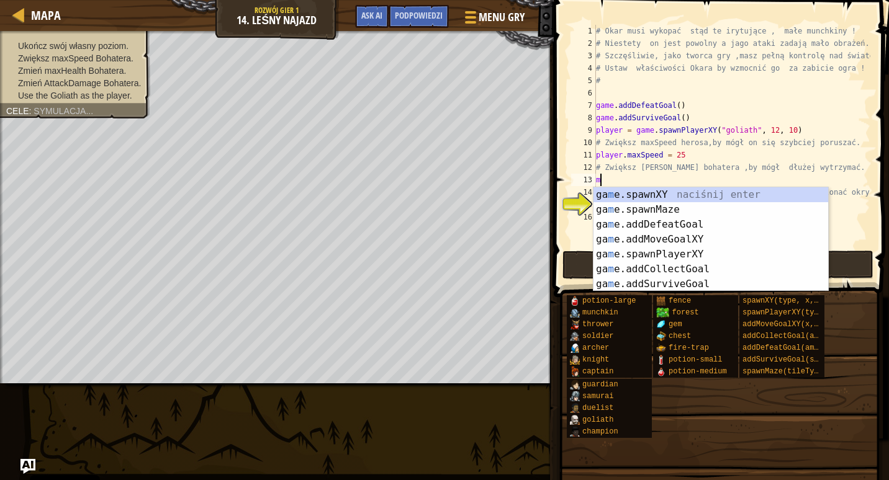
scroll to position [6, 0]
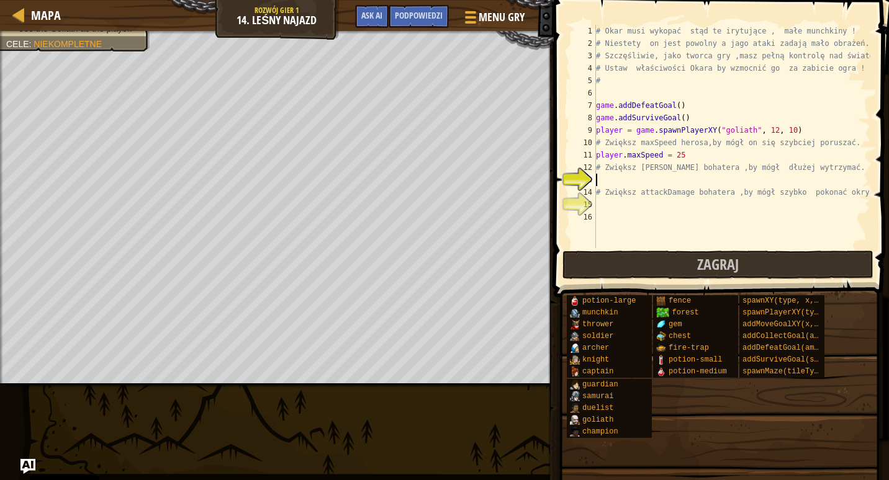
type textarea "z"
type textarea "s"
type textarea "m"
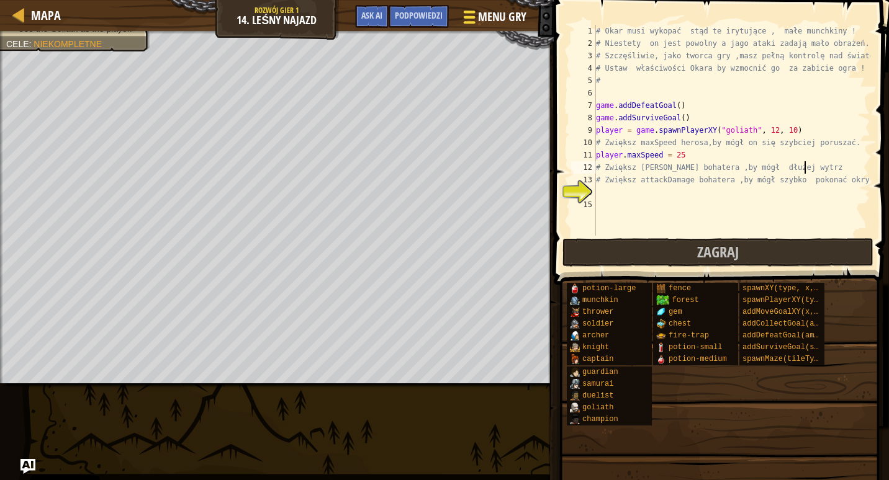
type textarea "# Zwiększ [PERSON_NAME] bohatera ,by mógł dłużej wytrz"
click at [503, 4] on button "Menu gry" at bounding box center [493, 19] width 81 height 30
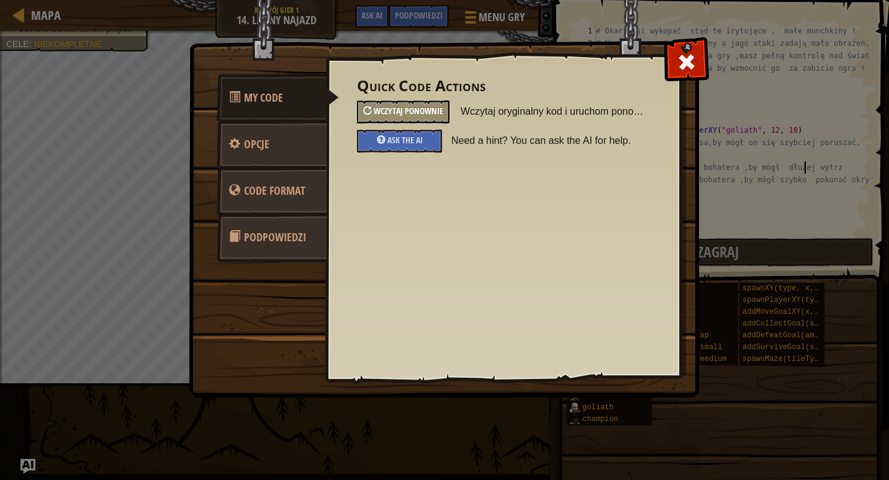
click at [396, 114] on span "Wczytaj ponownie" at bounding box center [409, 111] width 70 height 12
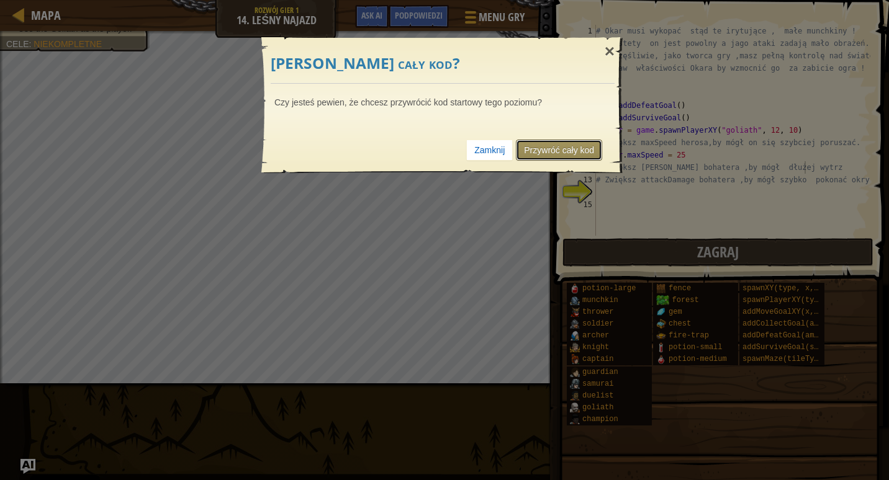
click at [544, 150] on link "Przywróć cały kod" at bounding box center [559, 150] width 86 height 21
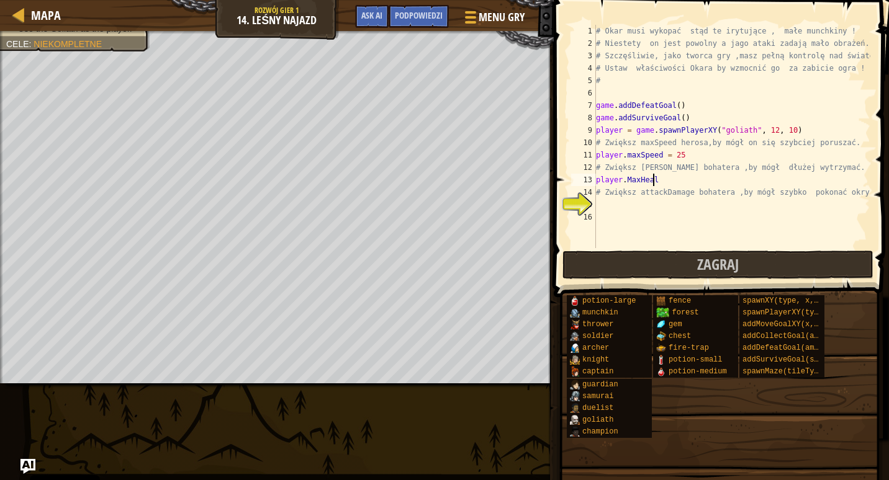
scroll to position [6, 4]
type textarea "player.MaxHealth"
click at [649, 210] on div "# Okar musi wykopać stąd te irytujące , małe munchkiny ! # Niestety on jest pow…" at bounding box center [731, 149] width 277 height 248
click at [714, 272] on span "Zagraj" at bounding box center [718, 264] width 42 height 20
click at [667, 180] on div "# Okar musi wykopać stąd te irytujące , małe munchkiny ! # Niestety on jest pow…" at bounding box center [731, 149] width 277 height 248
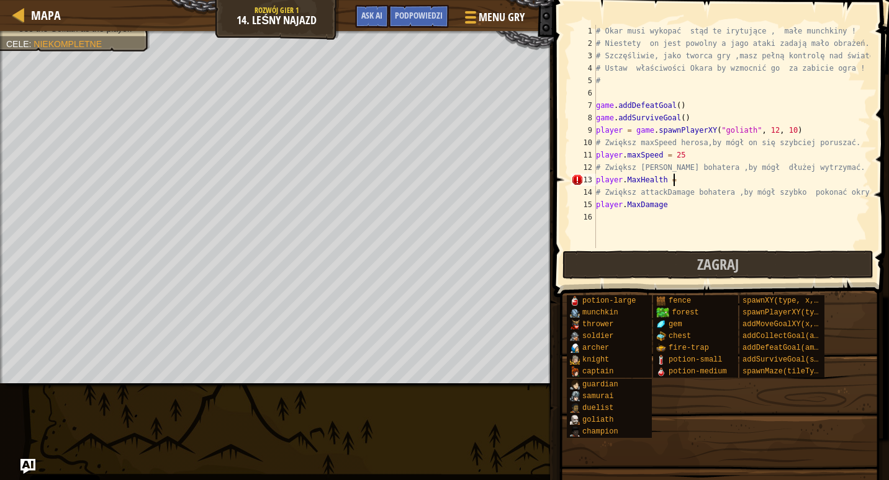
scroll to position [6, 6]
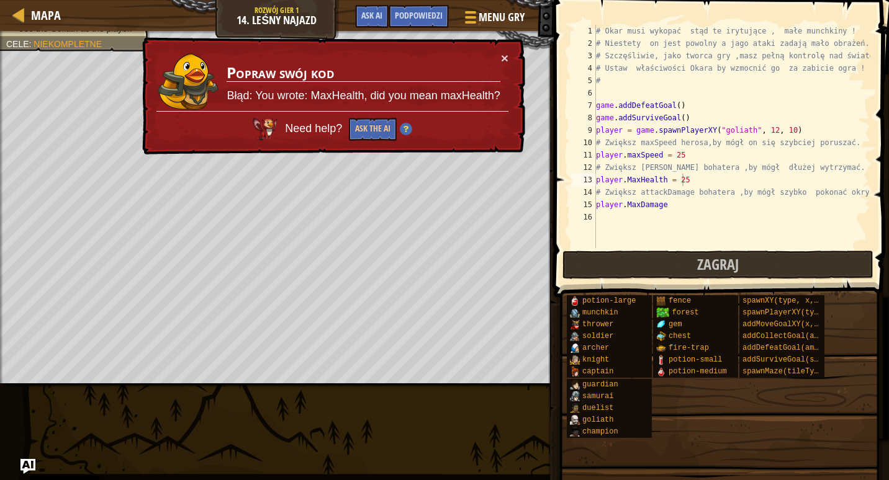
click at [467, 96] on p "Błąd: You wrote: MaxHealth, did you mean maxHealth?" at bounding box center [363, 96] width 273 height 16
click at [629, 181] on div "# Okar musi wykopać stąd te irytujące , małe munchkiny ! # Niestety on jest pow…" at bounding box center [731, 149] width 277 height 248
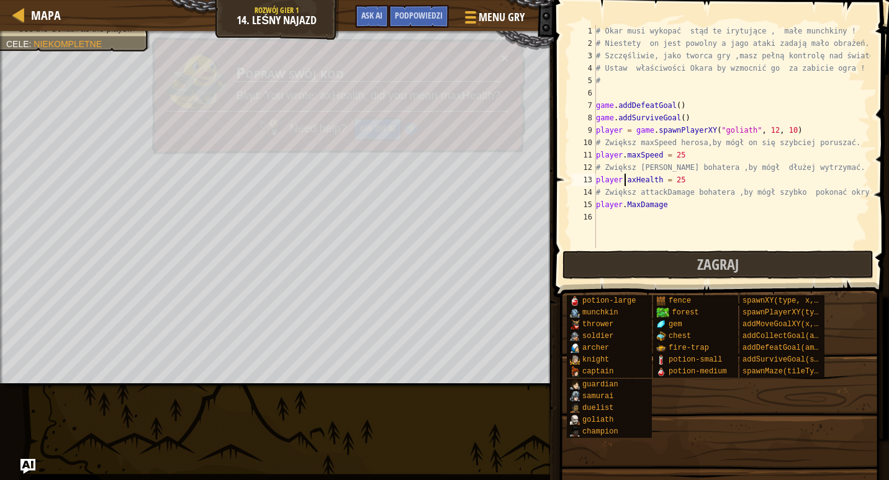
scroll to position [6, 2]
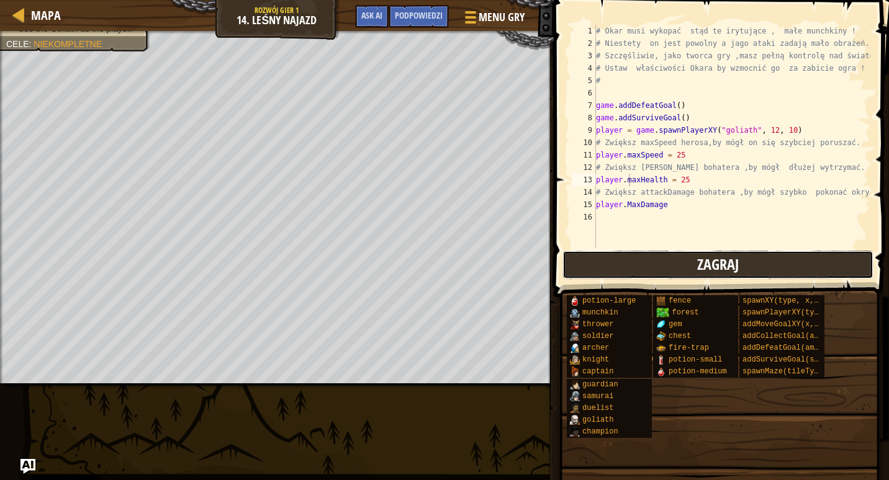
click at [650, 270] on button "Zagraj" at bounding box center [717, 265] width 311 height 29
click at [682, 184] on div "# Okar musi wykopać stąd te irytujące , małe munchkiny ! # Niestety on jest pow…" at bounding box center [731, 149] width 277 height 248
type textarea "player.maxHealth = 100"
